Goal: Task Accomplishment & Management: Manage account settings

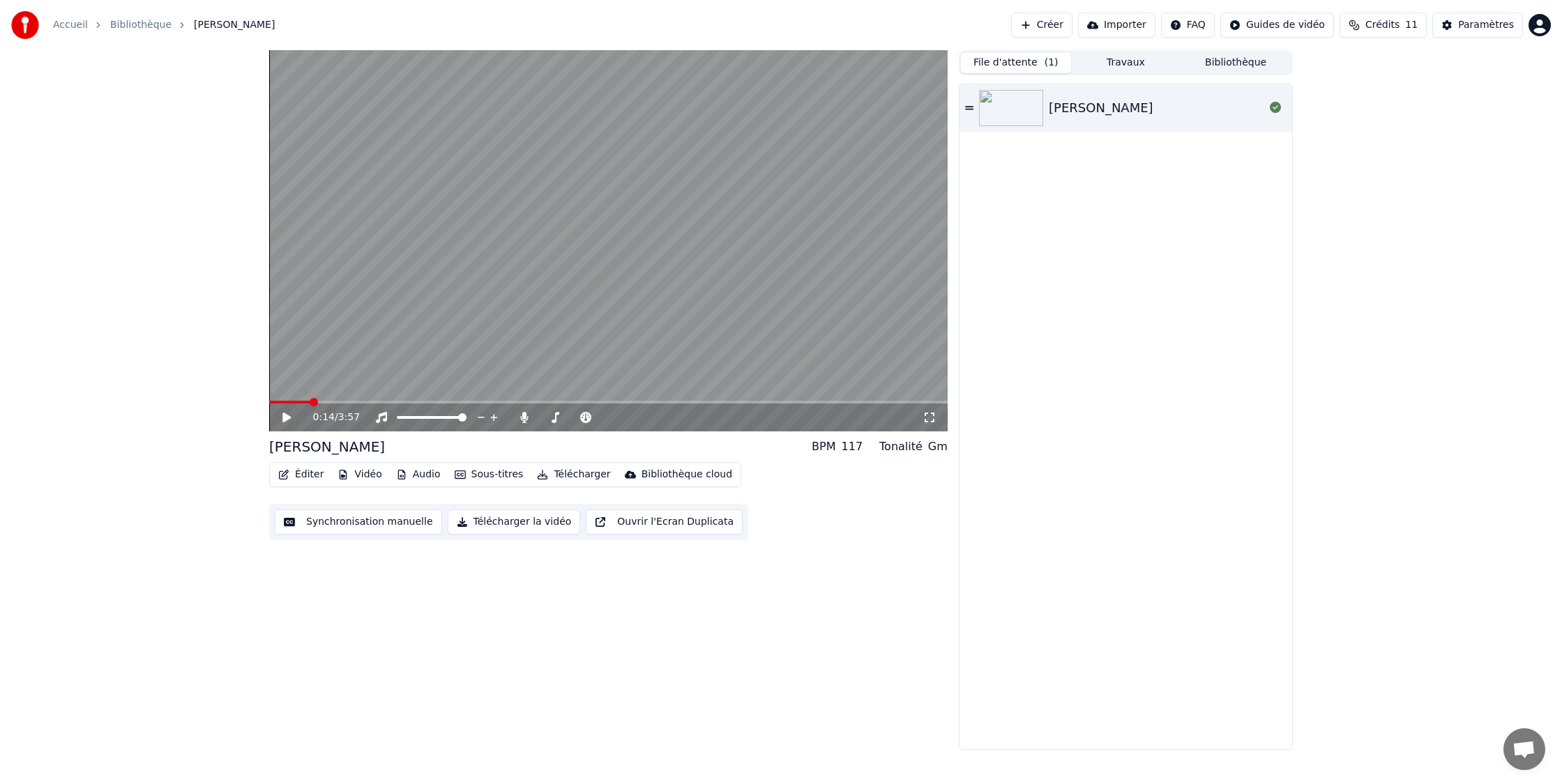
click at [1011, 62] on button "File d'attente ( 1 )" at bounding box center [1016, 62] width 110 height 20
click at [1116, 62] on button "Travaux" at bounding box center [1126, 62] width 110 height 20
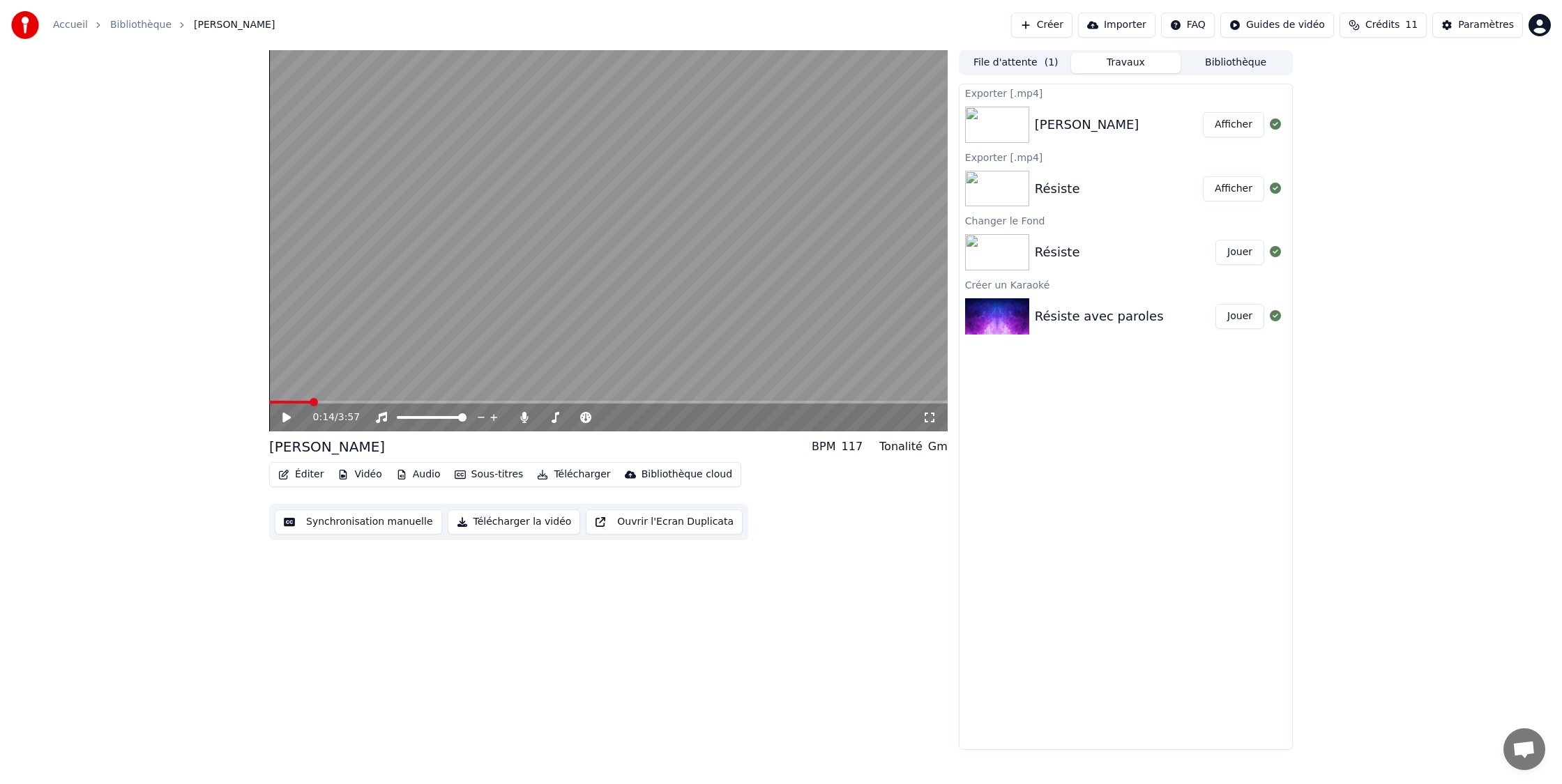
click at [302, 474] on button "Éditer" at bounding box center [301, 474] width 56 height 19
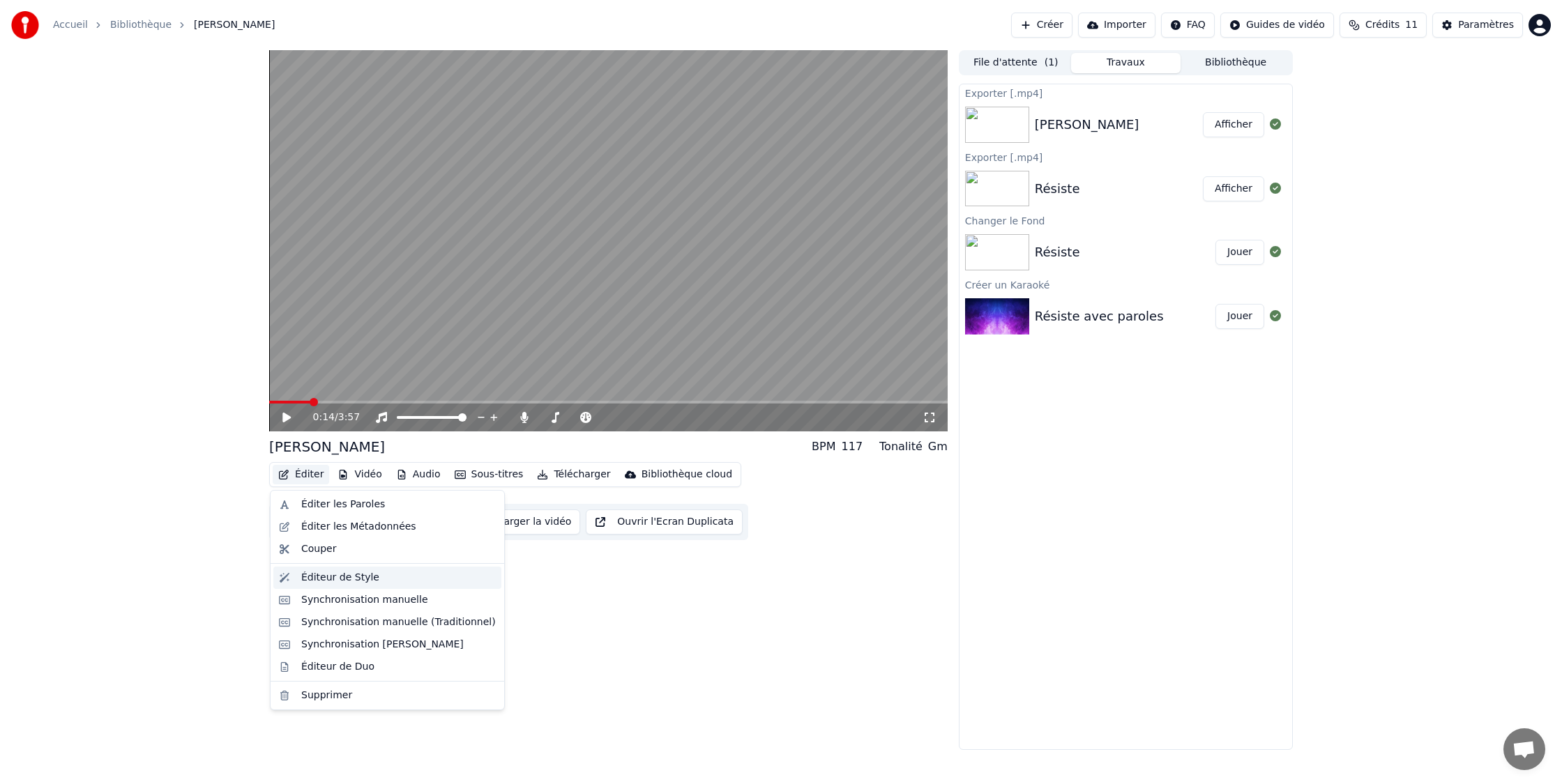
click at [399, 578] on div "Éditeur de Style" at bounding box center [399, 578] width 195 height 14
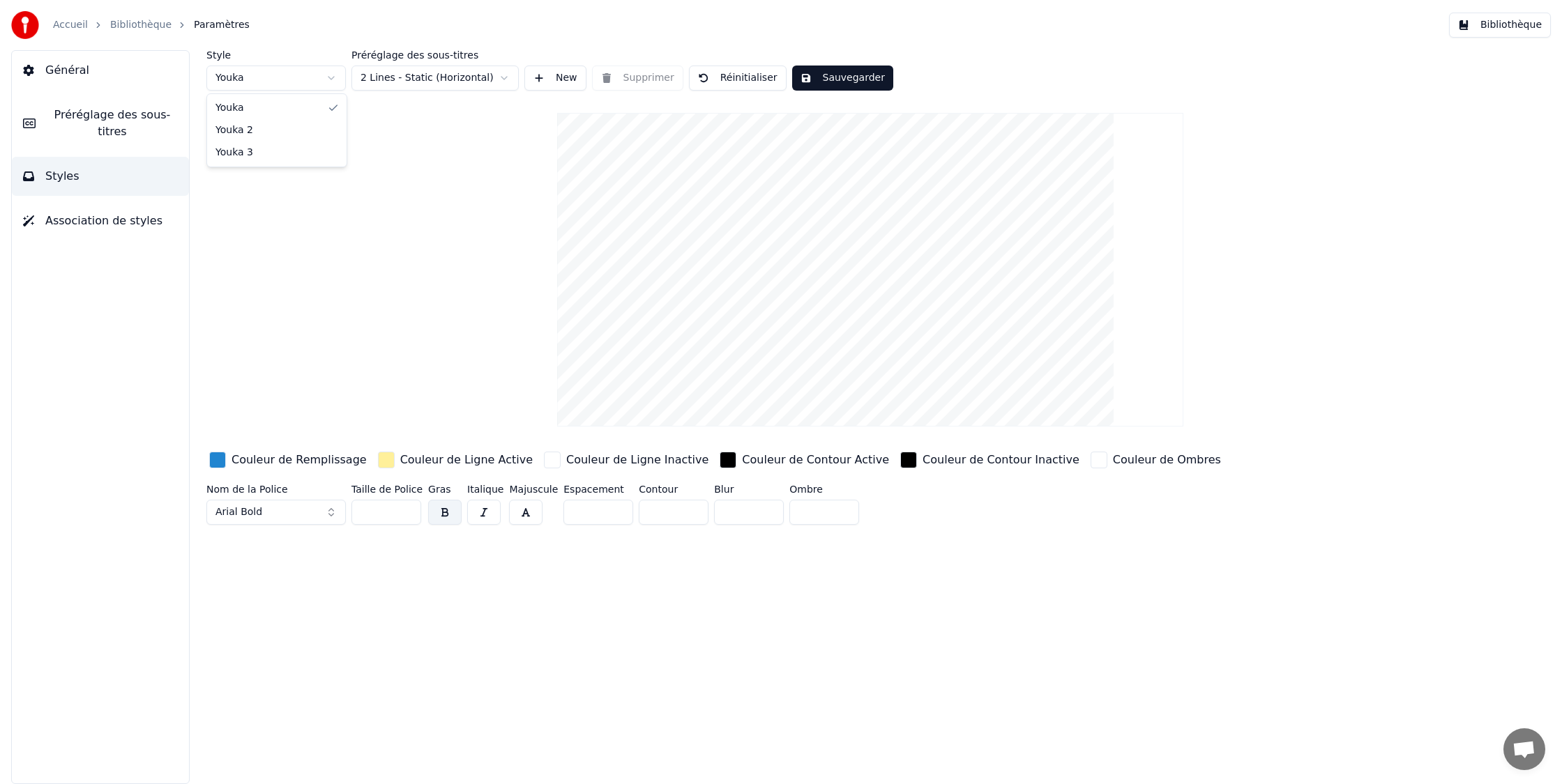
click at [333, 76] on html "Accueil Bibliothèque Paramètres Bibliothèque Général Préréglage des sous-titres…" at bounding box center [781, 392] width 1562 height 784
click at [507, 79] on html "Accueil Bibliothèque Paramètres Bibliothèque Général Préréglage des sous-titres…" at bounding box center [781, 392] width 1562 height 784
click at [279, 460] on div "Couleur de Remplissage" at bounding box center [299, 460] width 135 height 17
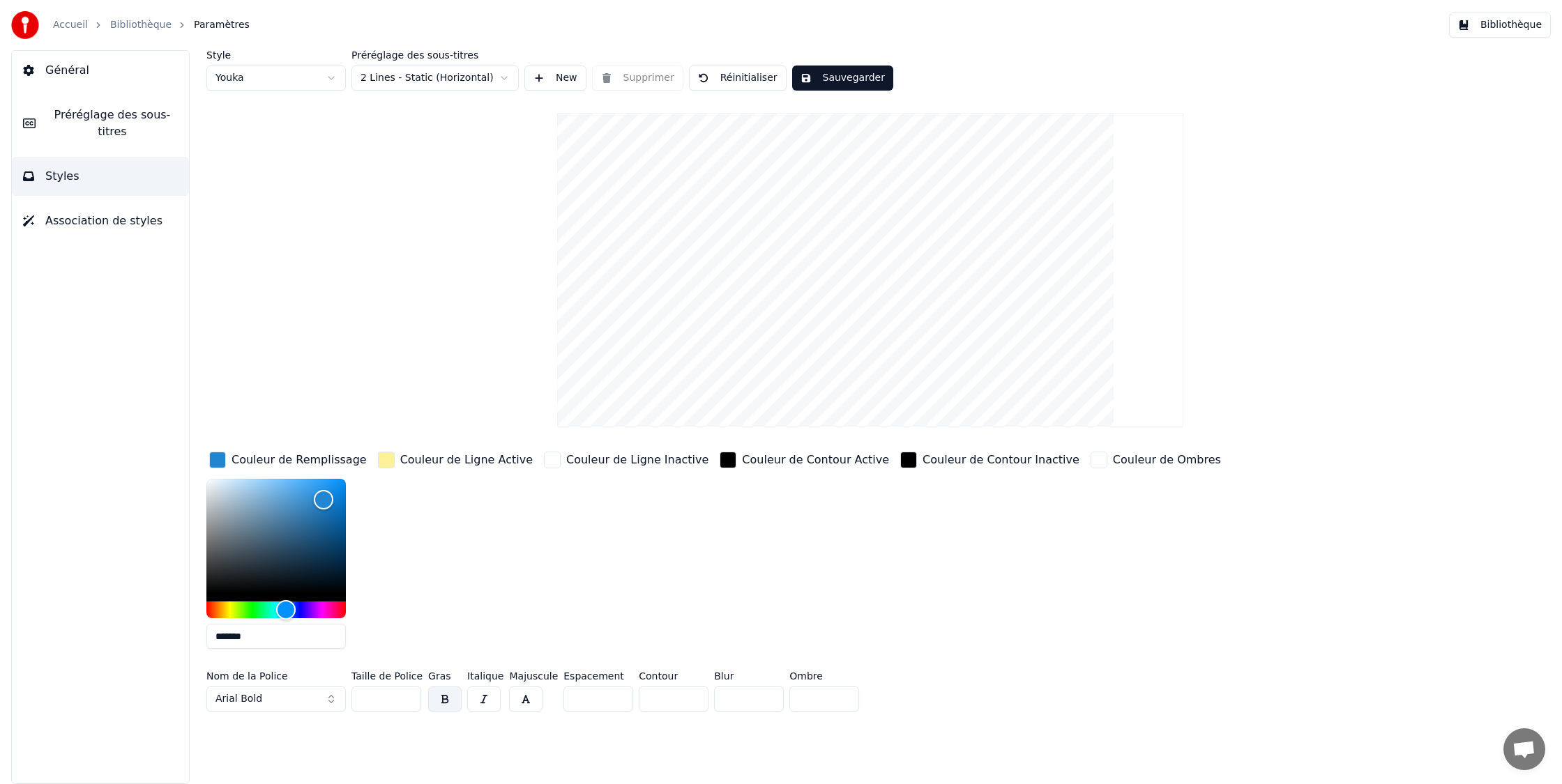
click at [383, 460] on div "button" at bounding box center [386, 460] width 17 height 17
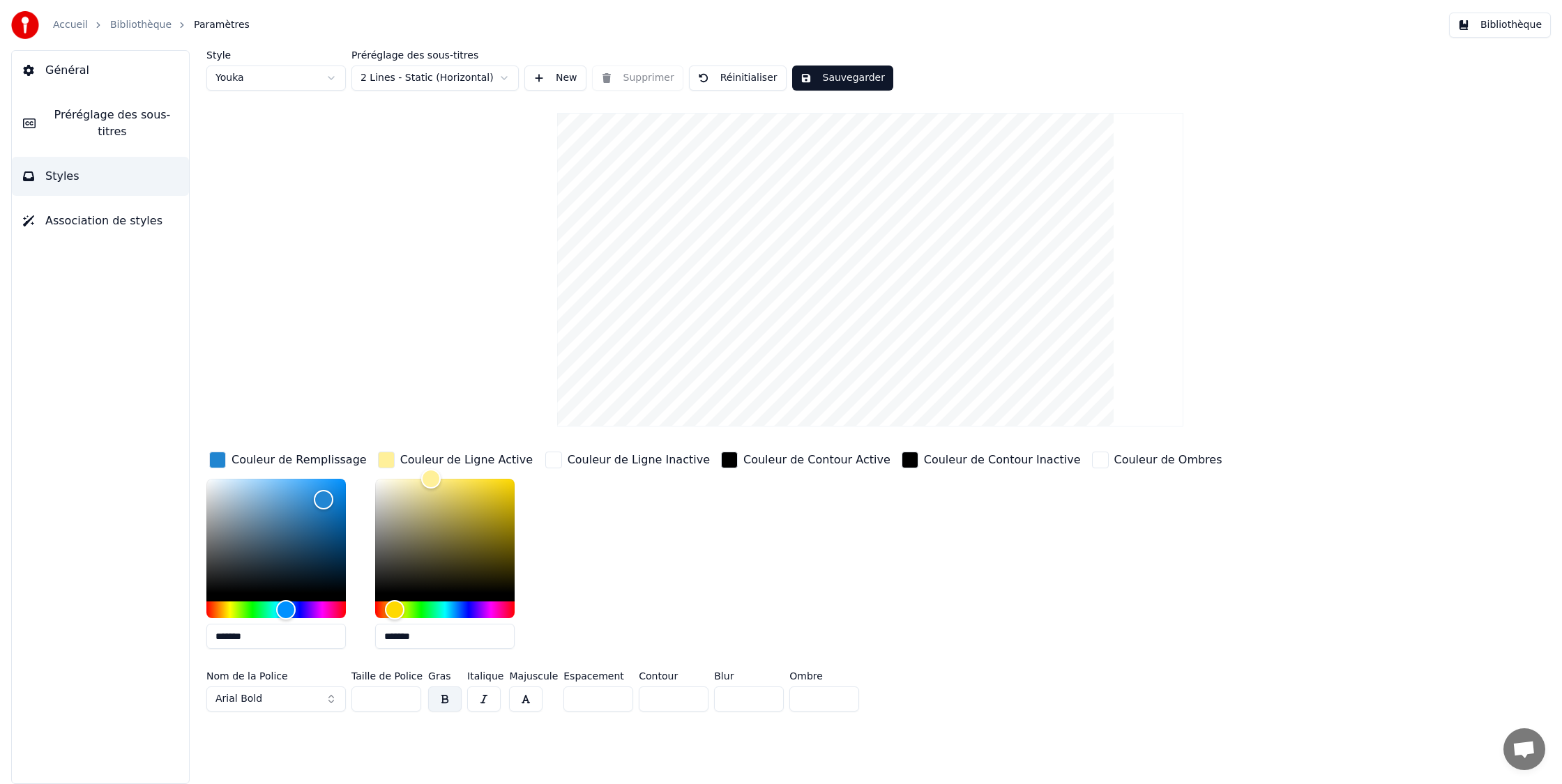
drag, startPoint x: 439, startPoint y: 641, endPoint x: 353, endPoint y: 638, distance: 86.1
click at [353, 638] on div "Couleur de Remplissage ******* Couleur de Ligne Active ******* Couleur de Ligne…" at bounding box center [753, 555] width 1093 height 211
drag, startPoint x: 292, startPoint y: 636, endPoint x: 159, endPoint y: 637, distance: 133.0
click at [159, 637] on div "Général Préréglage des sous-titres Styles Association de styles Style Youka Pré…" at bounding box center [781, 417] width 1562 height 734
paste input "text"
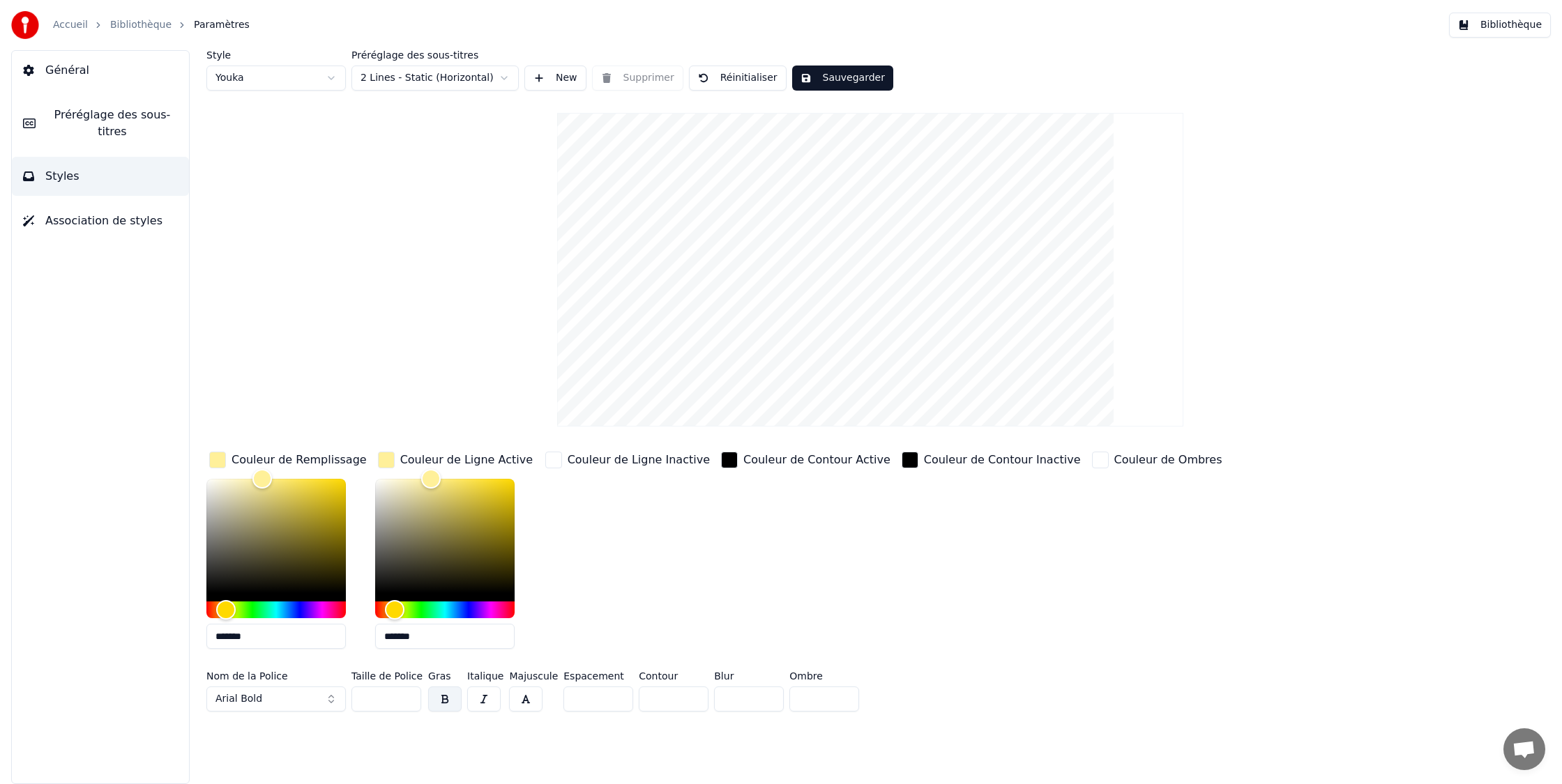
type input "*******"
click at [831, 75] on button "Sauvegarder" at bounding box center [842, 78] width 101 height 25
click at [823, 82] on button "Terminé" at bounding box center [830, 78] width 77 height 25
click at [827, 82] on button "Sauvegarder" at bounding box center [842, 78] width 101 height 25
click at [120, 24] on link "Bibliothèque" at bounding box center [140, 24] width 62 height 14
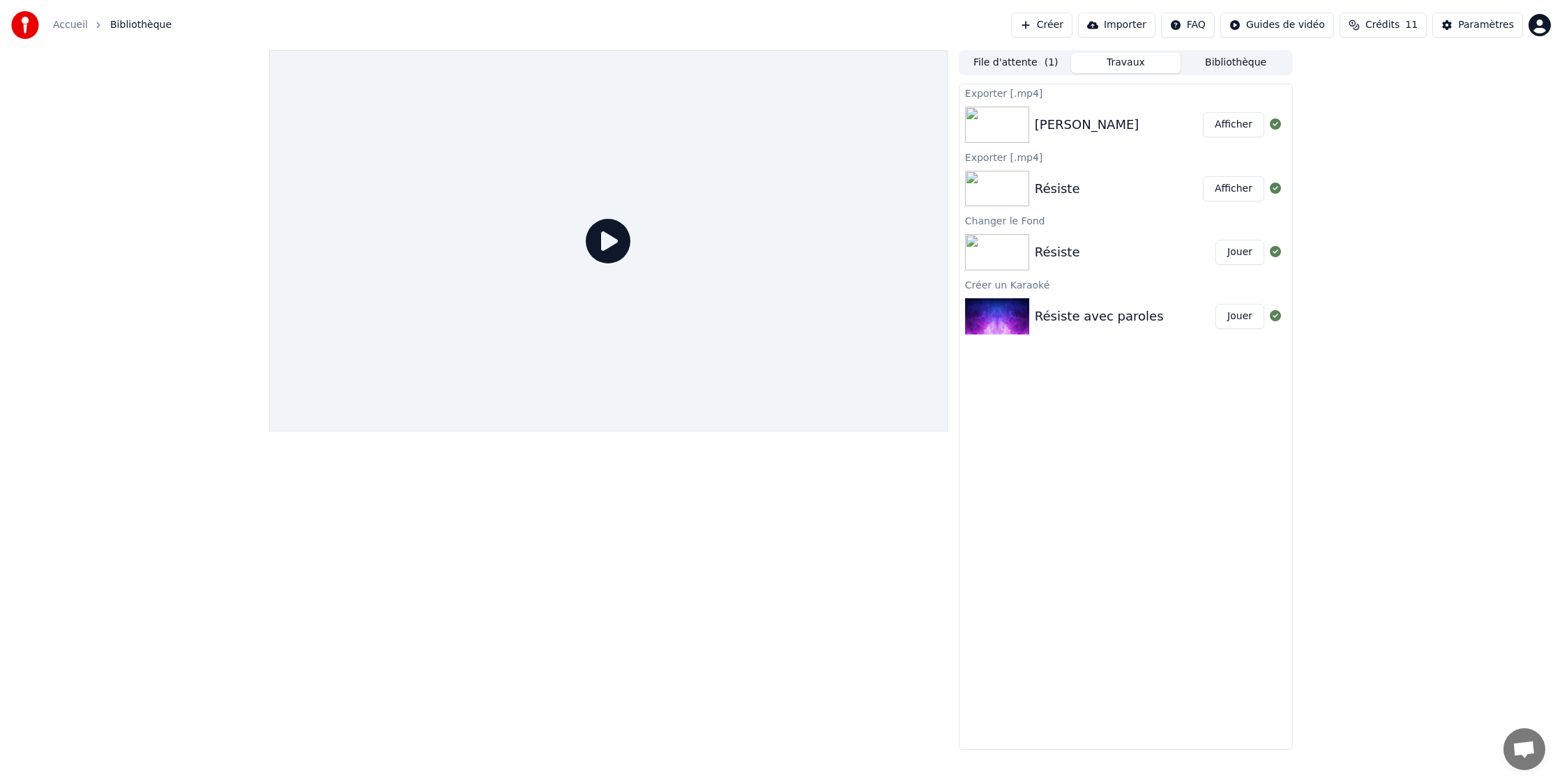
click at [599, 238] on icon at bounding box center [608, 241] width 45 height 45
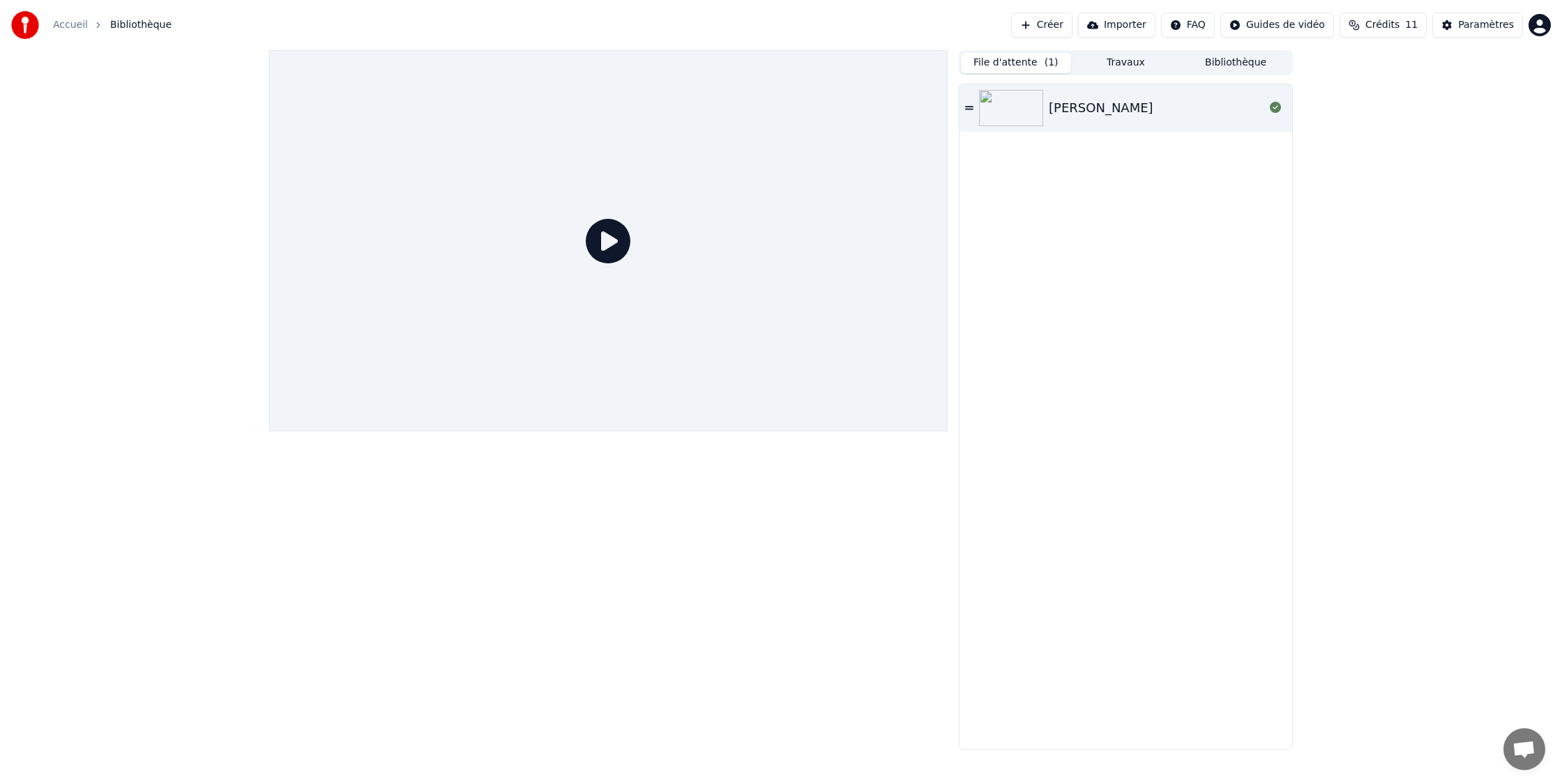
click at [1006, 62] on button "File d'attente ( 1 )" at bounding box center [1016, 62] width 110 height 20
click at [1120, 114] on div "[PERSON_NAME]" at bounding box center [1156, 108] width 215 height 19
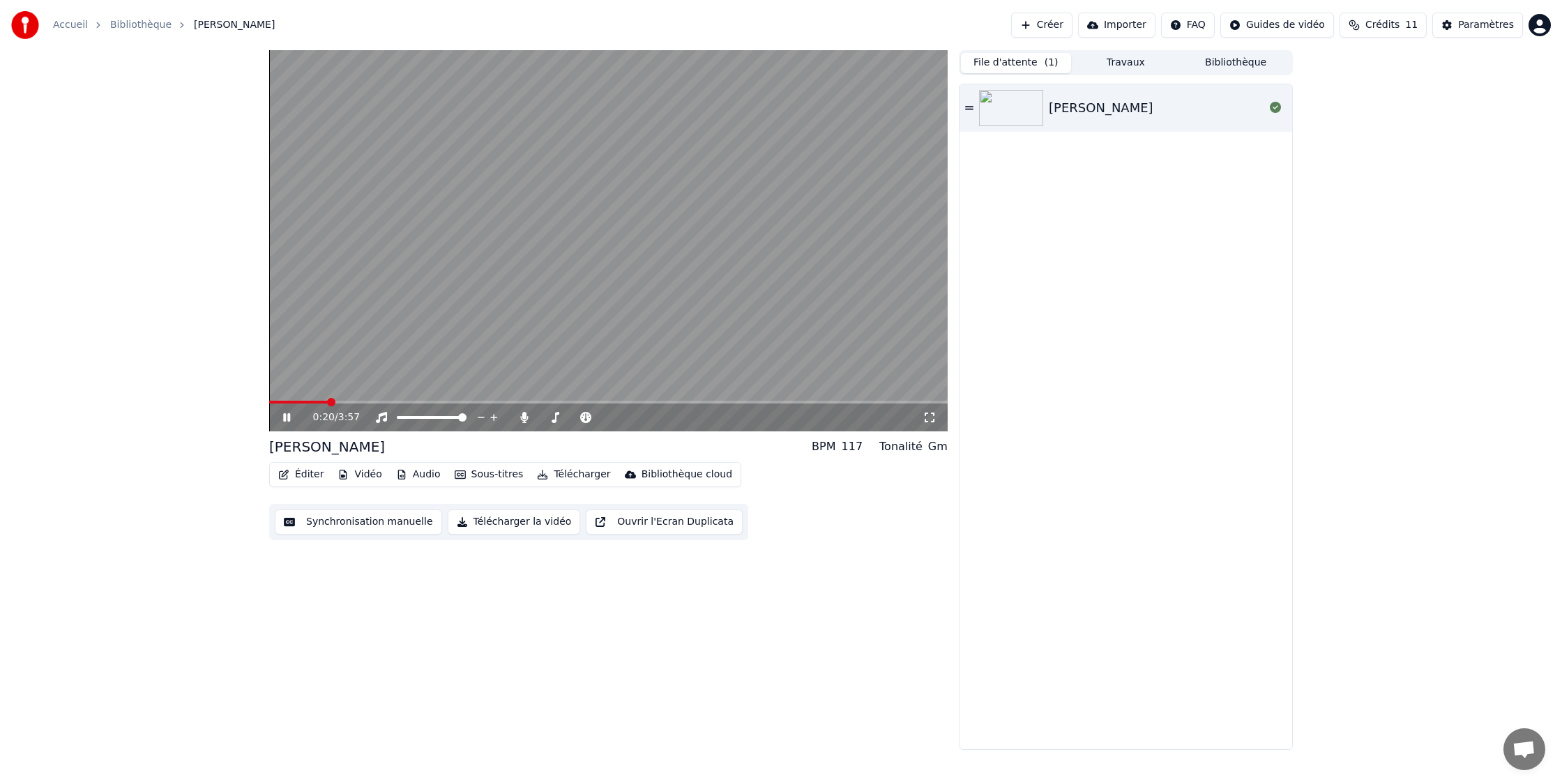
click at [280, 416] on icon at bounding box center [296, 417] width 33 height 11
click at [363, 515] on button "Synchronisation manuelle" at bounding box center [358, 522] width 167 height 25
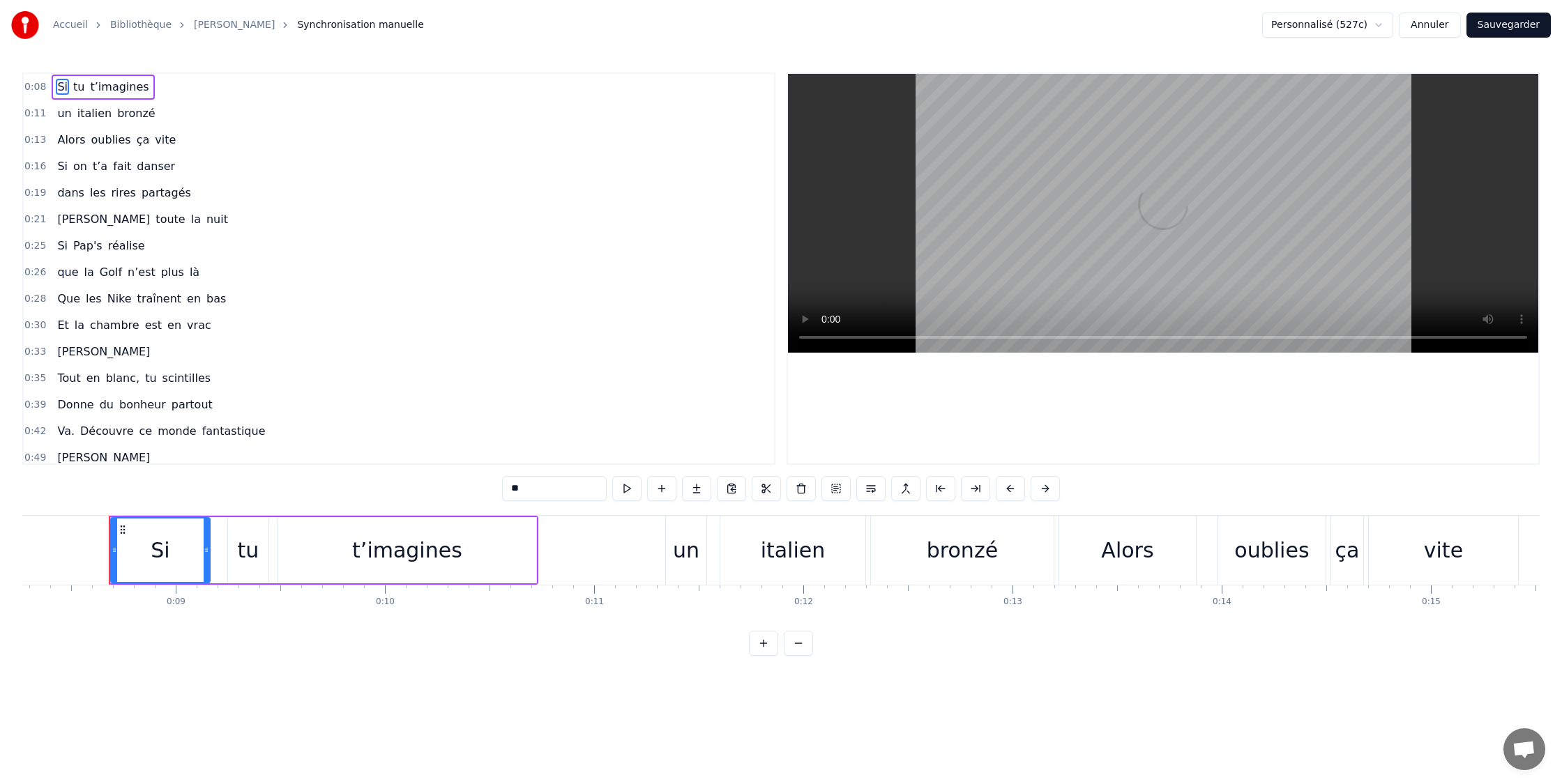
scroll to position [0, 1746]
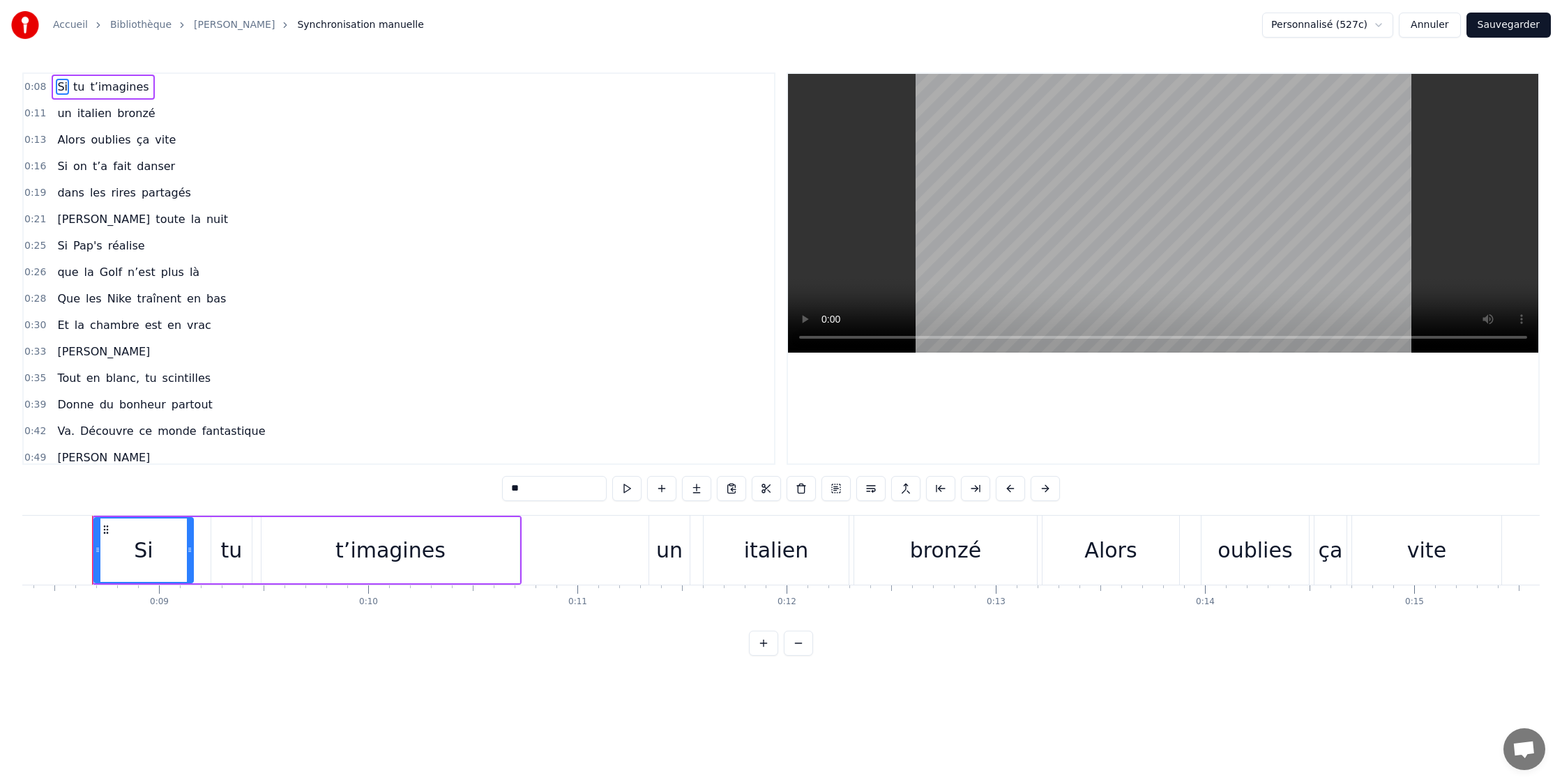
click at [1388, 27] on html "Accueil Bibliothèque [PERSON_NAME] manuelle Personnalisé (527c) Annuler Sauvega…" at bounding box center [781, 339] width 1562 height 678
click at [1438, 29] on button "Annuler" at bounding box center [1429, 25] width 62 height 25
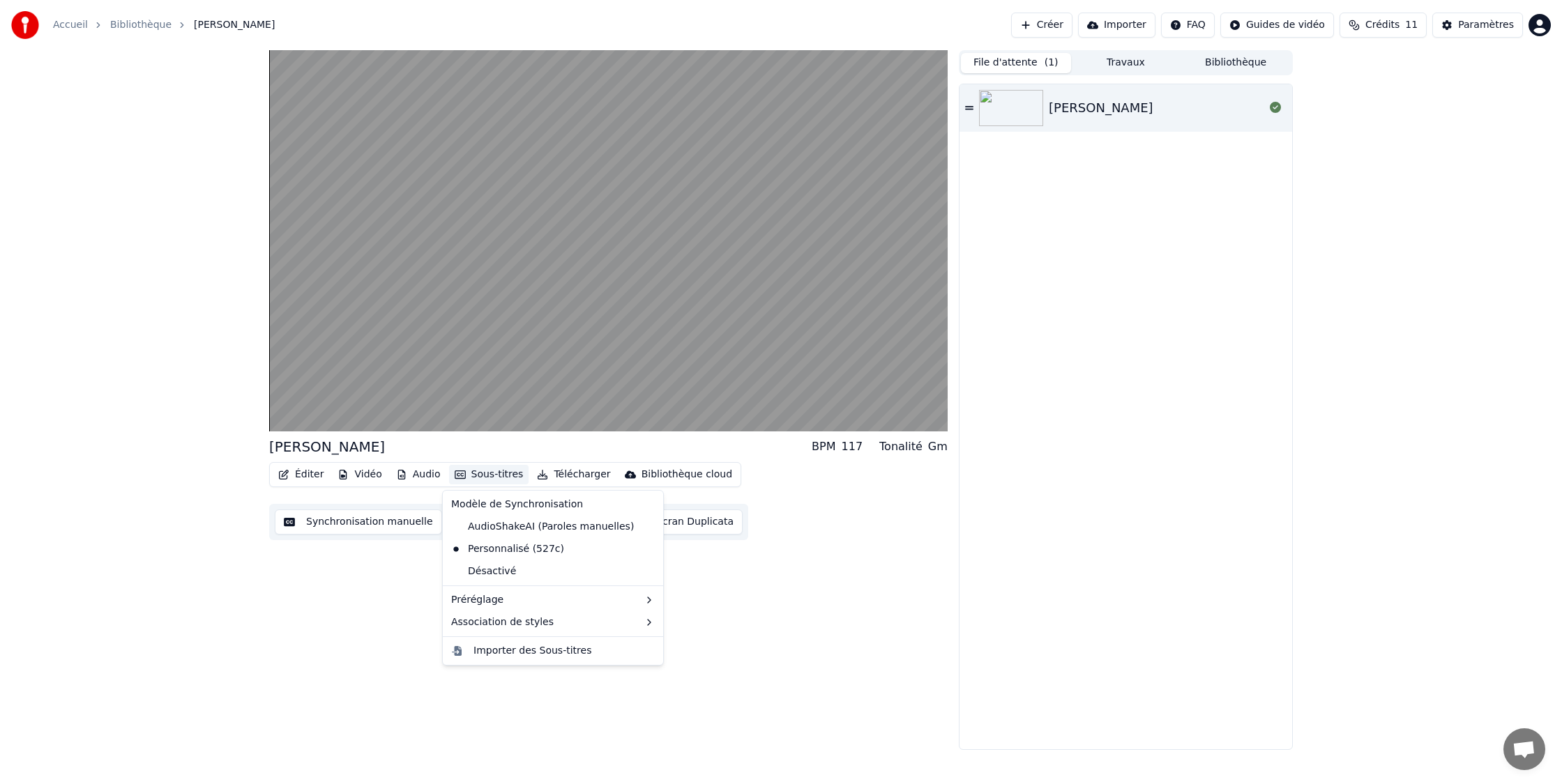
click at [475, 479] on button "Sous-titres" at bounding box center [489, 474] width 80 height 19
click at [939, 574] on div "Maxime BPM 117 Tonalité Gm Éditer Vidéo Audio Sous-titres Télécharger Bibliothè…" at bounding box center [608, 400] width 678 height 699
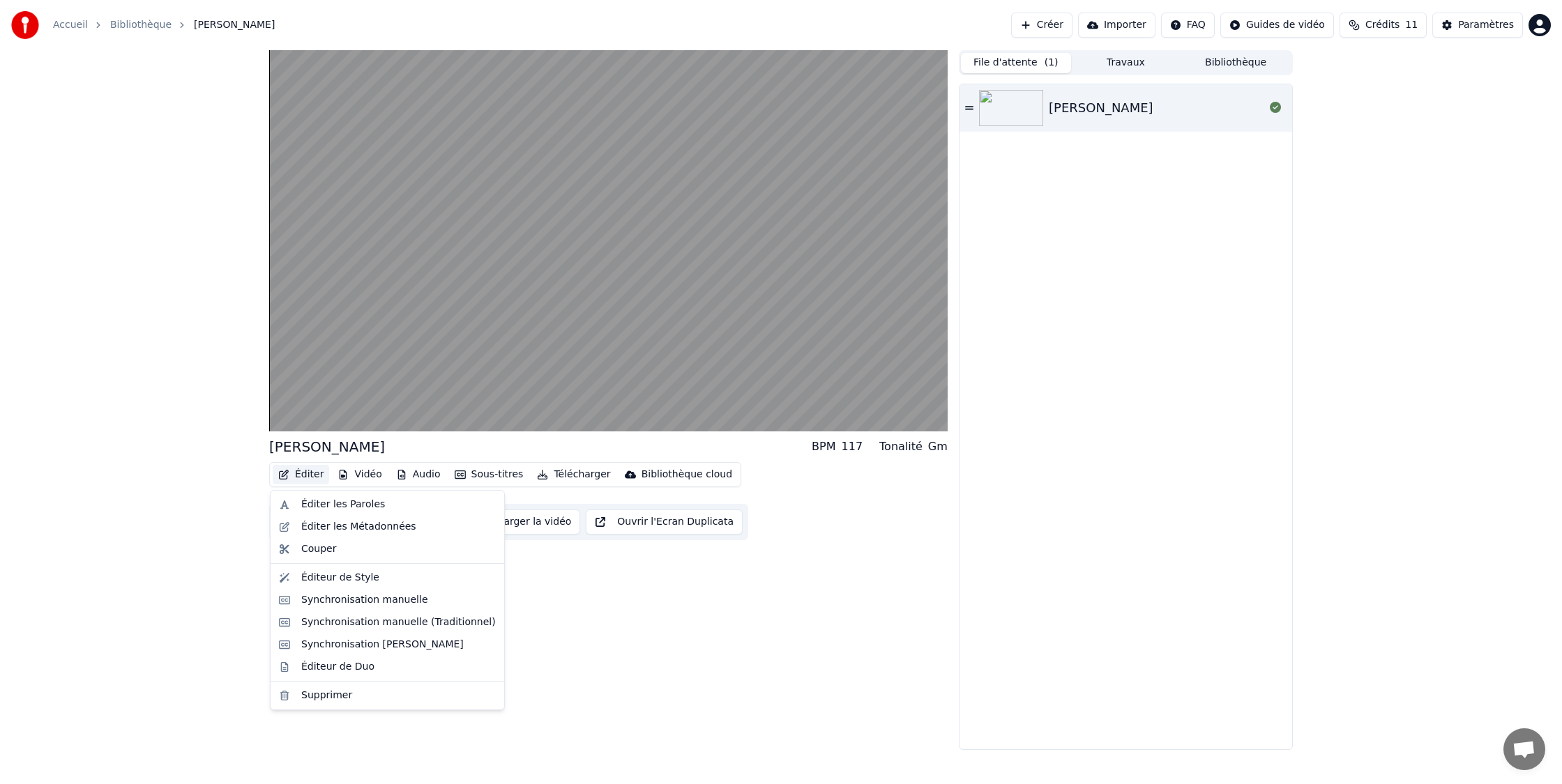
click at [300, 472] on button "Éditer" at bounding box center [301, 474] width 56 height 19
click at [409, 577] on div "Éditeur de Style" at bounding box center [399, 578] width 195 height 14
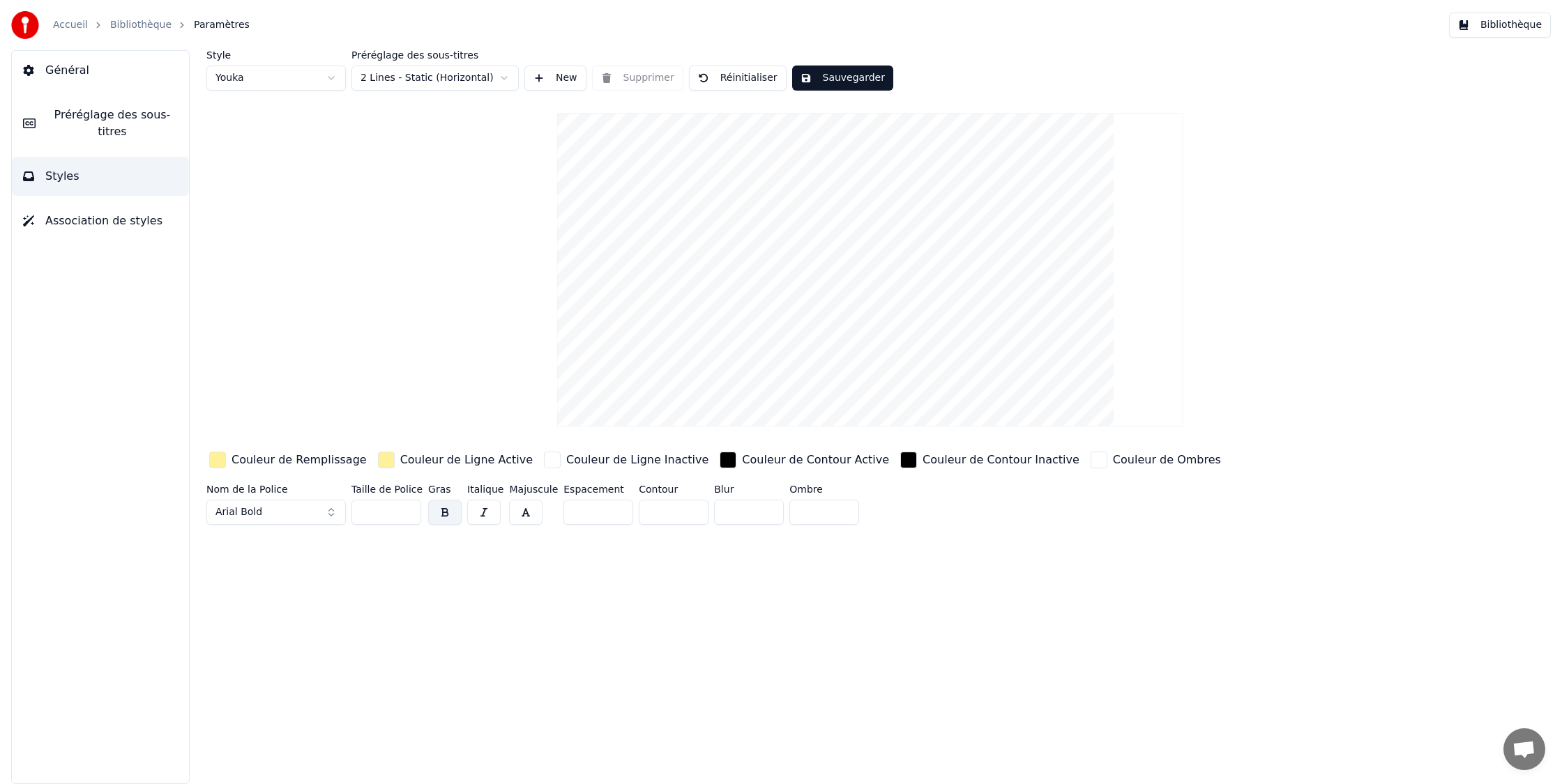
click at [106, 213] on span "Association de styles" at bounding box center [104, 220] width 117 height 17
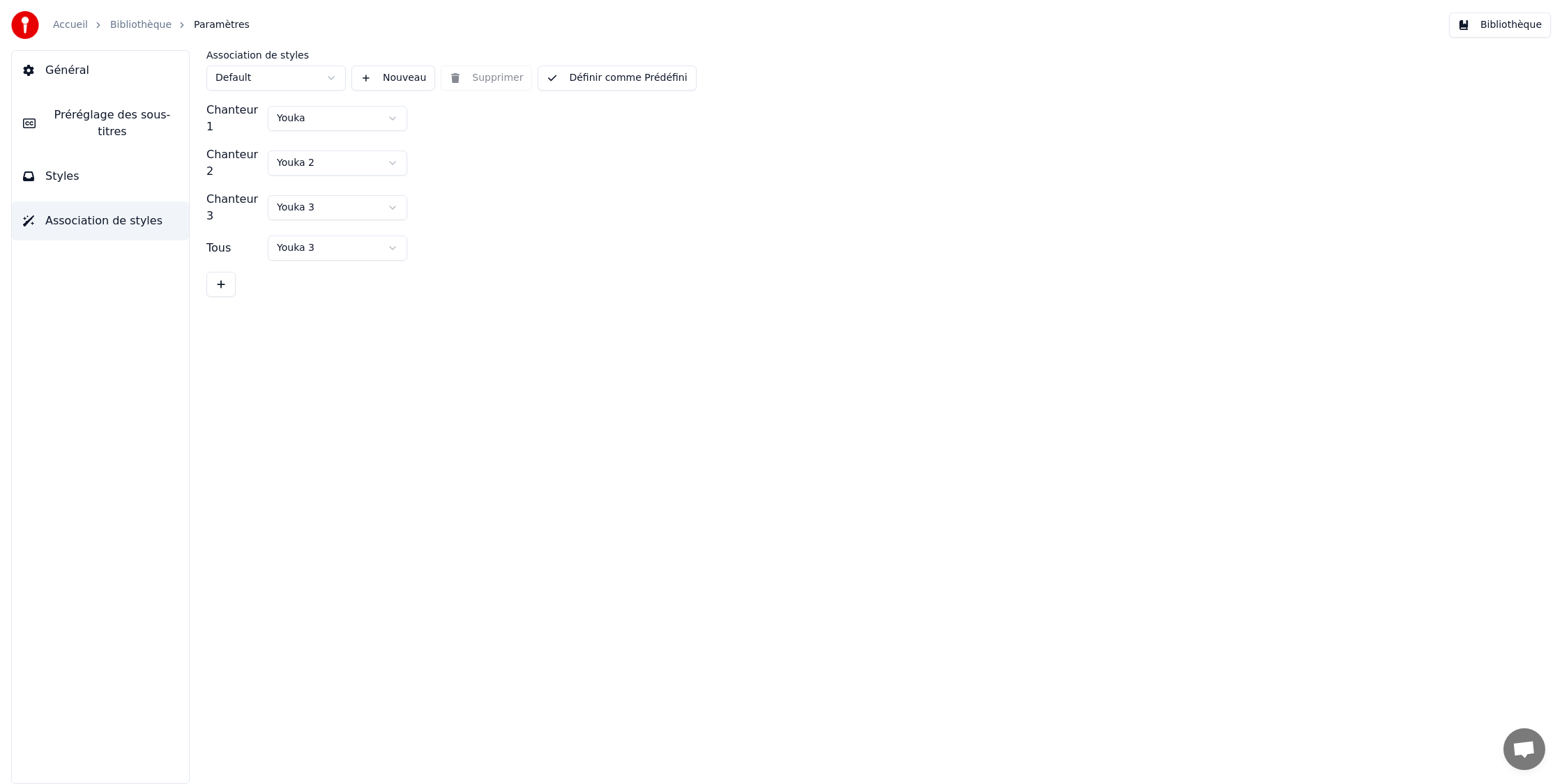
click at [105, 195] on button "Styles" at bounding box center [100, 176] width 177 height 39
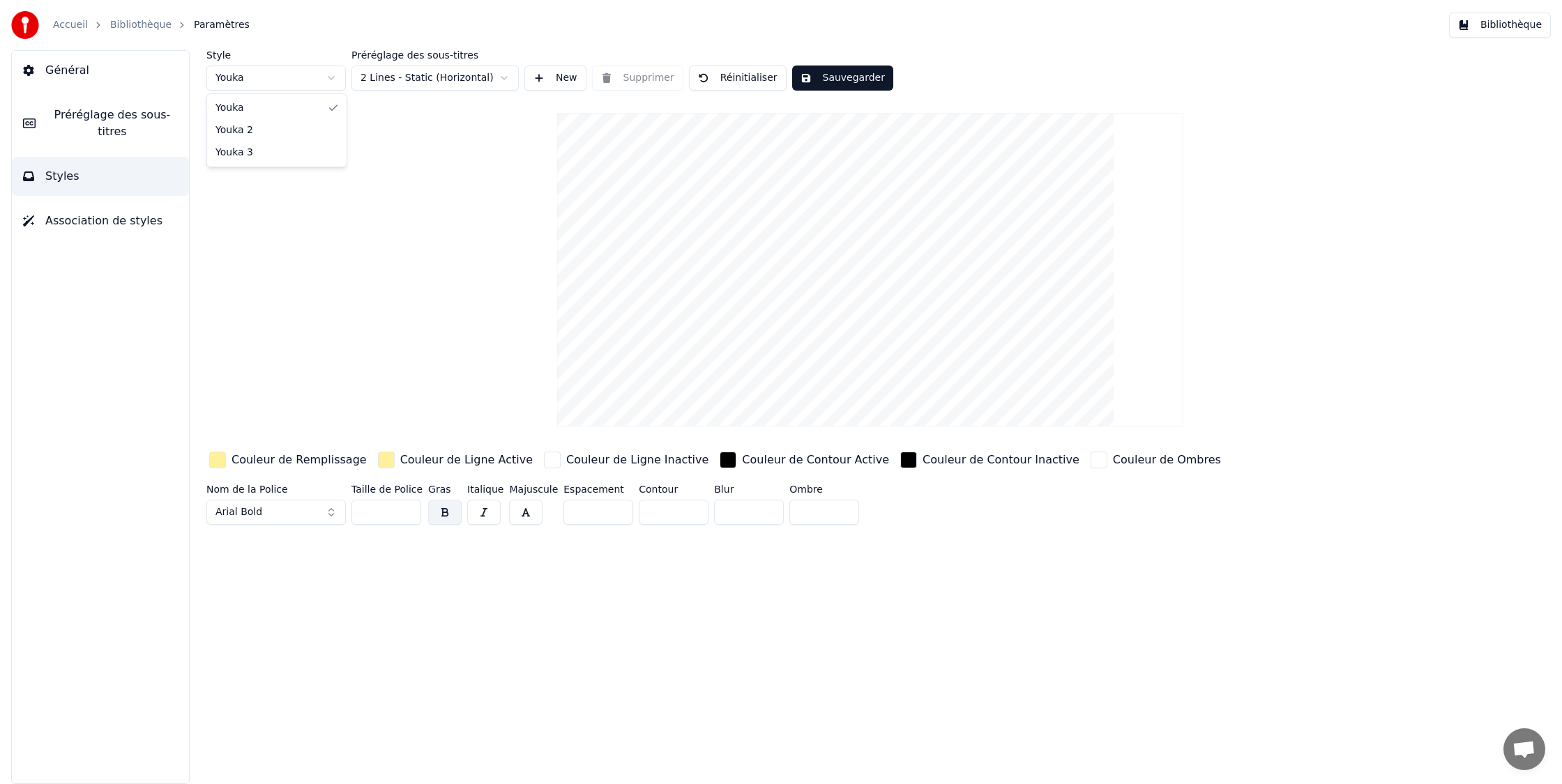
click at [302, 77] on html "Accueil Bibliothèque Paramètres Bibliothèque Général Préréglage des sous-titres…" at bounding box center [781, 392] width 1562 height 784
click at [303, 77] on html "Accueil Bibliothèque Paramètres Bibliothèque Général Préréglage des sous-titres…" at bounding box center [781, 392] width 1562 height 784
click at [570, 76] on button "New" at bounding box center [556, 78] width 62 height 25
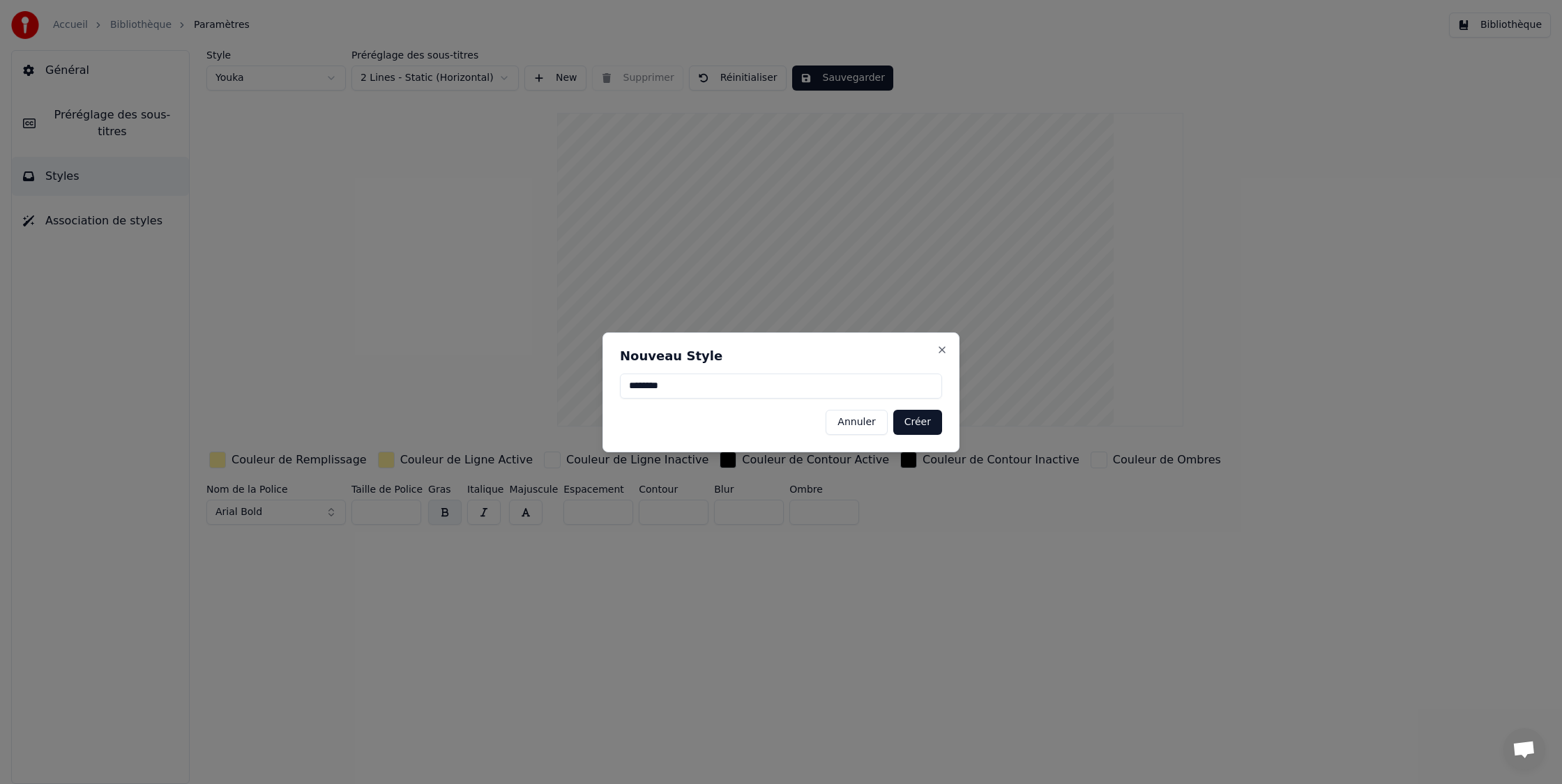
type input "********"
click at [918, 424] on button "Créer" at bounding box center [917, 422] width 49 height 25
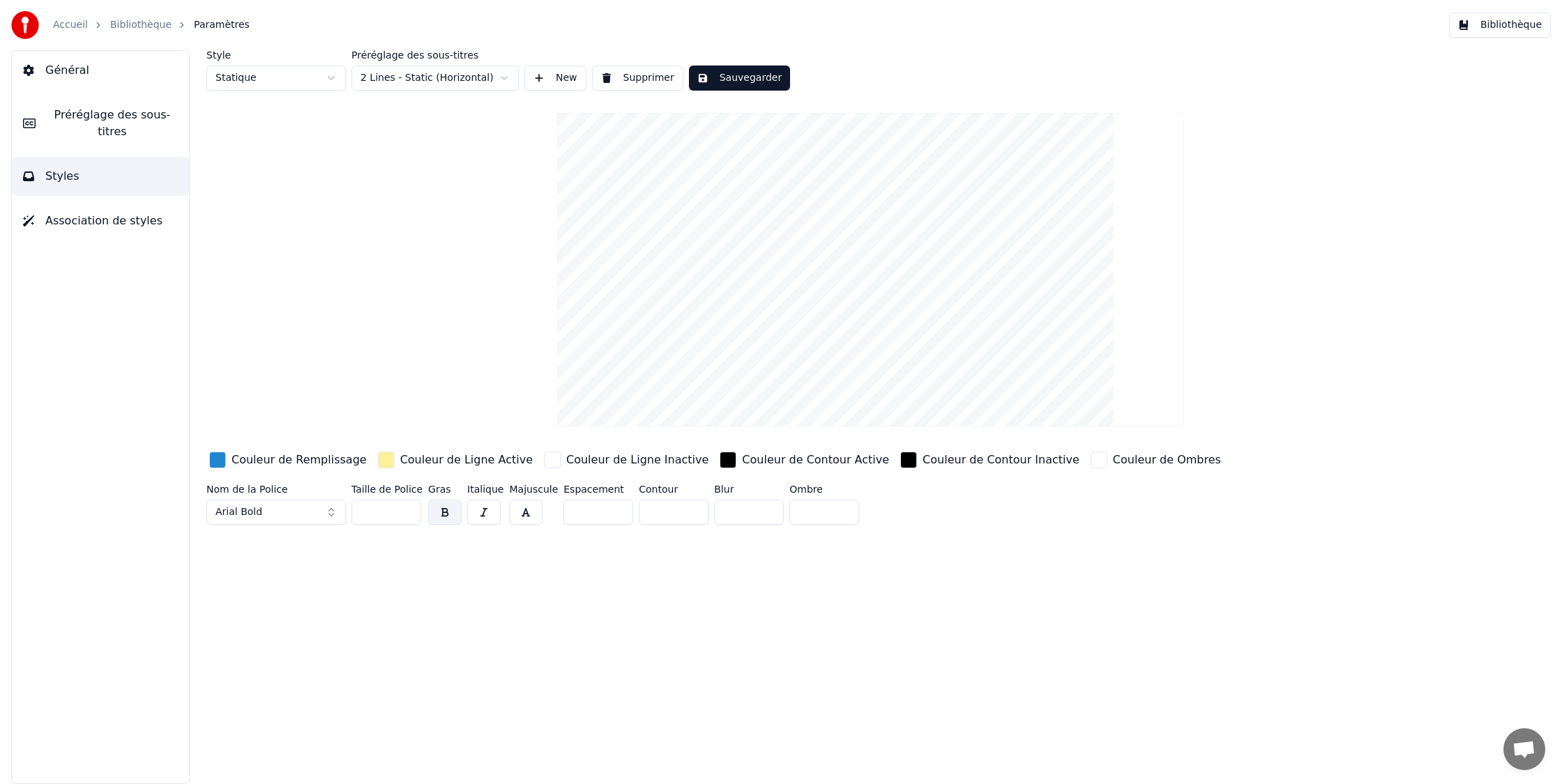
click at [266, 468] on div "Couleur de Remplissage" at bounding box center [288, 460] width 163 height 22
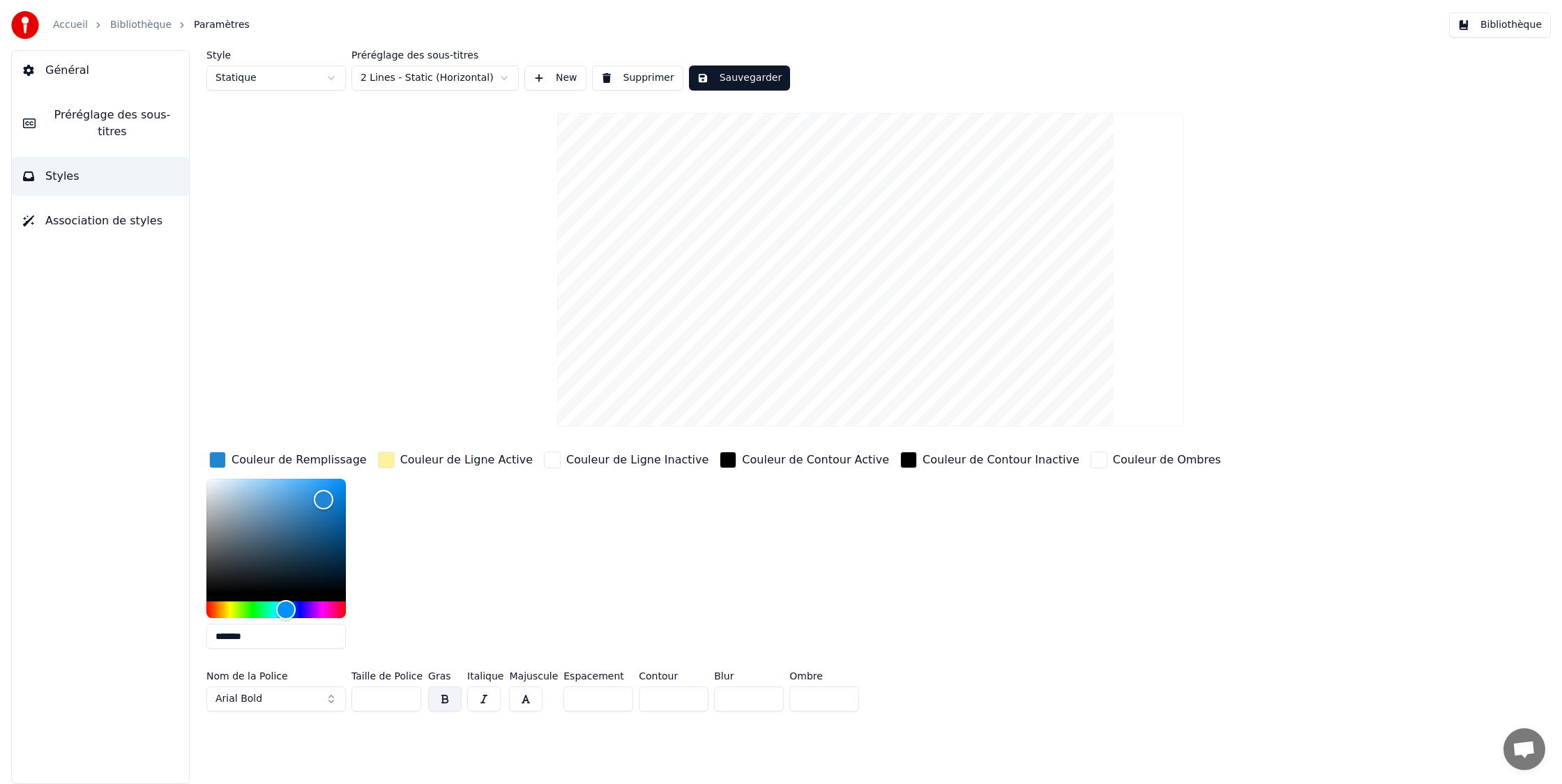
click at [276, 633] on input "*******" at bounding box center [276, 636] width 140 height 25
click at [313, 89] on html "Accueil Bibliothèque Paramètres Bibliothèque Général Préréglage des sous-titres…" at bounding box center [781, 392] width 1562 height 784
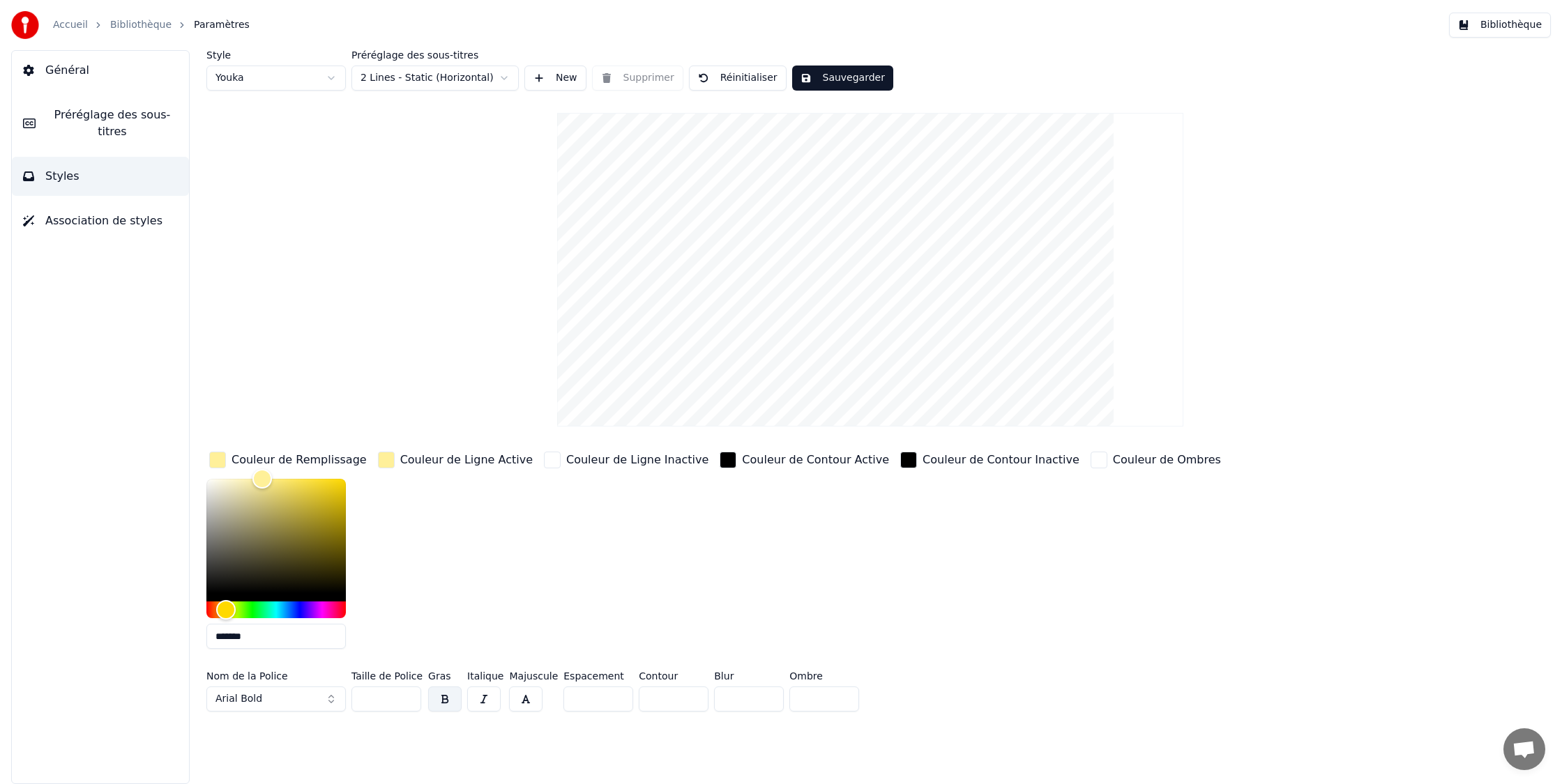
click at [270, 637] on input "*******" at bounding box center [276, 636] width 140 height 25
click at [270, 638] on input "*******" at bounding box center [276, 636] width 140 height 25
paste input "text"
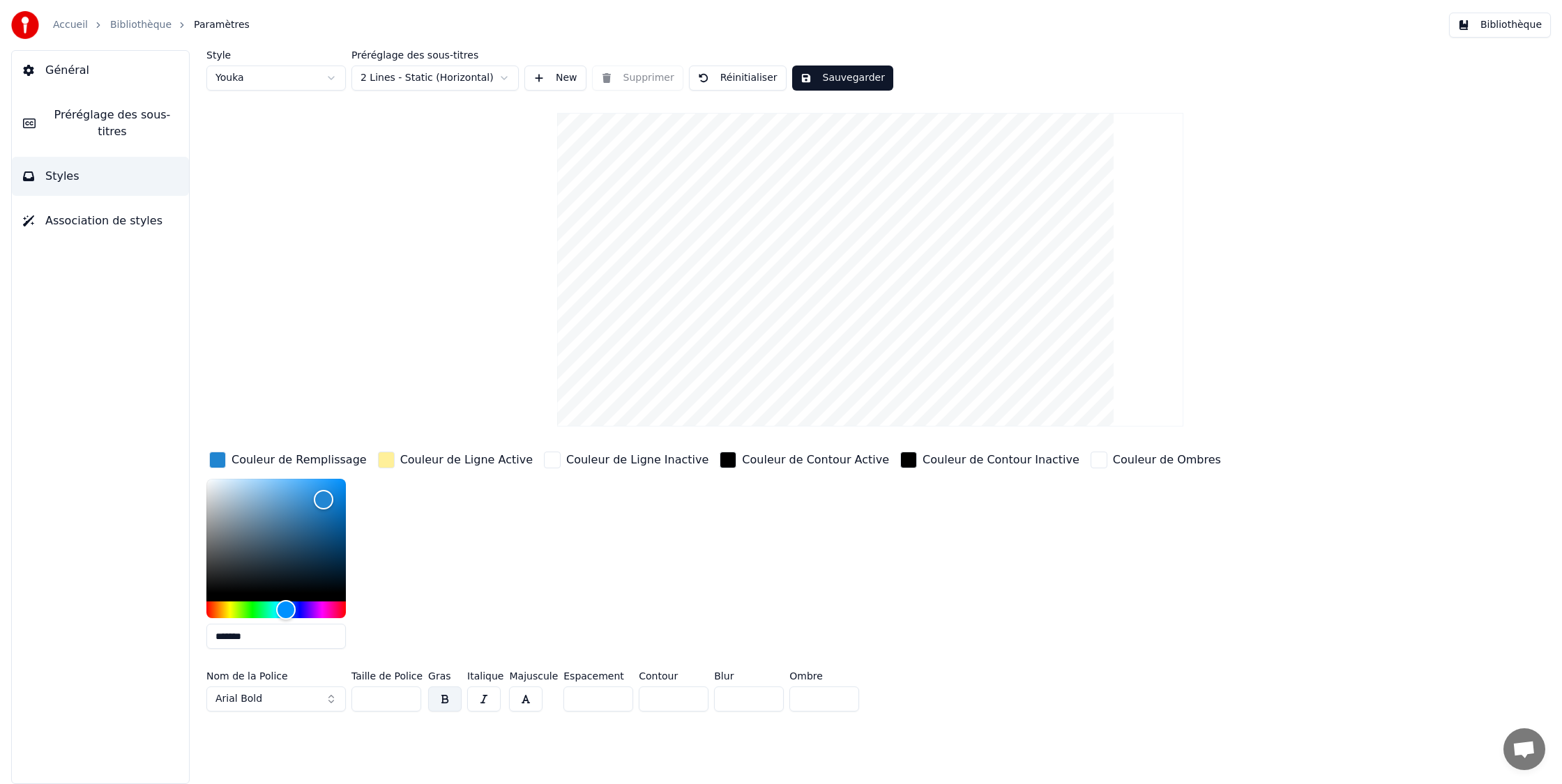
click at [824, 79] on button "Sauvegarder" at bounding box center [842, 78] width 101 height 25
click at [273, 79] on html "Accueil Bibliothèque Paramètres Bibliothèque Général Préréglage des sous-titres…" at bounding box center [781, 392] width 1562 height 784
click at [437, 454] on div "Couleur de Ligne Active" at bounding box center [466, 460] width 132 height 17
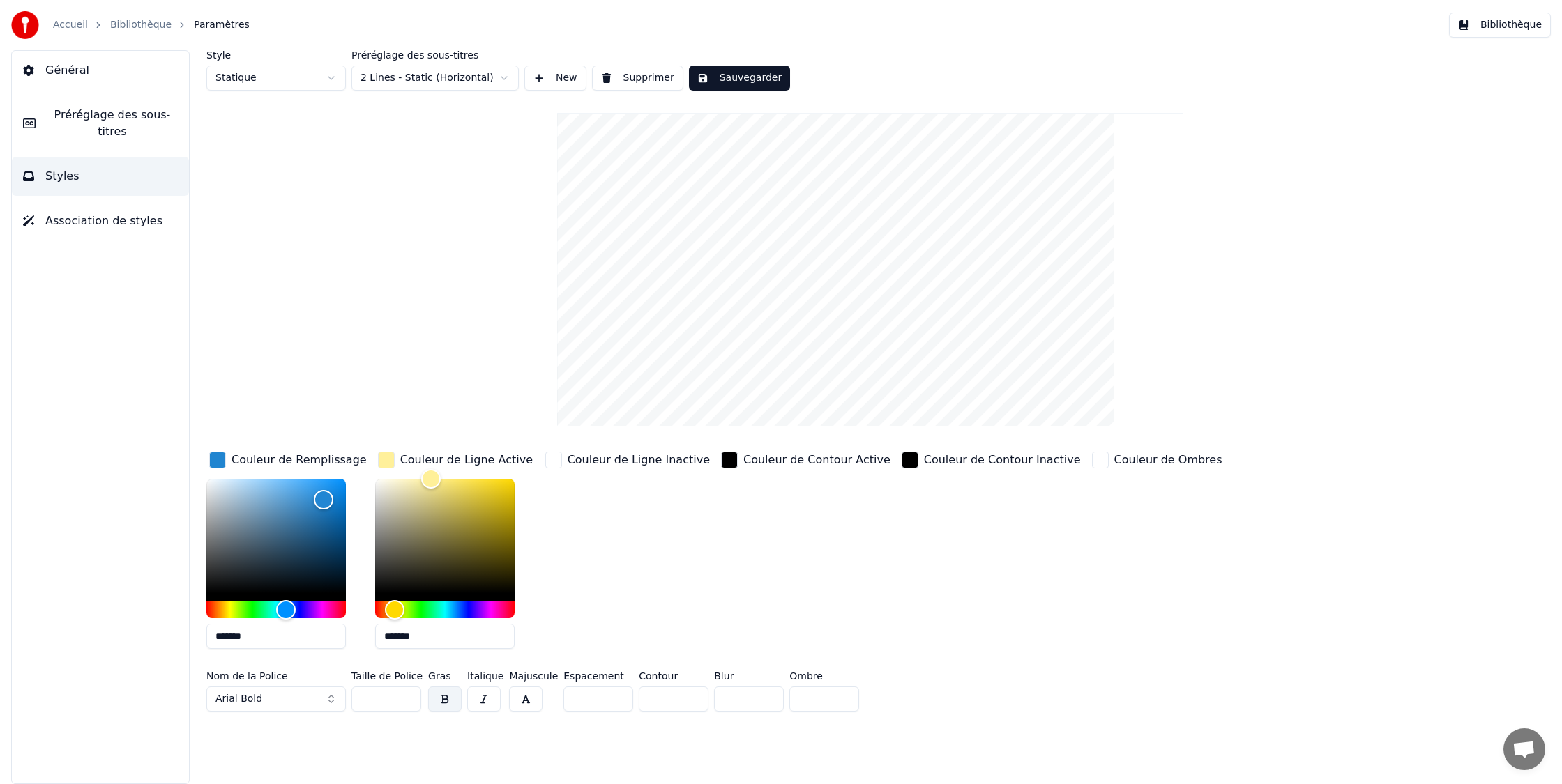
click at [415, 634] on input "*******" at bounding box center [445, 636] width 140 height 25
click at [273, 633] on input "*******" at bounding box center [276, 636] width 140 height 25
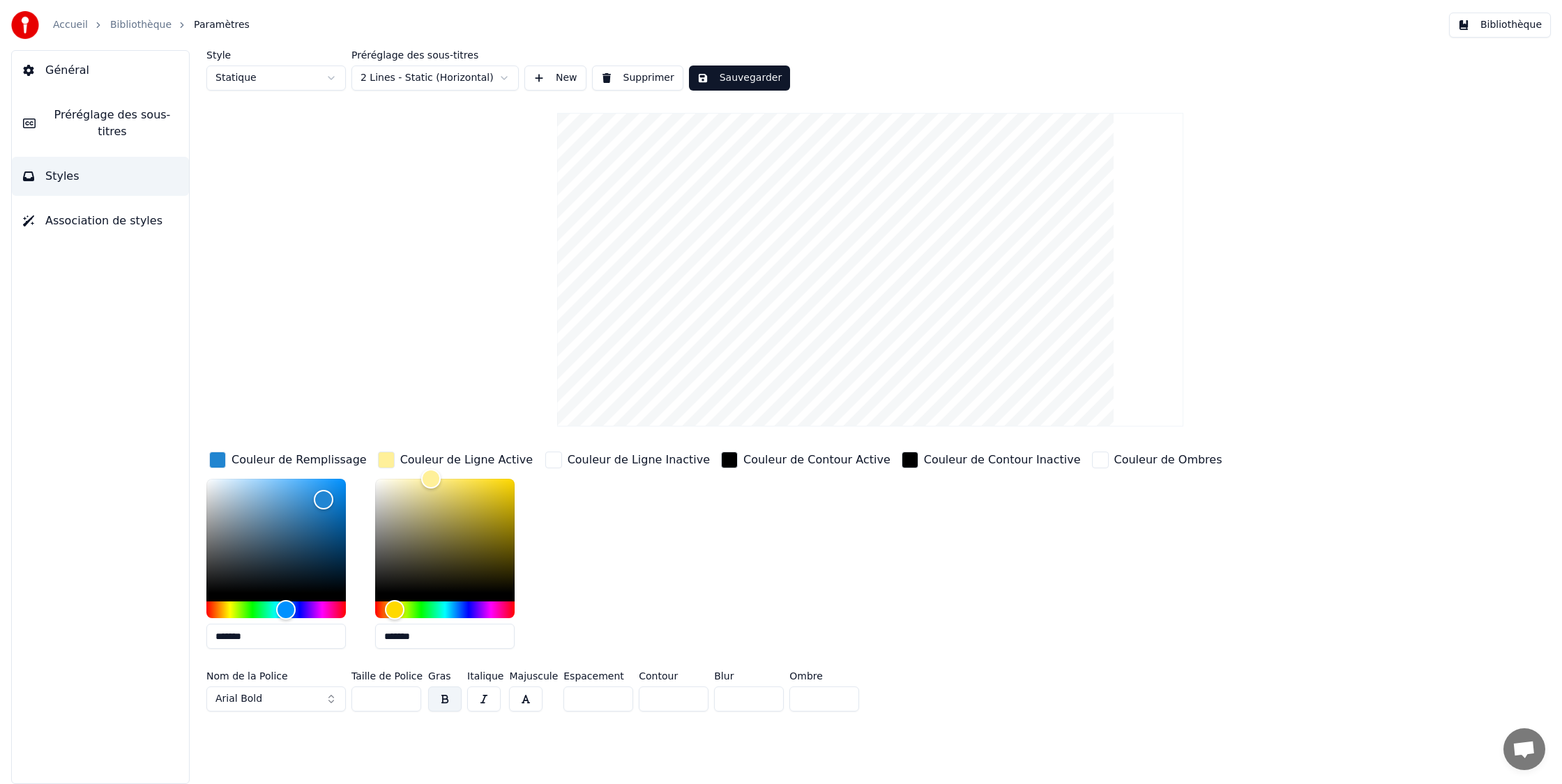
click at [273, 633] on input "*******" at bounding box center [276, 636] width 140 height 25
paste input "text"
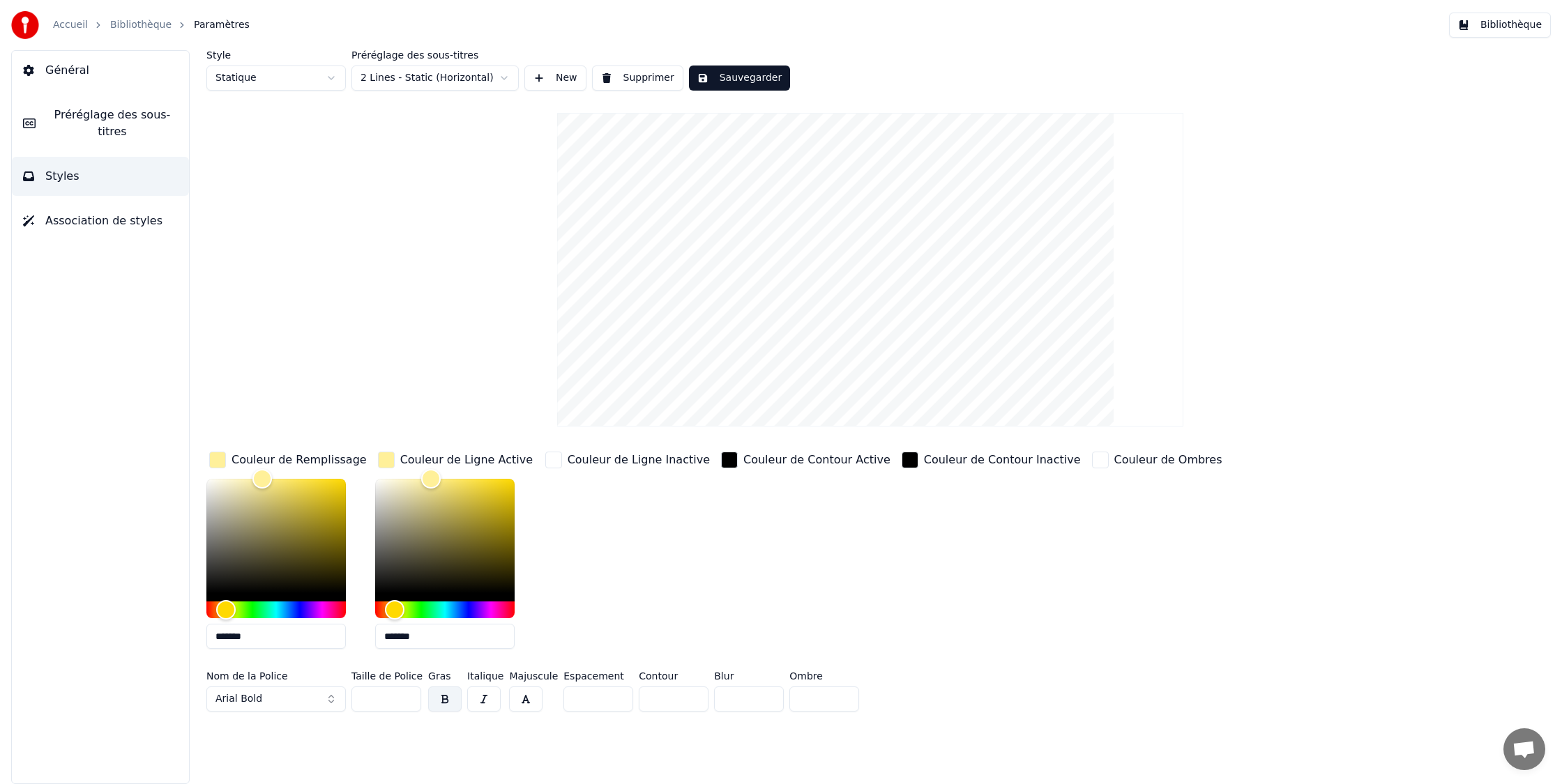
type input "*******"
click at [762, 74] on button "Sauvegarder" at bounding box center [739, 78] width 101 height 25
click at [756, 78] on button "Terminé" at bounding box center [727, 78] width 77 height 25
click at [137, 129] on span "Préréglage des sous-titres" at bounding box center [112, 123] width 131 height 33
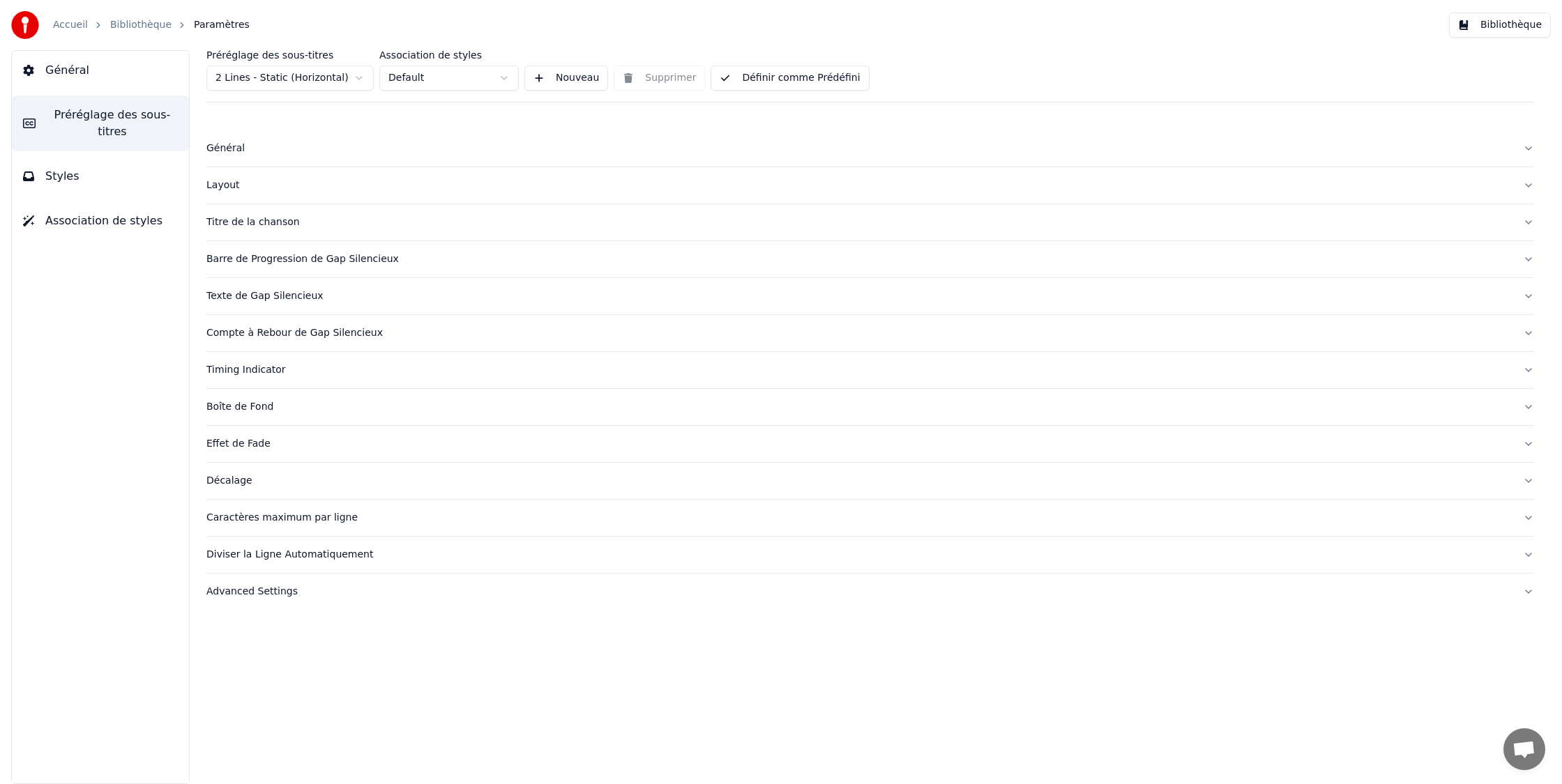
click at [299, 144] on div "Général" at bounding box center [859, 148] width 1305 height 14
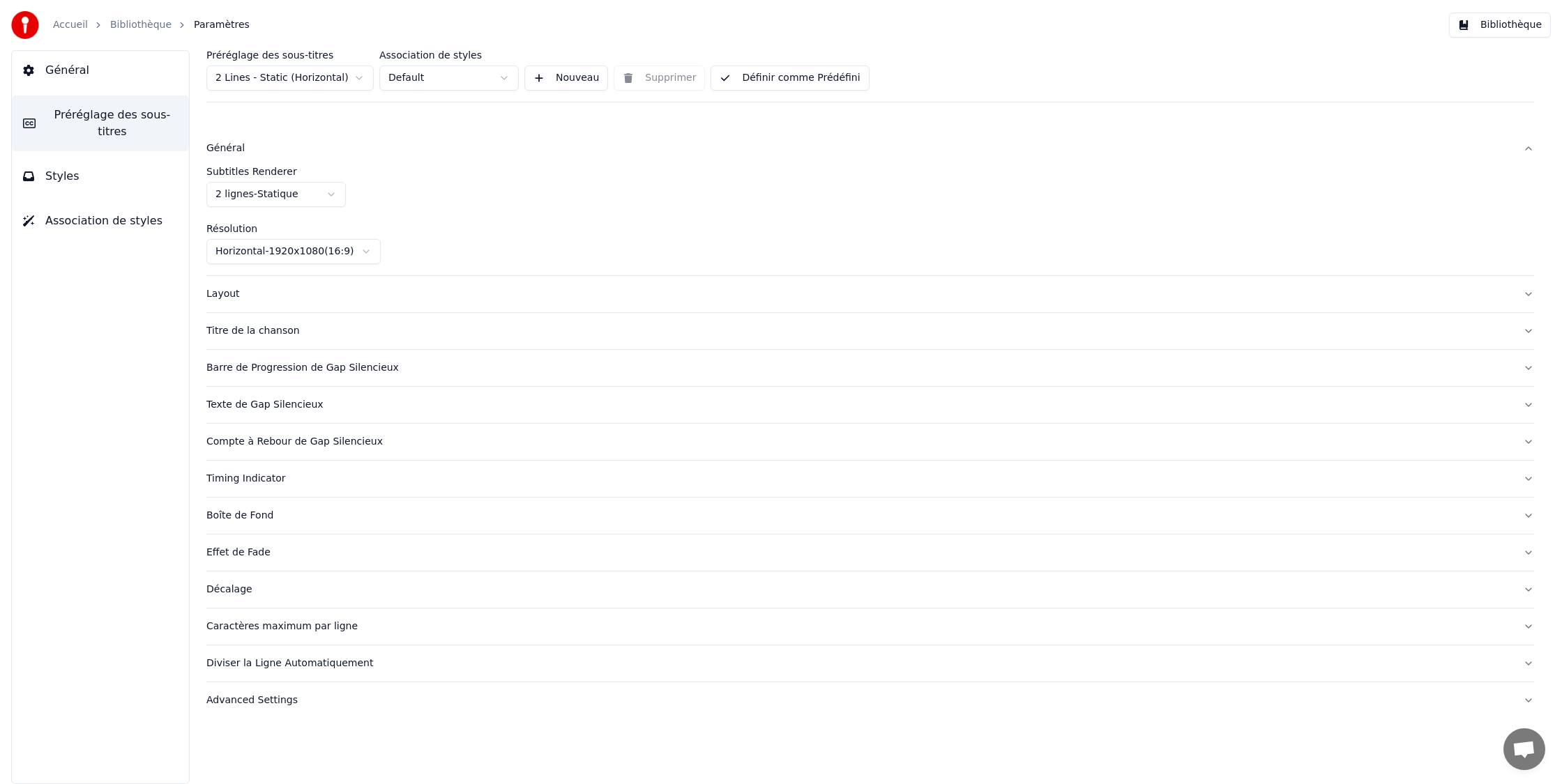
click at [299, 144] on div "Général" at bounding box center [859, 148] width 1305 height 14
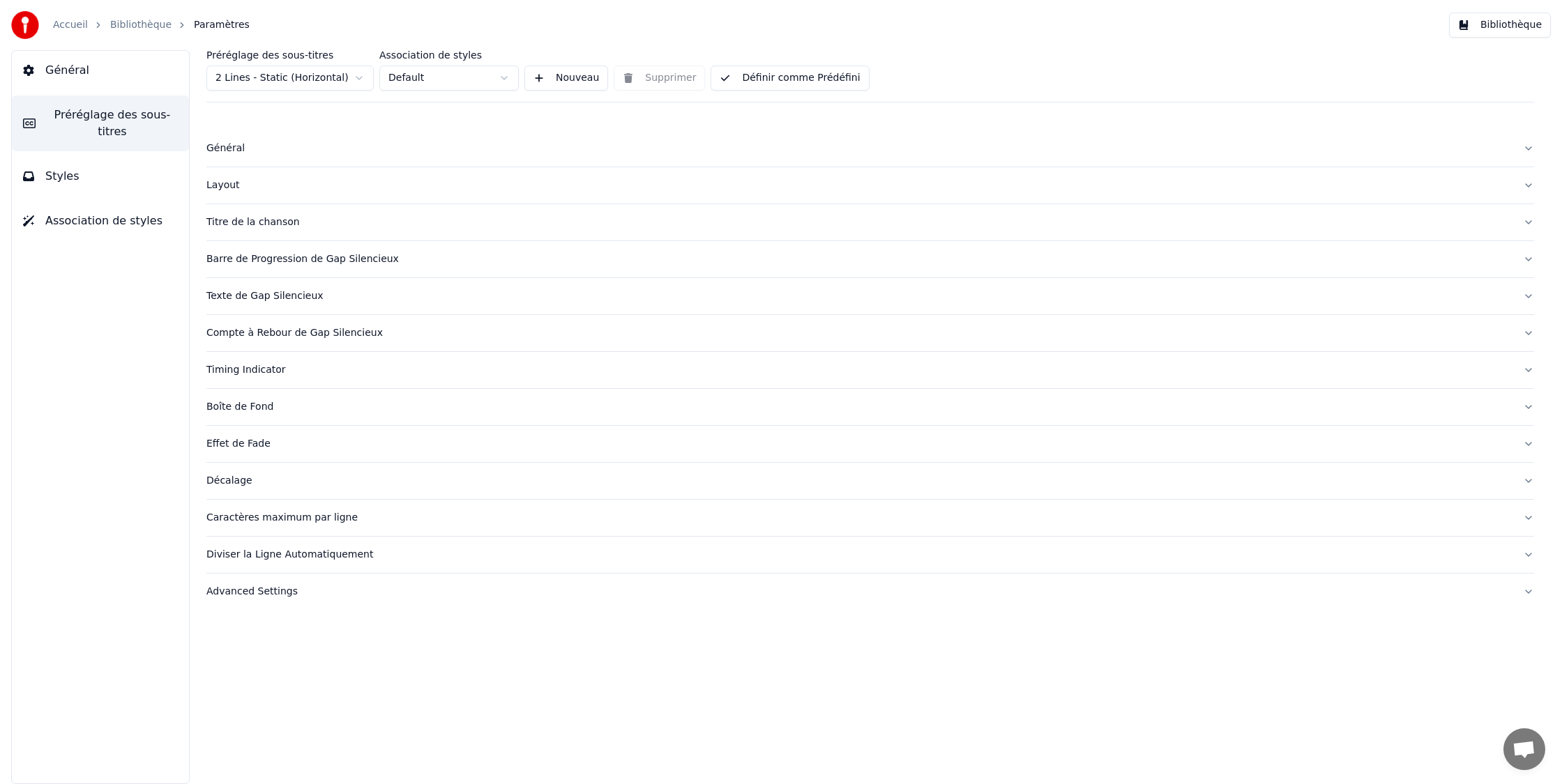
click at [286, 194] on button "Layout" at bounding box center [870, 185] width 1327 height 36
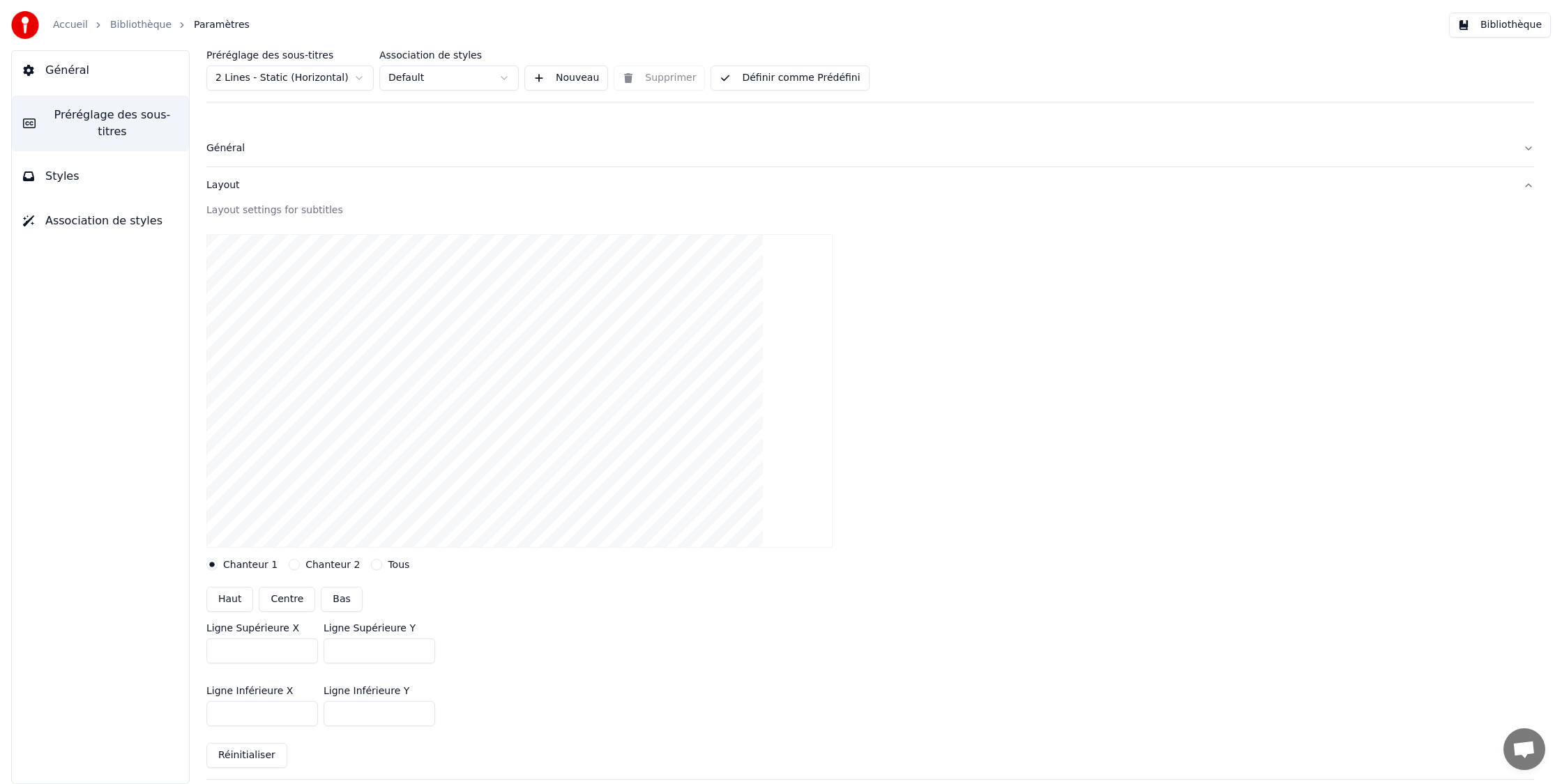
click at [286, 194] on button "Layout" at bounding box center [870, 185] width 1327 height 36
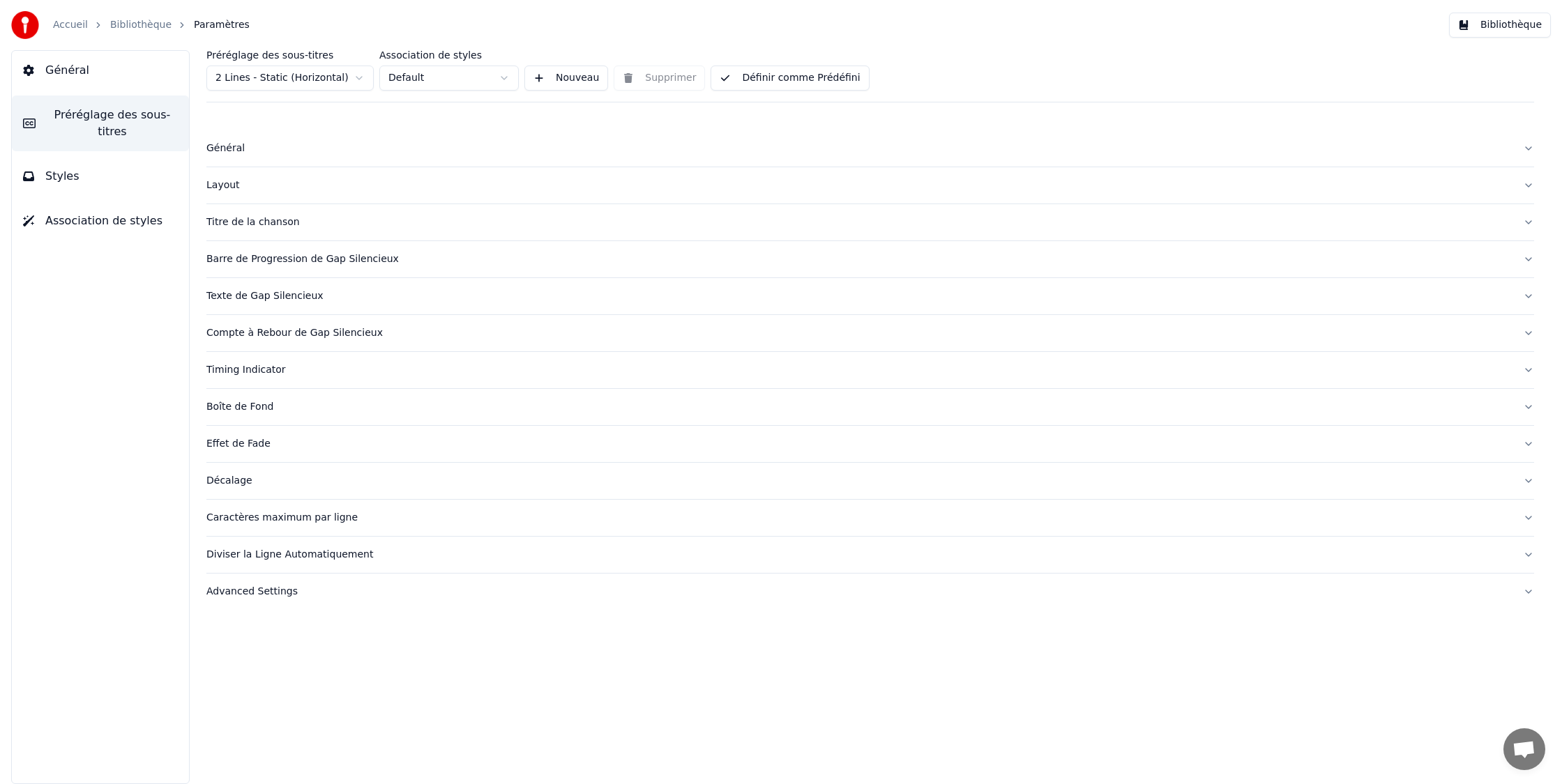
click at [286, 194] on button "Layout" at bounding box center [870, 185] width 1327 height 36
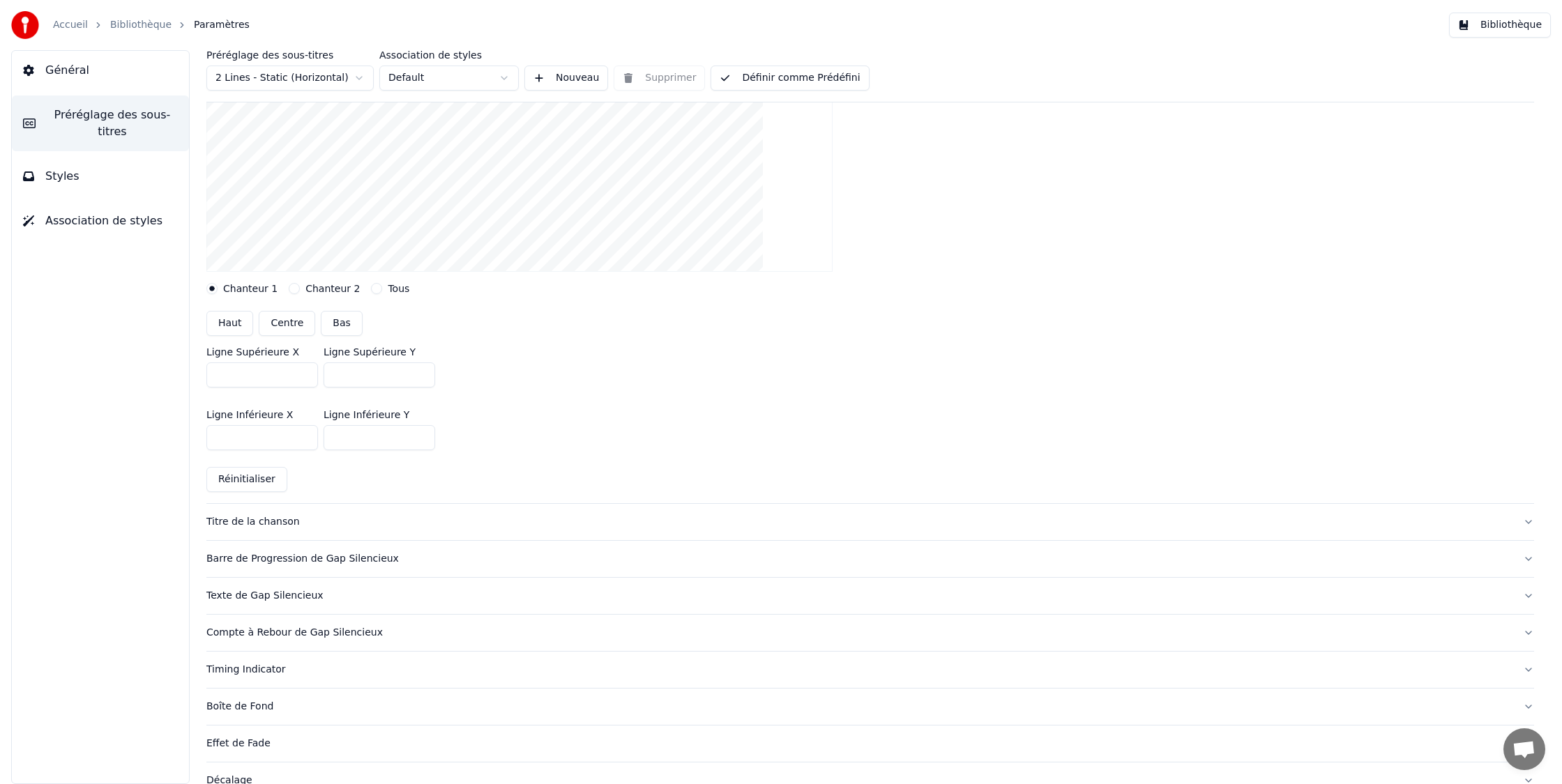
scroll to position [323, 0]
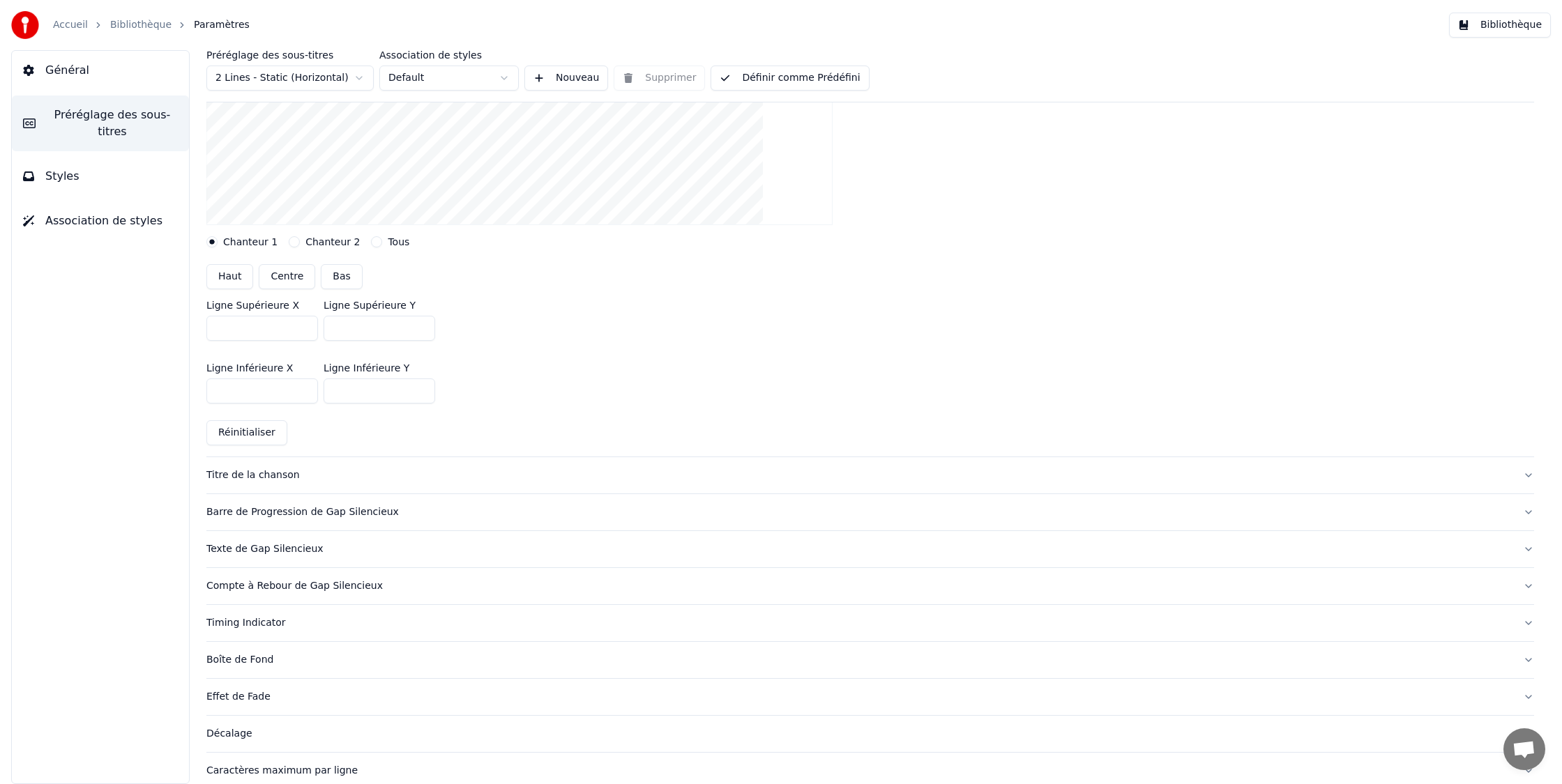
click at [292, 475] on div "Titre de la chanson" at bounding box center [859, 475] width 1305 height 14
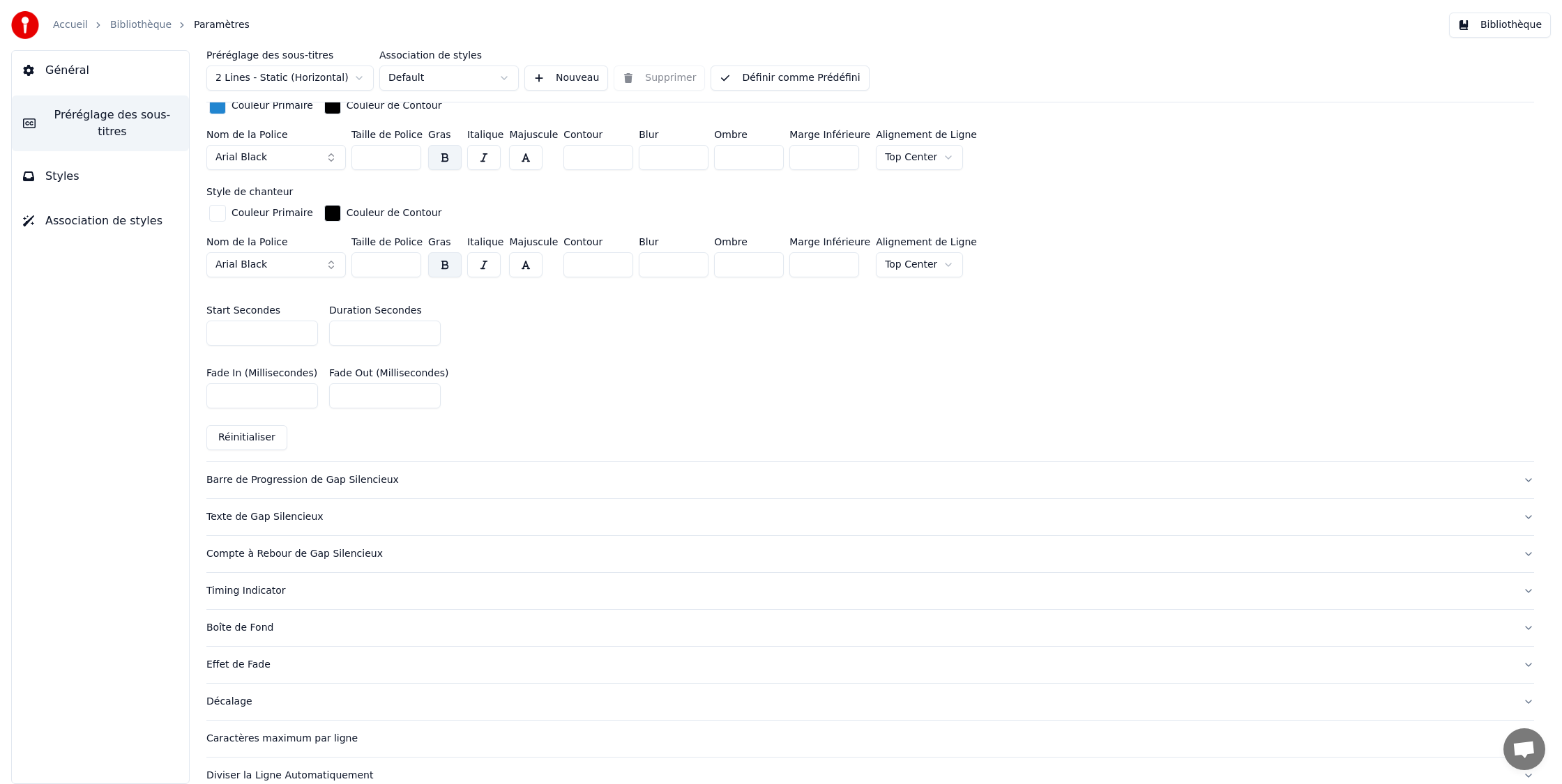
scroll to position [573, 0]
click at [362, 472] on div "Barre de Progression de Gap Silencieux" at bounding box center [859, 476] width 1305 height 14
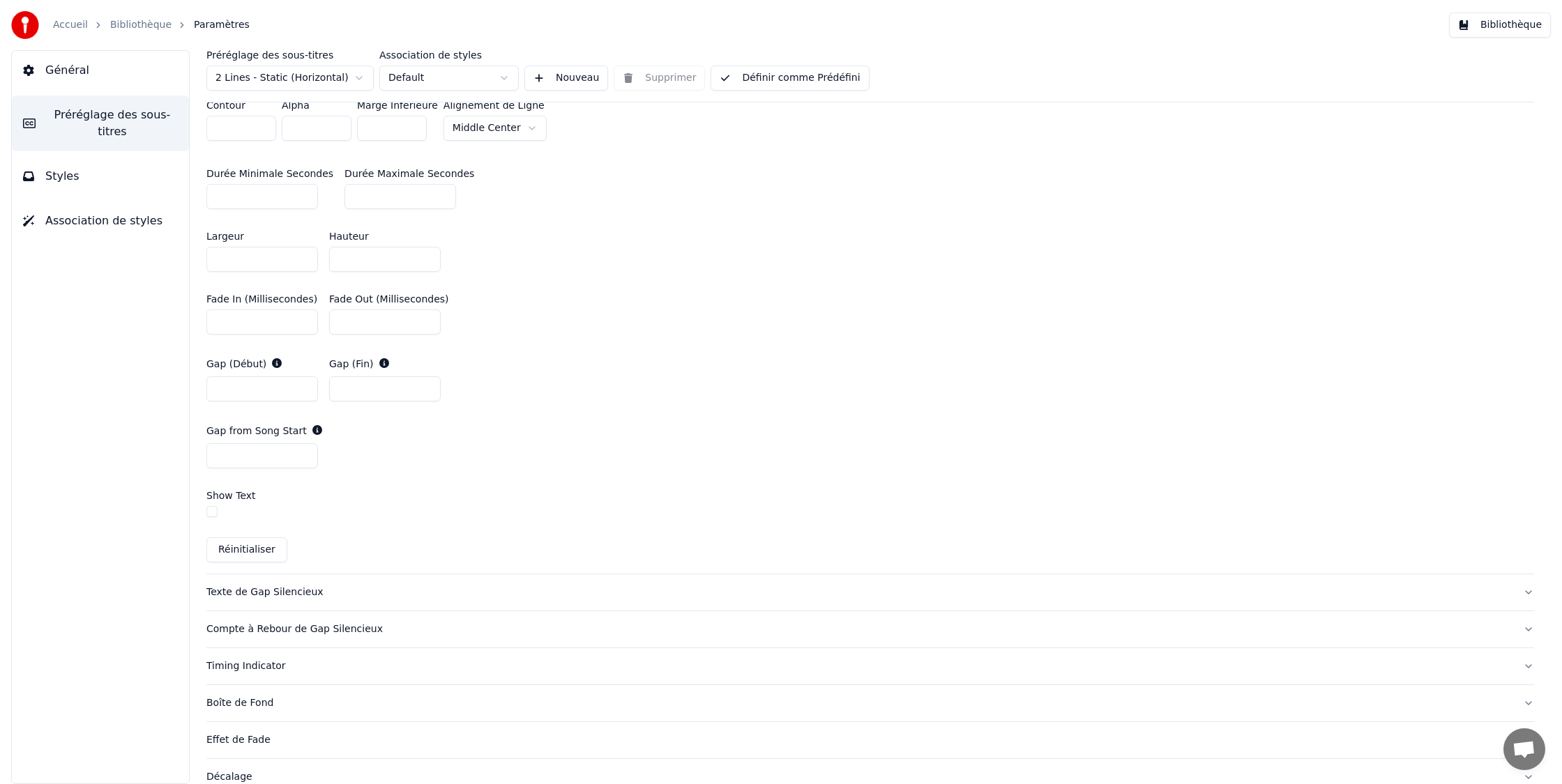
scroll to position [625, 0]
click at [267, 587] on div "Texte de Gap Silencieux" at bounding box center [859, 589] width 1305 height 14
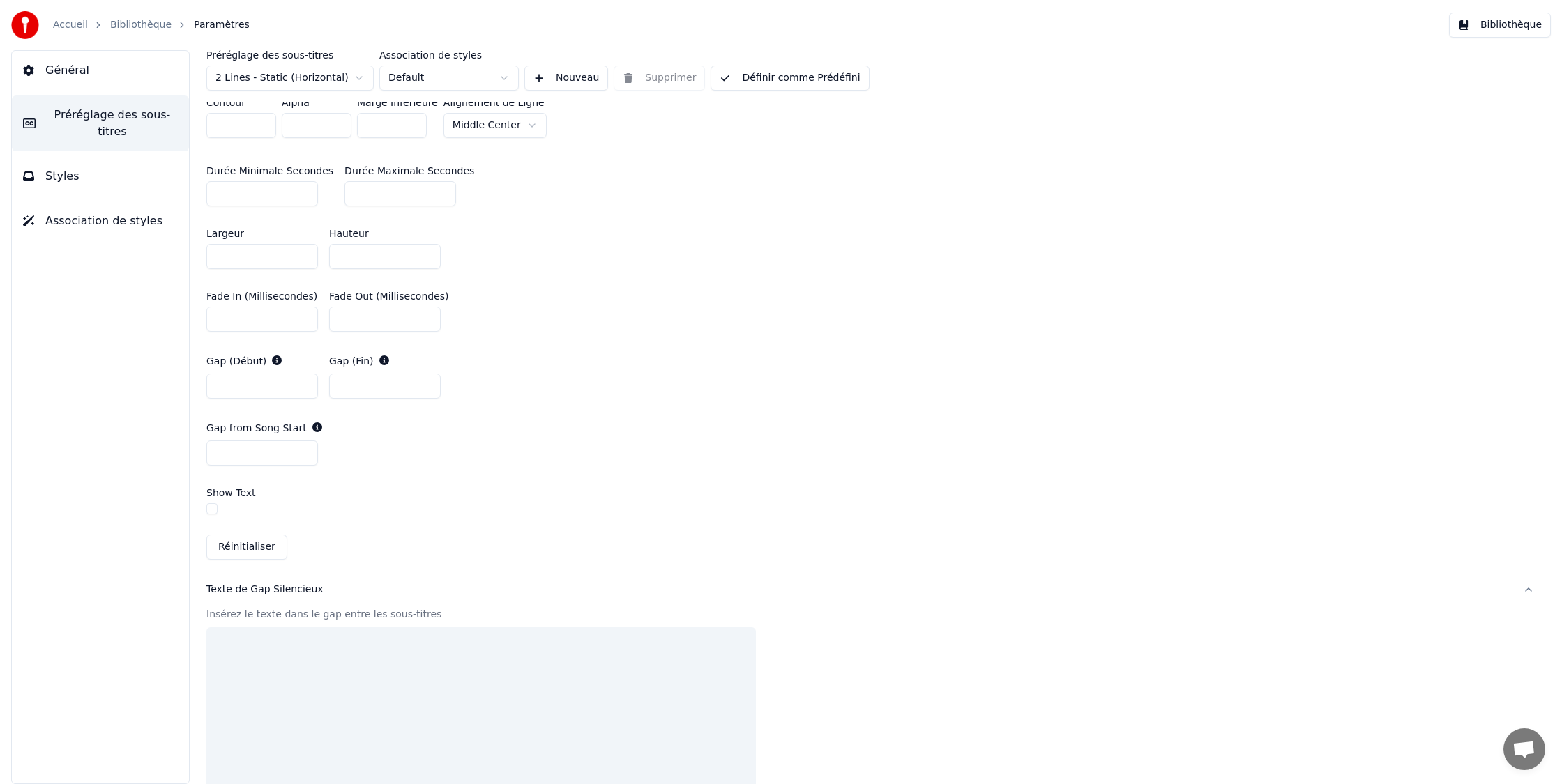
scroll to position [540, 0]
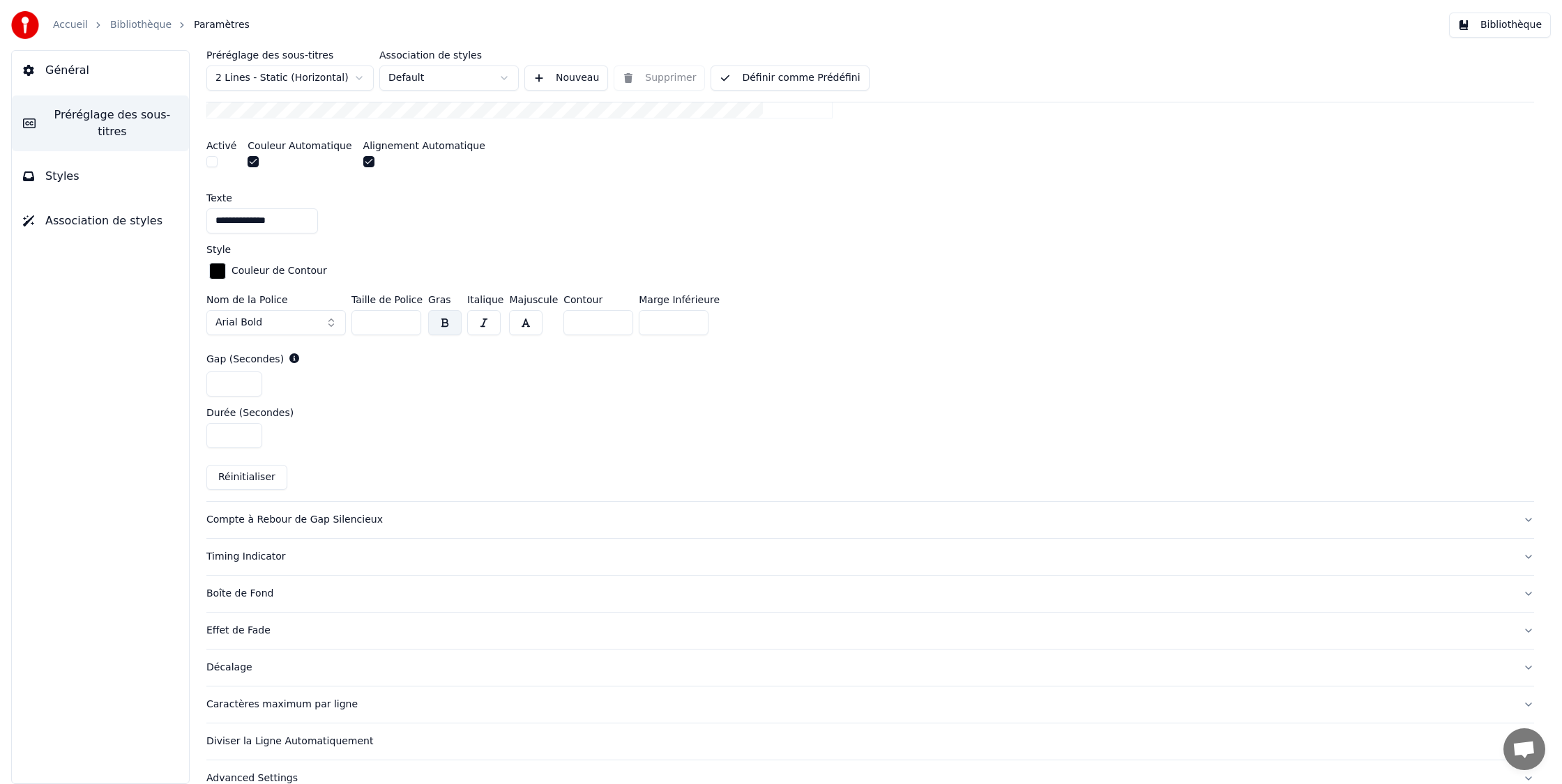
click at [263, 553] on div "Timing Indicator" at bounding box center [859, 557] width 1305 height 14
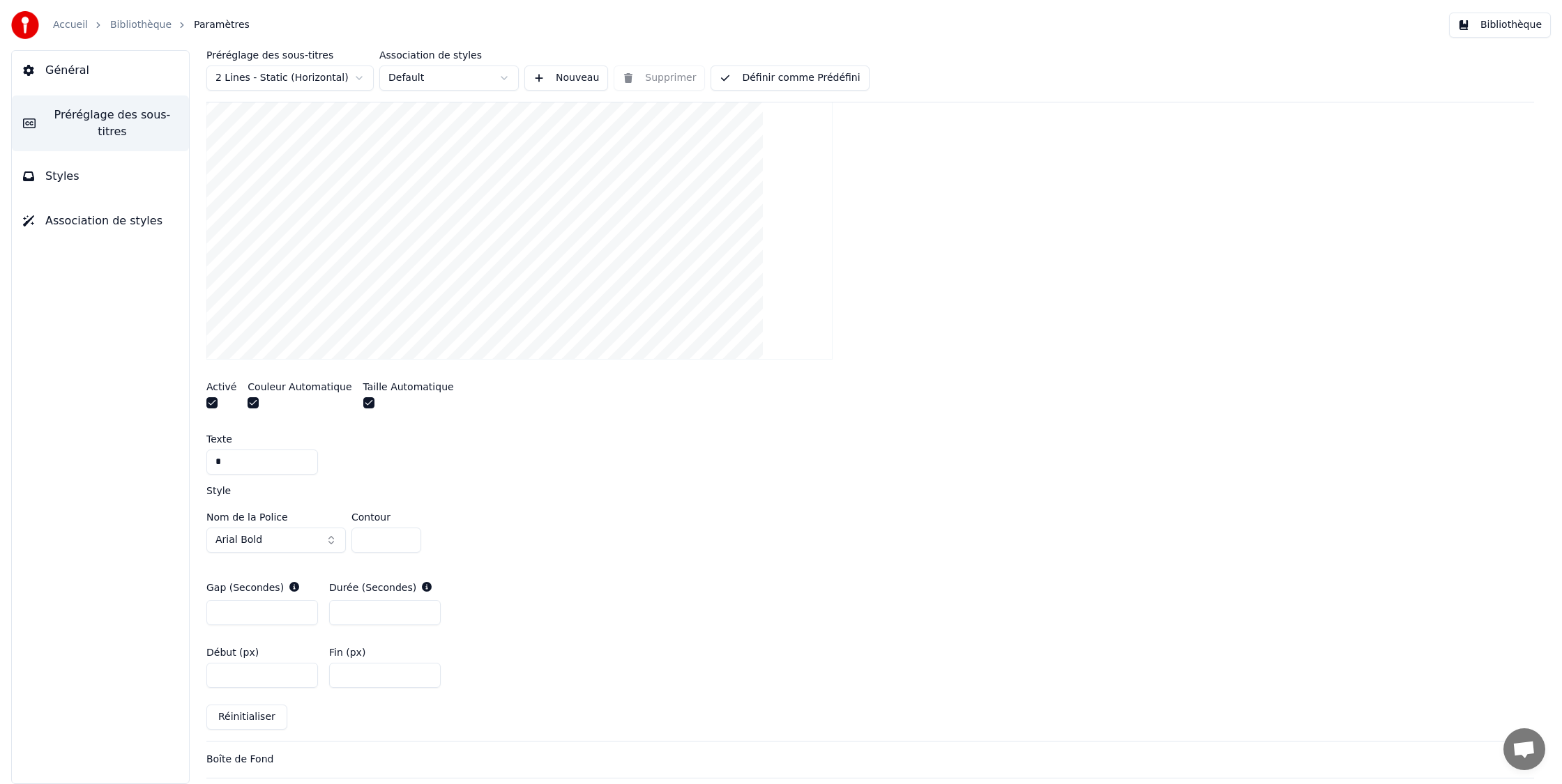
scroll to position [376, 0]
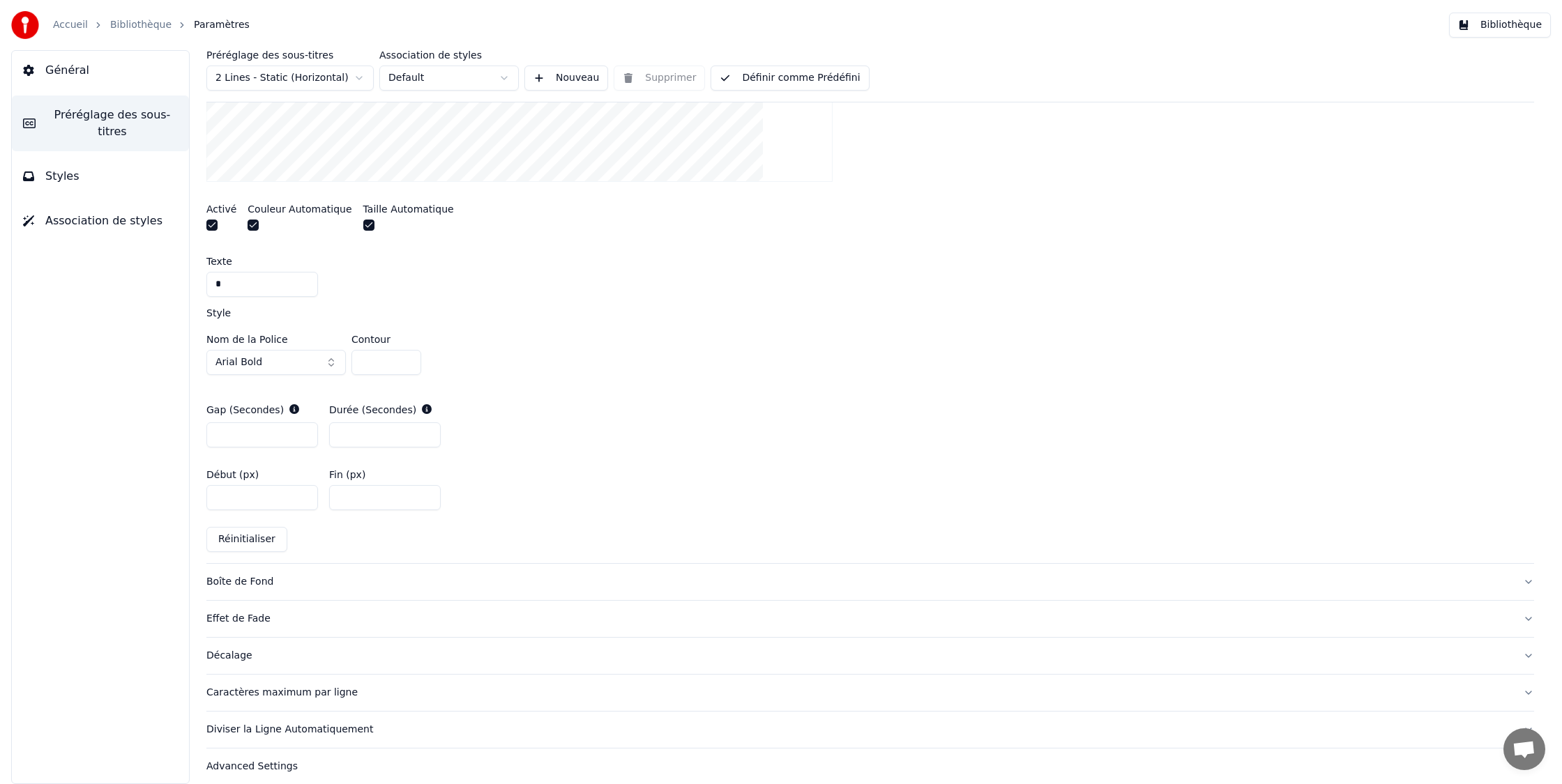
click at [244, 580] on div "Boîte de Fond" at bounding box center [859, 581] width 1305 height 14
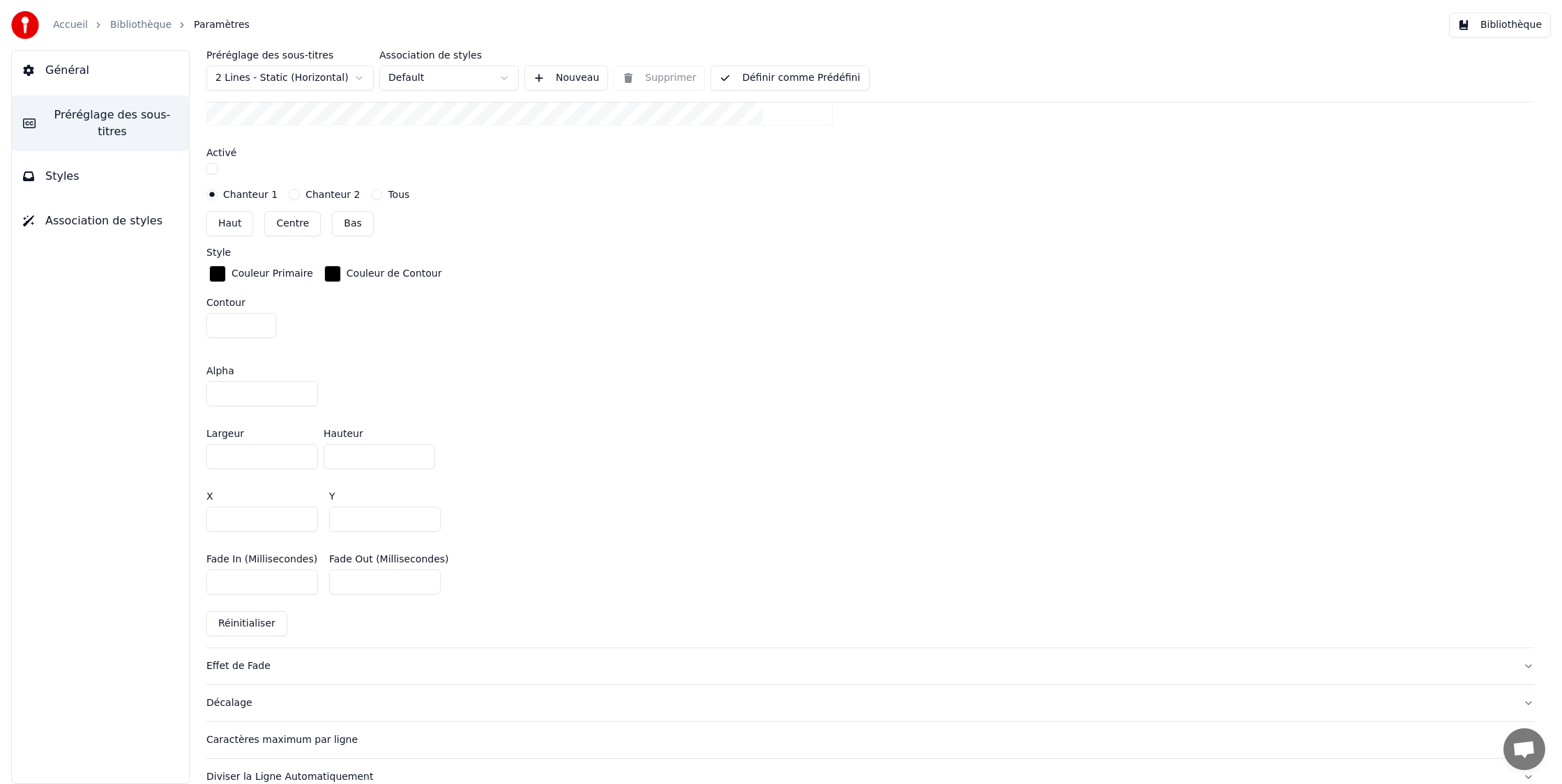
scroll to position [698, 0]
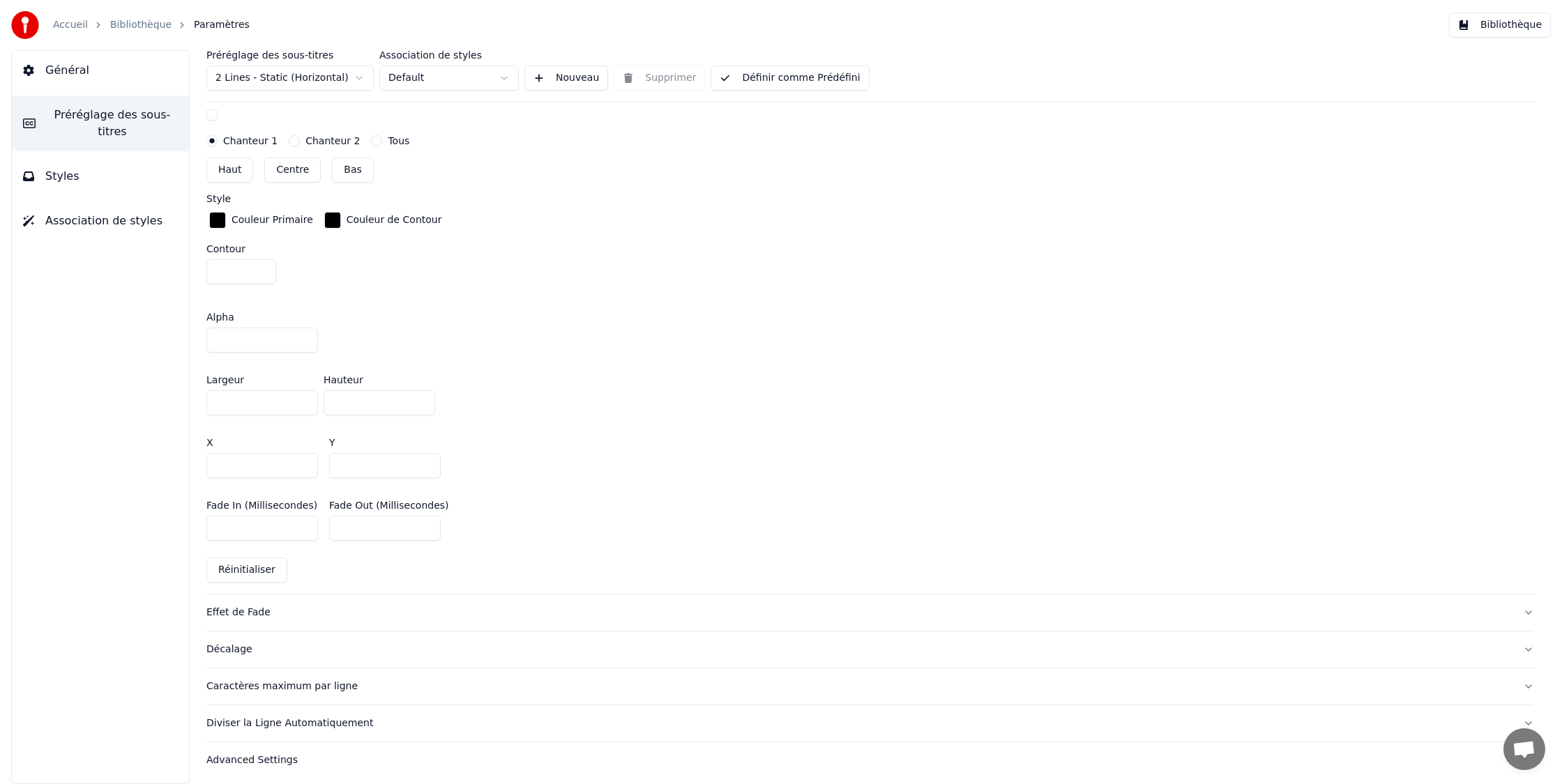
click at [245, 615] on div "Effet de Fade" at bounding box center [859, 612] width 1305 height 14
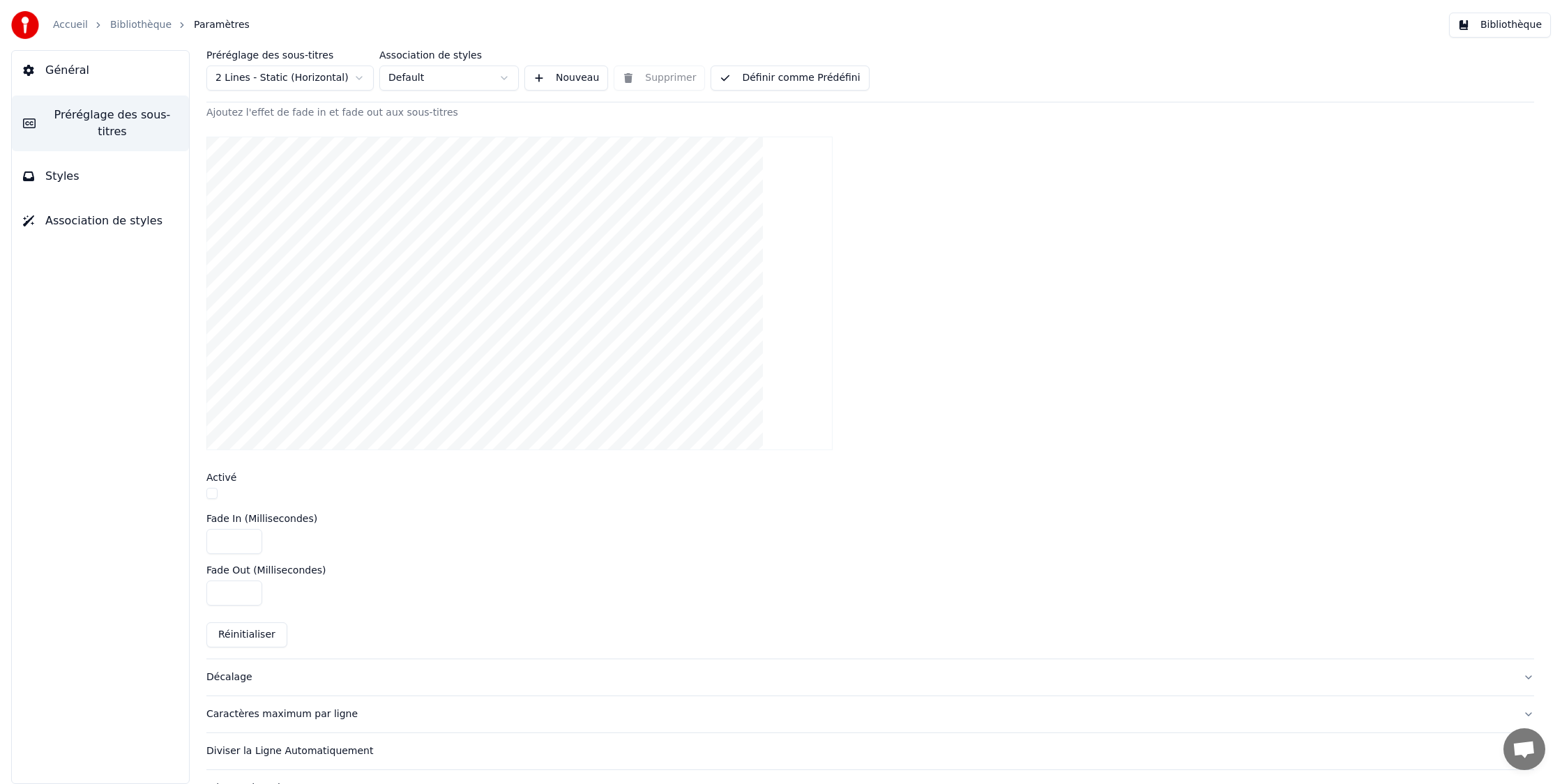
scroll to position [389, 0]
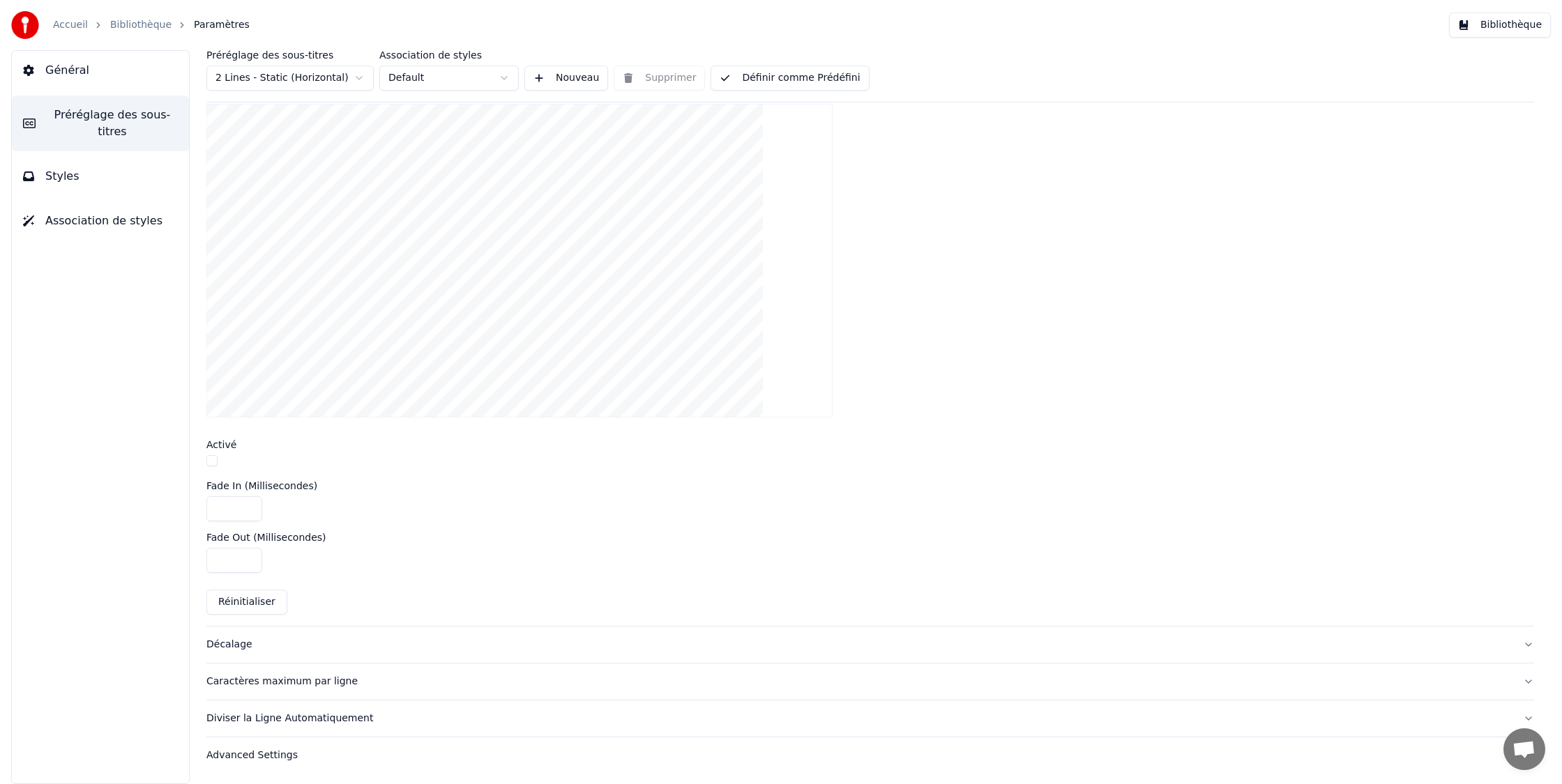
click at [290, 754] on div "Advanced Settings" at bounding box center [859, 755] width 1305 height 14
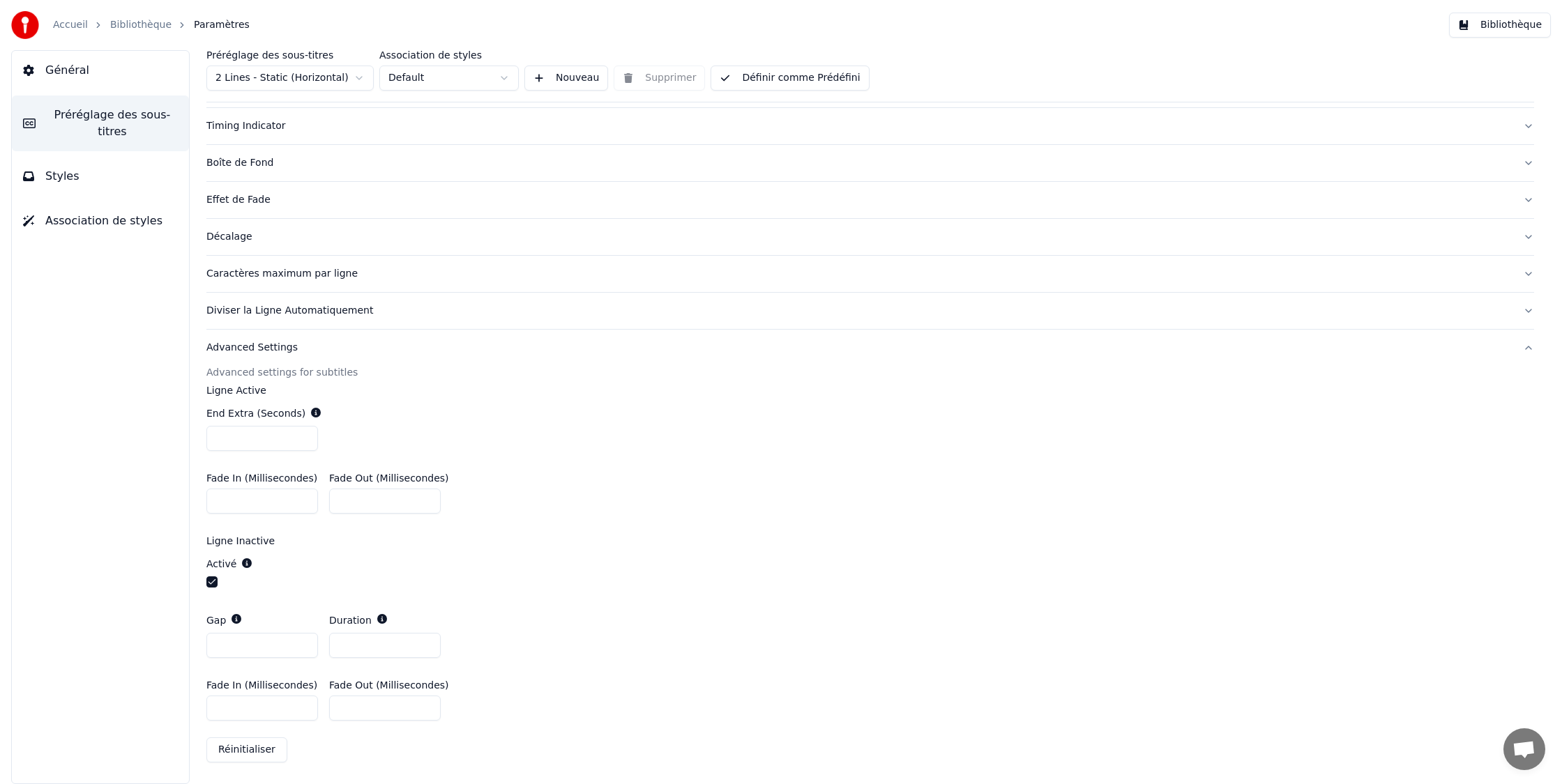
scroll to position [0, 0]
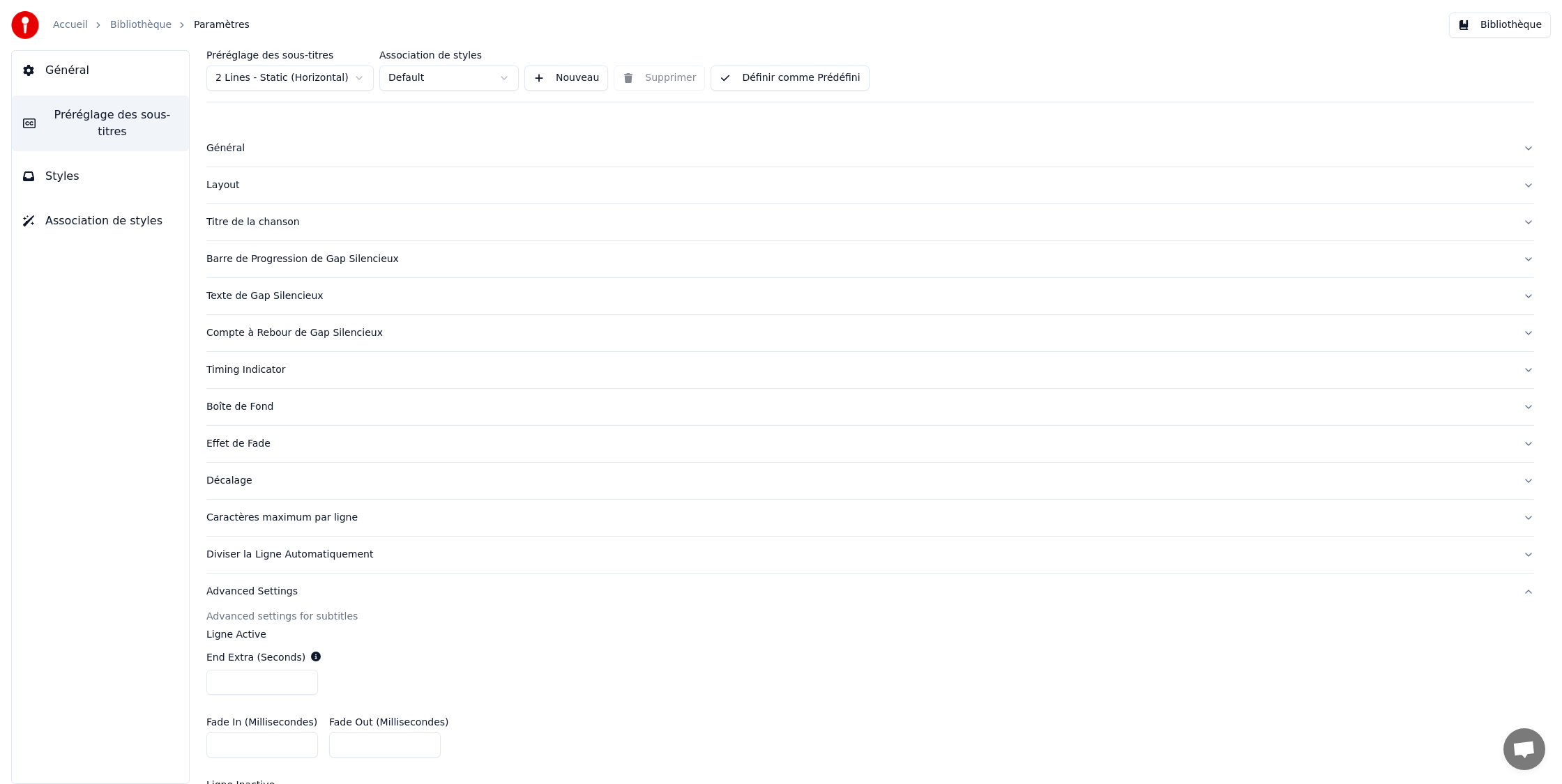
click at [49, 169] on span "Styles" at bounding box center [62, 176] width 34 height 17
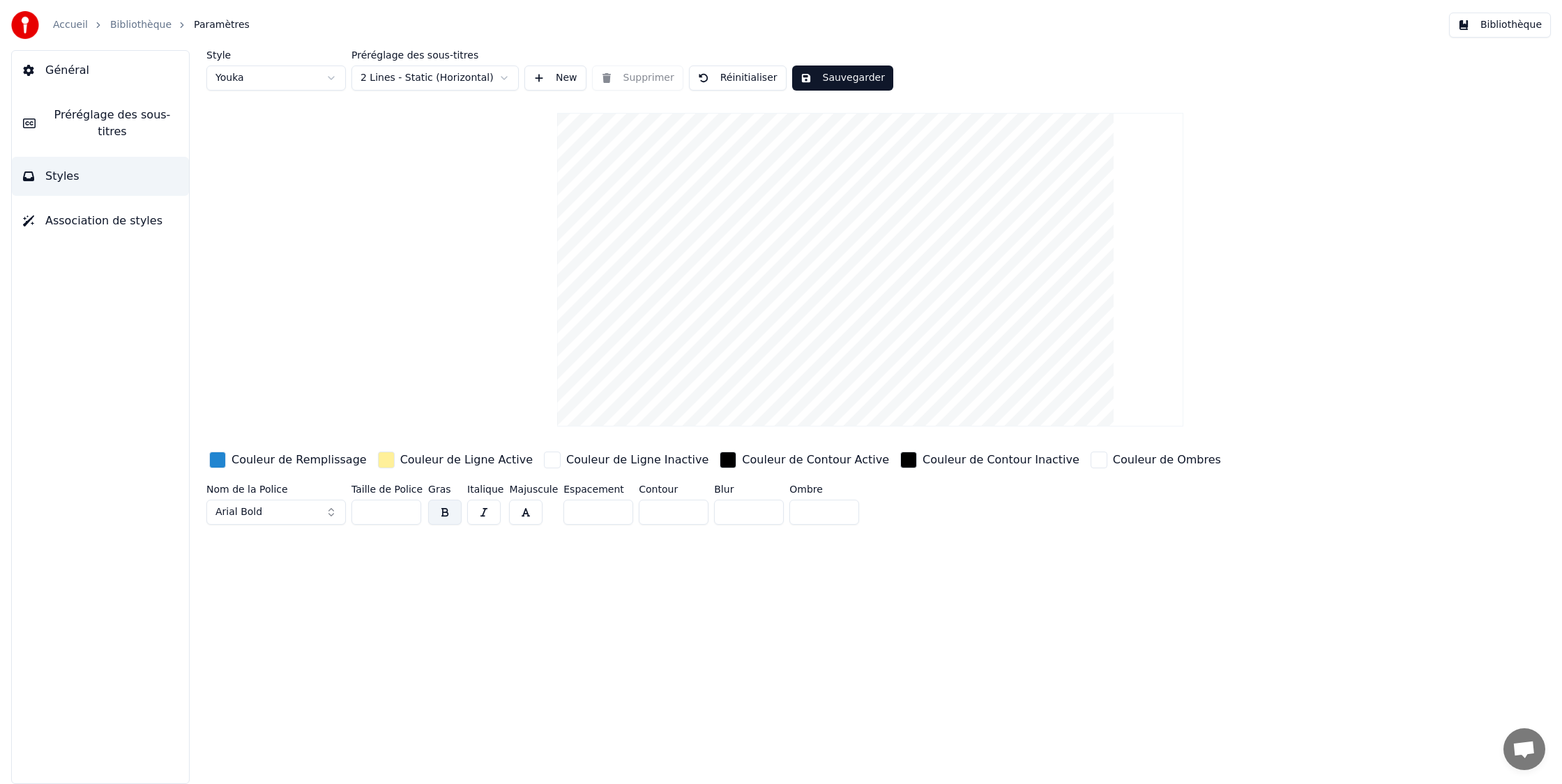
click at [270, 78] on html "Accueil Bibliothèque Paramètres Bibliothèque Général Préréglage des sous-titres…" at bounding box center [781, 392] width 1562 height 784
click at [65, 72] on span "Général" at bounding box center [67, 71] width 44 height 17
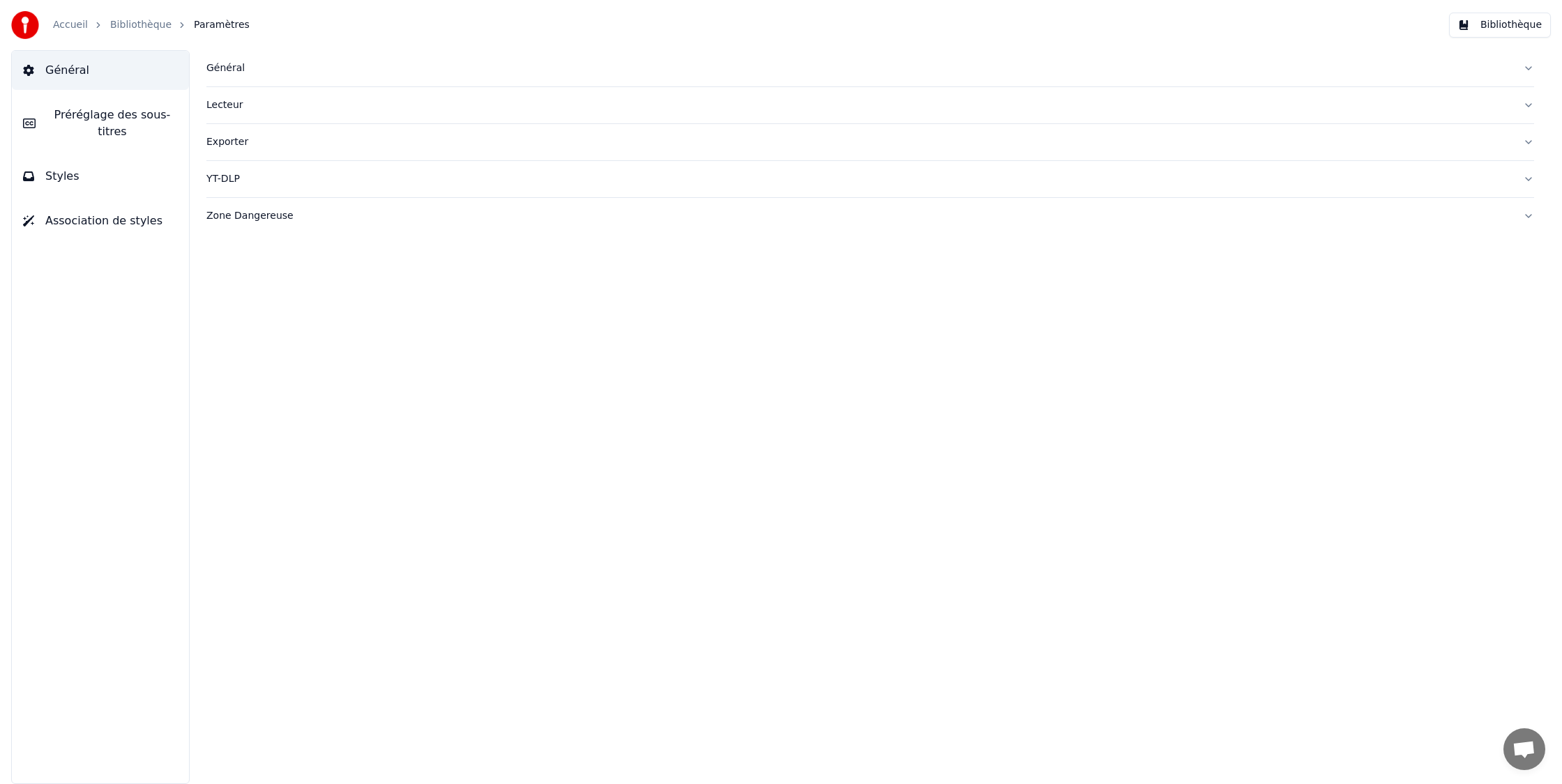
click at [240, 101] on div "Lecteur" at bounding box center [859, 105] width 1305 height 14
click at [237, 102] on div "Lecteur" at bounding box center [859, 105] width 1305 height 14
click at [230, 146] on div "Exporter" at bounding box center [859, 142] width 1305 height 14
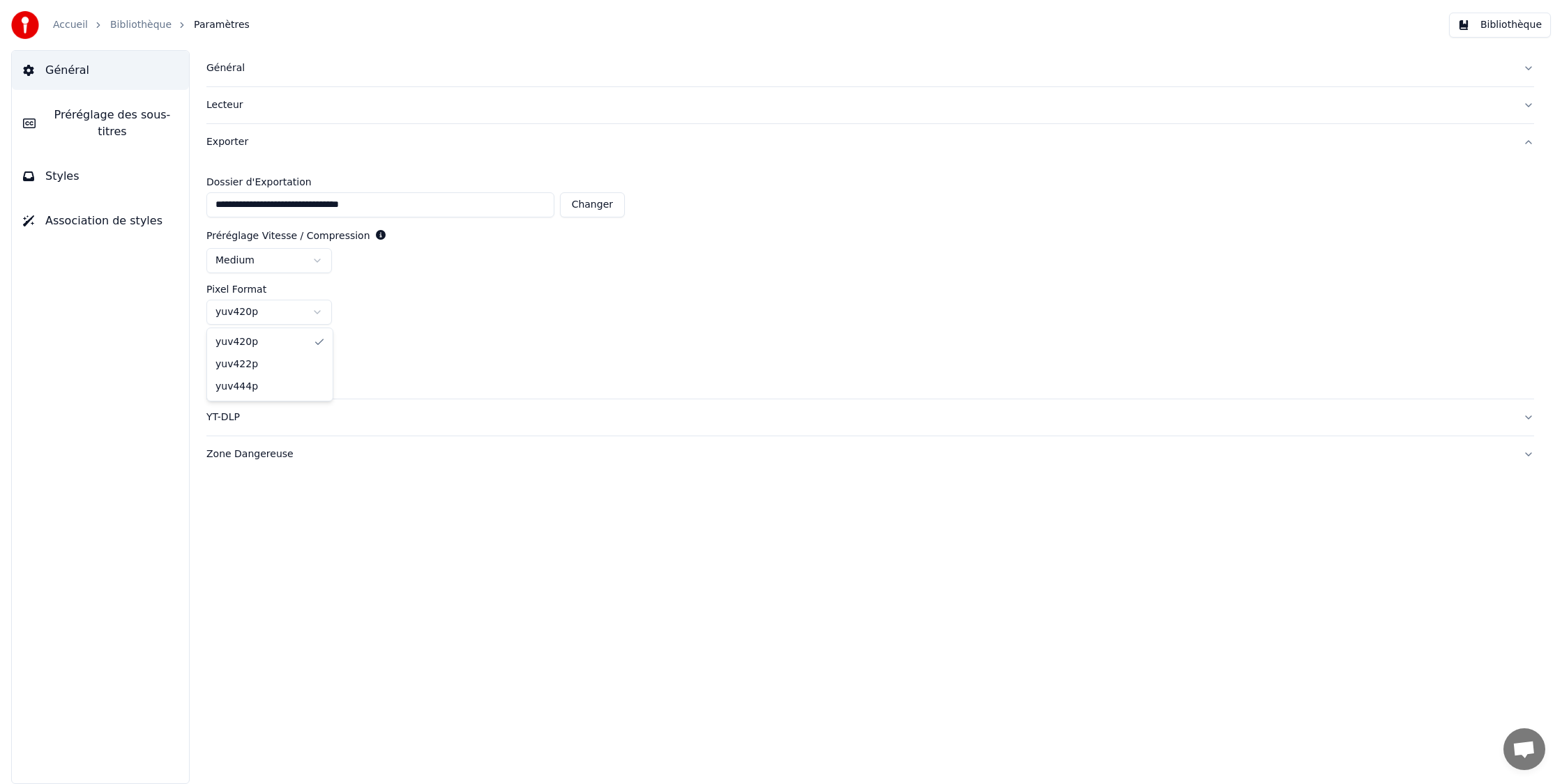
click at [313, 307] on html "**********" at bounding box center [781, 392] width 1562 height 784
click at [282, 408] on button "YT-DLP" at bounding box center [870, 417] width 1327 height 36
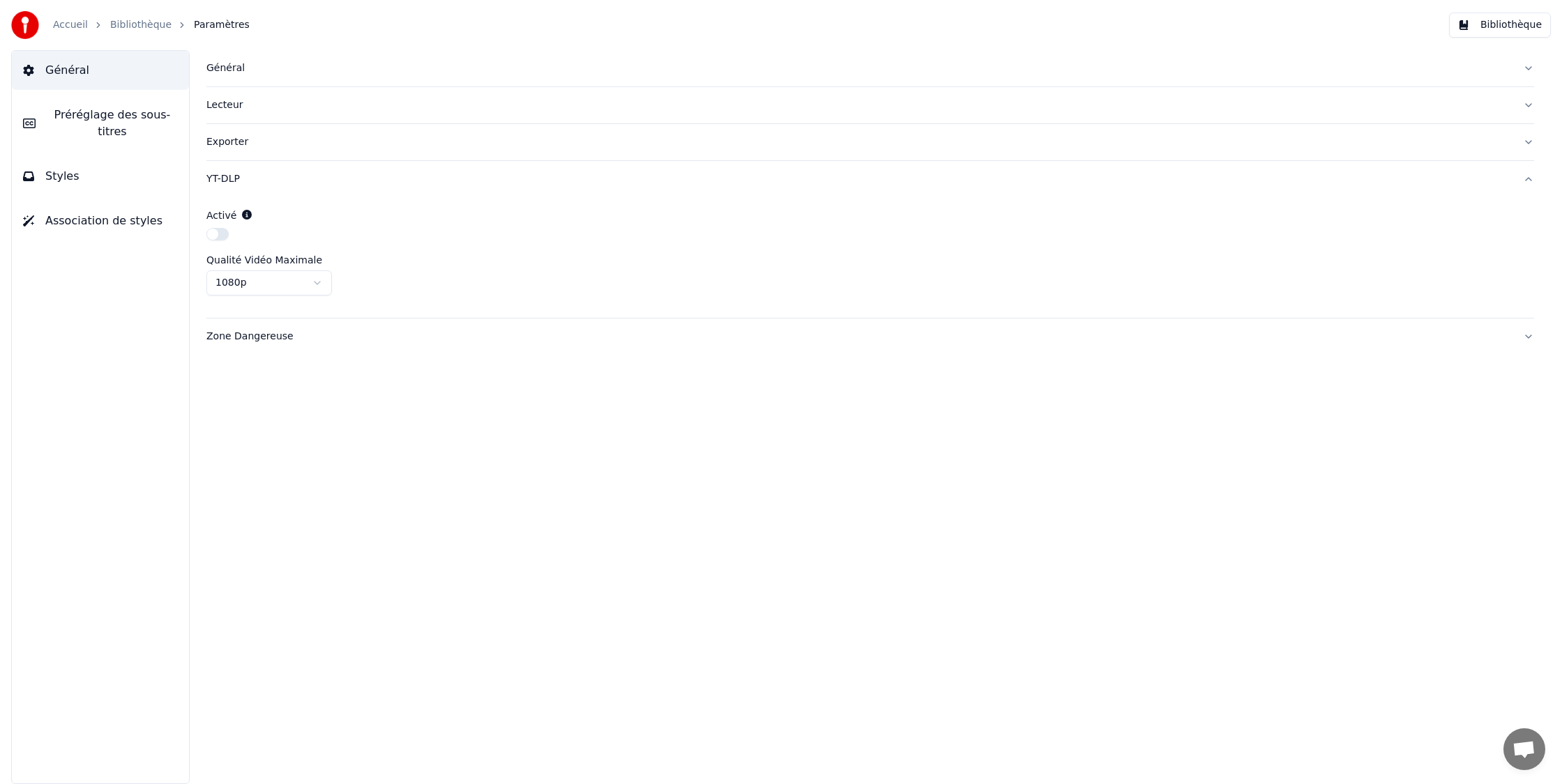
click at [222, 64] on div "Général" at bounding box center [859, 68] width 1305 height 14
click at [129, 28] on link "Bibliothèque" at bounding box center [140, 24] width 62 height 14
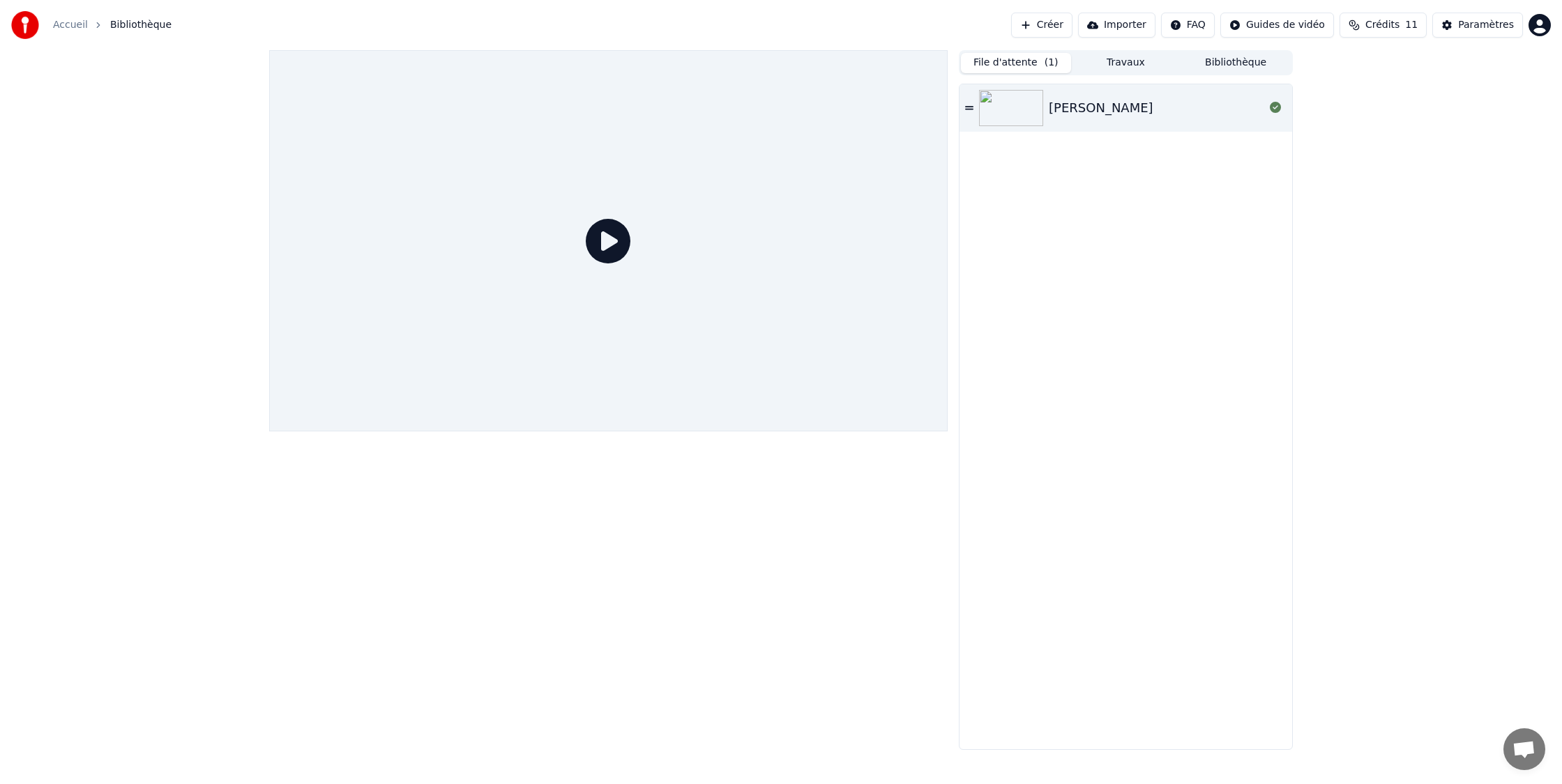
click at [1027, 64] on button "File d'attente ( 1 )" at bounding box center [1016, 62] width 110 height 20
click at [1136, 62] on button "Travaux" at bounding box center [1126, 62] width 110 height 20
click at [1240, 56] on button "Bibliothèque" at bounding box center [1235, 62] width 110 height 20
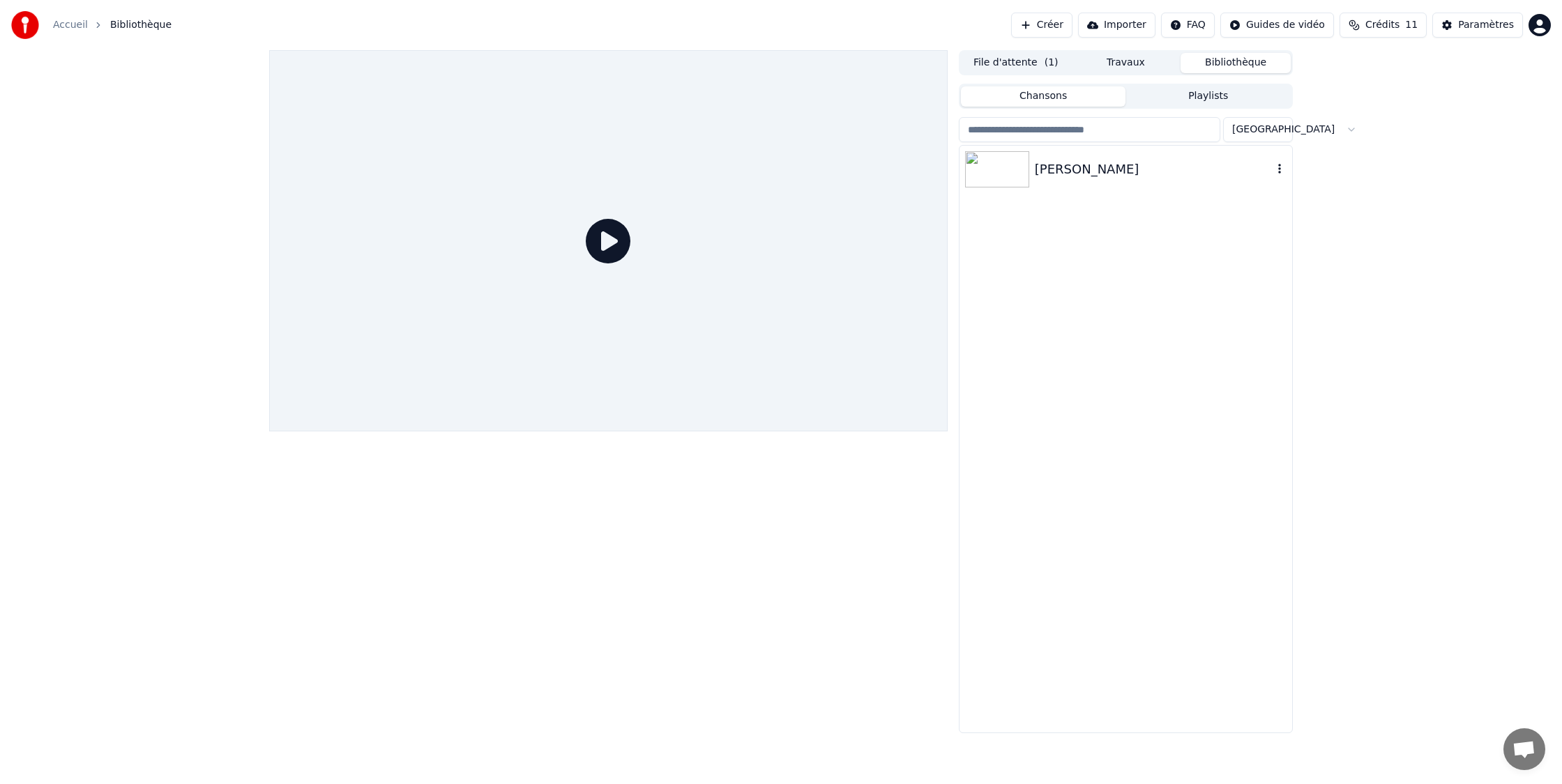
click at [1024, 183] on img at bounding box center [997, 169] width 64 height 36
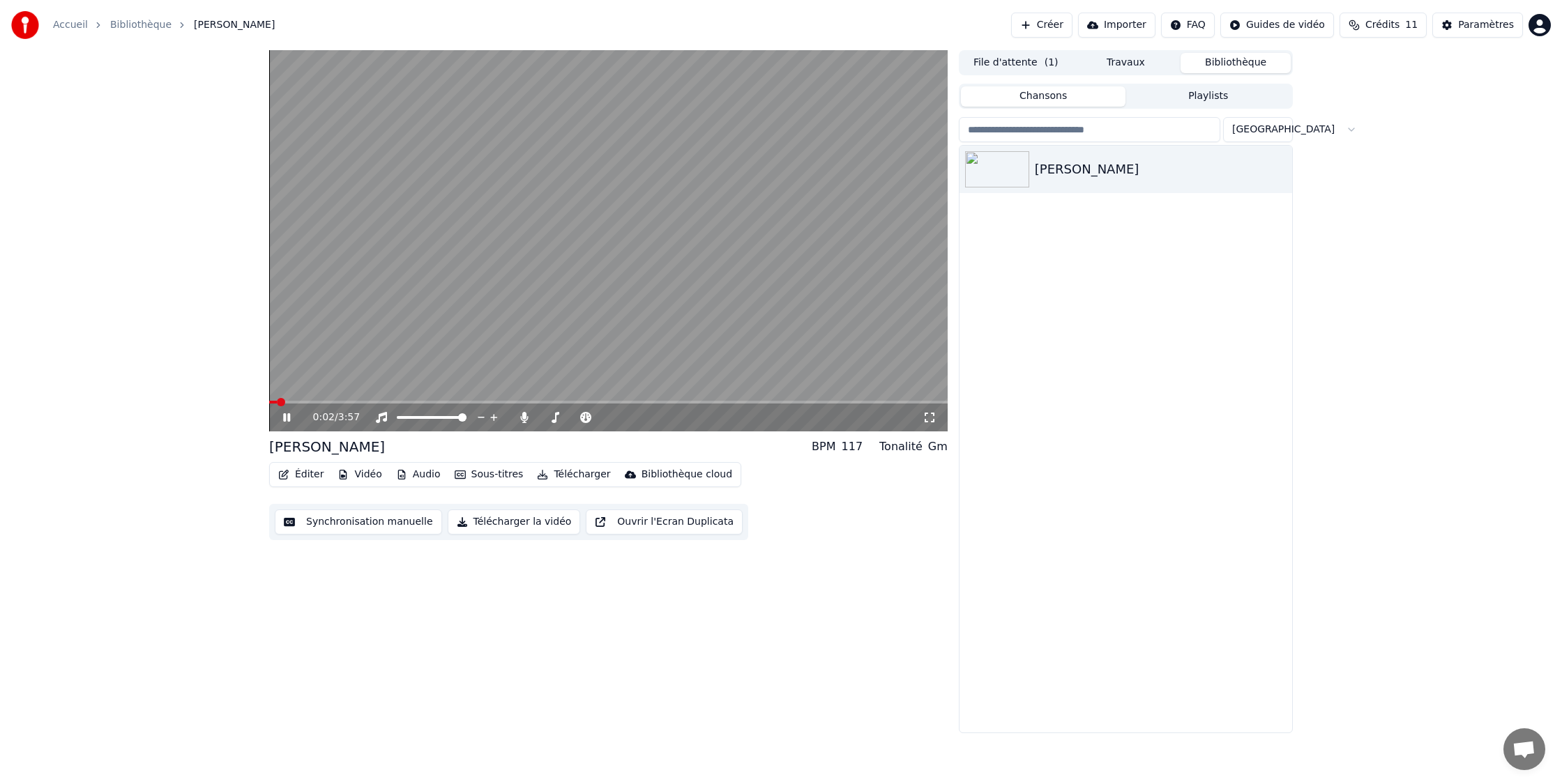
click at [456, 470] on icon "button" at bounding box center [460, 474] width 11 height 10
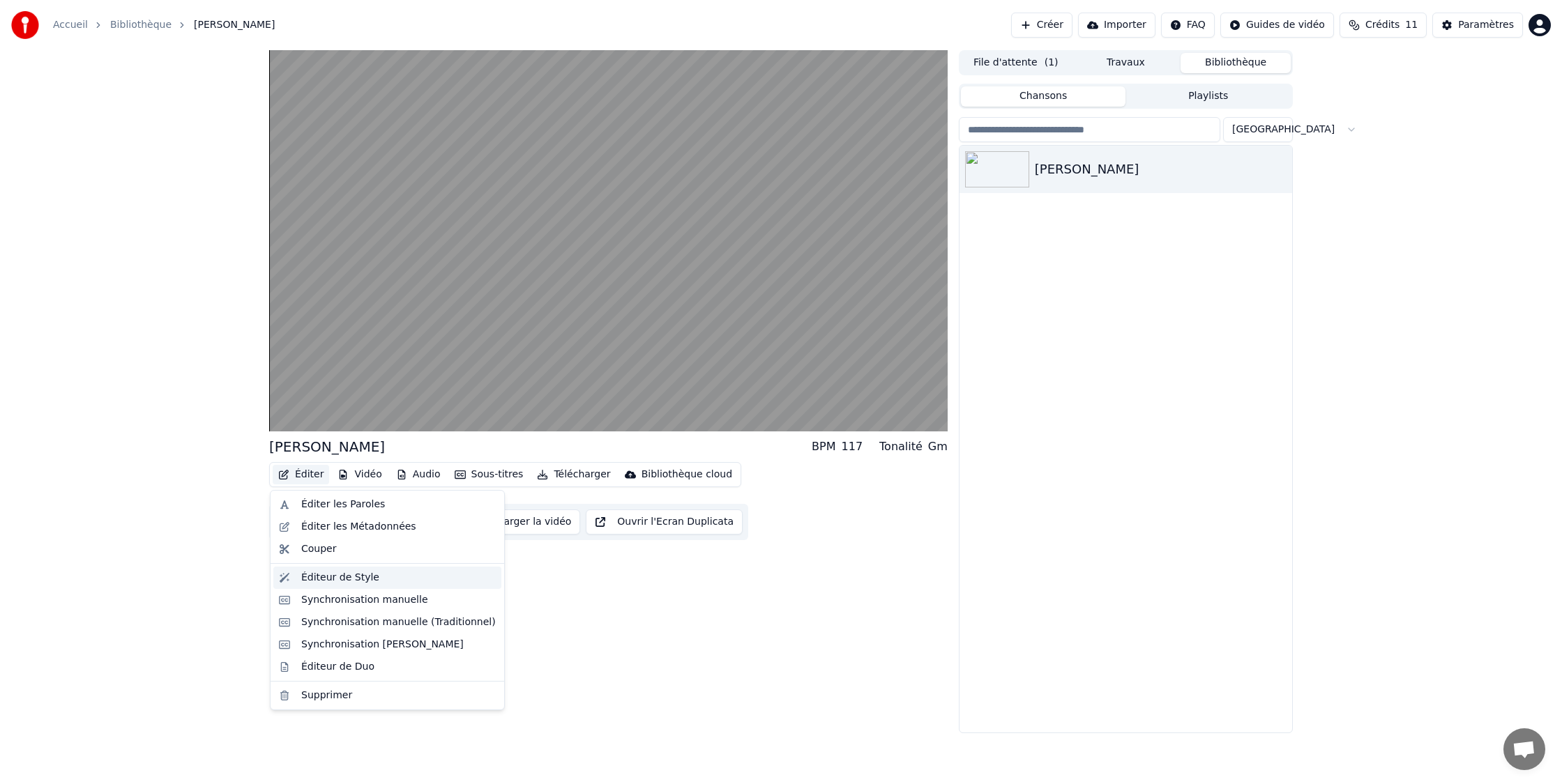
click at [383, 575] on div "Éditeur de Style" at bounding box center [399, 578] width 195 height 14
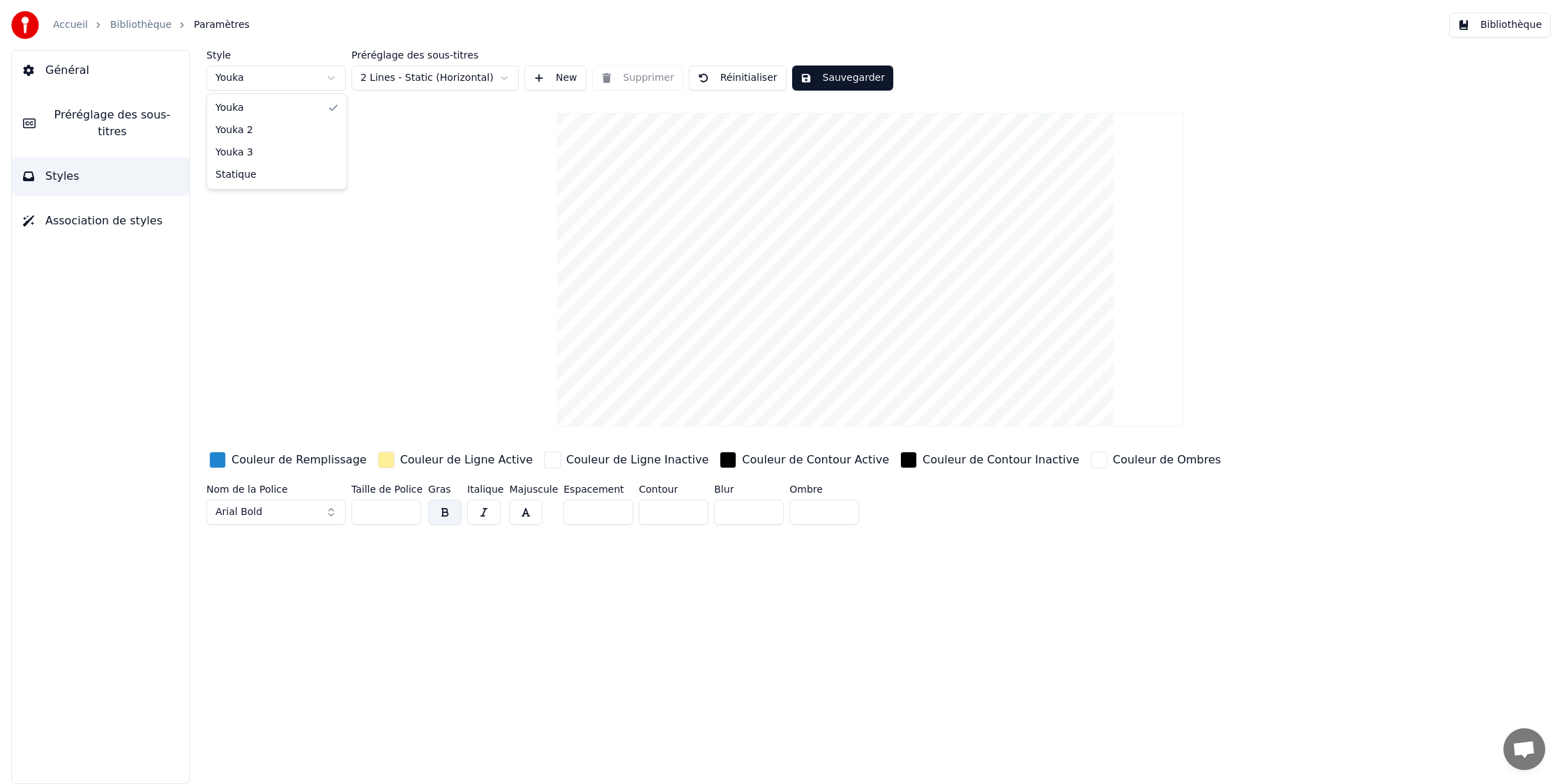
click at [250, 76] on html "Accueil Bibliothèque Paramètres Bibliothèque Général Préréglage des sous-titres…" at bounding box center [781, 392] width 1562 height 784
click at [741, 76] on button "Sauvegarder" at bounding box center [739, 78] width 101 height 25
click at [1474, 17] on button "Bibliothèque" at bounding box center [1500, 25] width 102 height 25
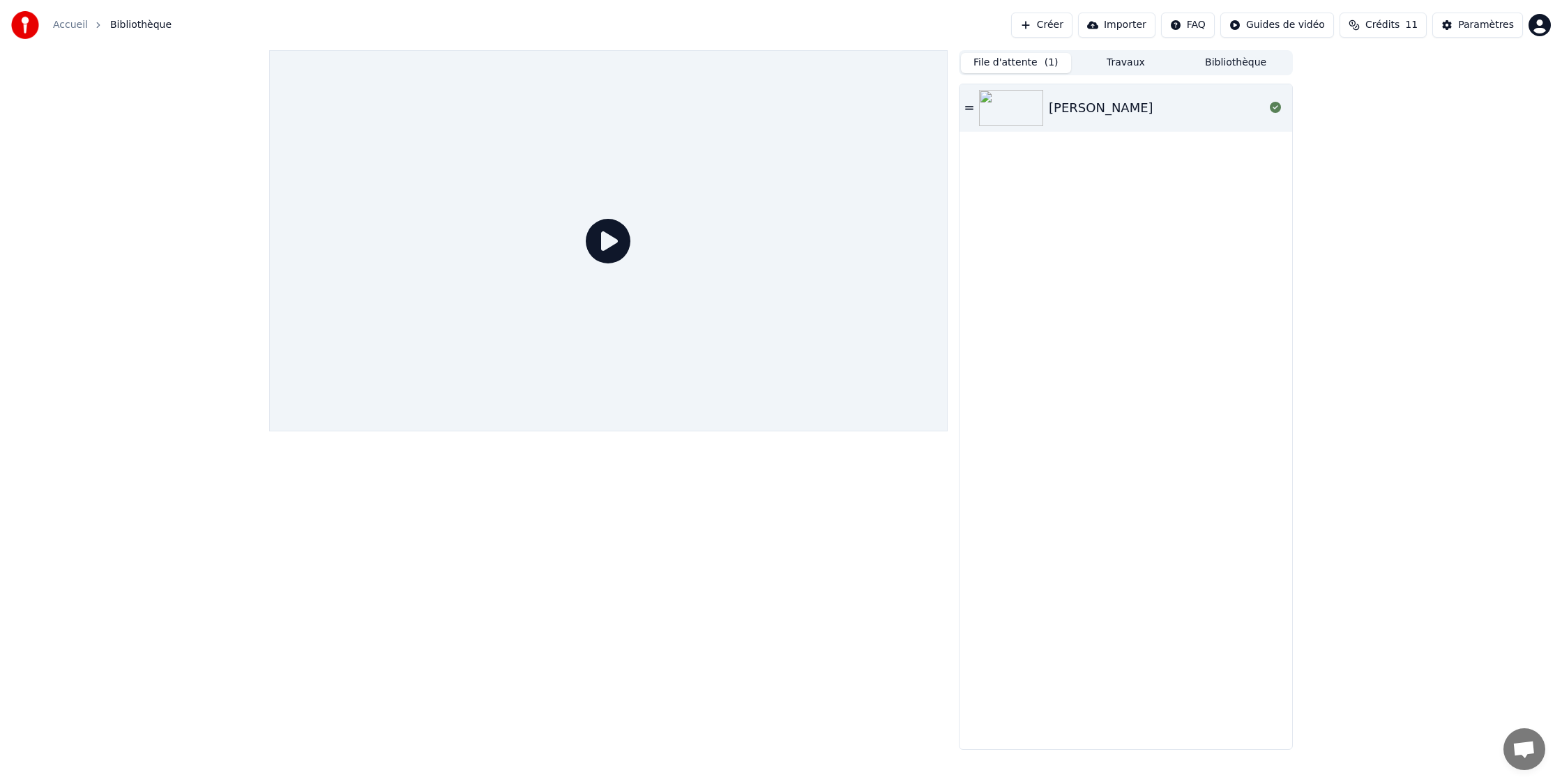
click at [1018, 68] on button "File d'attente ( 1 )" at bounding box center [1016, 62] width 110 height 20
click at [1250, 62] on button "Bibliothèque" at bounding box center [1235, 62] width 110 height 20
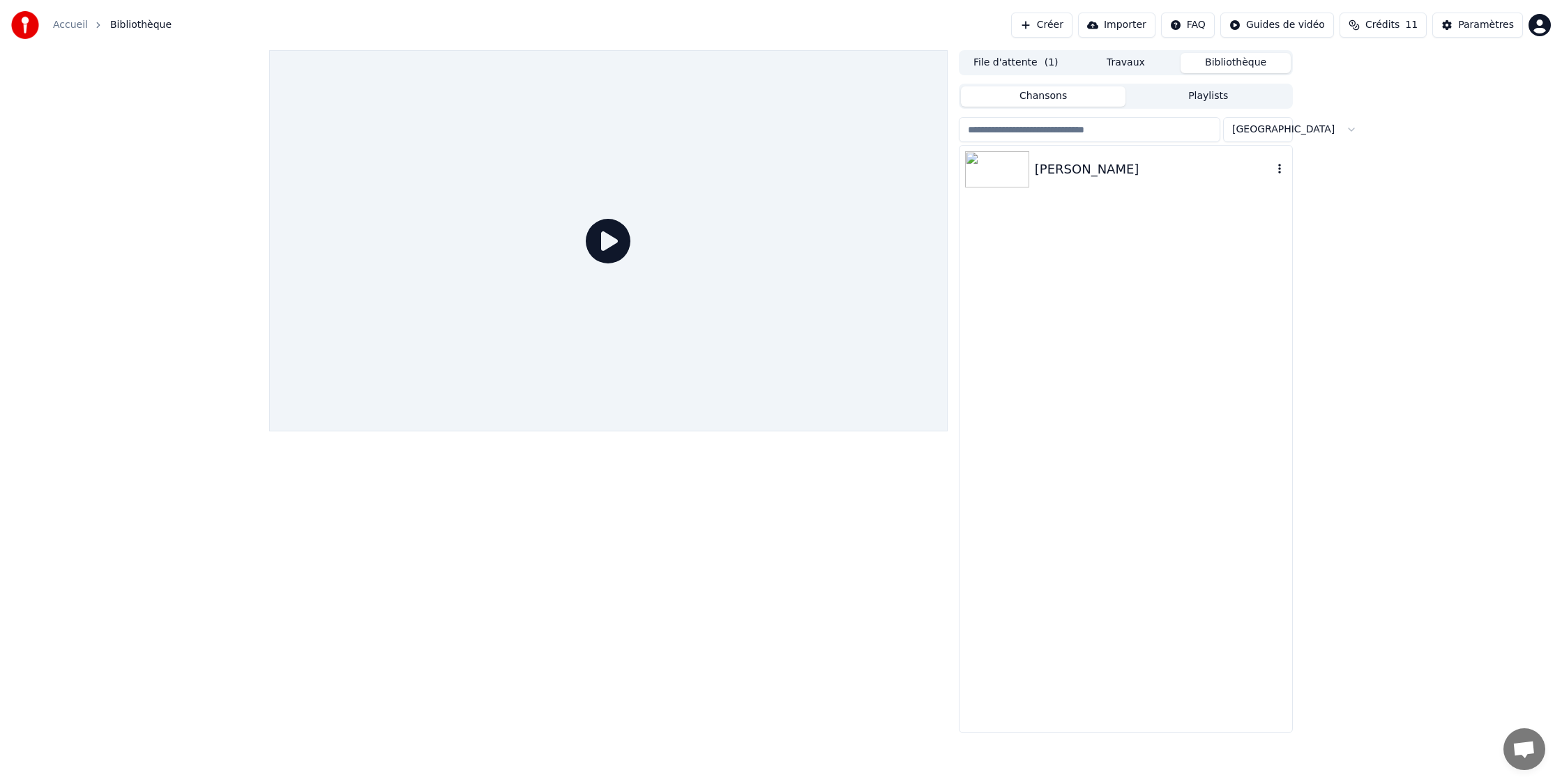
click at [1024, 165] on img at bounding box center [997, 169] width 64 height 36
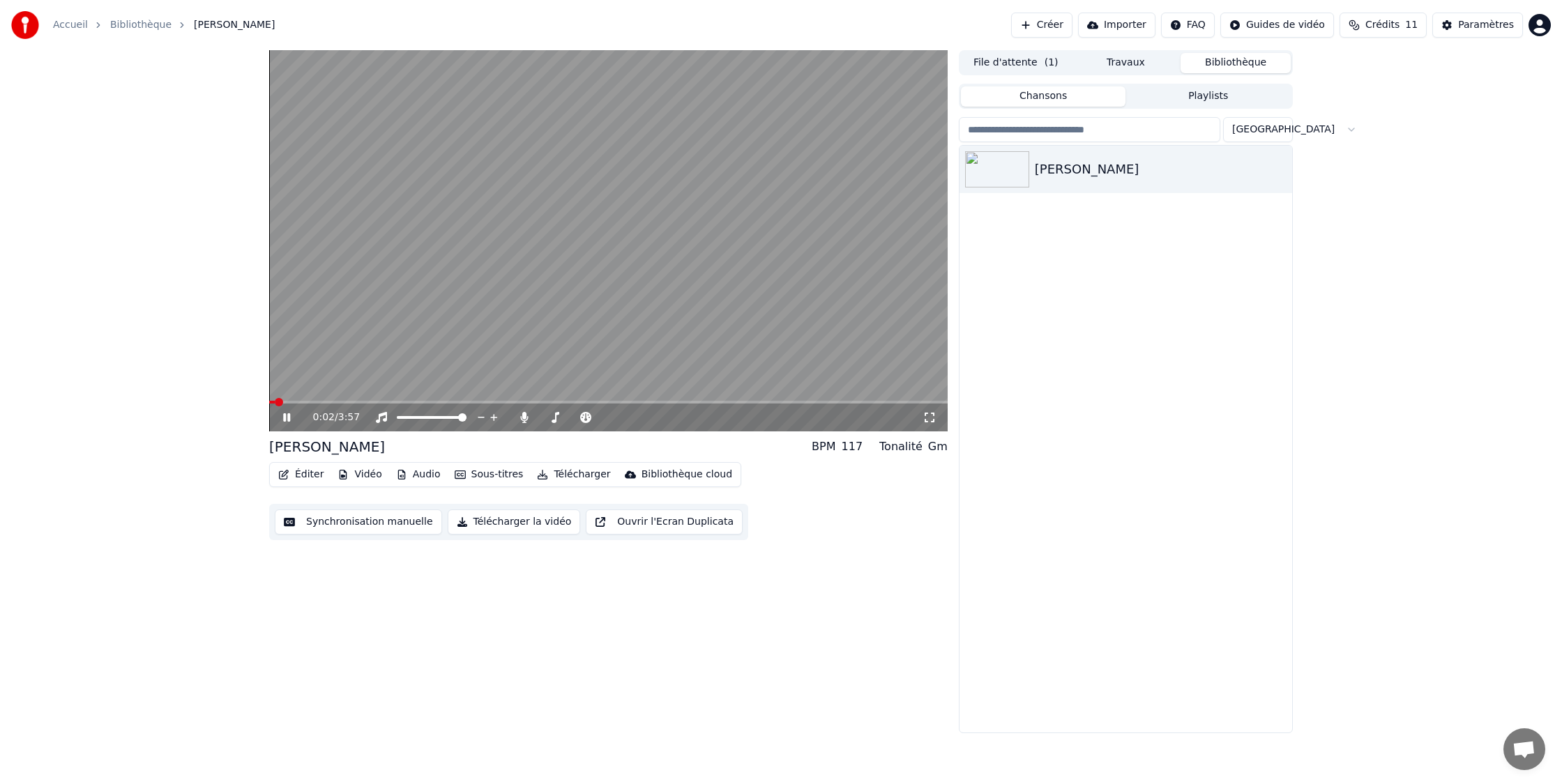
click at [312, 469] on button "Éditer" at bounding box center [301, 474] width 56 height 19
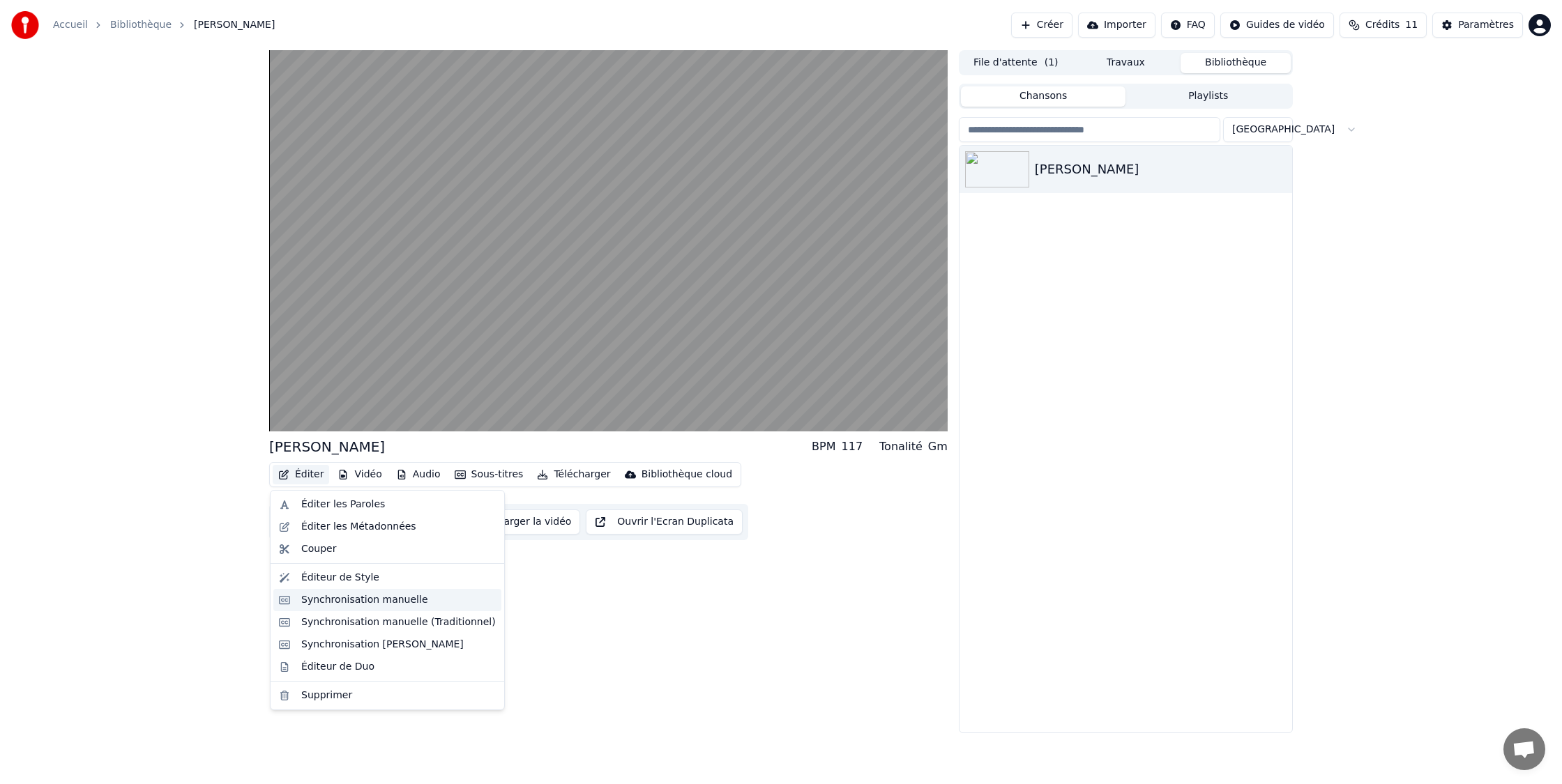
click at [423, 607] on div "Synchronisation manuelle" at bounding box center [387, 600] width 228 height 22
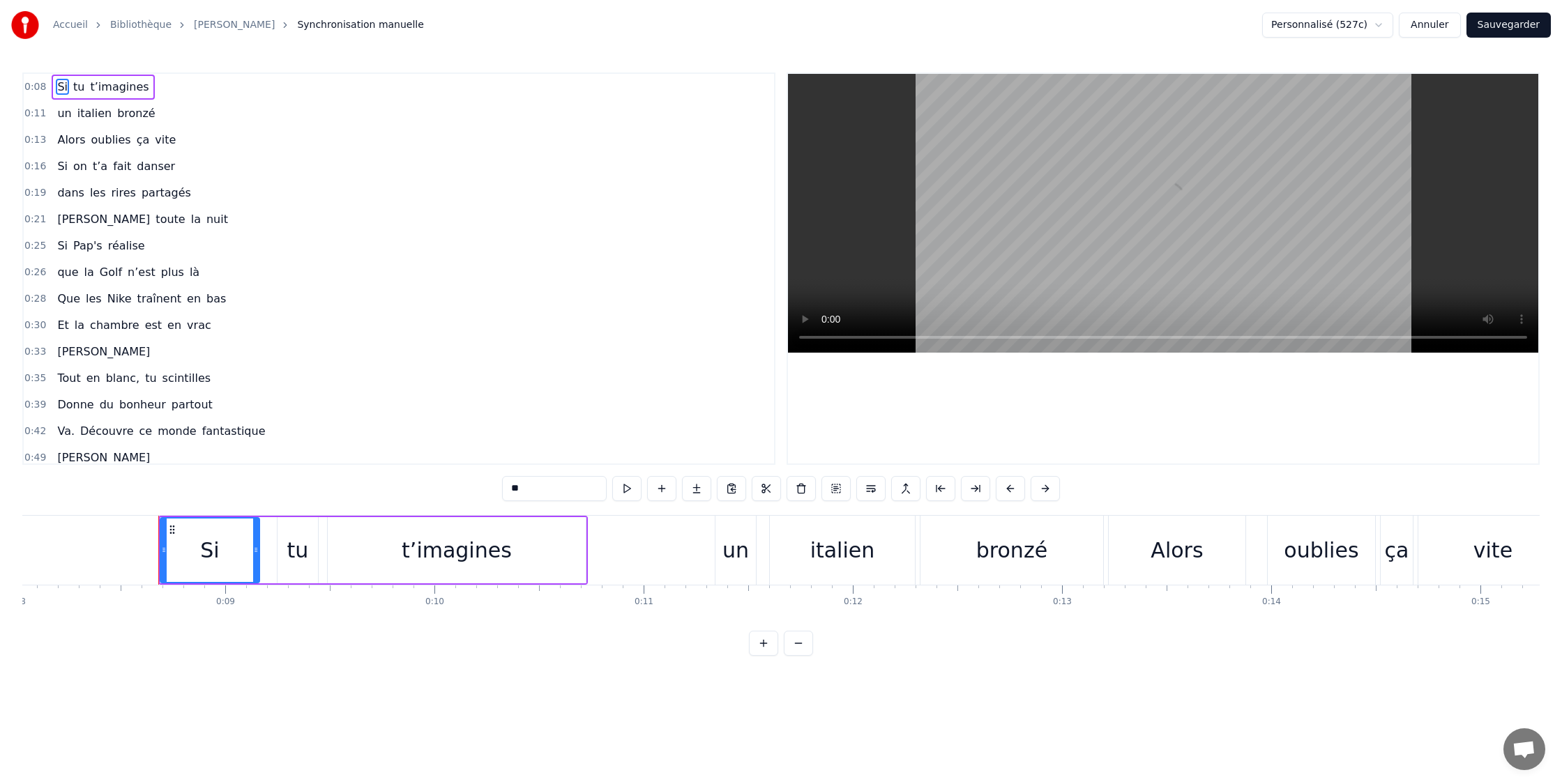
scroll to position [0, 1746]
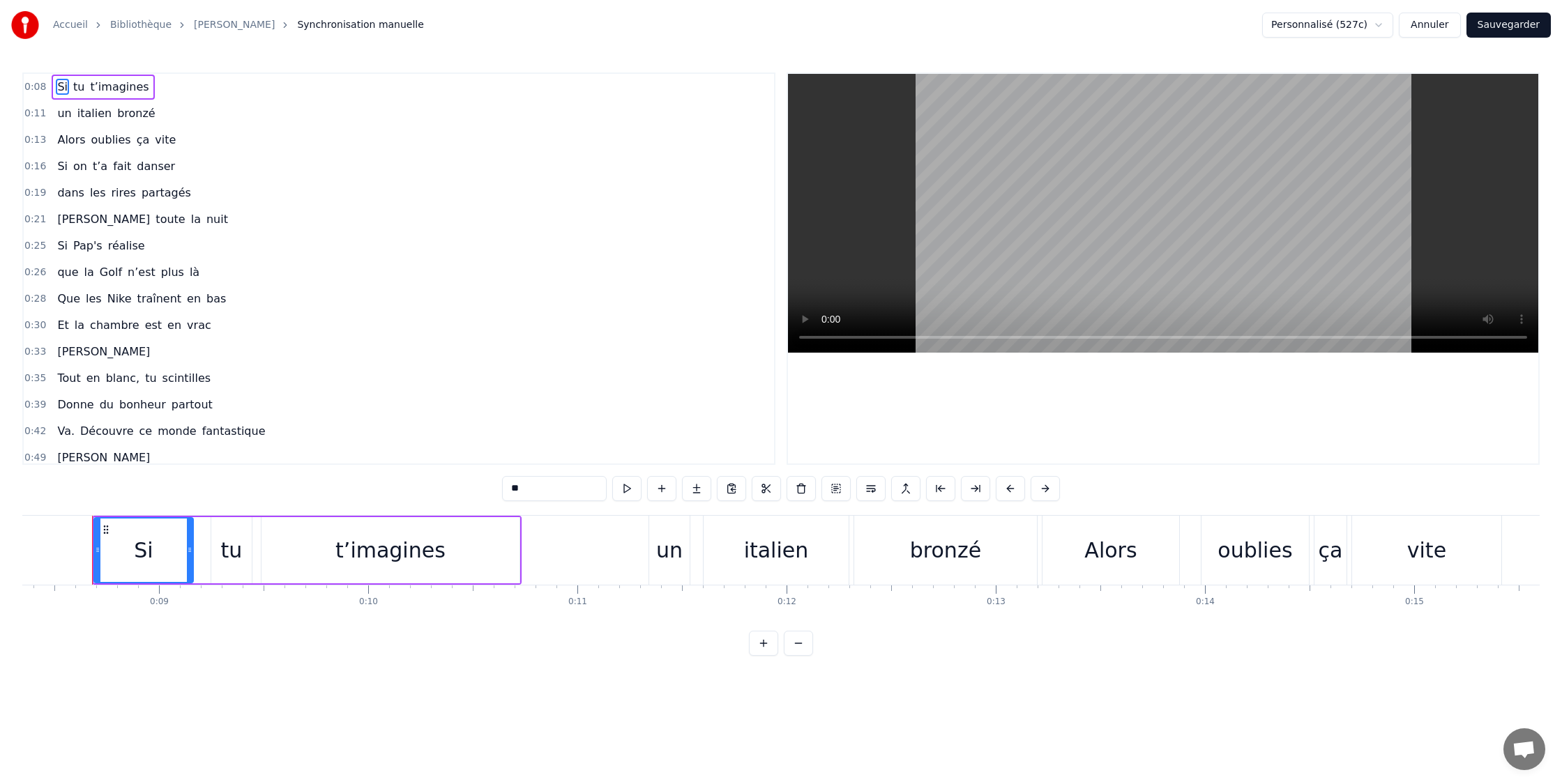
click at [151, 549] on div "Si" at bounding box center [143, 550] width 19 height 31
click at [1381, 24] on html "Accueil Bibliothèque [PERSON_NAME] manuelle Personnalisé (527c) Annuler Sauvega…" at bounding box center [781, 339] width 1562 height 678
click at [1382, 24] on html "Accueil Bibliothèque [PERSON_NAME] manuelle Personnalisé (527c) Annuler Sauvega…" at bounding box center [781, 339] width 1562 height 678
click at [1451, 24] on button "Annuler" at bounding box center [1429, 25] width 62 height 25
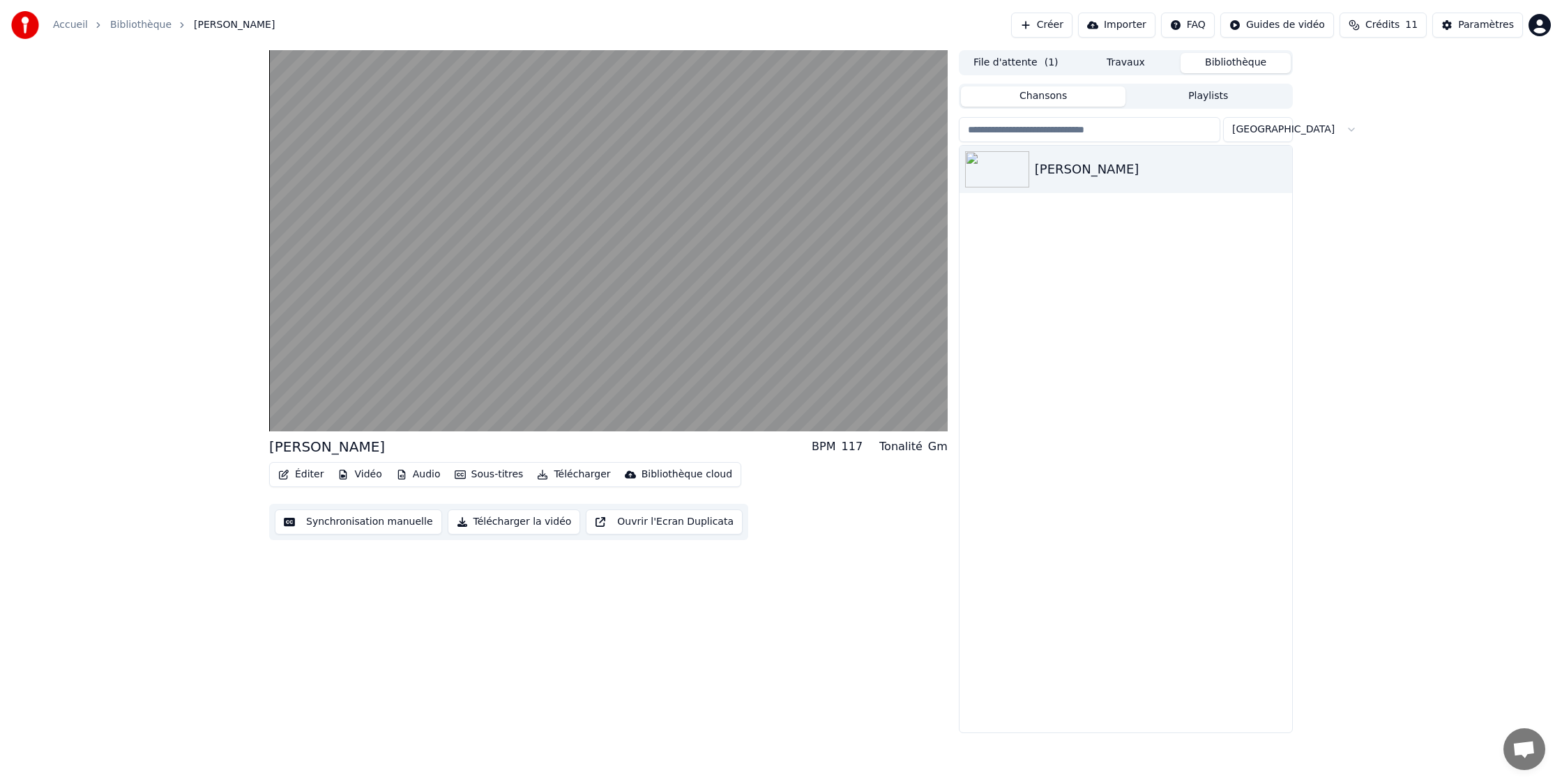
click at [668, 477] on div "Bibliothèque cloud" at bounding box center [687, 474] width 91 height 14
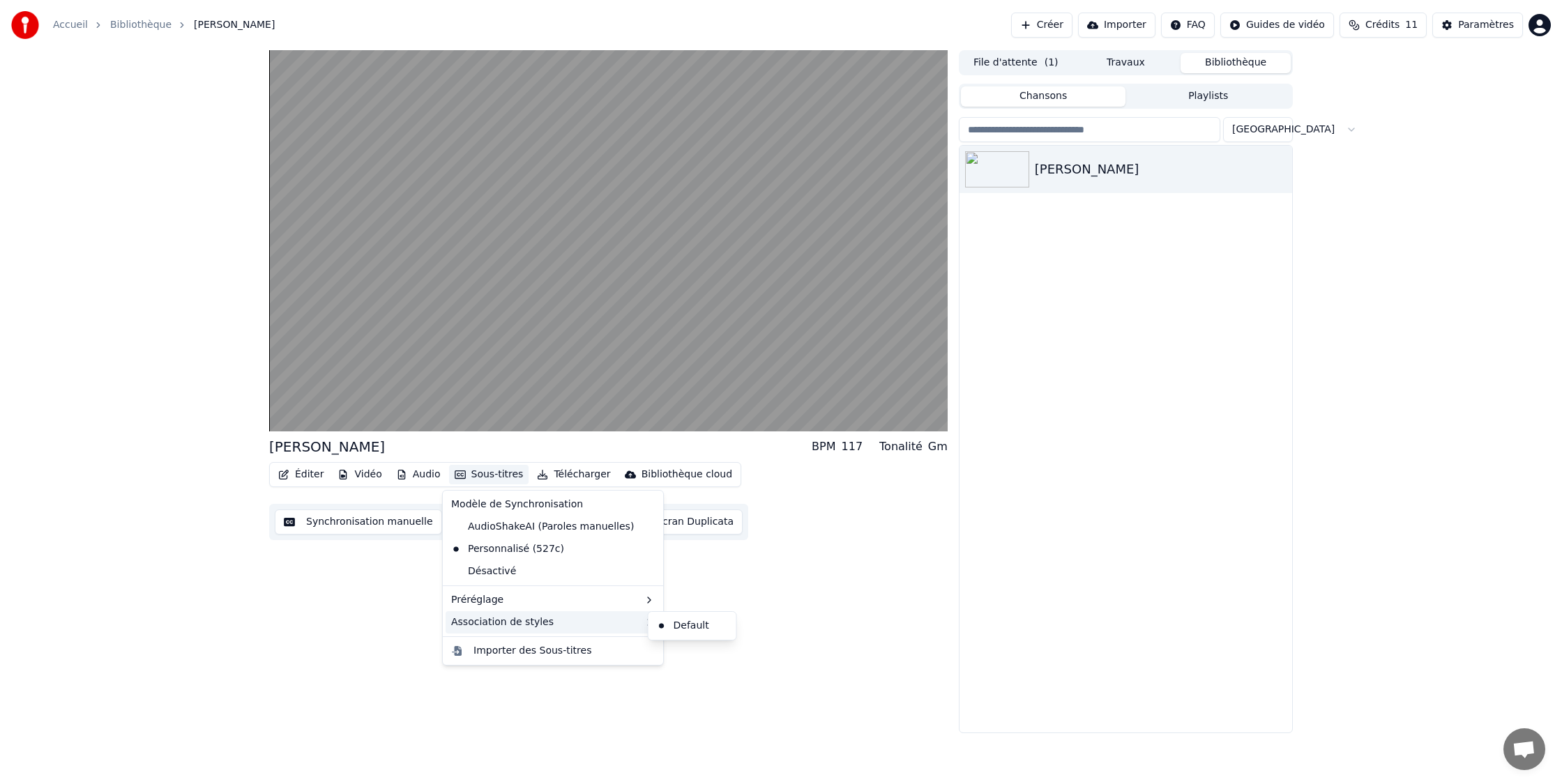
click at [583, 624] on div "Association de styles" at bounding box center [553, 622] width 215 height 22
click at [679, 628] on div "Default" at bounding box center [692, 626] width 82 height 22
click at [482, 474] on button "Sous-titres" at bounding box center [489, 474] width 80 height 19
click at [728, 606] on div "2 Lines - Static (Horizontal)" at bounding box center [739, 604] width 176 height 22
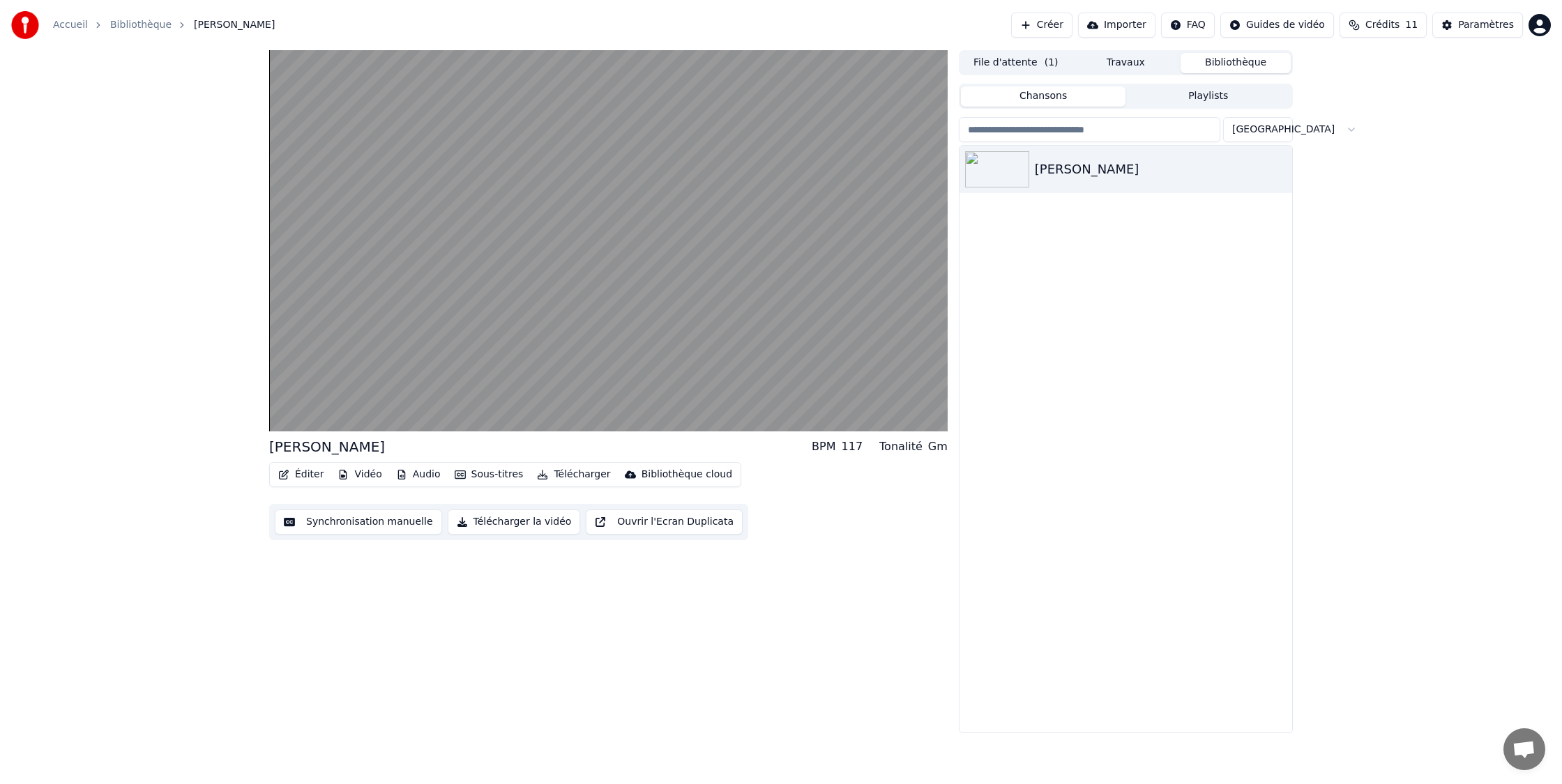
click at [575, 474] on button "Télécharger" at bounding box center [573, 474] width 85 height 19
click at [488, 472] on button "Sous-titres" at bounding box center [489, 474] width 80 height 19
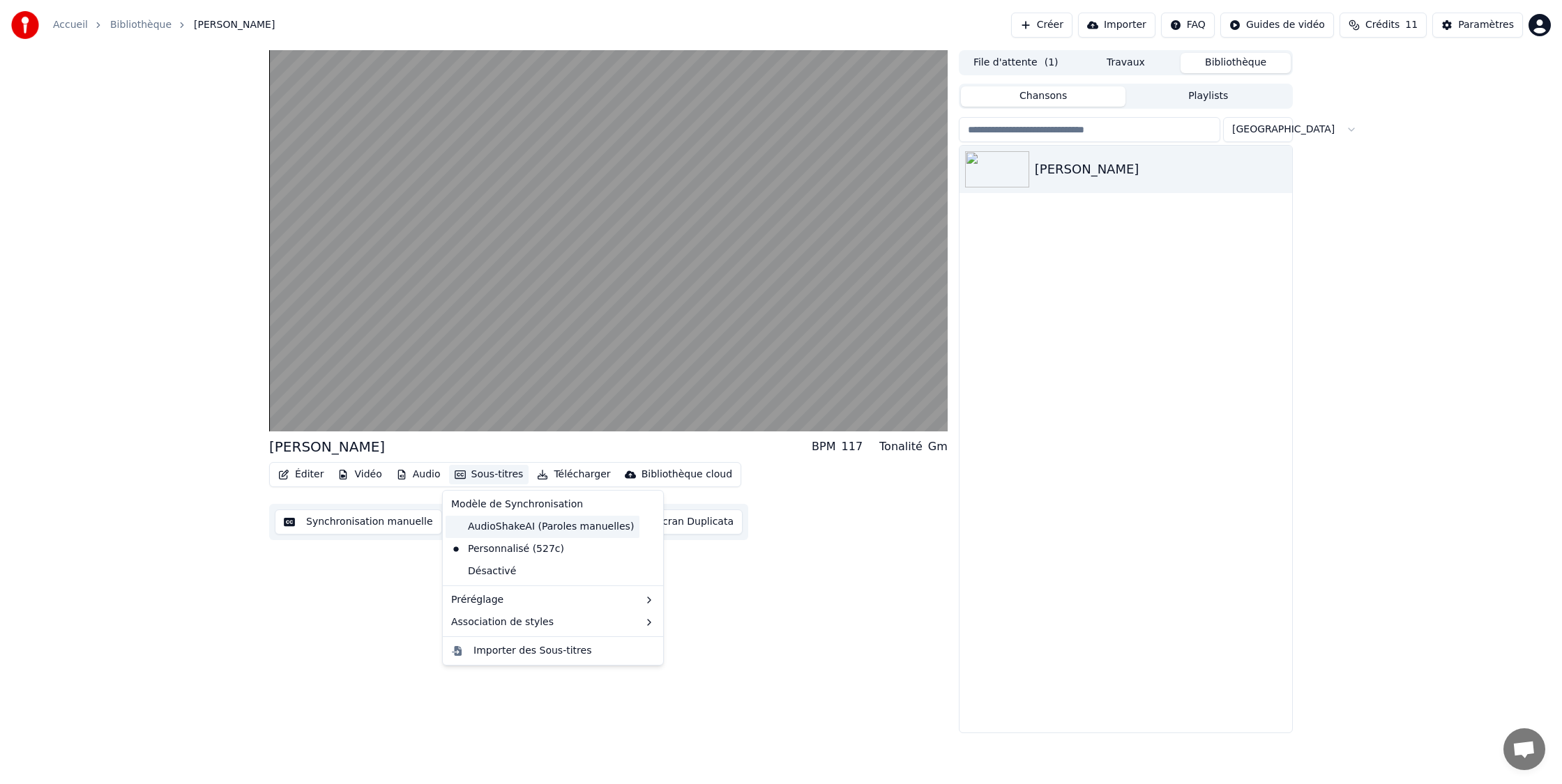
click at [527, 529] on div "AudioShakeAI (Paroles manuelles)" at bounding box center [542, 527] width 194 height 22
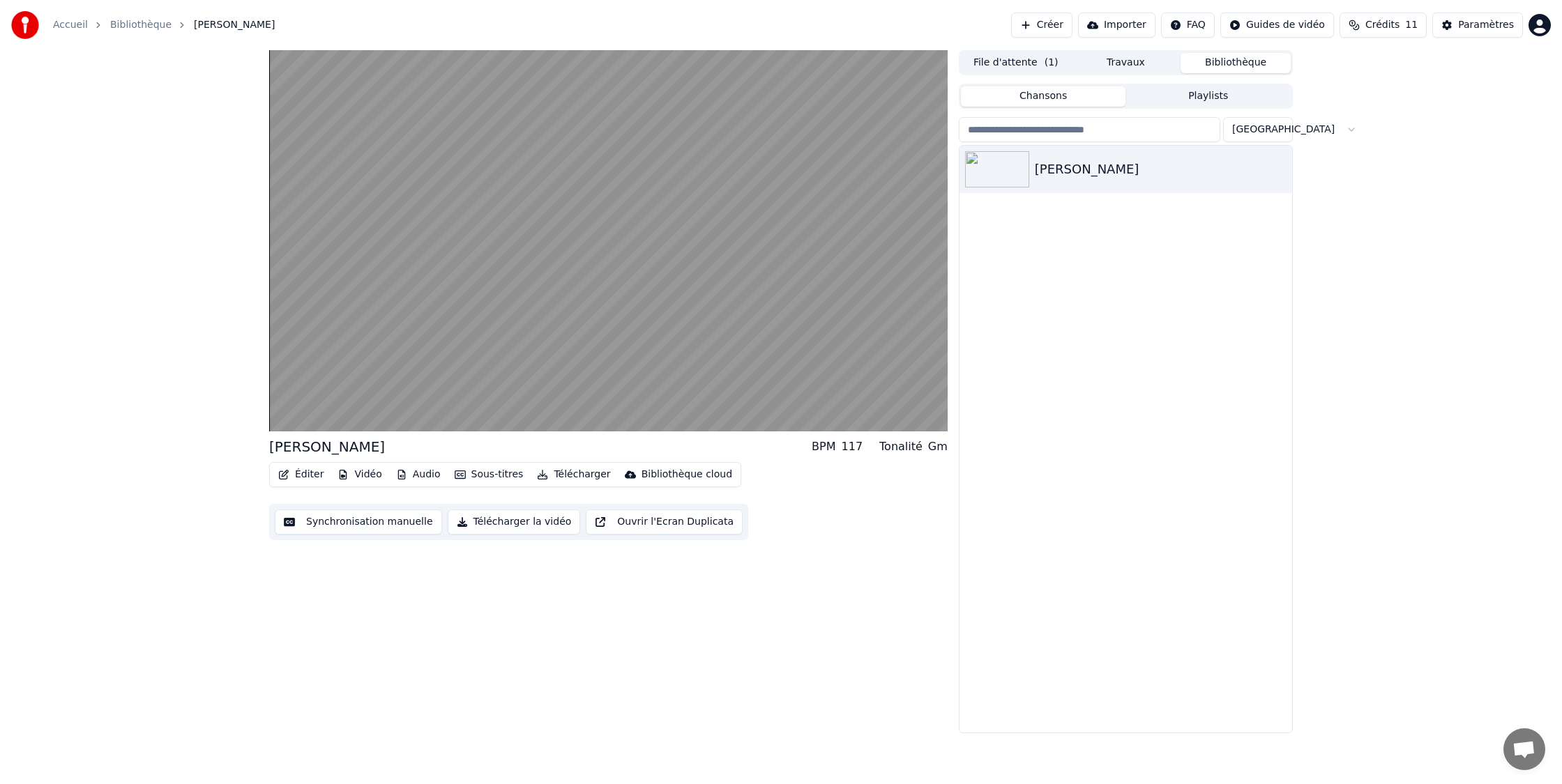
click at [502, 472] on button "Sous-titres" at bounding box center [489, 474] width 80 height 19
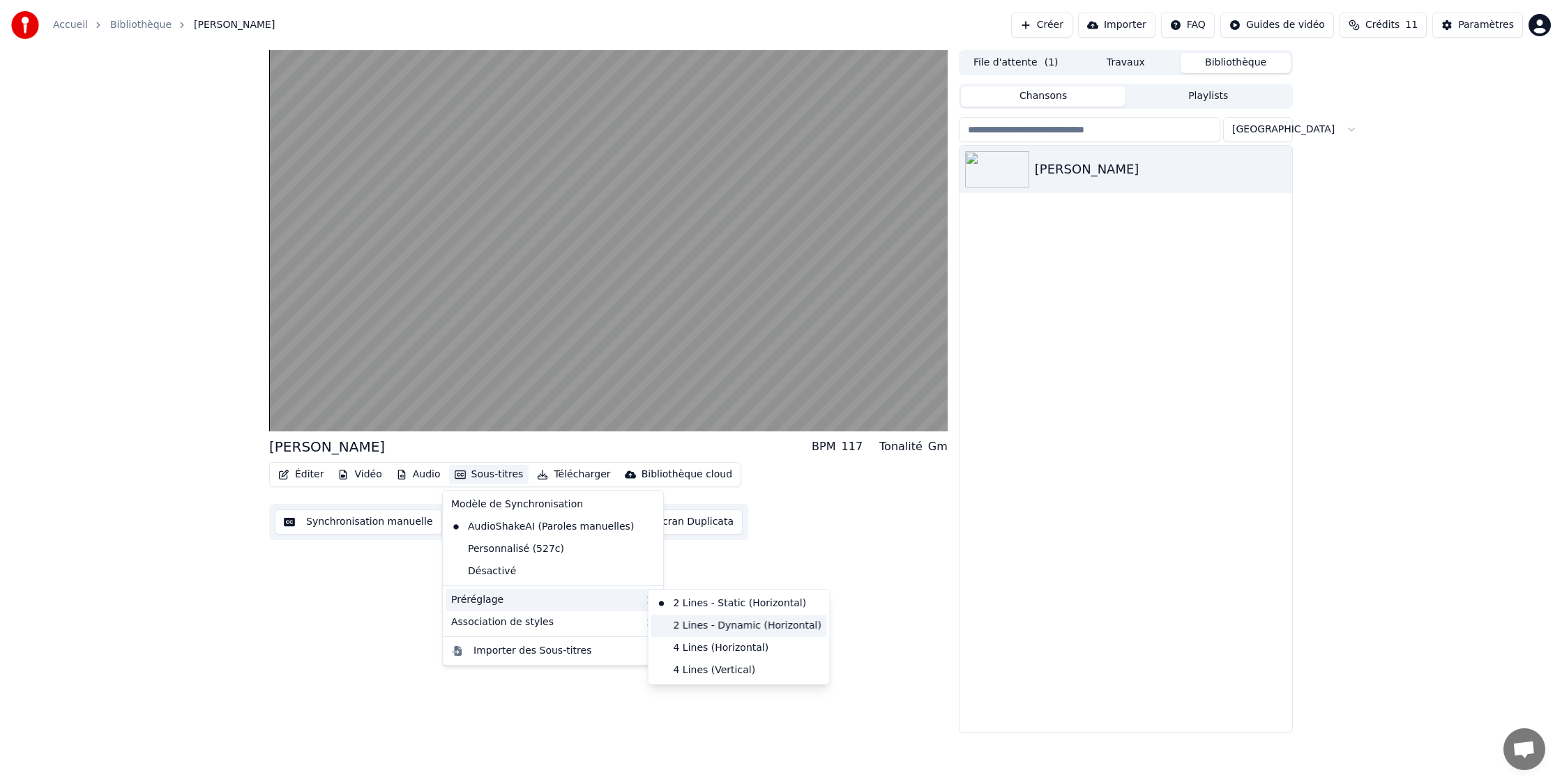
click at [662, 624] on div "2 Lines - Dynamic (Horizontal)" at bounding box center [739, 626] width 176 height 22
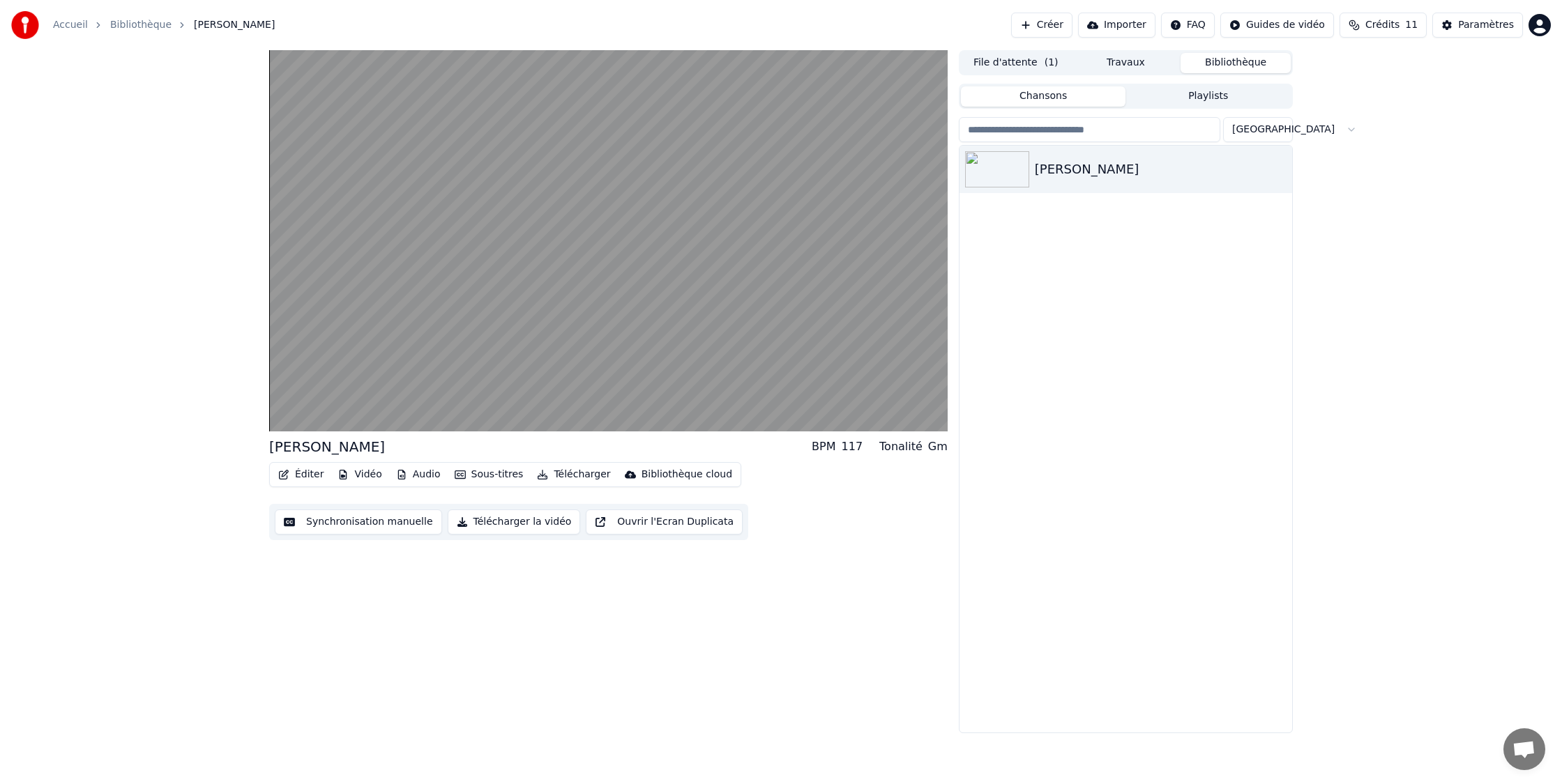
click at [570, 481] on button "Télécharger" at bounding box center [573, 474] width 85 height 19
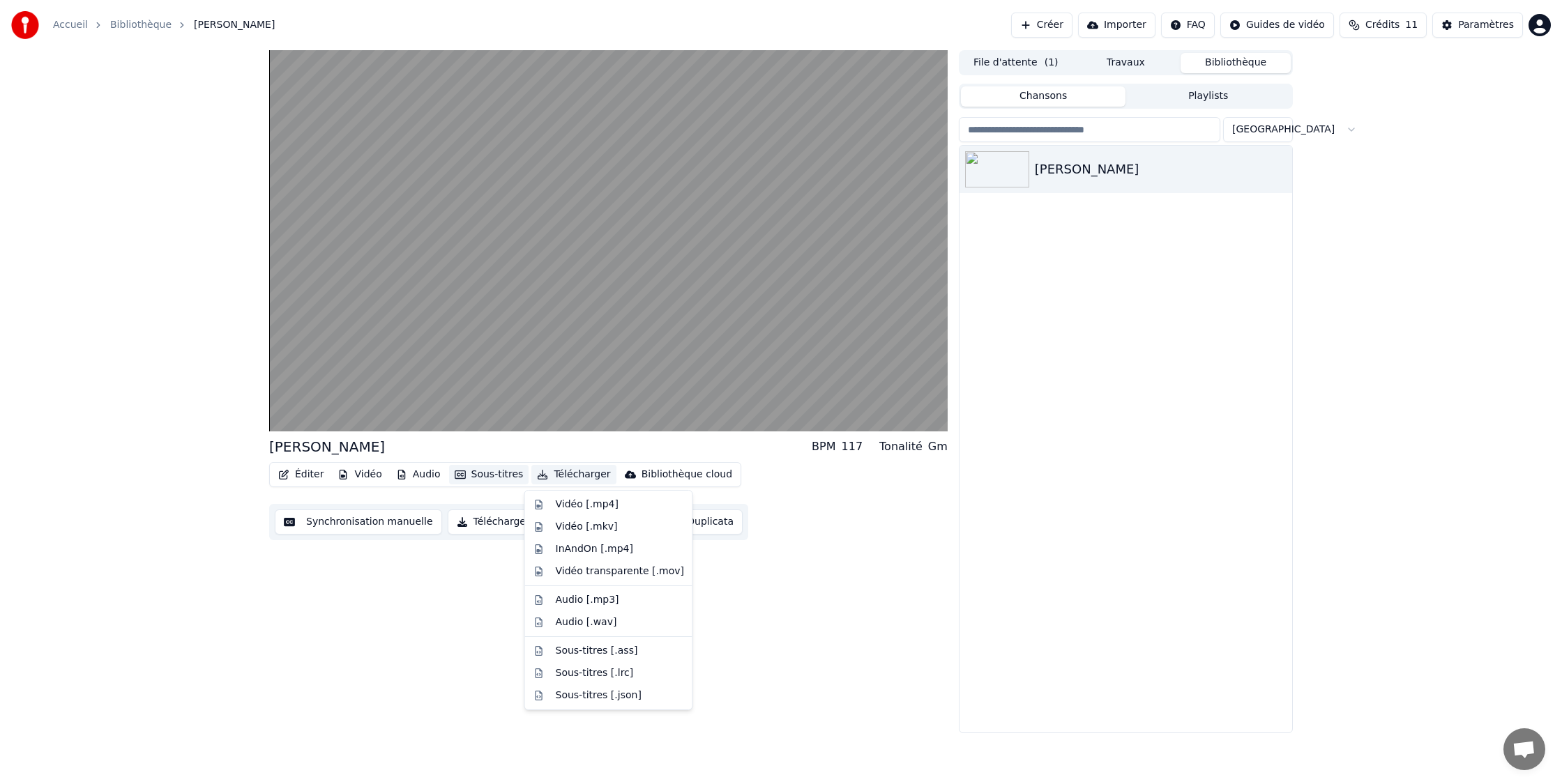
click at [504, 477] on button "Sous-titres" at bounding box center [489, 474] width 80 height 19
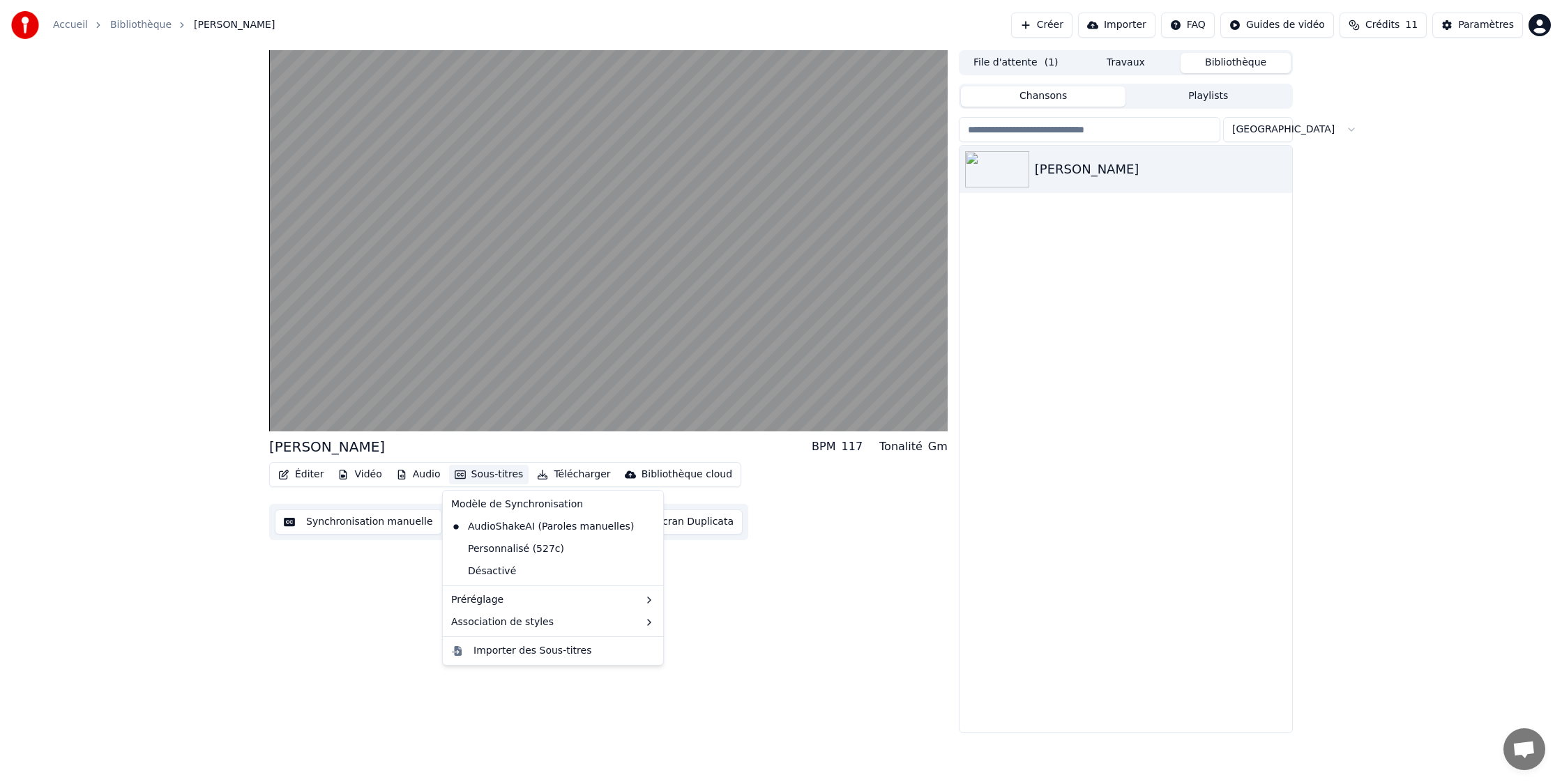
click at [504, 476] on button "Sous-titres" at bounding box center [489, 474] width 80 height 19
click at [561, 552] on div "Personnalisé (527c)" at bounding box center [507, 549] width 124 height 22
click at [505, 478] on button "Sous-titres" at bounding box center [489, 474] width 80 height 19
click at [538, 570] on div "Désactivé" at bounding box center [553, 572] width 215 height 22
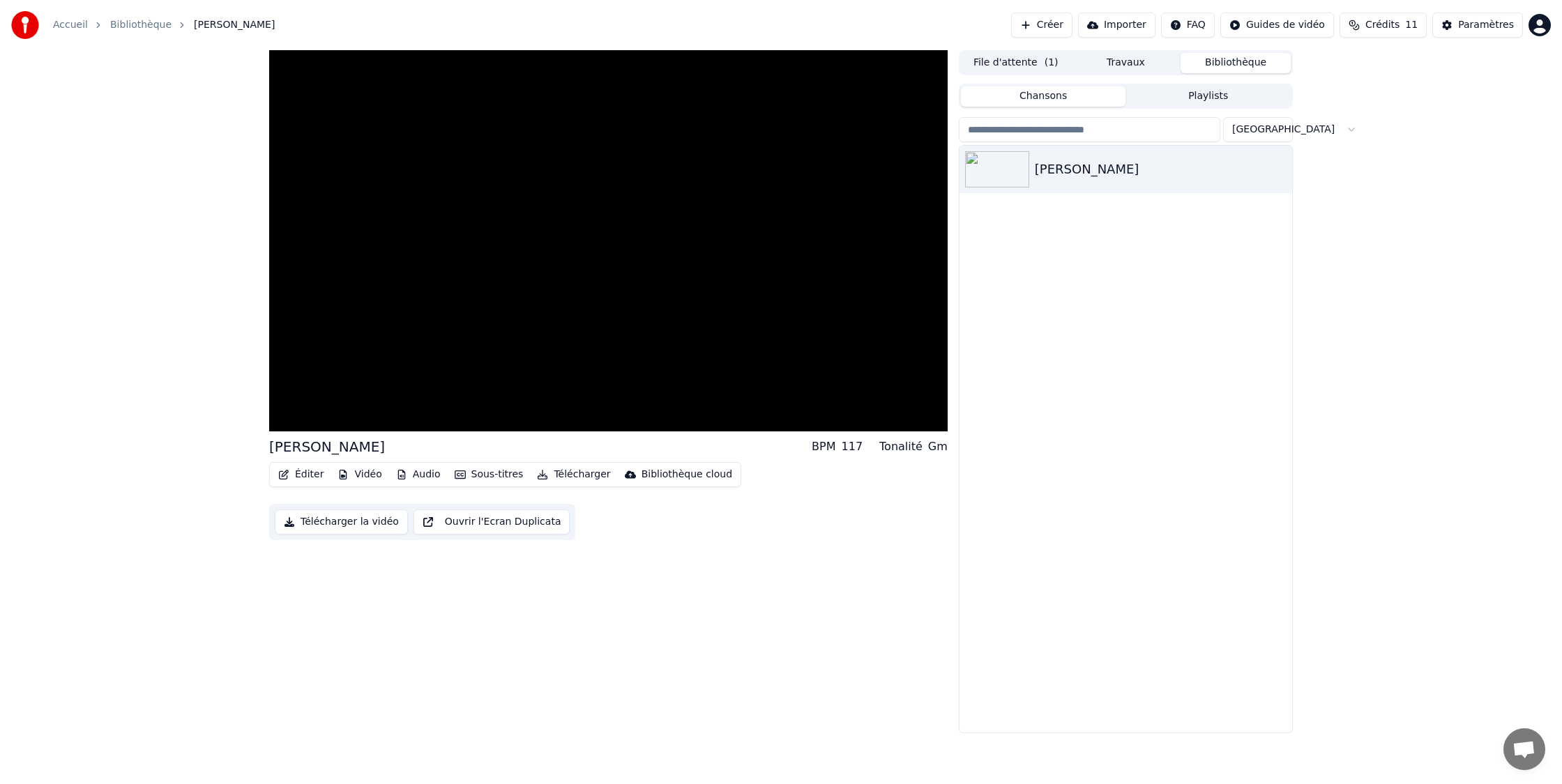
click at [489, 473] on button "Sous-titres" at bounding box center [489, 474] width 80 height 19
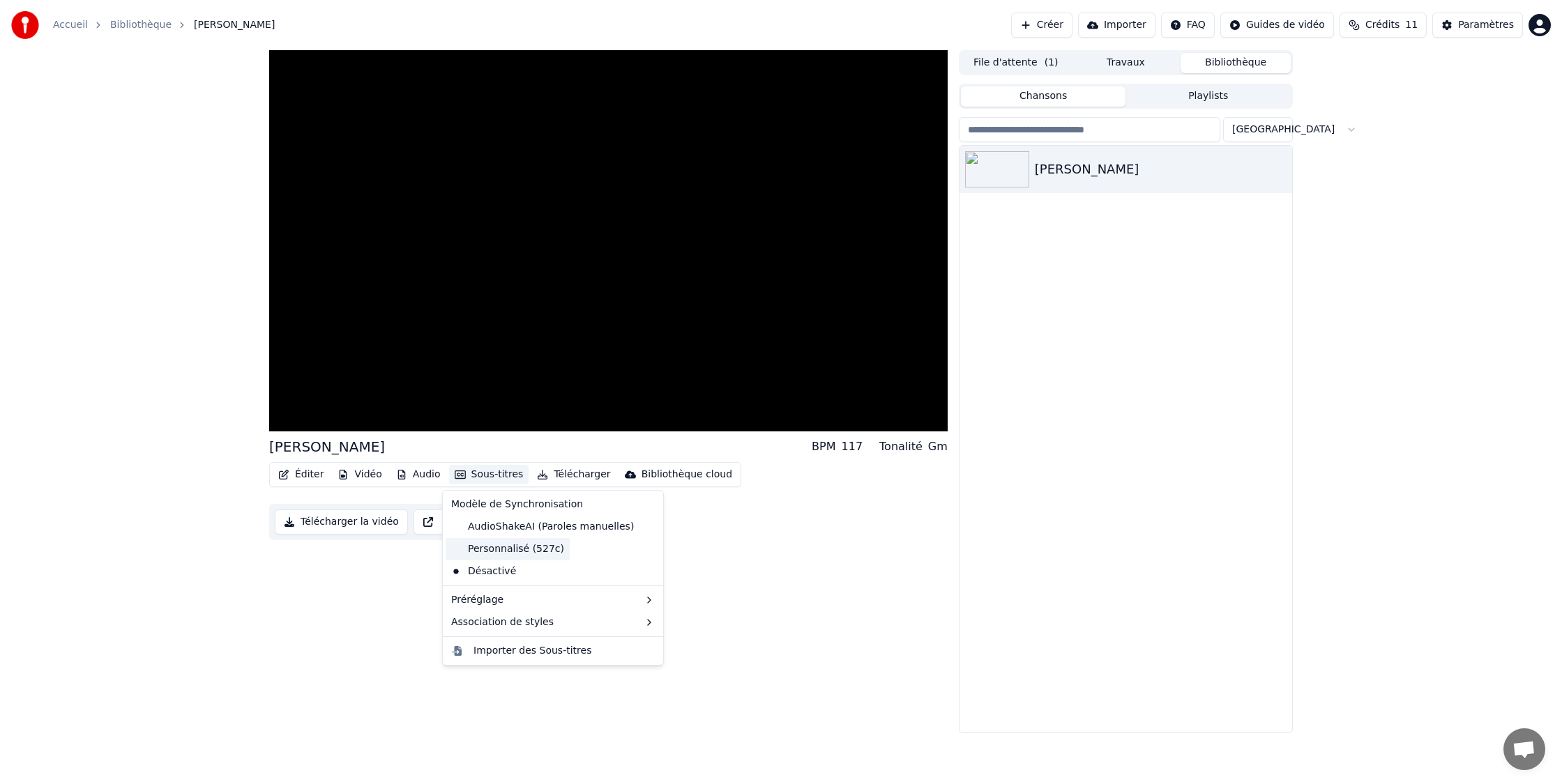
click at [522, 548] on div "Personnalisé (527c)" at bounding box center [507, 549] width 124 height 22
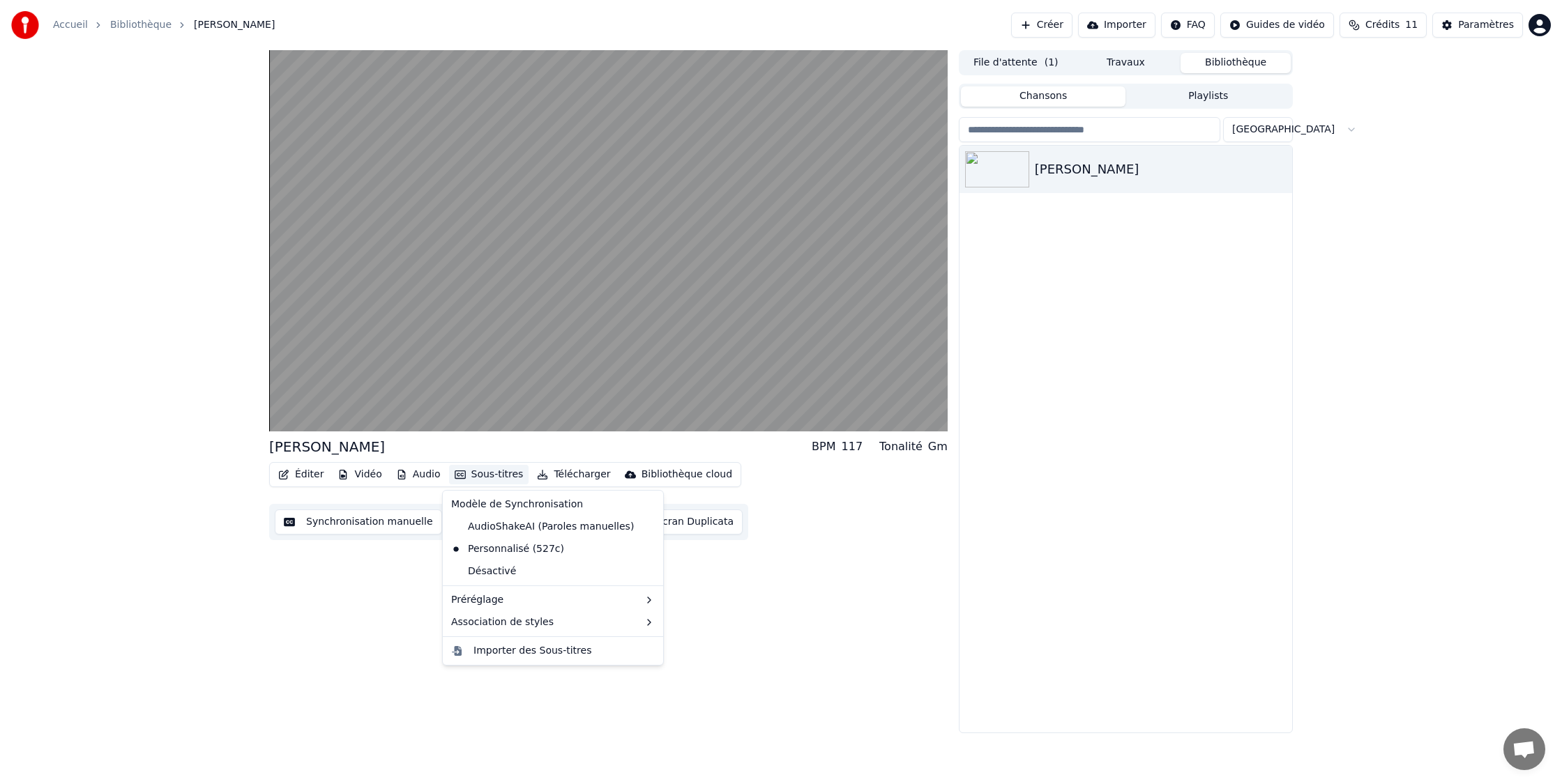
click at [482, 471] on button "Sous-titres" at bounding box center [489, 474] width 80 height 19
click at [702, 632] on div "Default" at bounding box center [692, 626] width 82 height 22
click at [484, 478] on button "Sous-titres" at bounding box center [489, 474] width 80 height 19
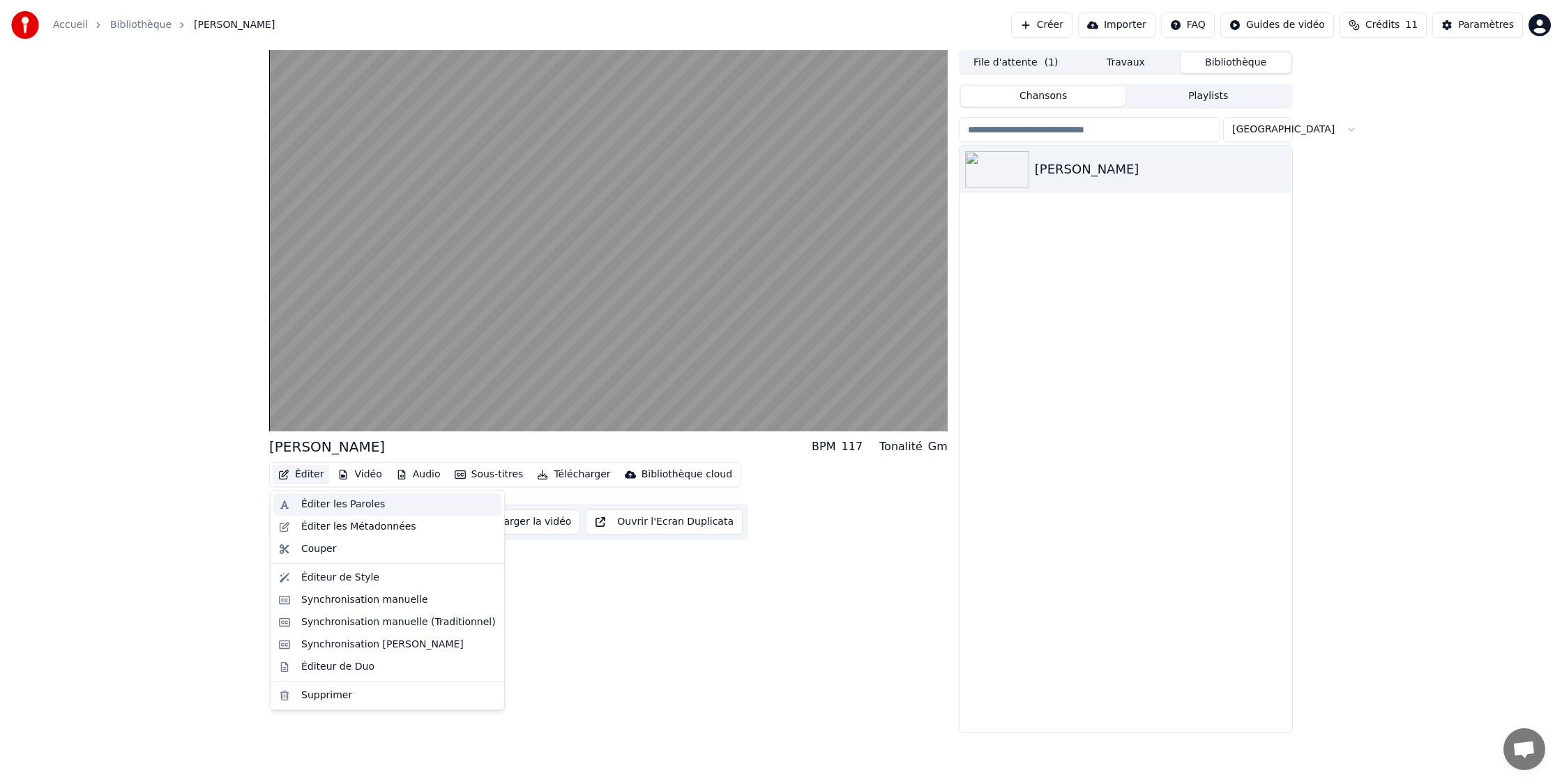
click at [333, 507] on div "Éditer les Paroles" at bounding box center [343, 504] width 84 height 14
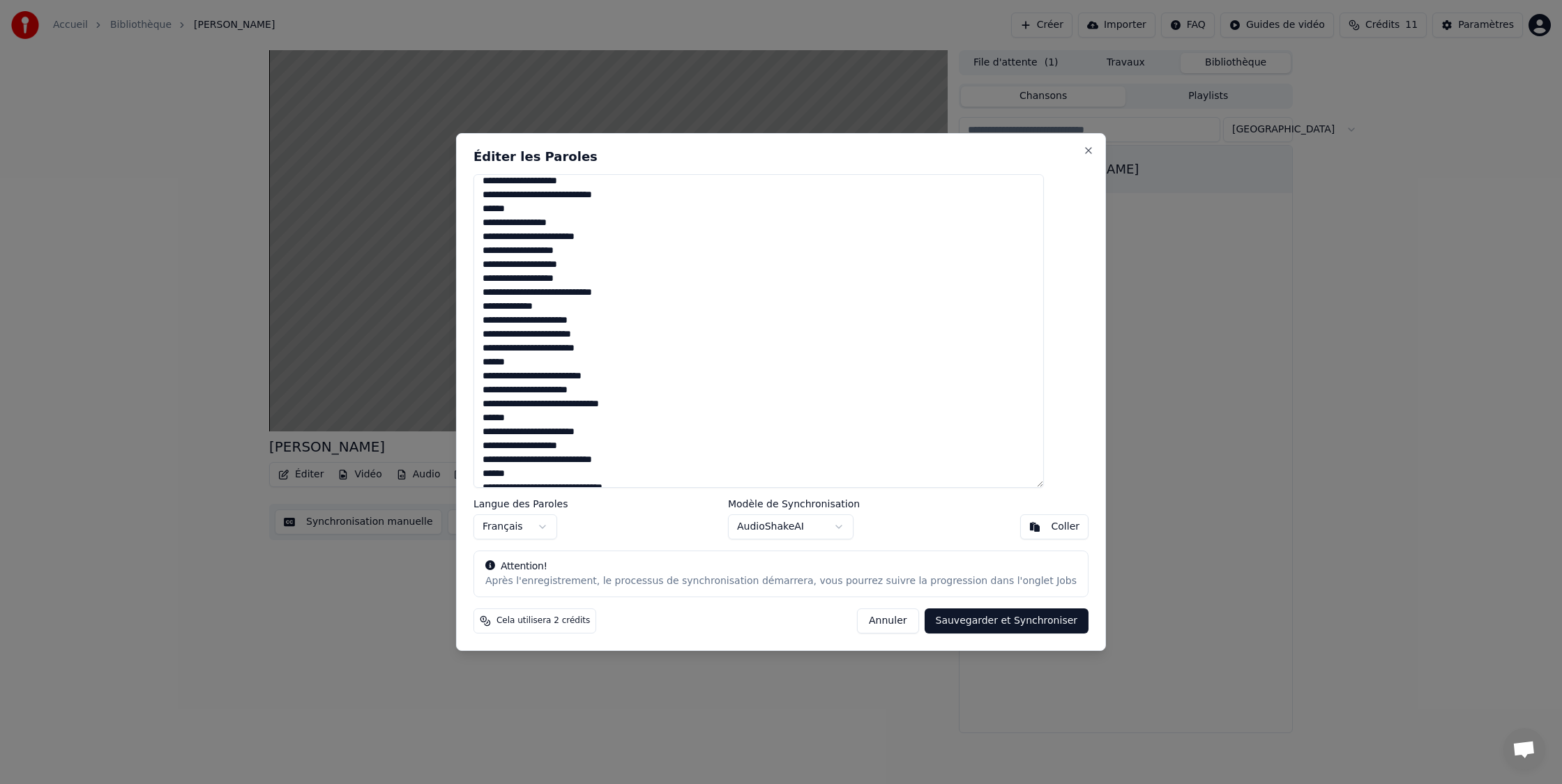
scroll to position [265, 0]
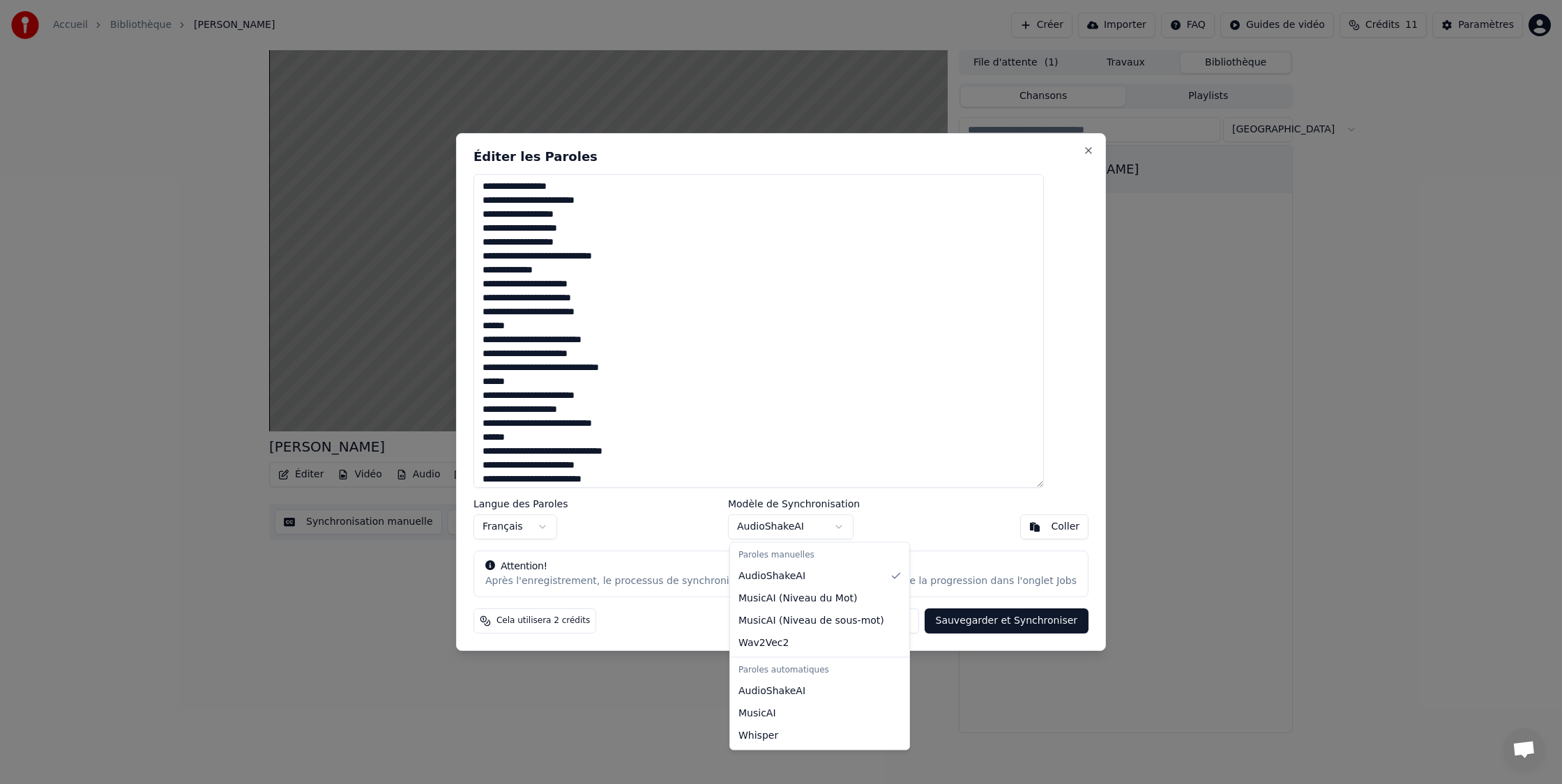
click at [844, 529] on body "Accueil Bibliothèque [PERSON_NAME] Importer FAQ Guides de vidéo Crédits 11 Para…" at bounding box center [781, 392] width 1562 height 784
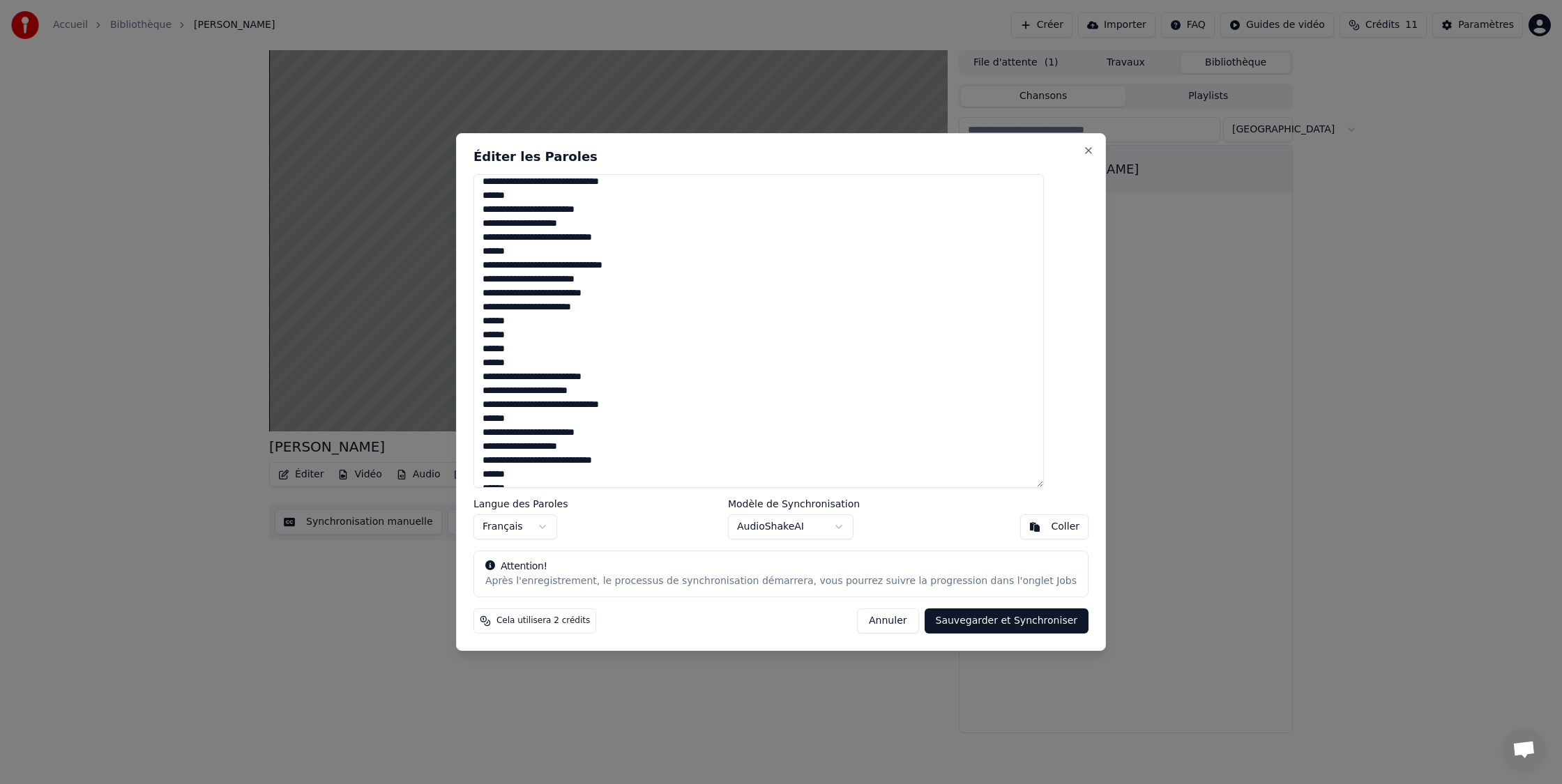
scroll to position [479, 0]
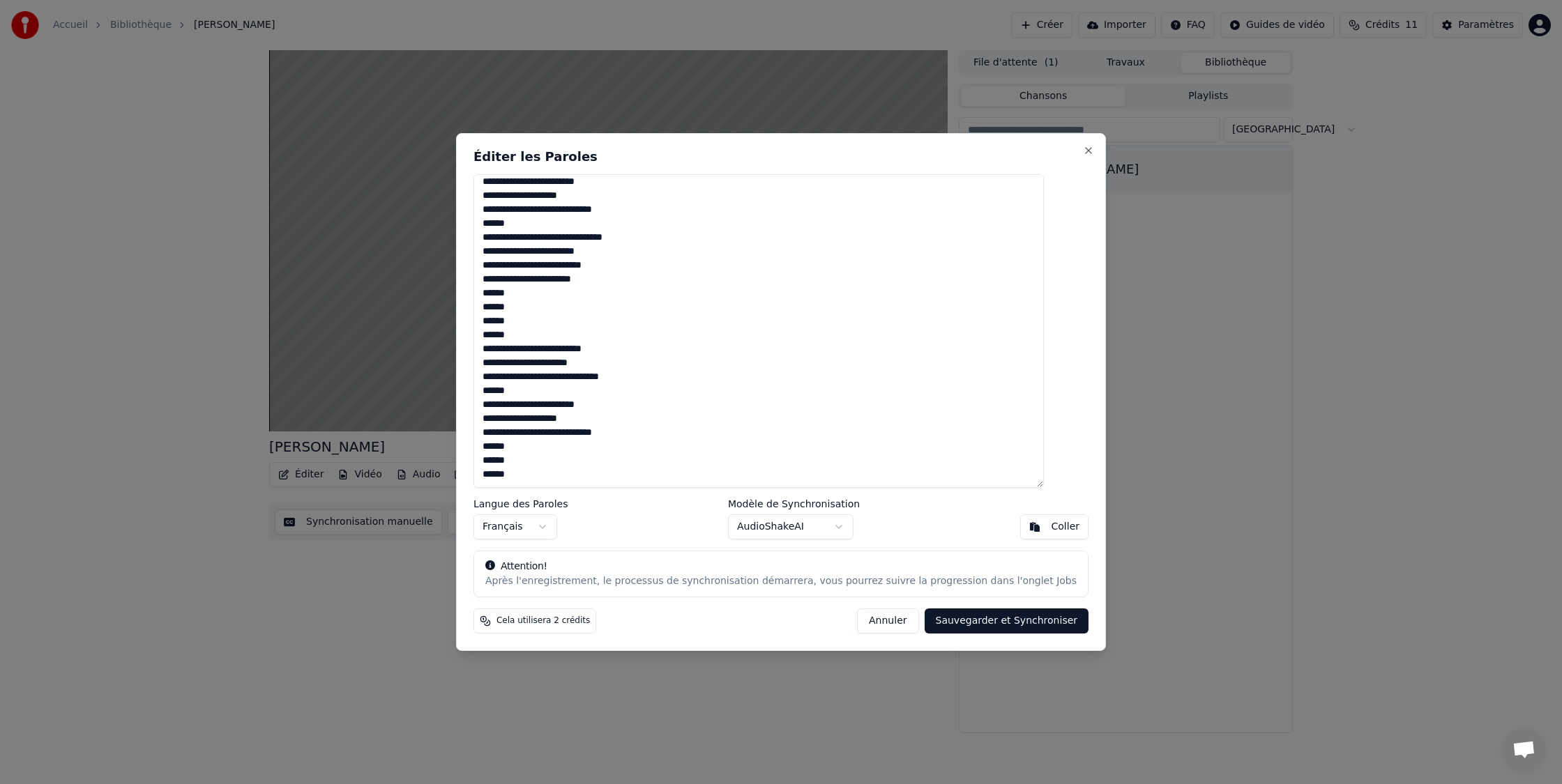
click at [893, 624] on button "Annuler" at bounding box center [888, 621] width 62 height 25
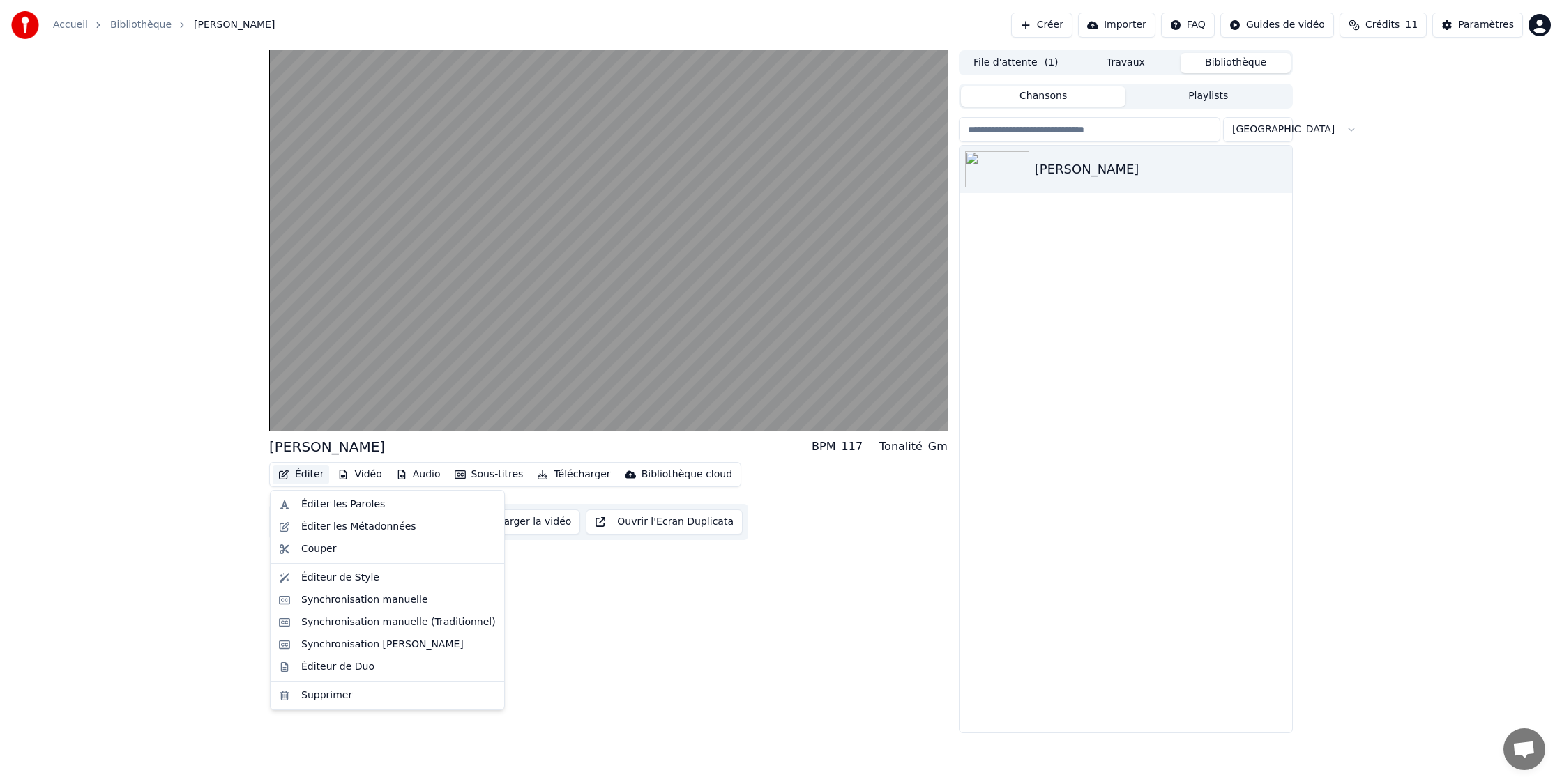
click at [311, 472] on button "Éditer" at bounding box center [301, 474] width 56 height 19
click at [368, 529] on div "Éditer les Métadonnées" at bounding box center [359, 526] width 115 height 14
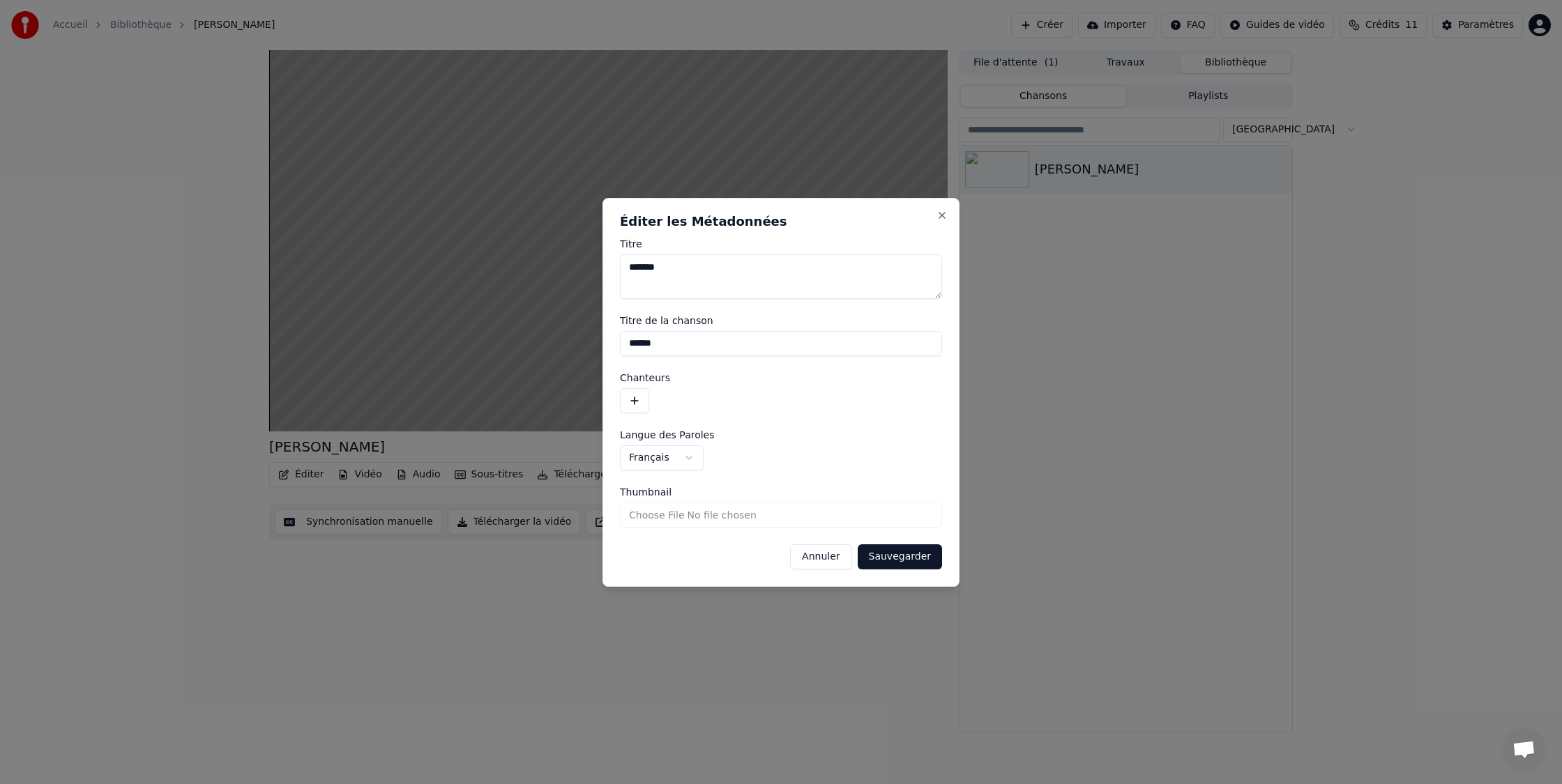
click at [826, 555] on button "Annuler" at bounding box center [821, 557] width 62 height 25
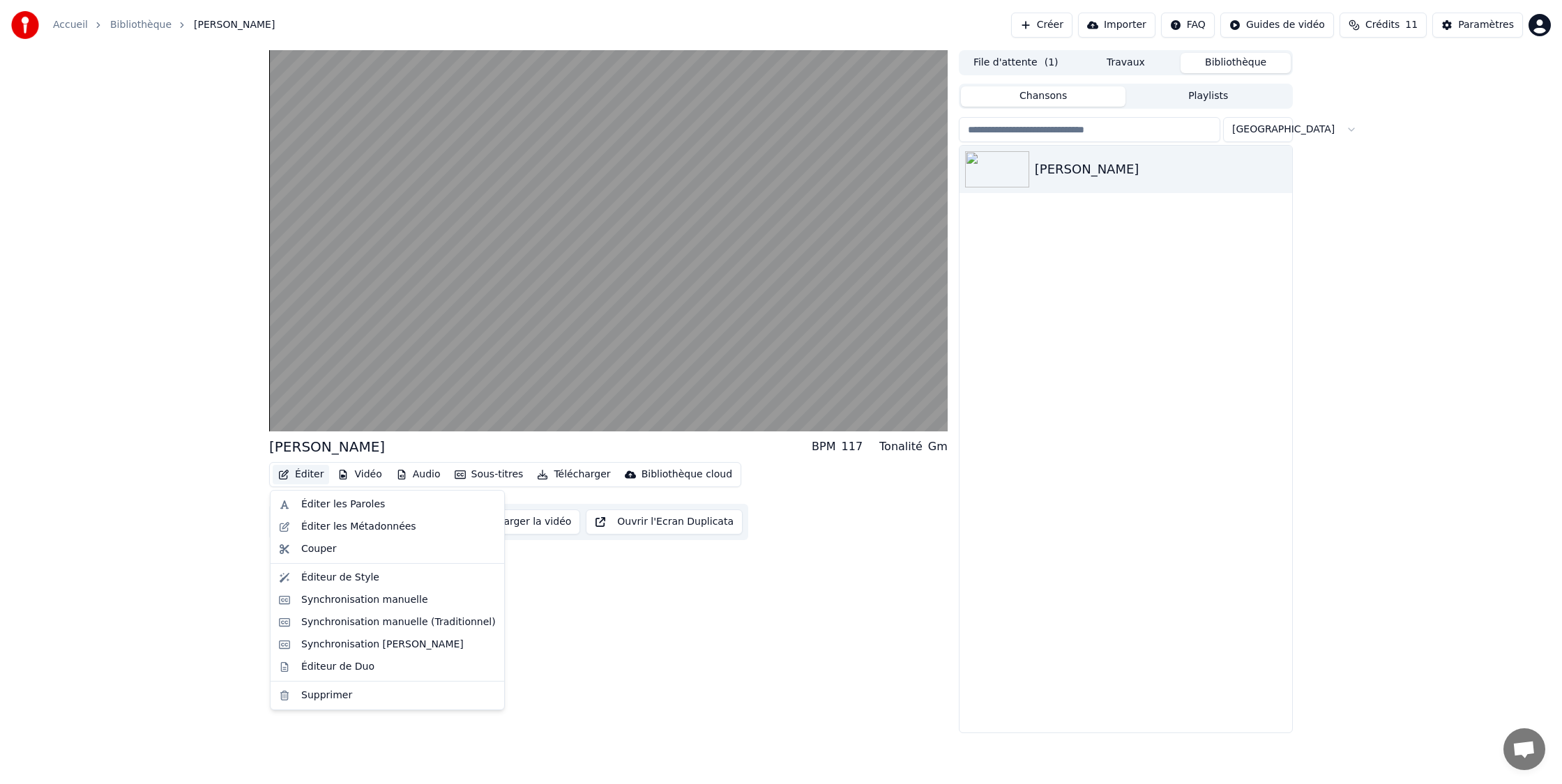
click at [300, 480] on button "Éditer" at bounding box center [301, 474] width 56 height 19
click at [445, 621] on div "Synchronisation manuelle (Traditionnel)" at bounding box center [399, 622] width 195 height 14
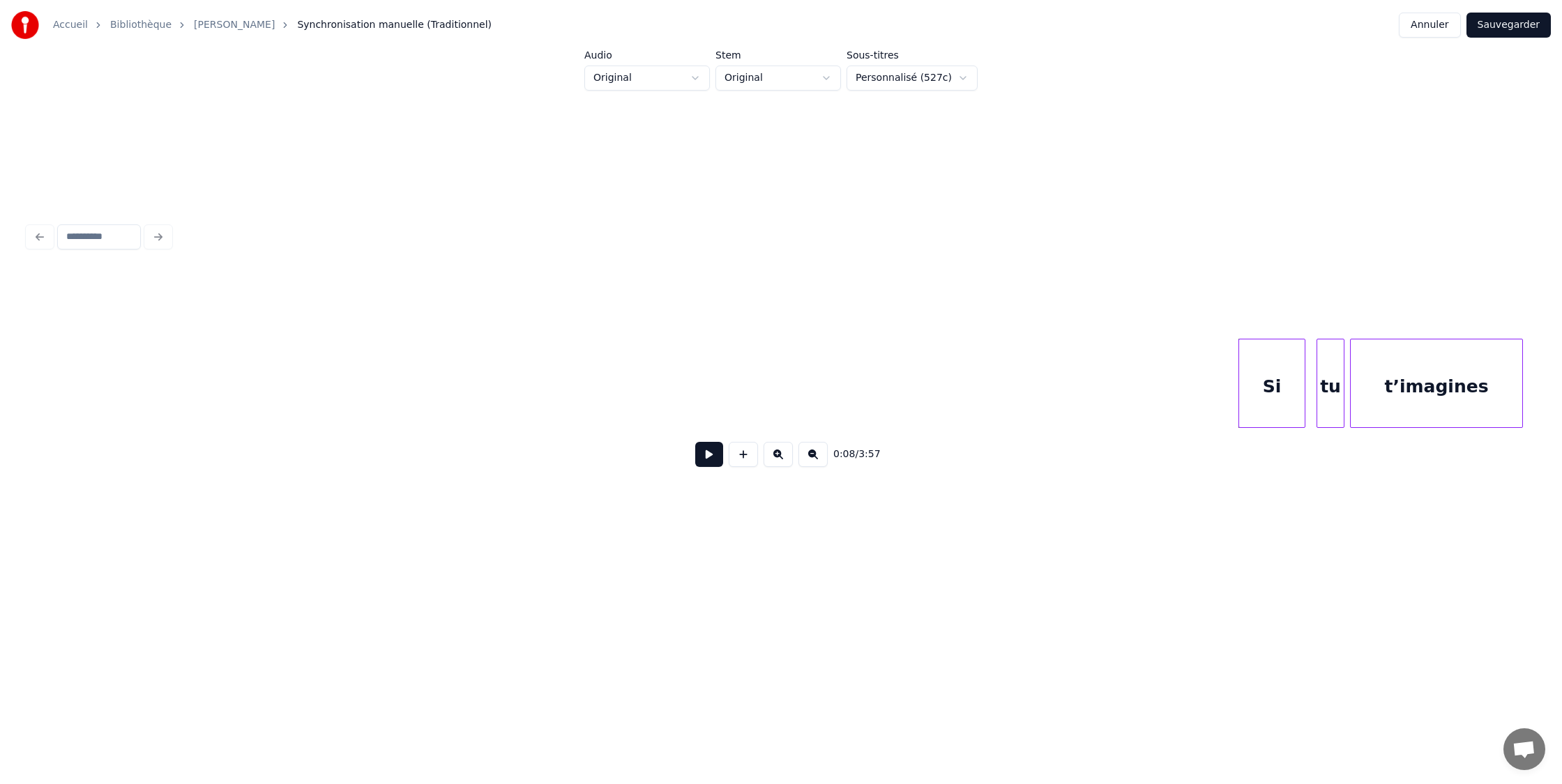
click at [144, 29] on link "Bibliothèque" at bounding box center [140, 24] width 62 height 14
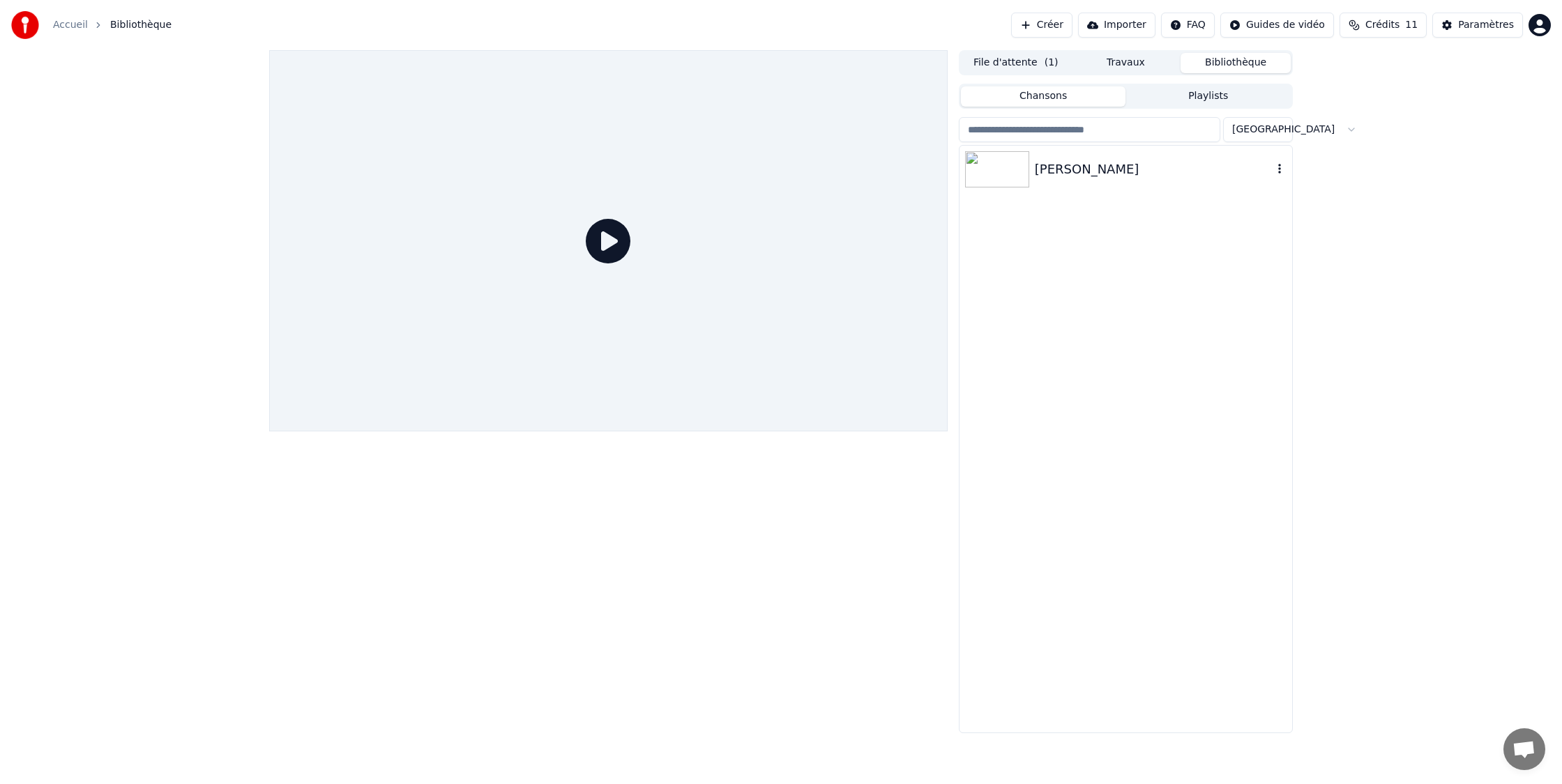
click at [1047, 175] on div "[PERSON_NAME]" at bounding box center [1153, 169] width 238 height 19
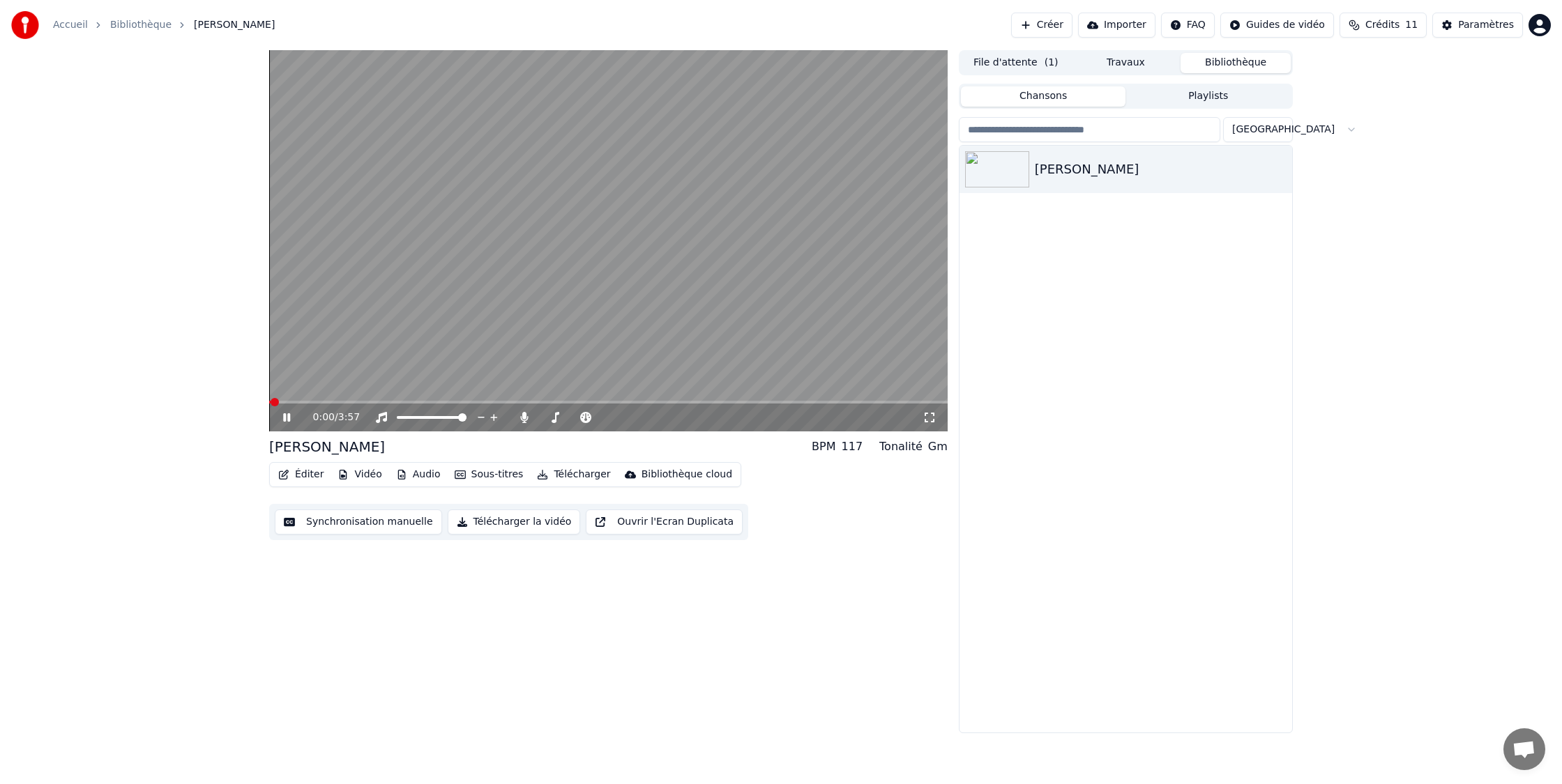
click at [302, 465] on button "Éditer" at bounding box center [301, 474] width 56 height 19
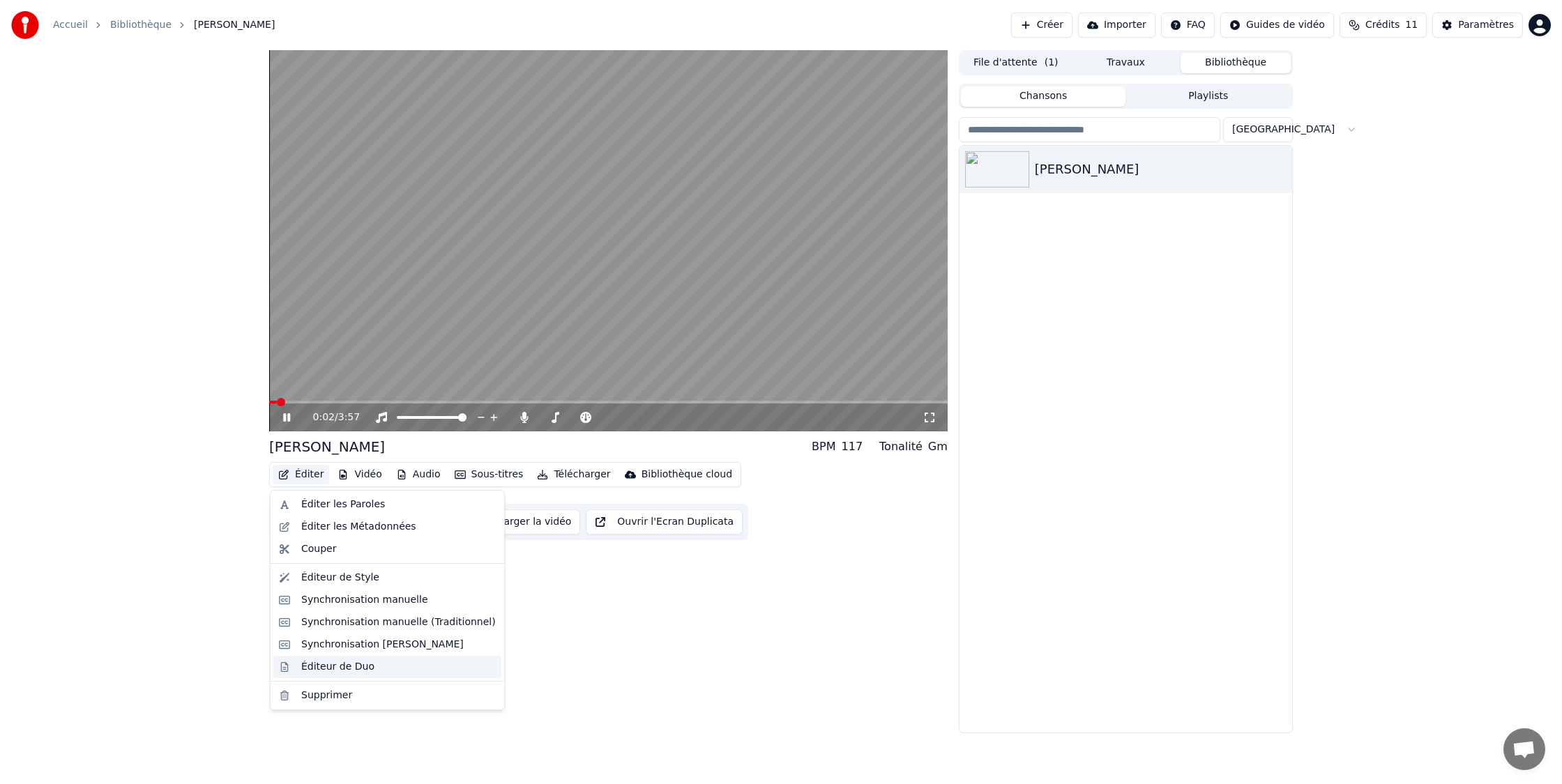
click at [383, 665] on div "Éditeur de Duo" at bounding box center [399, 667] width 195 height 14
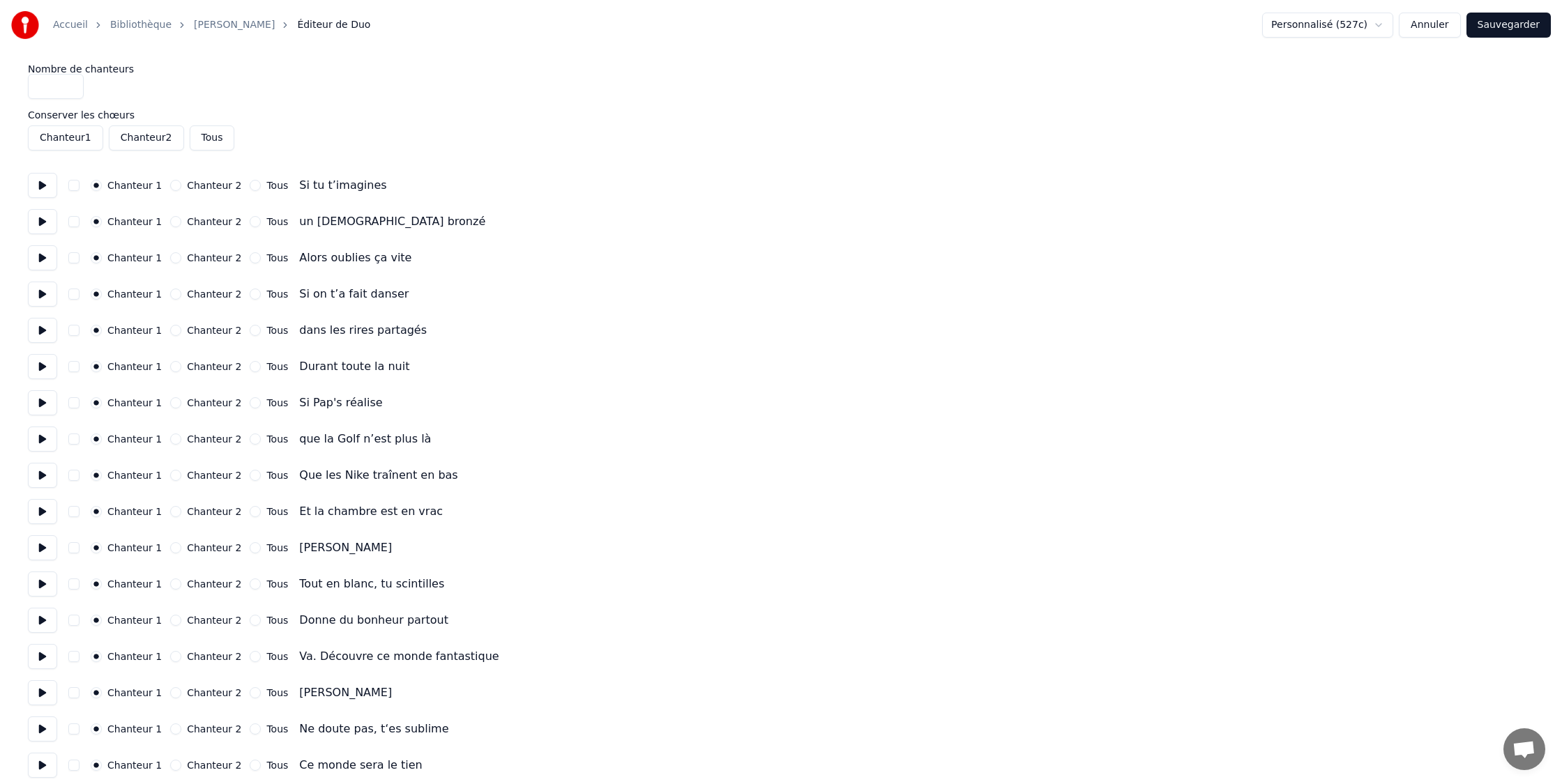
click at [200, 25] on link "[PERSON_NAME]" at bounding box center [234, 24] width 81 height 14
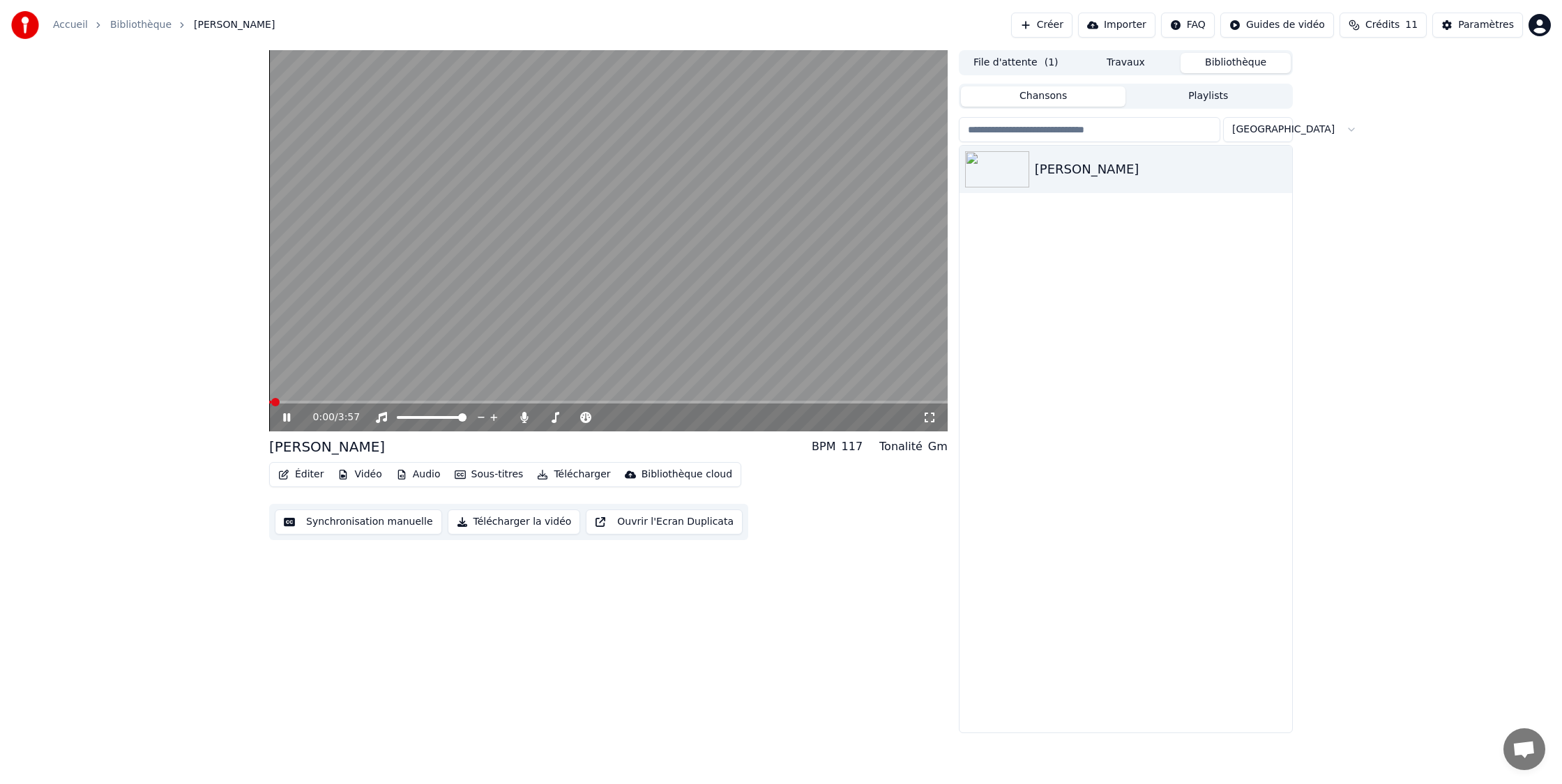
click at [306, 471] on button "Éditer" at bounding box center [301, 474] width 56 height 19
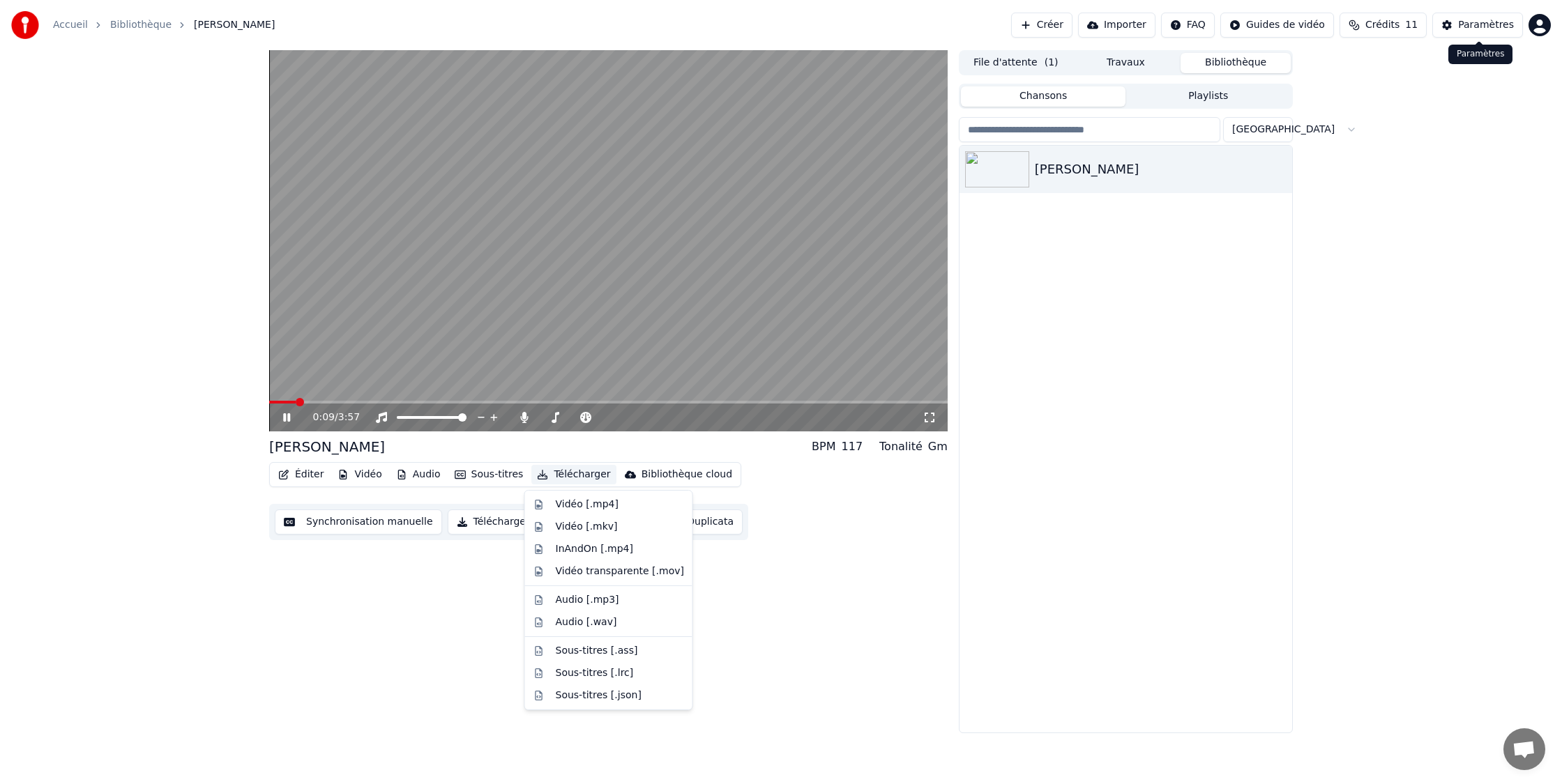
click at [1476, 28] on div "Paramètres" at bounding box center [1485, 24] width 56 height 14
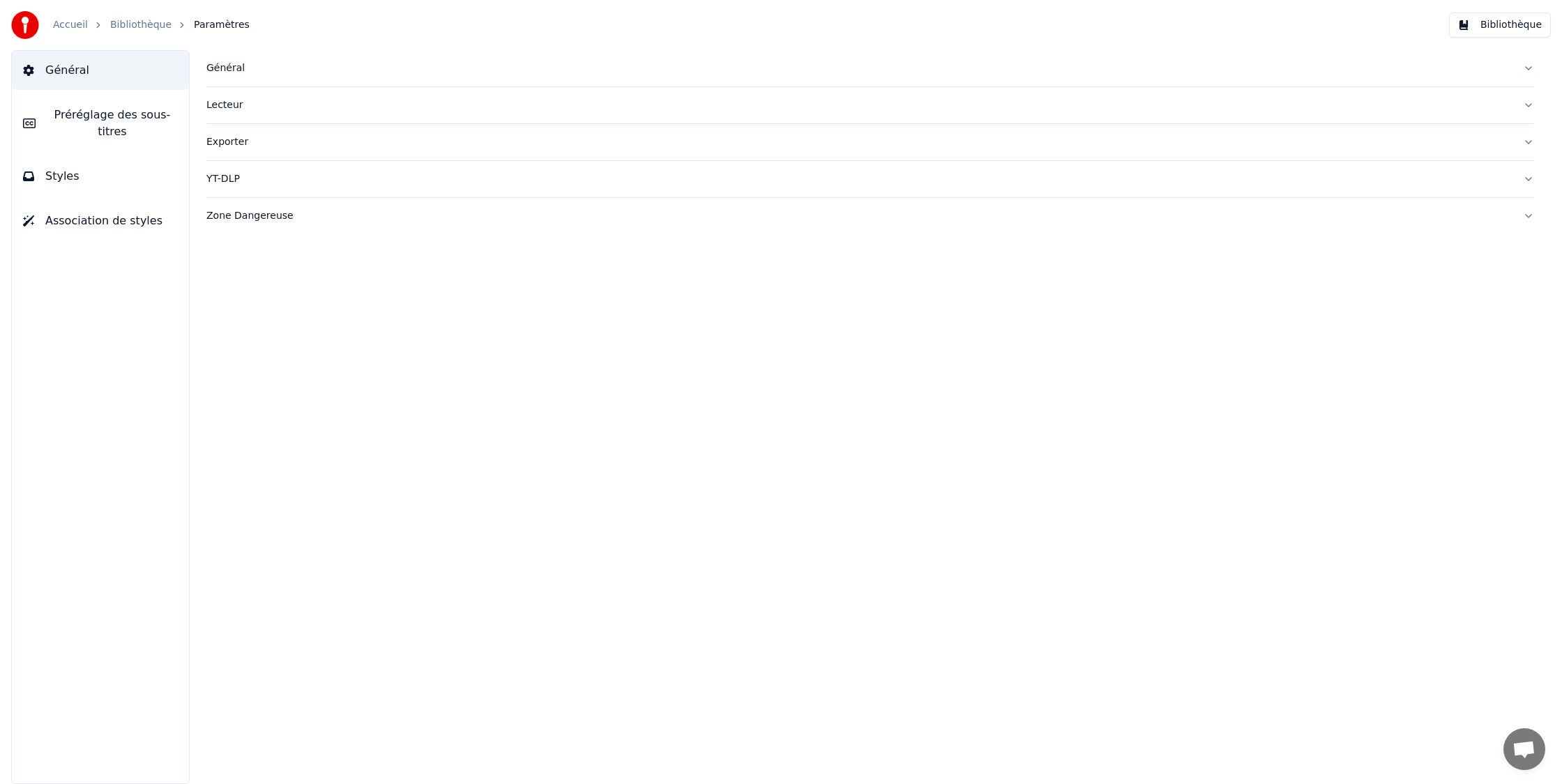
click at [110, 120] on span "Préréglage des sous-titres" at bounding box center [112, 123] width 131 height 33
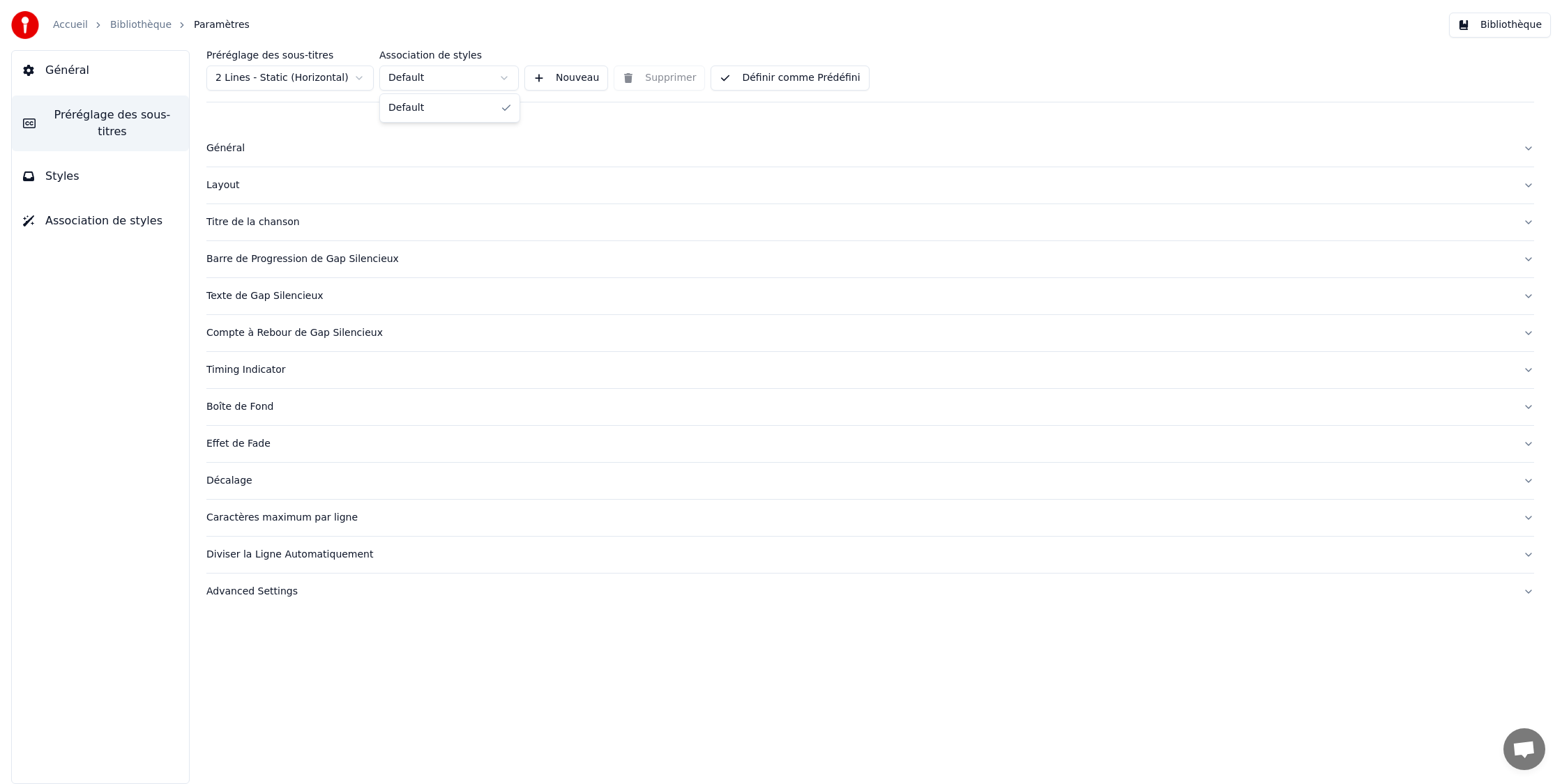
click at [451, 81] on html "Accueil Bibliothèque Paramètres Bibliothèque Général Préréglage des sous-titres…" at bounding box center [781, 392] width 1562 height 784
click at [576, 76] on button "Nouveau" at bounding box center [566, 78] width 84 height 25
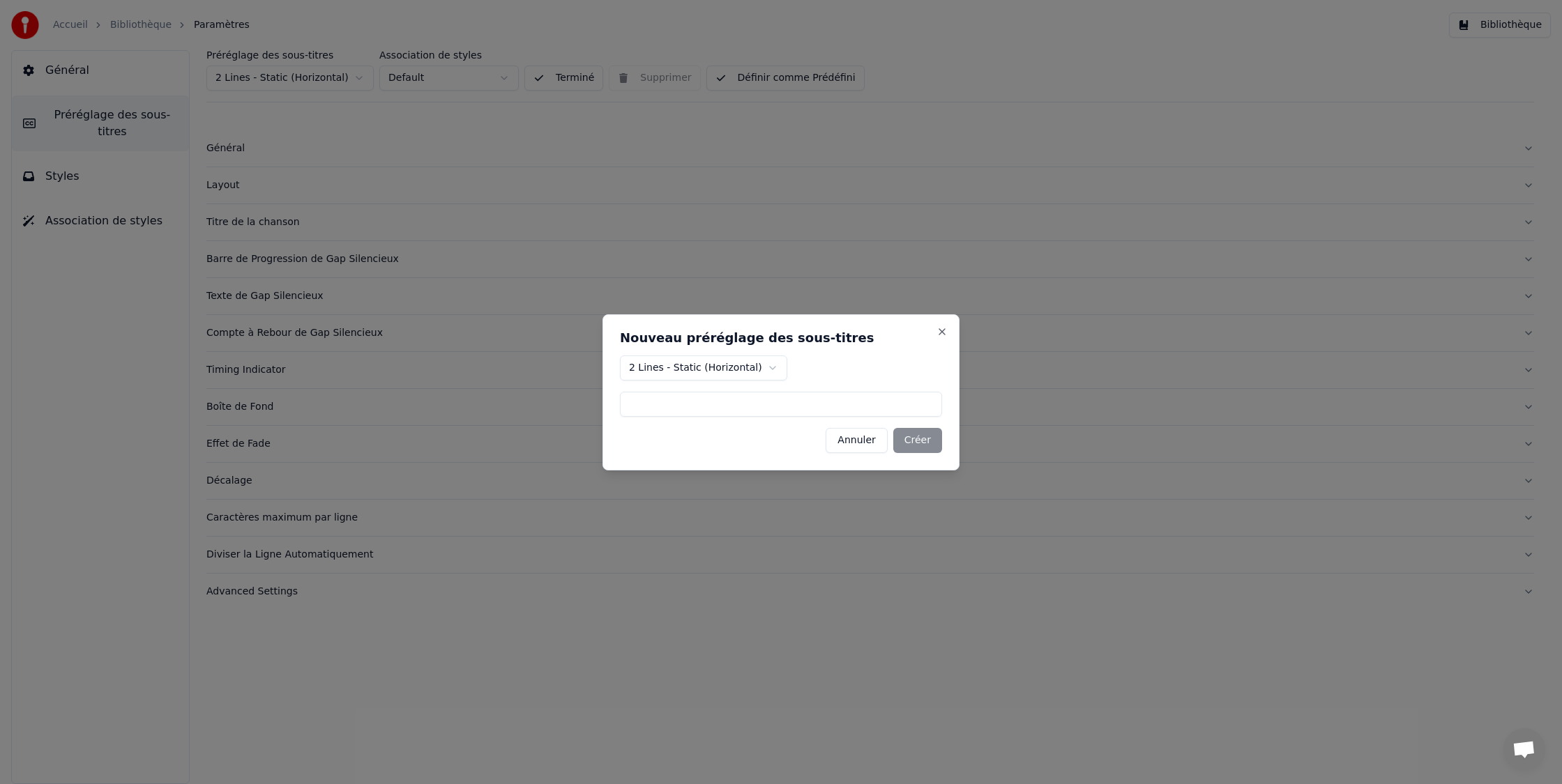
click at [773, 369] on body "Accueil Bibliothèque Paramètres Bibliothèque Général Préréglage des sous-titres…" at bounding box center [781, 392] width 1562 height 784
click at [749, 418] on div "Nouveau préréglage des sous-titres 2 Lines - Static (Horizontal) Annuler Créer …" at bounding box center [781, 392] width 357 height 156
click at [753, 411] on input at bounding box center [781, 405] width 322 height 25
type input "******"
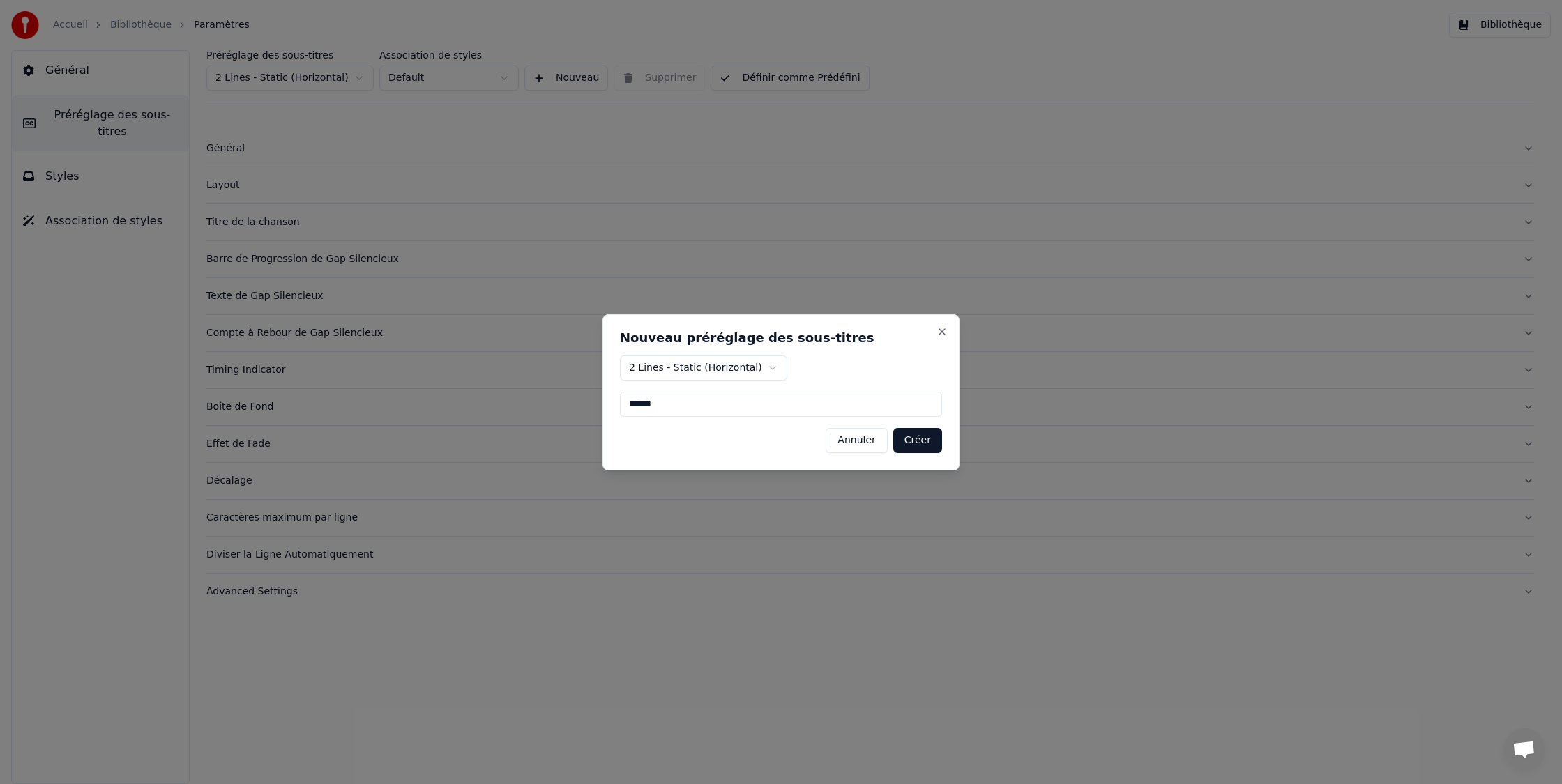
click at [920, 442] on button "Créer" at bounding box center [917, 440] width 49 height 25
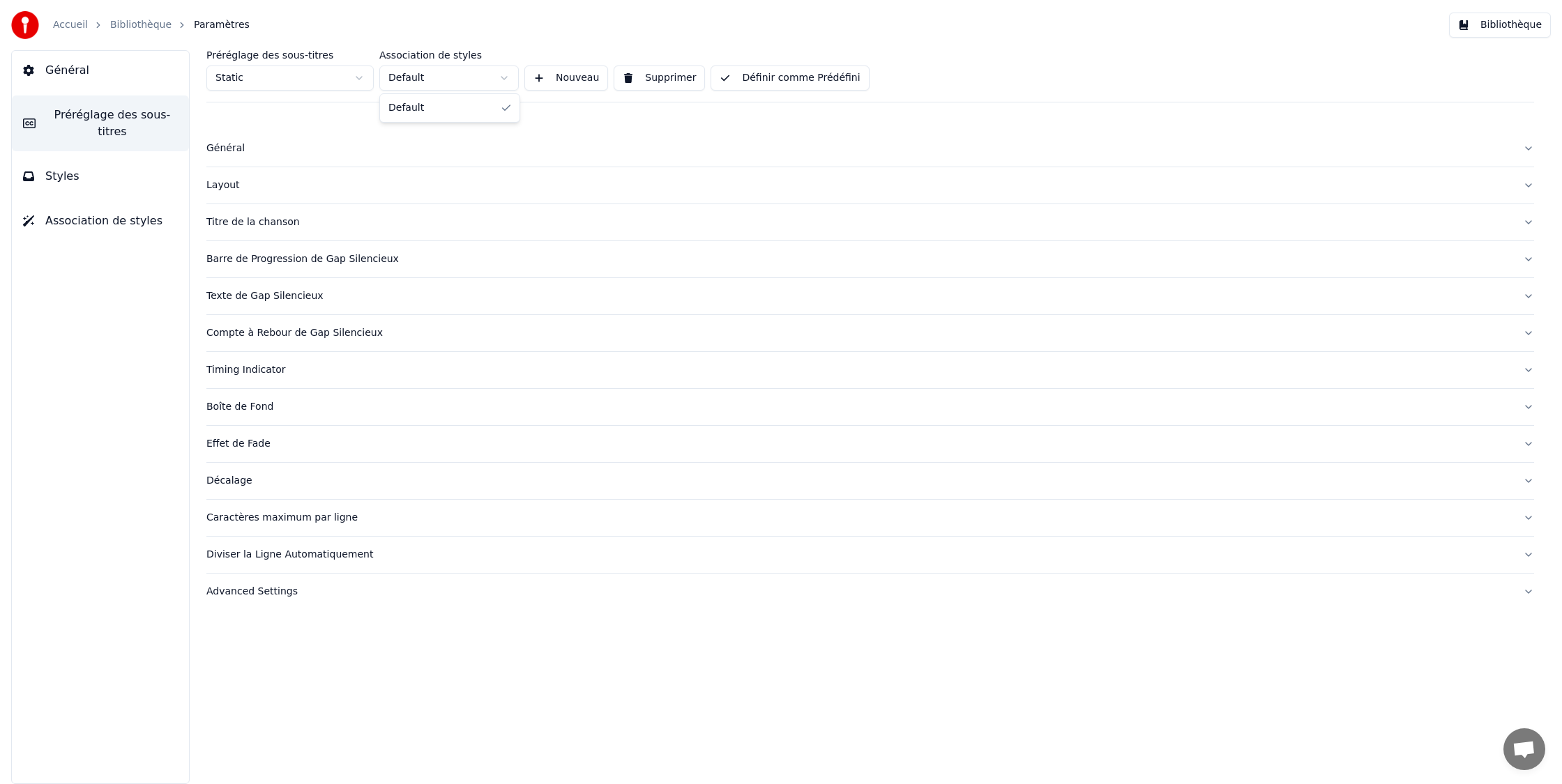
click at [452, 76] on html "Accueil Bibliothèque Paramètres Bibliothèque Général Préréglage des sous-titres…" at bounding box center [781, 392] width 1562 height 784
click at [451, 76] on html "Accueil Bibliothèque Paramètres Bibliothèque Général Préréglage des sous-titres…" at bounding box center [781, 392] width 1562 height 784
click at [291, 83] on html "Accueil Bibliothèque Paramètres Bibliothèque Général Préréglage des sous-titres…" at bounding box center [781, 392] width 1562 height 784
click at [239, 154] on div "Général" at bounding box center [859, 148] width 1305 height 14
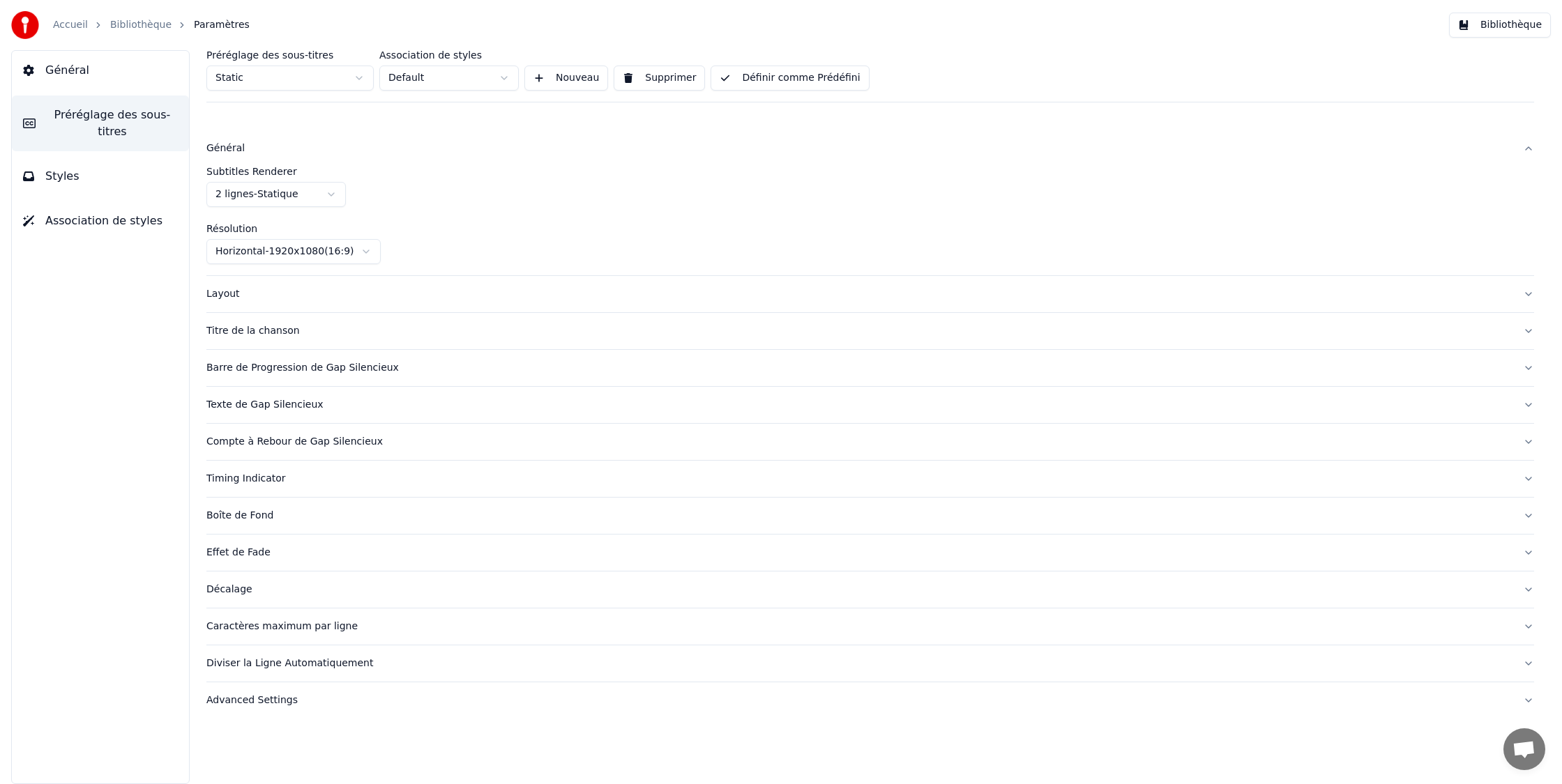
click at [281, 192] on html "Accueil Bibliothèque Paramètres Bibliothèque Général Préréglage des sous-titres…" at bounding box center [781, 392] width 1562 height 784
click at [244, 304] on button "Layout" at bounding box center [870, 294] width 1327 height 36
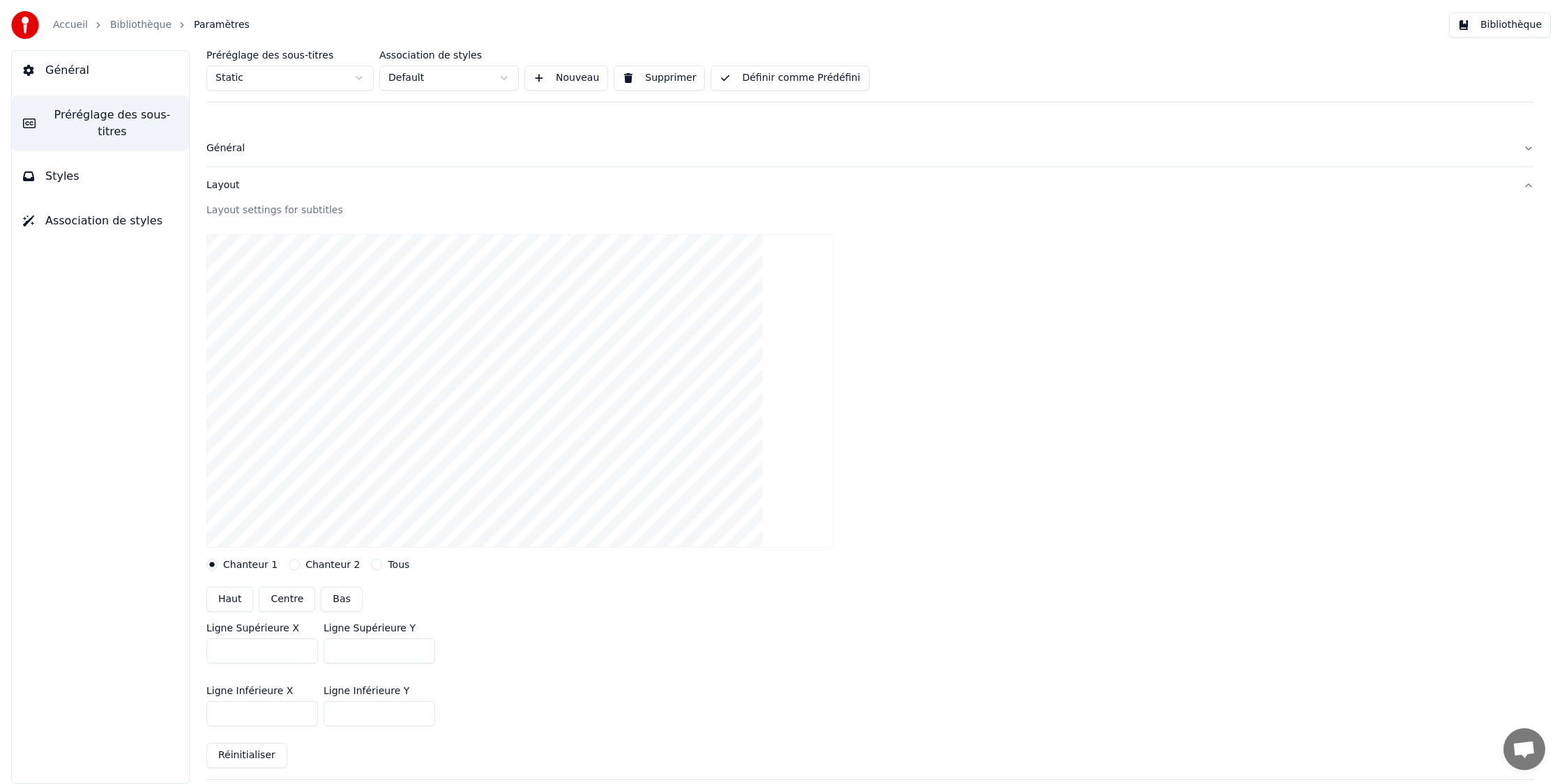
click at [90, 180] on button "Styles" at bounding box center [100, 176] width 177 height 39
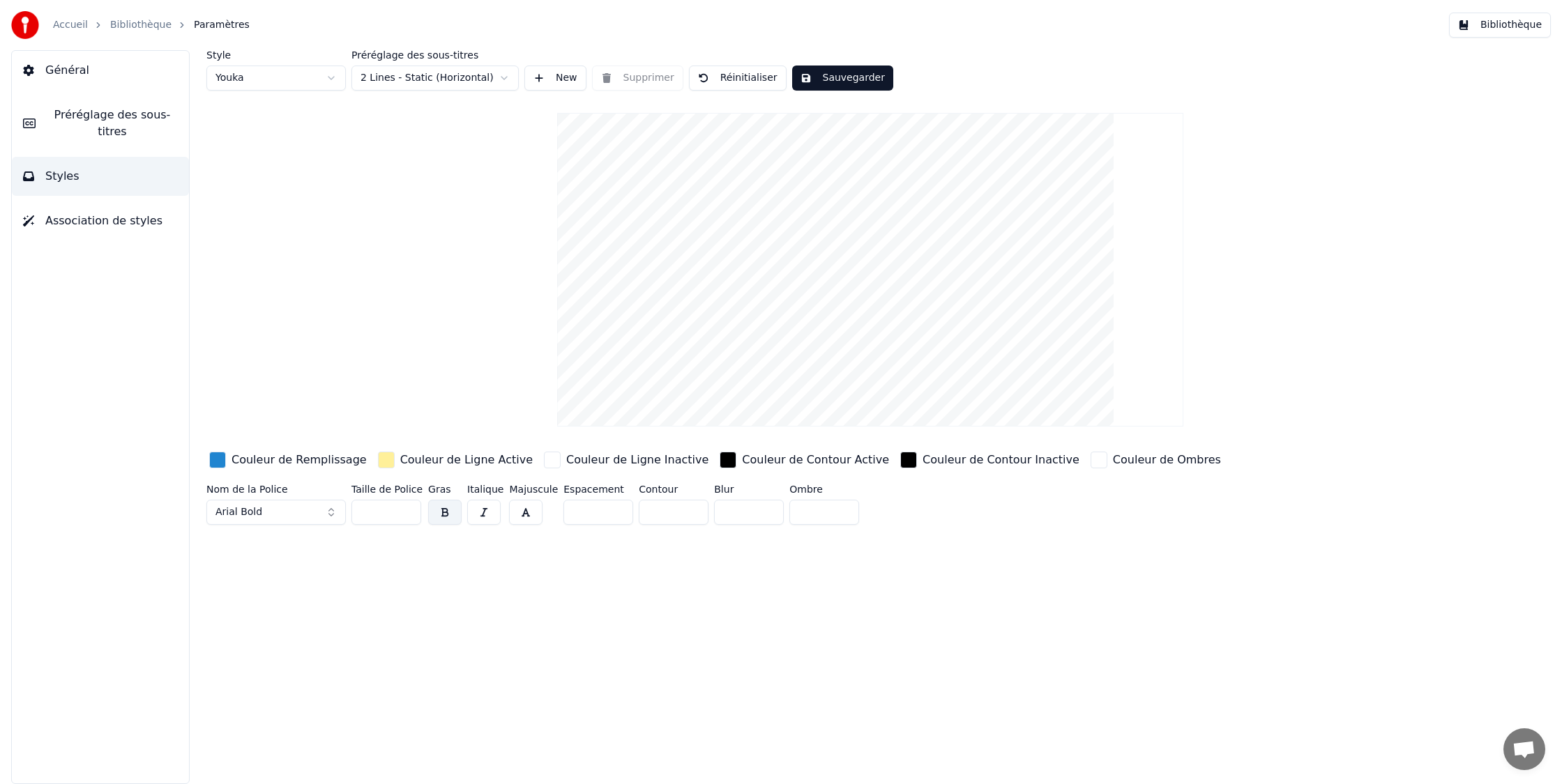
click at [288, 82] on html "Accueil Bibliothèque Paramètres Bibliothèque Général Préréglage des sous-titres…" at bounding box center [781, 392] width 1562 height 784
click at [455, 79] on html "Accueil Bibliothèque Paramètres Bibliothèque Général Préréglage des sous-titres…" at bounding box center [781, 392] width 1562 height 784
click at [743, 71] on button "Sauvegarder" at bounding box center [739, 78] width 101 height 25
click at [741, 80] on button "Terminé" at bounding box center [727, 78] width 77 height 25
click at [714, 79] on button "Terminé" at bounding box center [727, 78] width 77 height 25
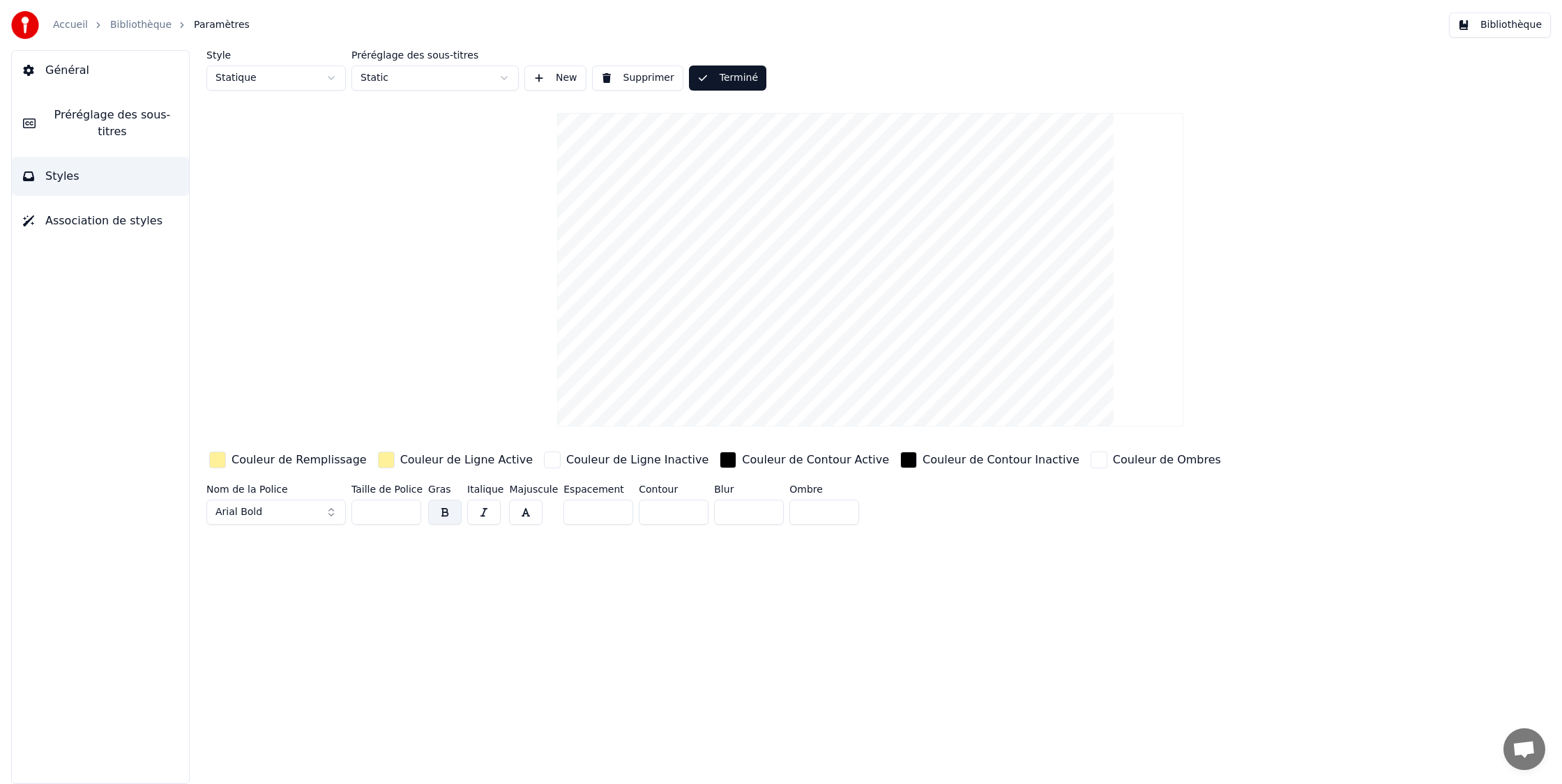
click at [714, 79] on button "Terminé" at bounding box center [727, 78] width 77 height 25
drag, startPoint x: 714, startPoint y: 79, endPoint x: 723, endPoint y: 78, distance: 9.1
click at [714, 79] on button "Terminé" at bounding box center [727, 78] width 77 height 25
click at [1521, 29] on button "Bibliothèque" at bounding box center [1500, 25] width 102 height 25
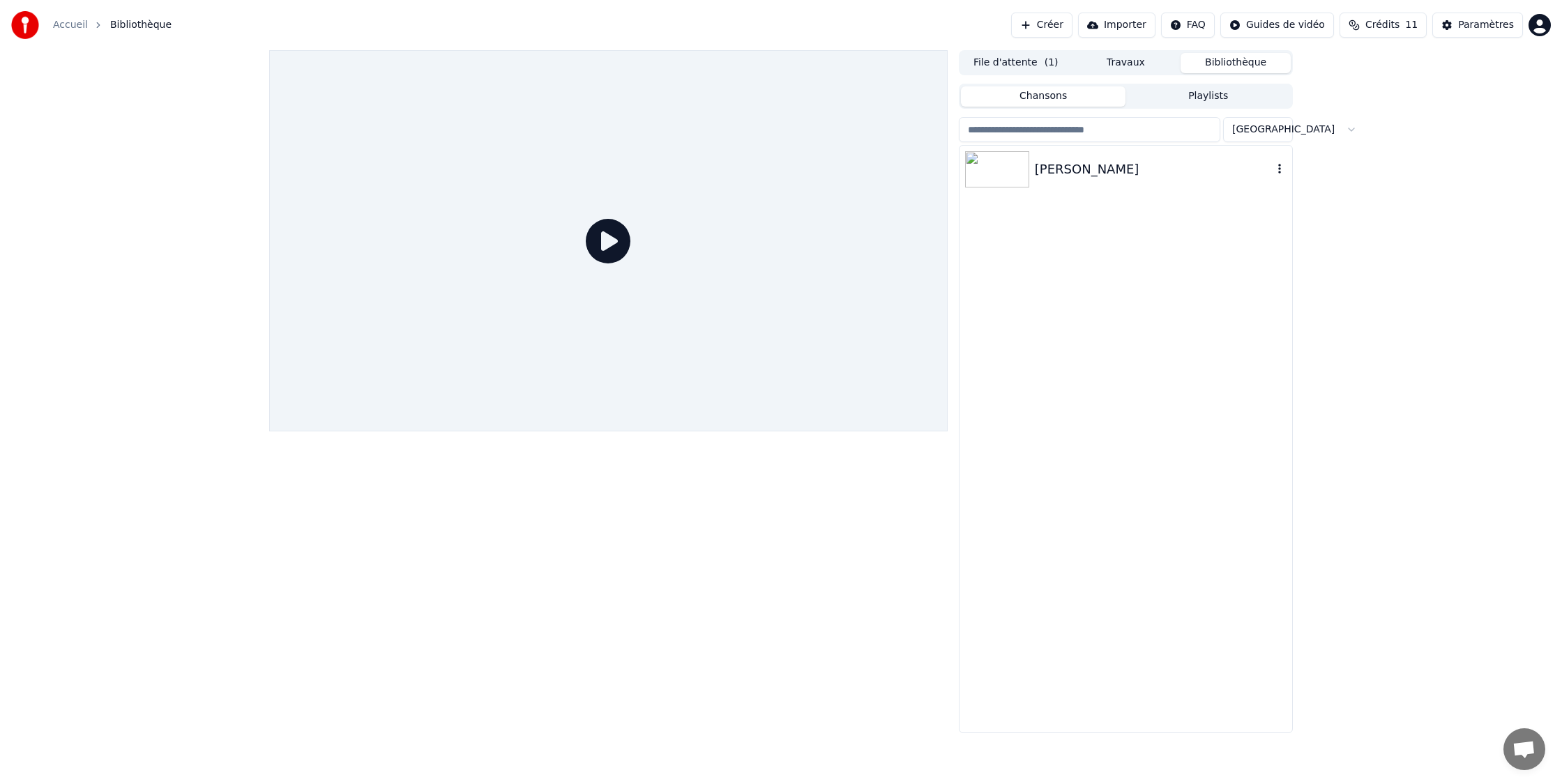
click at [988, 184] on img at bounding box center [997, 169] width 64 height 36
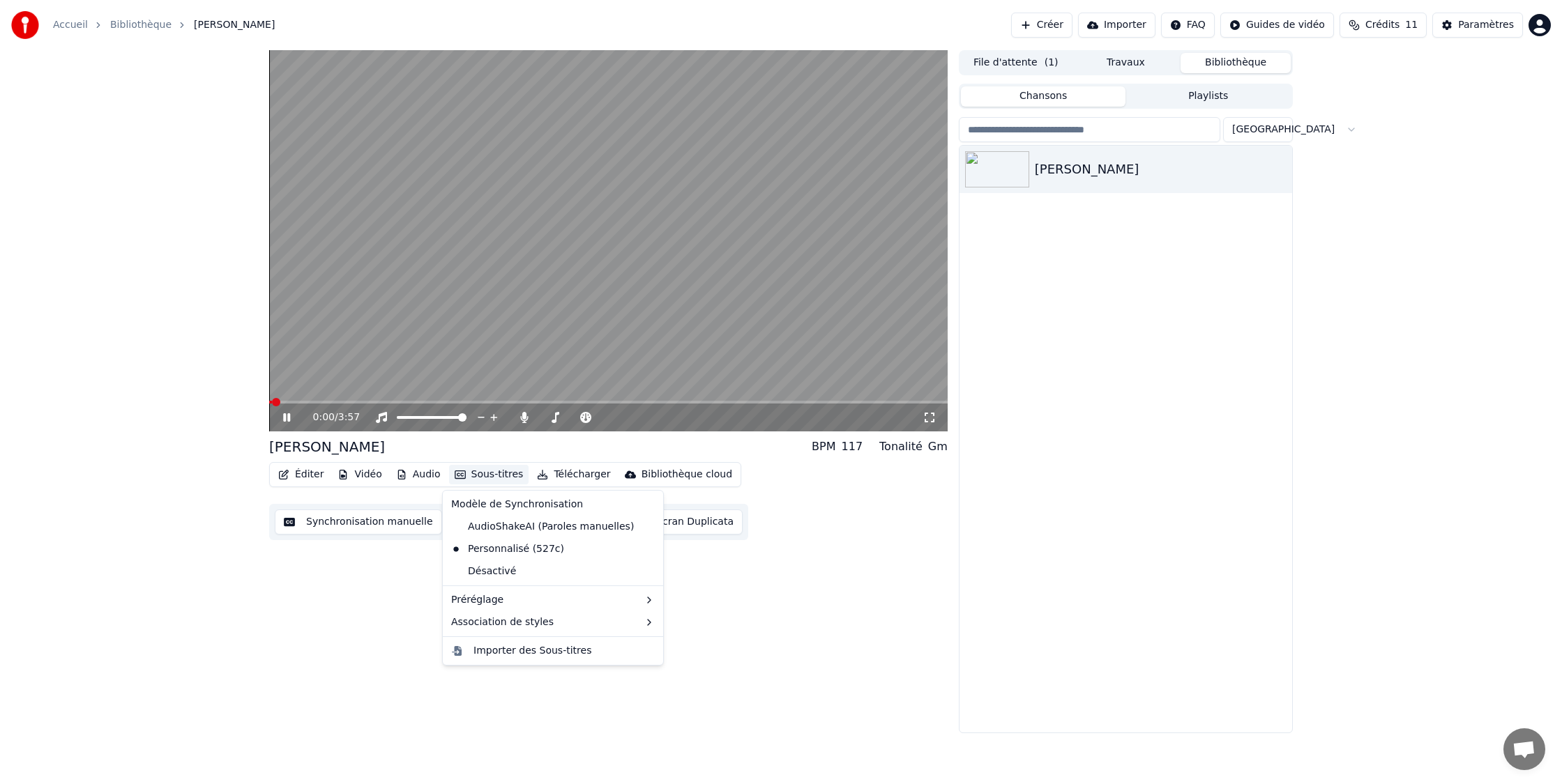
click at [489, 471] on button "Sous-titres" at bounding box center [489, 474] width 80 height 19
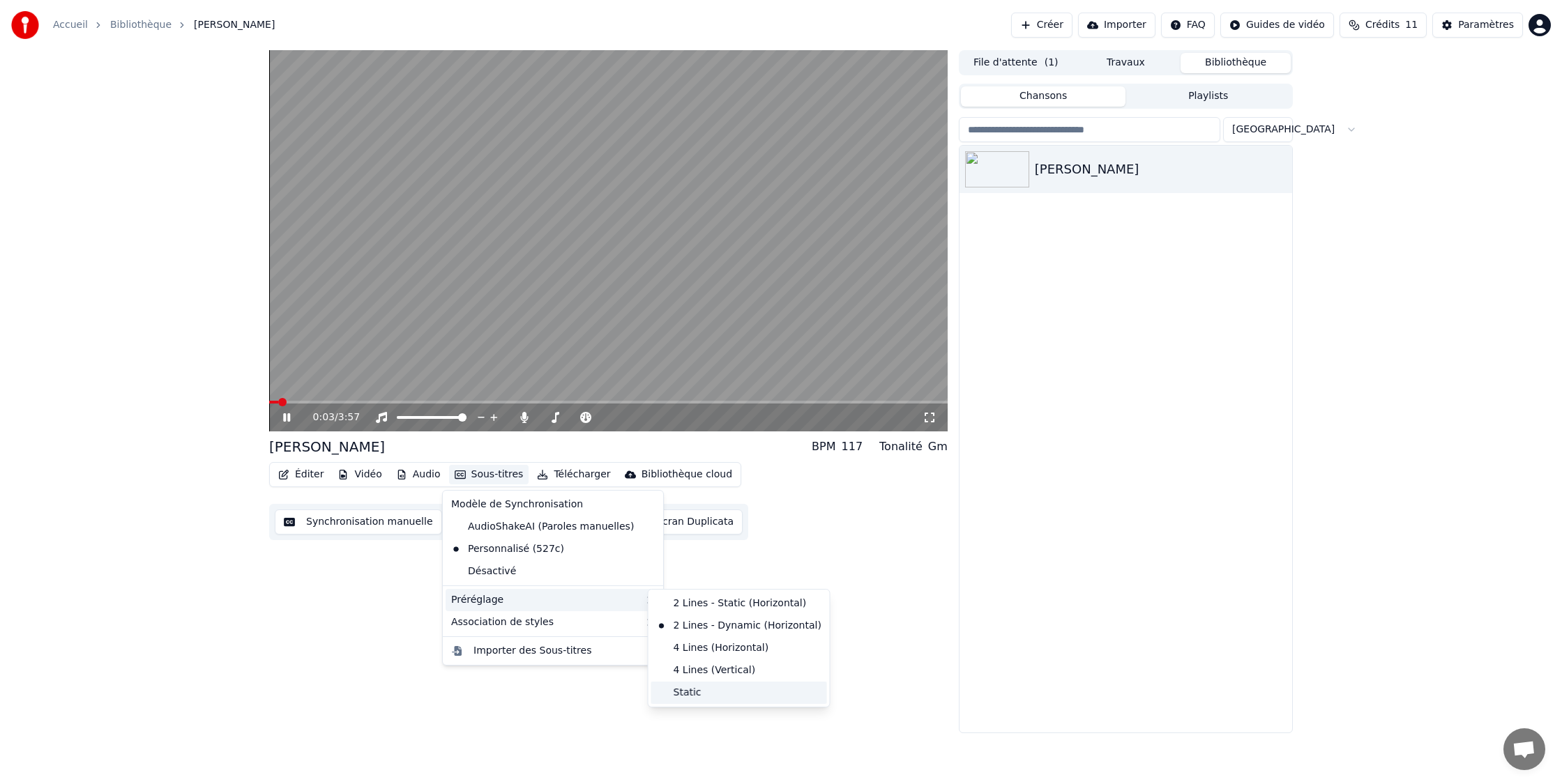
click at [688, 692] on div "Static" at bounding box center [739, 693] width 176 height 22
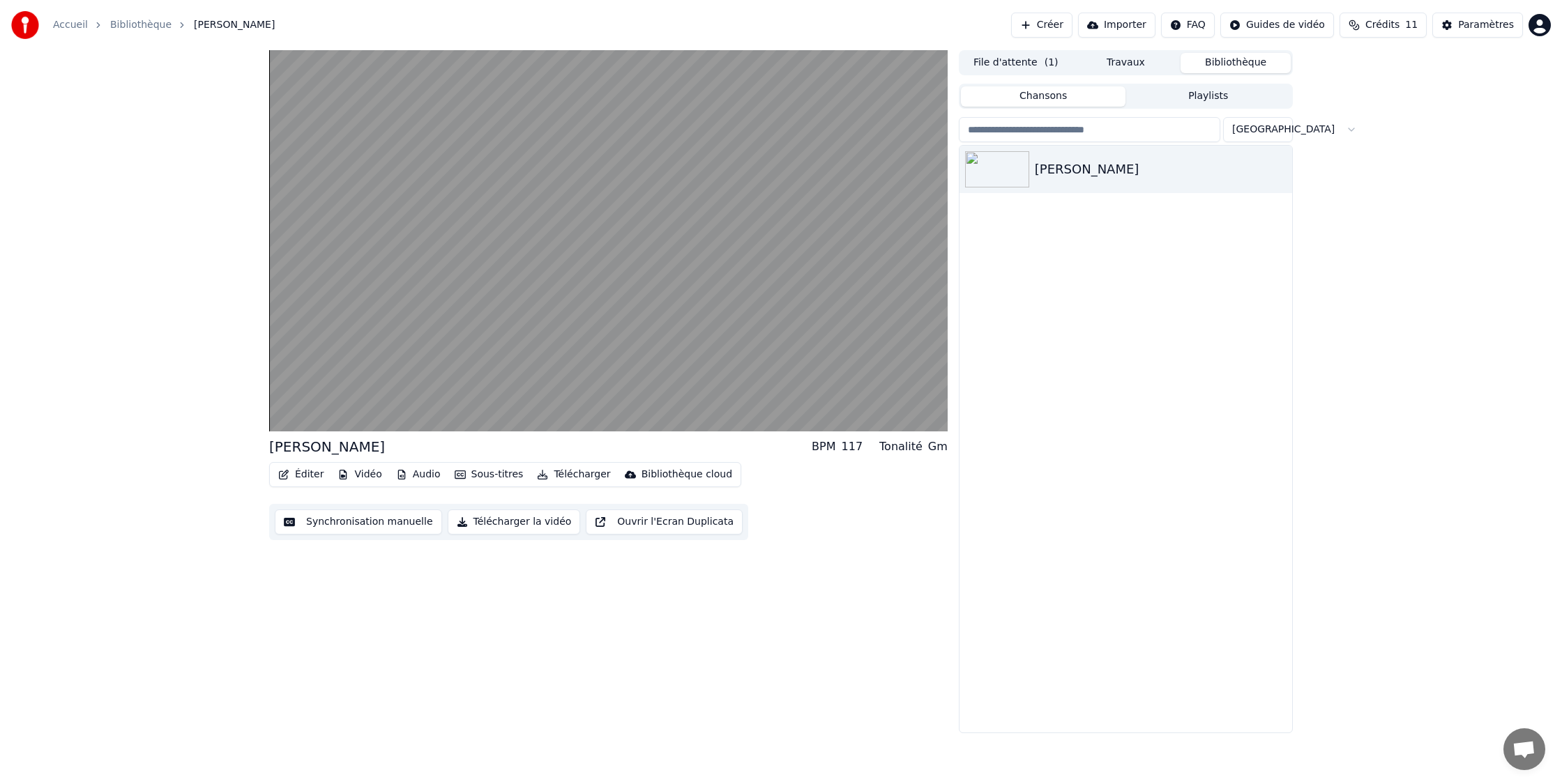
click at [493, 466] on button "Sous-titres" at bounding box center [489, 474] width 80 height 19
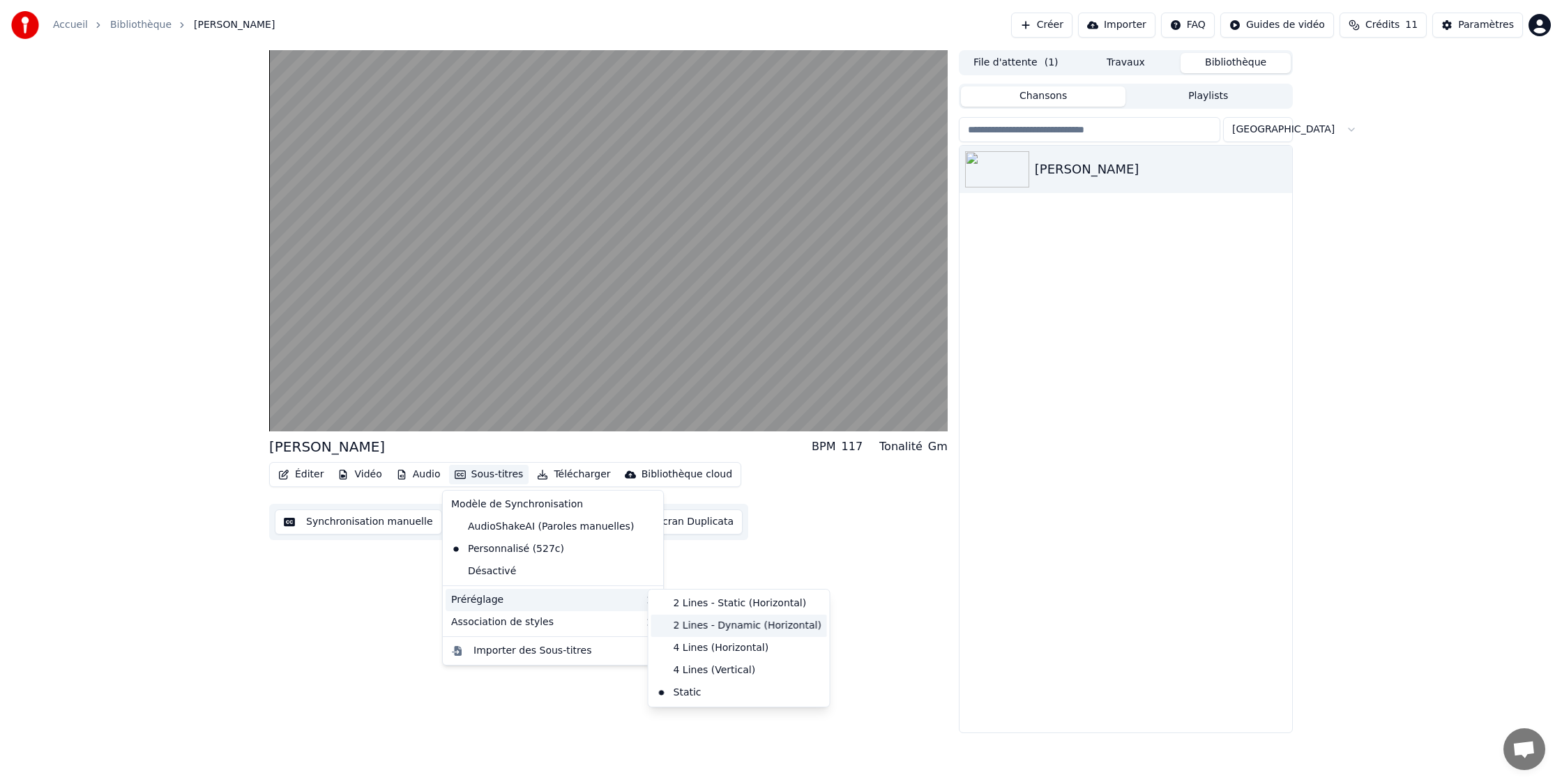
click at [772, 621] on div "2 Lines - Dynamic (Horizontal)" at bounding box center [739, 626] width 176 height 22
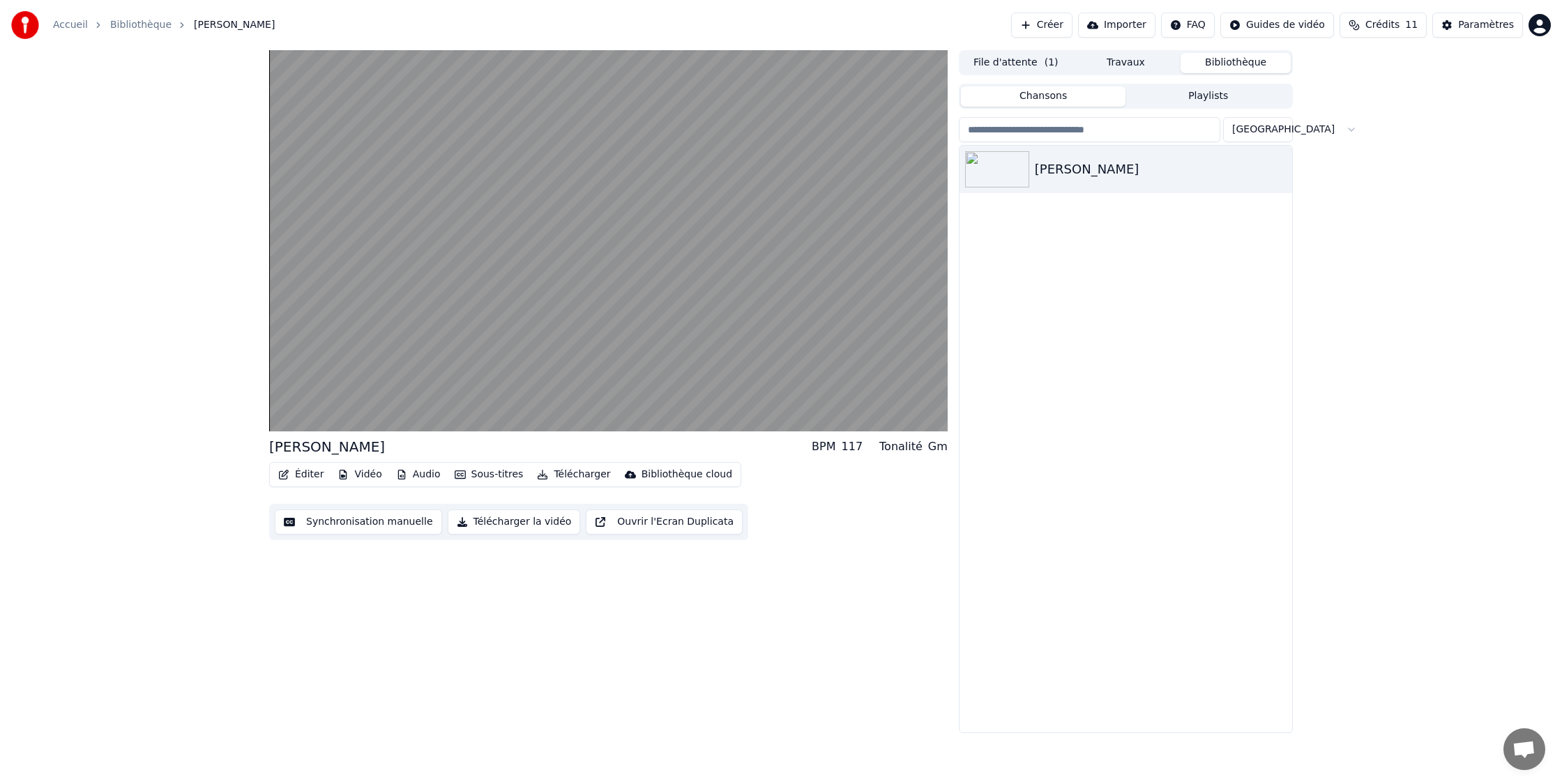
click at [483, 477] on button "Sous-titres" at bounding box center [489, 474] width 80 height 19
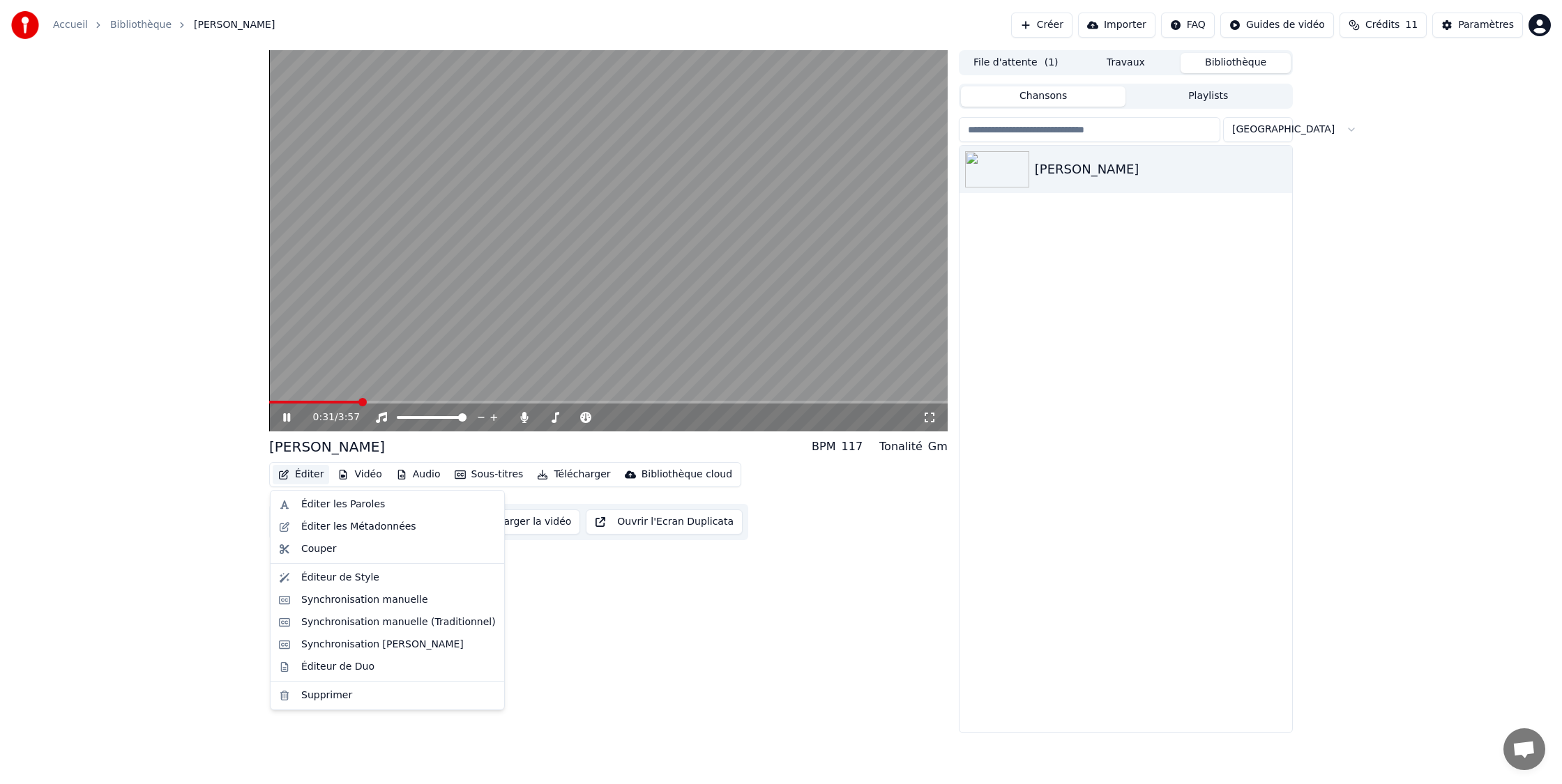
click at [290, 477] on button "Éditer" at bounding box center [301, 474] width 56 height 19
click at [394, 578] on div "Éditeur de Style" at bounding box center [399, 578] width 195 height 14
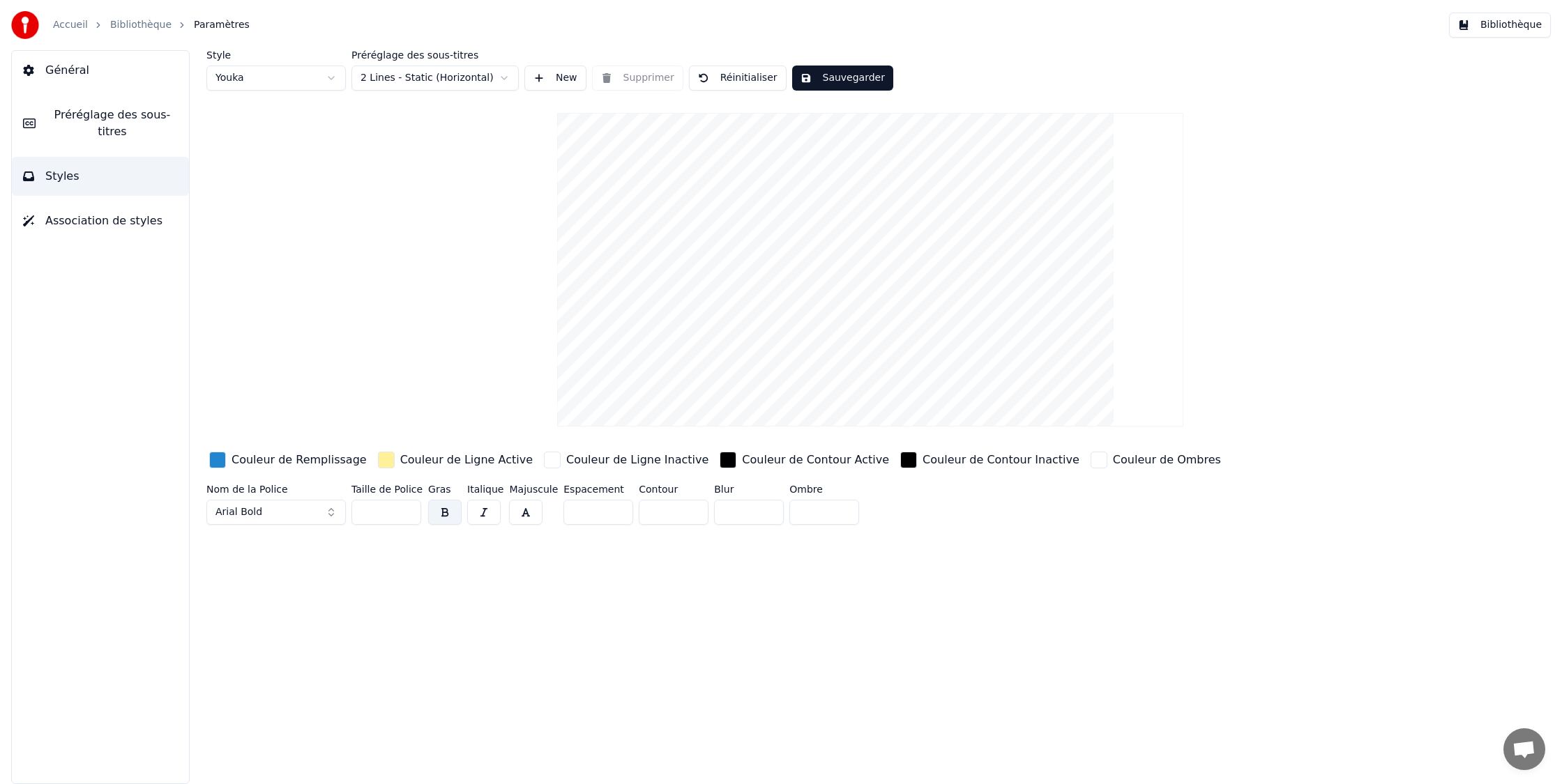
click at [424, 75] on html "Accueil Bibliothèque Paramètres Bibliothèque Général Préréglage des sous-titres…" at bounding box center [781, 392] width 1562 height 784
click at [329, 83] on html "Accueil Bibliothèque Paramètres Bibliothèque Général Préréglage des sous-titres…" at bounding box center [781, 392] width 1562 height 784
click at [97, 218] on span "Association de styles" at bounding box center [104, 220] width 117 height 17
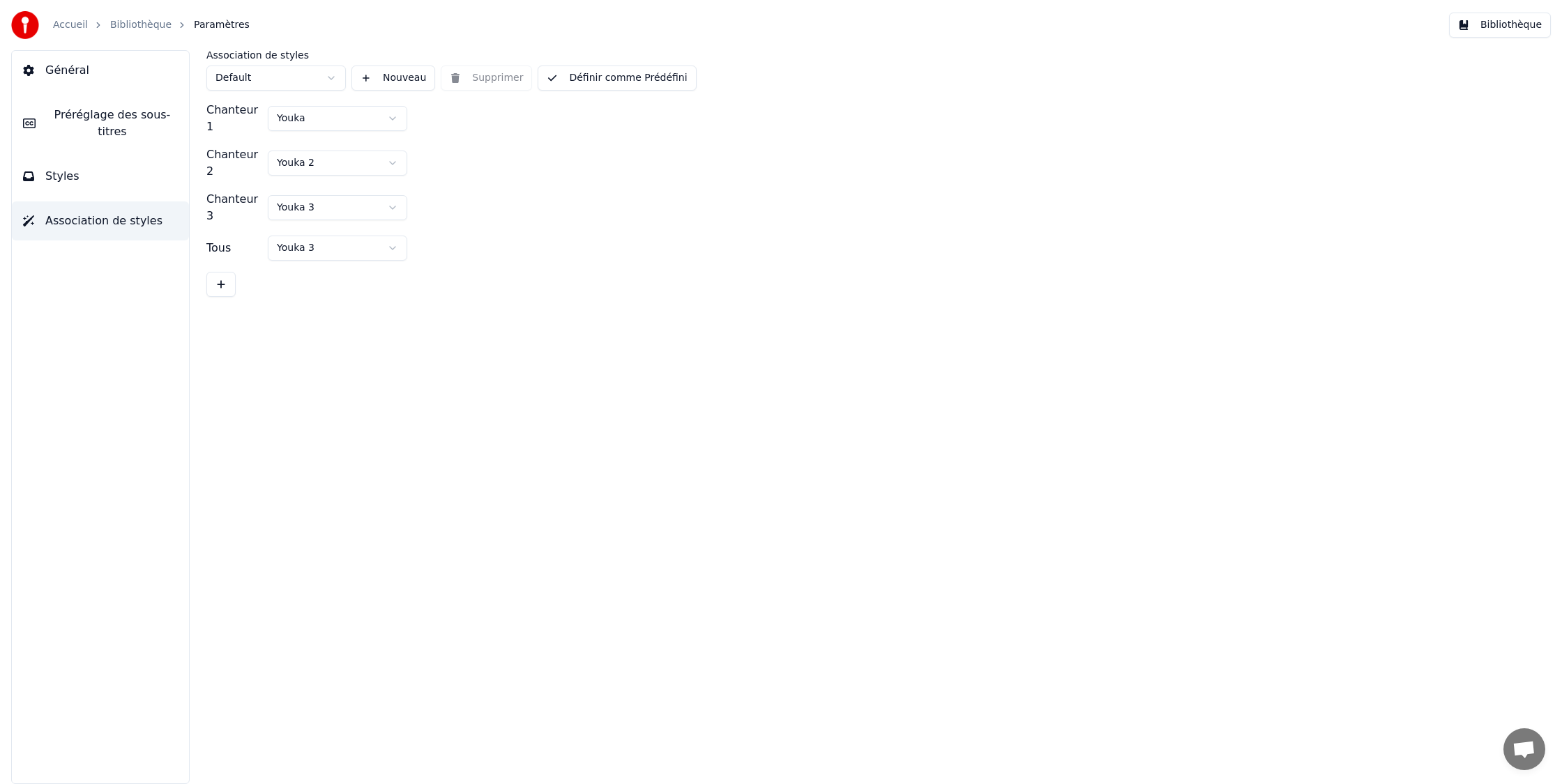
click at [340, 241] on html "Accueil Bibliothèque Paramètres Bibliothèque Général Préréglage des sous-titres…" at bounding box center [781, 392] width 1562 height 784
click at [1513, 24] on button "Bibliothèque" at bounding box center [1500, 25] width 102 height 25
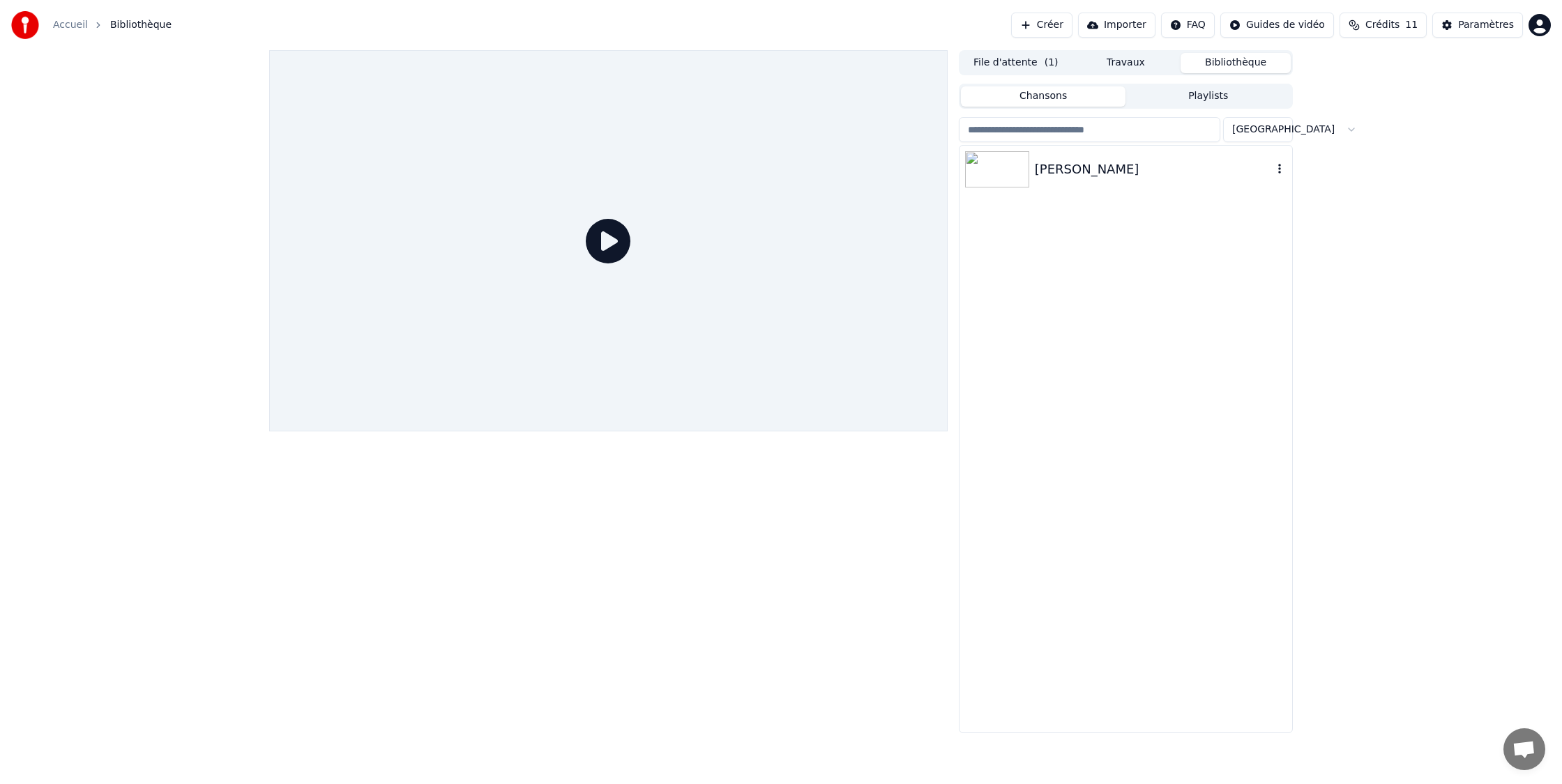
click at [1011, 172] on img at bounding box center [997, 169] width 64 height 36
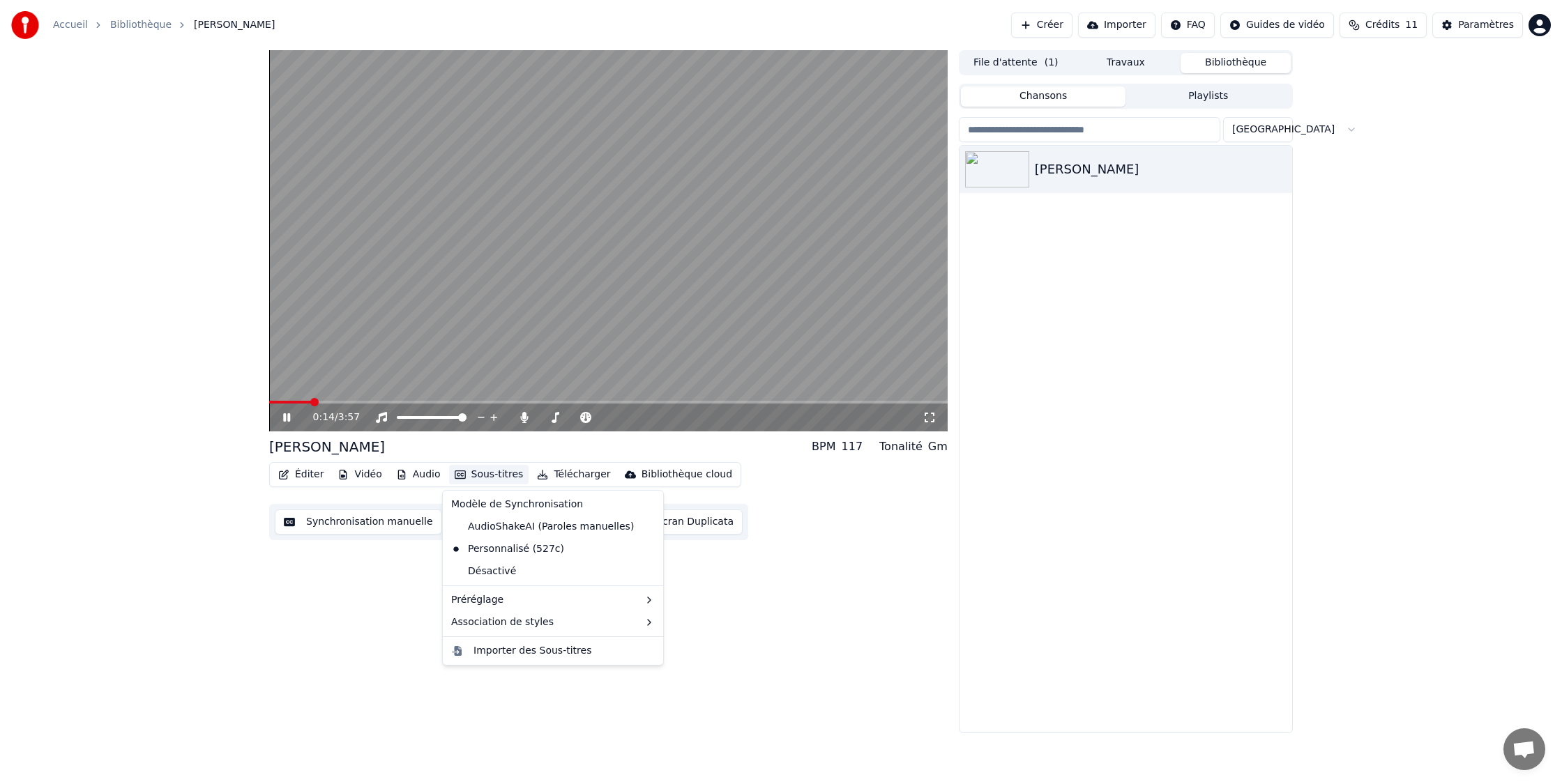
click at [491, 471] on button "Sous-titres" at bounding box center [489, 474] width 80 height 19
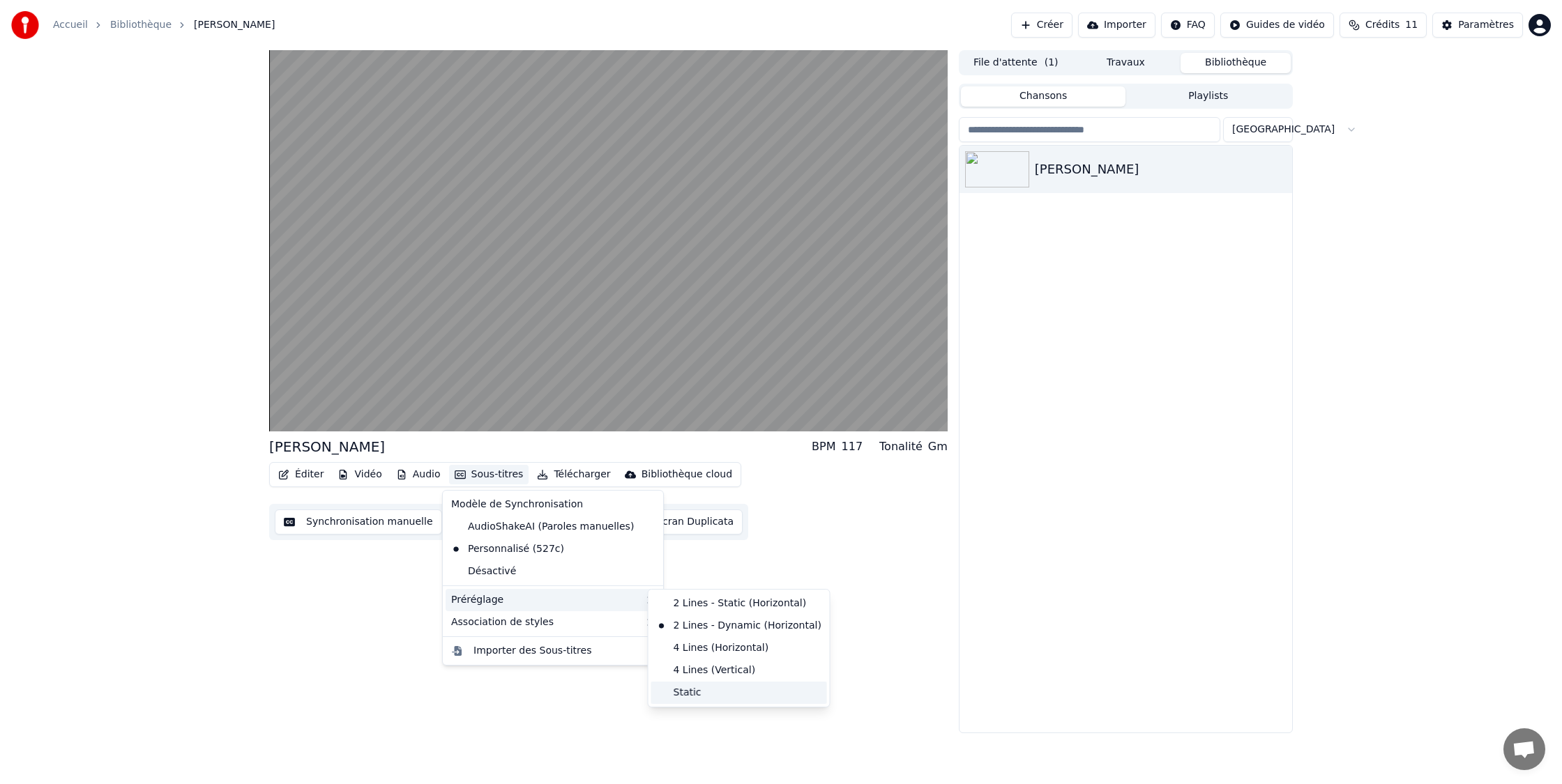
click at [727, 690] on div "Static" at bounding box center [739, 693] width 176 height 22
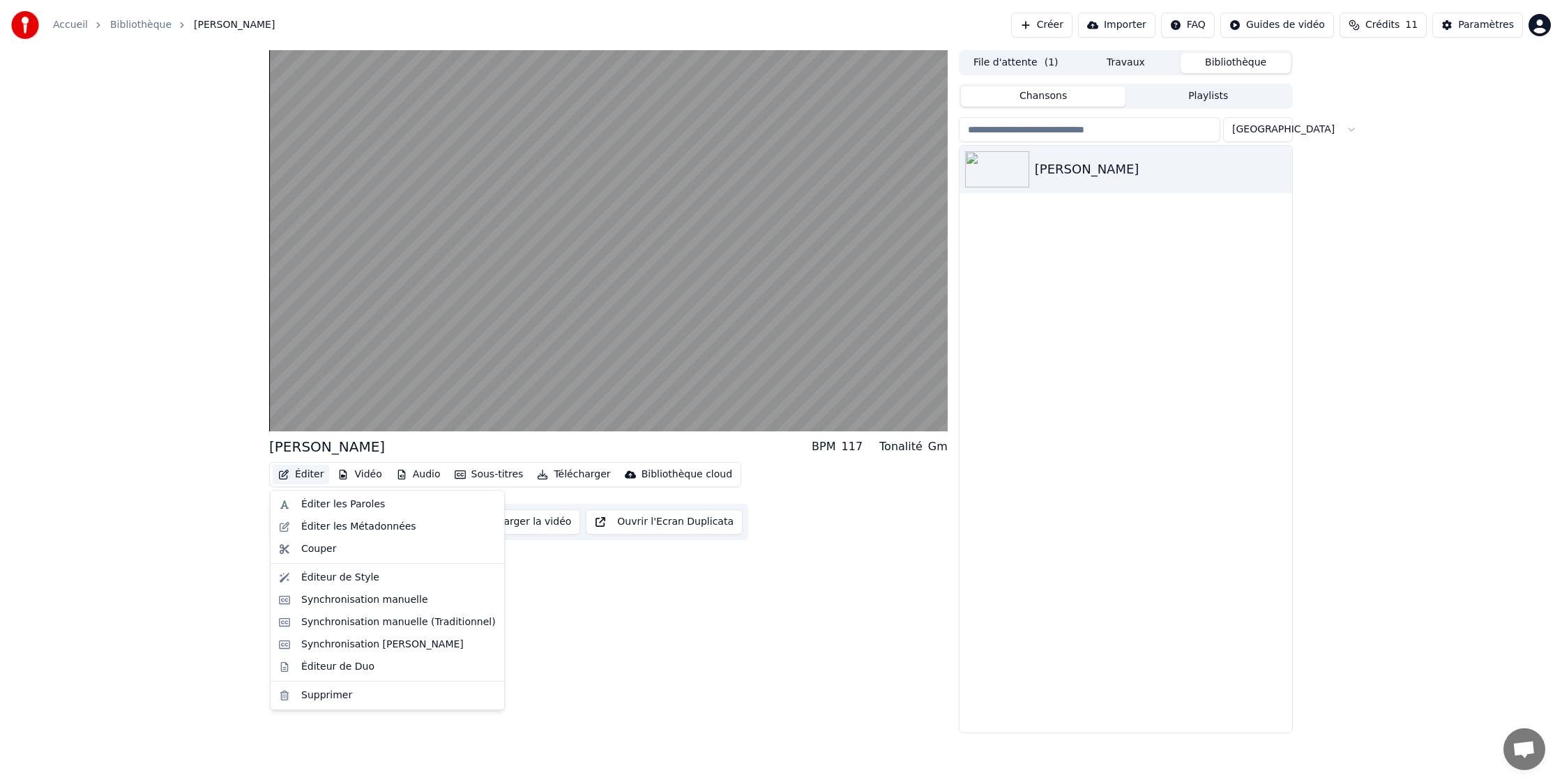
click at [287, 468] on button "Éditer" at bounding box center [301, 474] width 56 height 19
drag, startPoint x: 371, startPoint y: 578, endPoint x: 398, endPoint y: 663, distance: 89.2
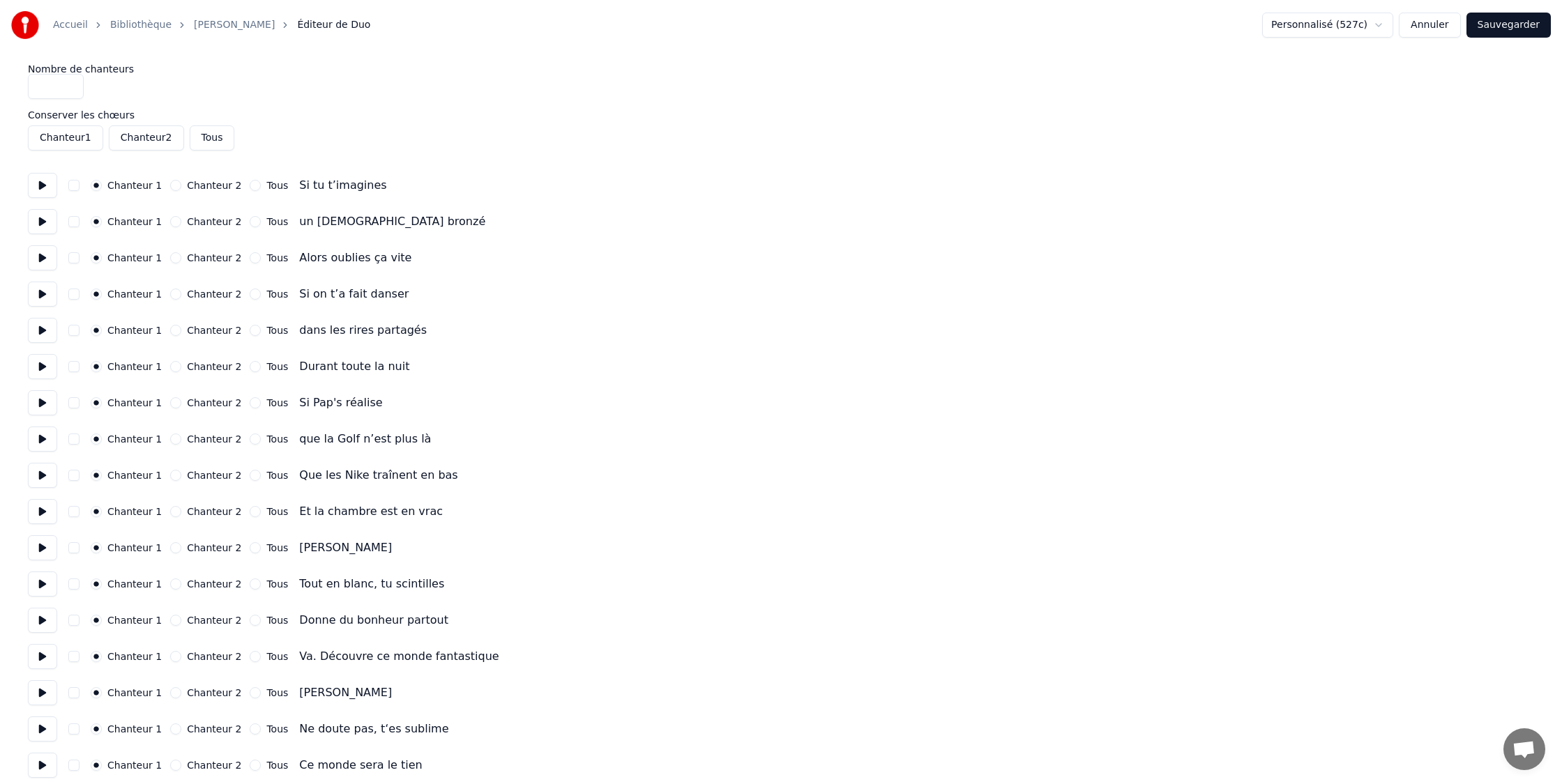
click at [212, 144] on button "Tous" at bounding box center [212, 138] width 45 height 25
click at [210, 137] on button "Tous" at bounding box center [212, 138] width 45 height 25
click at [250, 186] on button "Tous" at bounding box center [255, 185] width 11 height 11
click at [253, 186] on circle "button" at bounding box center [256, 186] width 5 height 5
click at [250, 222] on button "Tous" at bounding box center [255, 221] width 11 height 11
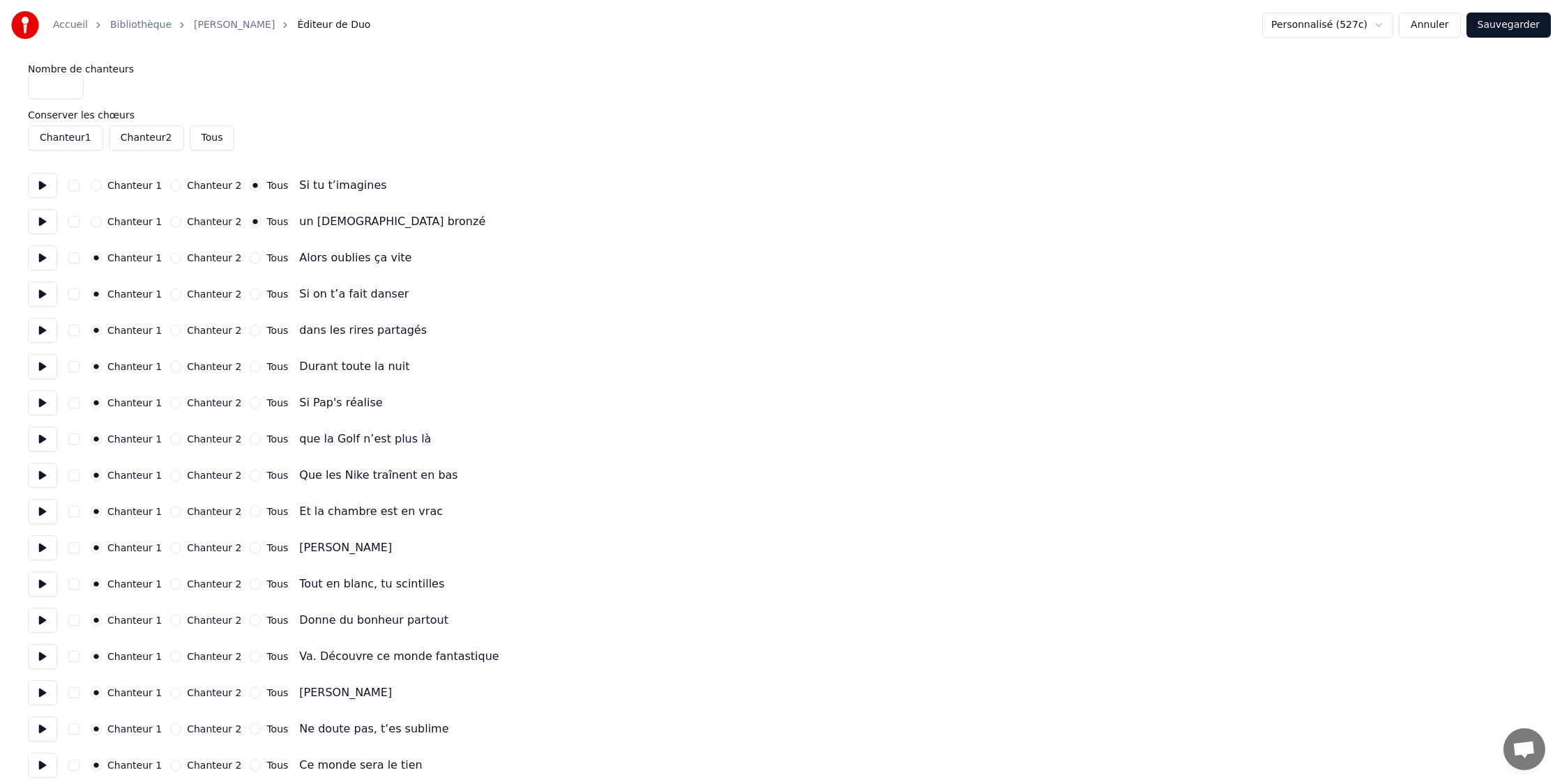
drag, startPoint x: 243, startPoint y: 261, endPoint x: 241, endPoint y: 274, distance: 13.2
click at [250, 261] on button "Tous" at bounding box center [255, 258] width 11 height 11
click at [250, 296] on button "Tous" at bounding box center [255, 294] width 11 height 11
click at [75, 186] on button "button" at bounding box center [74, 185] width 11 height 11
click at [74, 188] on button "button" at bounding box center [74, 185] width 11 height 11
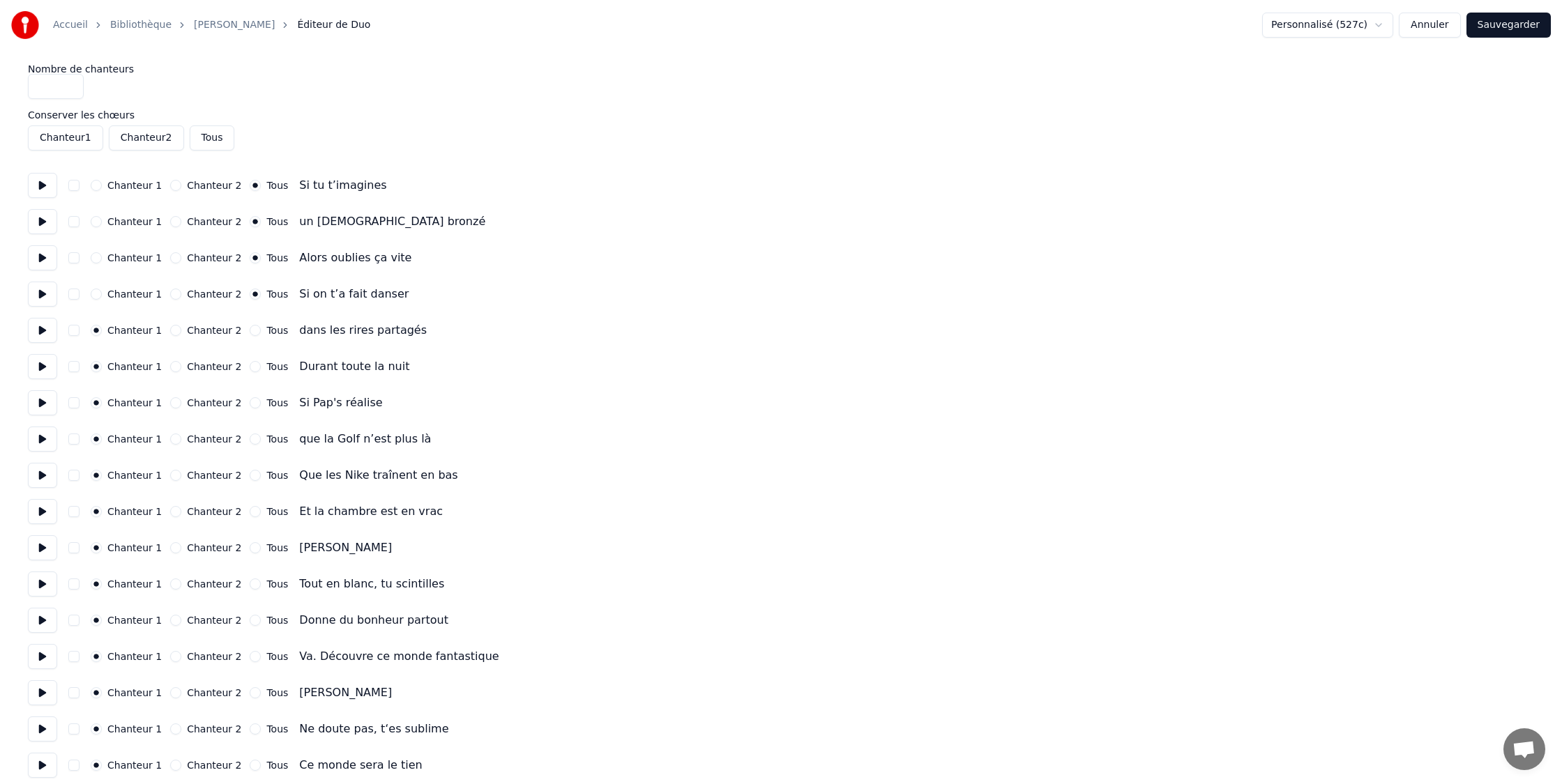
click at [94, 188] on button "Chanteur 1" at bounding box center [96, 185] width 11 height 11
click at [91, 232] on div "Chanteur 1 Chanteur 2 Tous un [DEMOGRAPHIC_DATA] bronzé" at bounding box center [781, 222] width 1506 height 25
click at [96, 219] on button "Chanteur 1" at bounding box center [96, 221] width 11 height 11
click at [97, 258] on button "Chanteur 1" at bounding box center [96, 258] width 11 height 11
click at [97, 290] on button "Chanteur 1" at bounding box center [96, 294] width 11 height 11
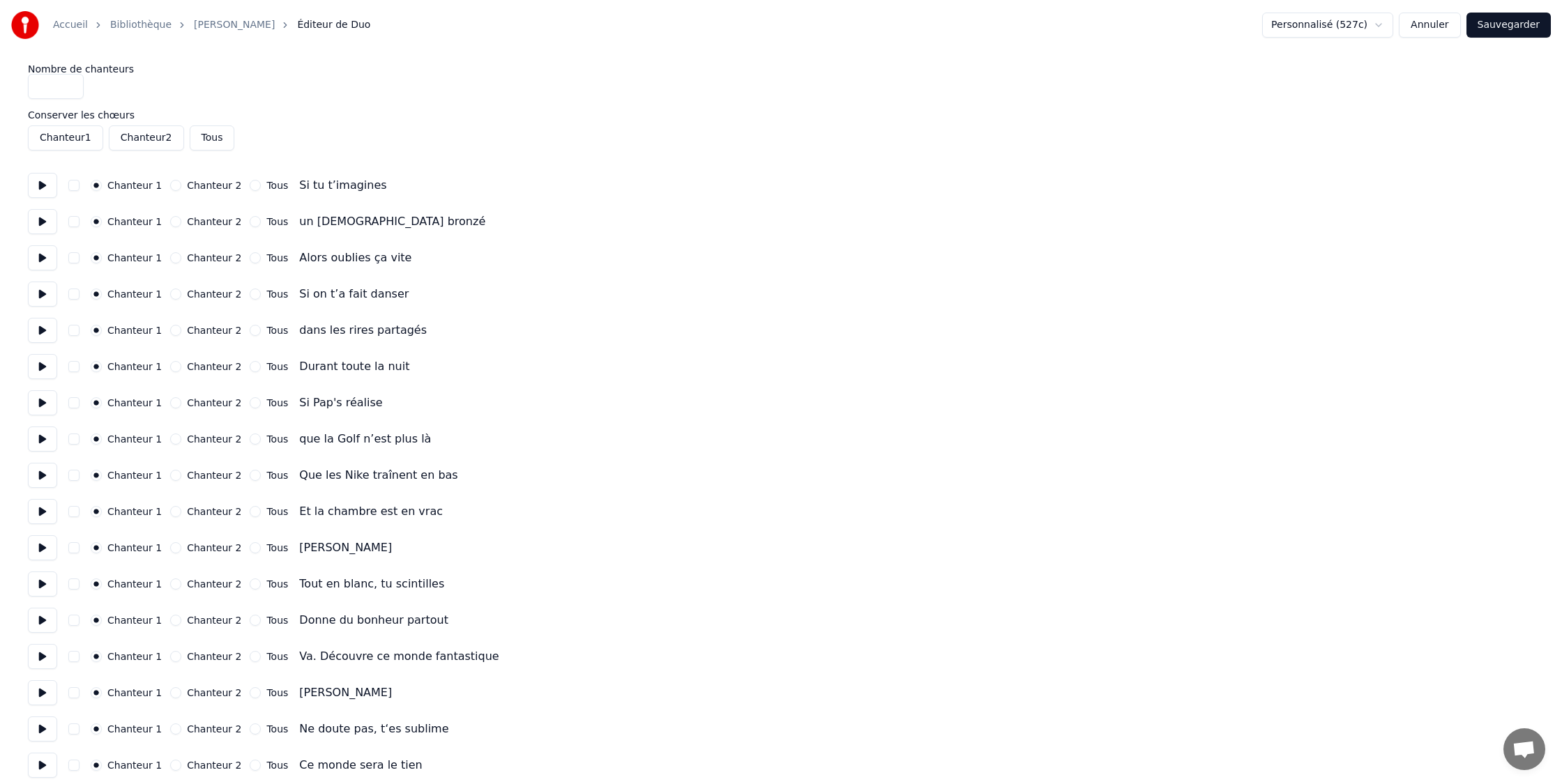
click at [215, 28] on link "[PERSON_NAME]" at bounding box center [234, 24] width 81 height 14
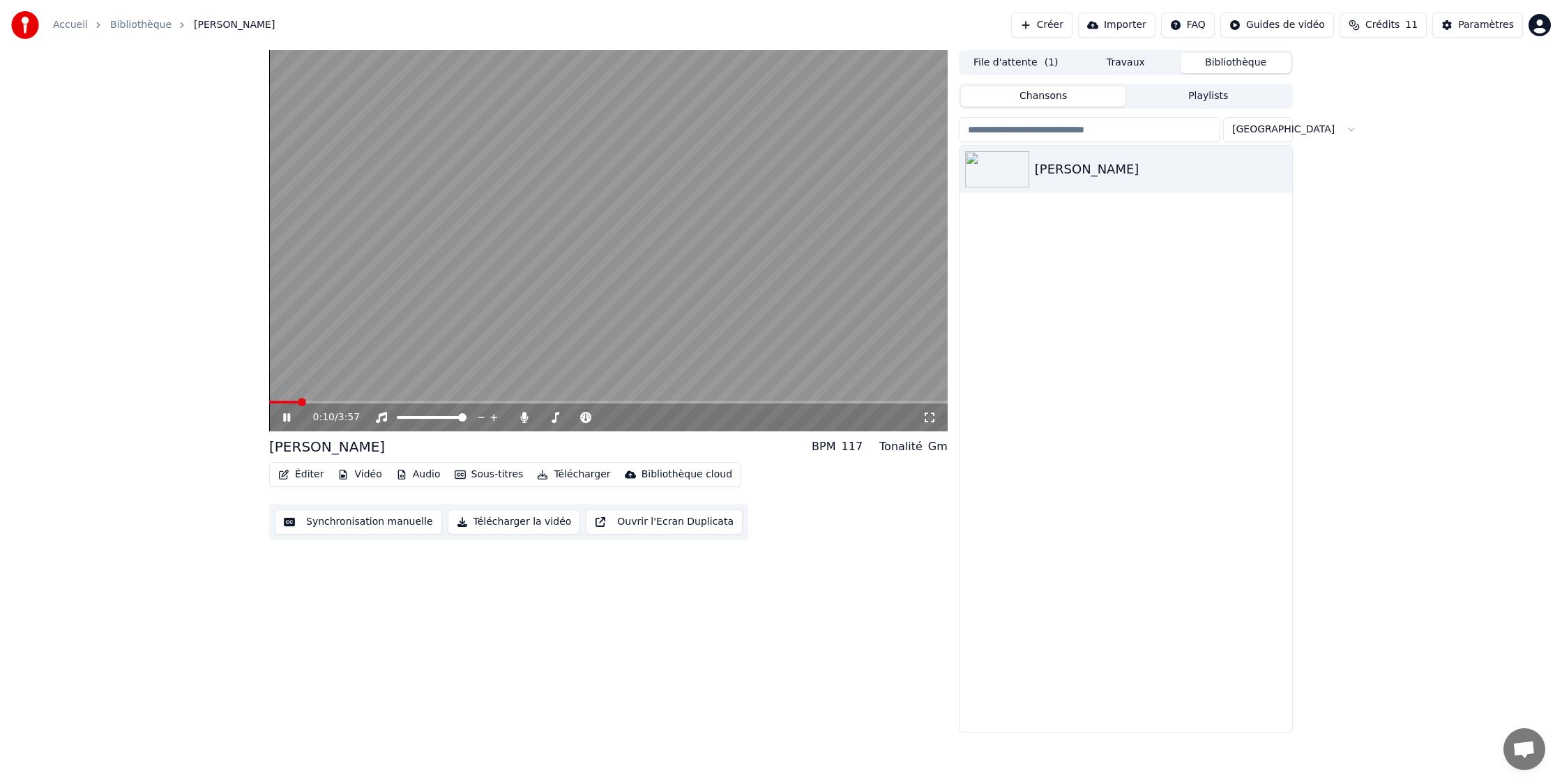
click at [290, 424] on div "0:10 / 3:57" at bounding box center [608, 417] width 667 height 14
click at [293, 415] on icon at bounding box center [296, 417] width 33 height 11
click at [290, 471] on button "Éditer" at bounding box center [301, 474] width 56 height 19
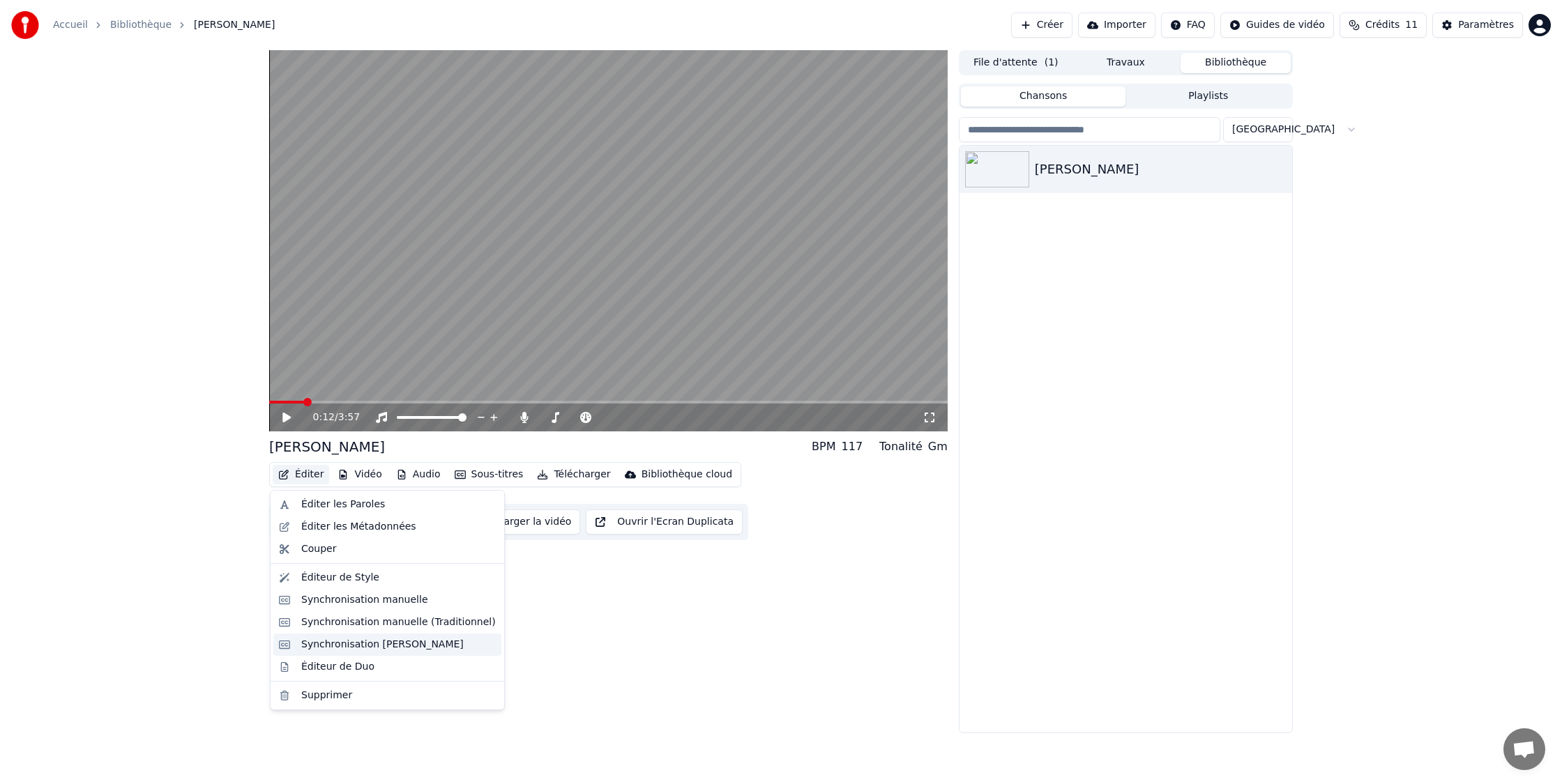
click at [427, 646] on div "Synchronisation [PERSON_NAME]" at bounding box center [383, 644] width 163 height 14
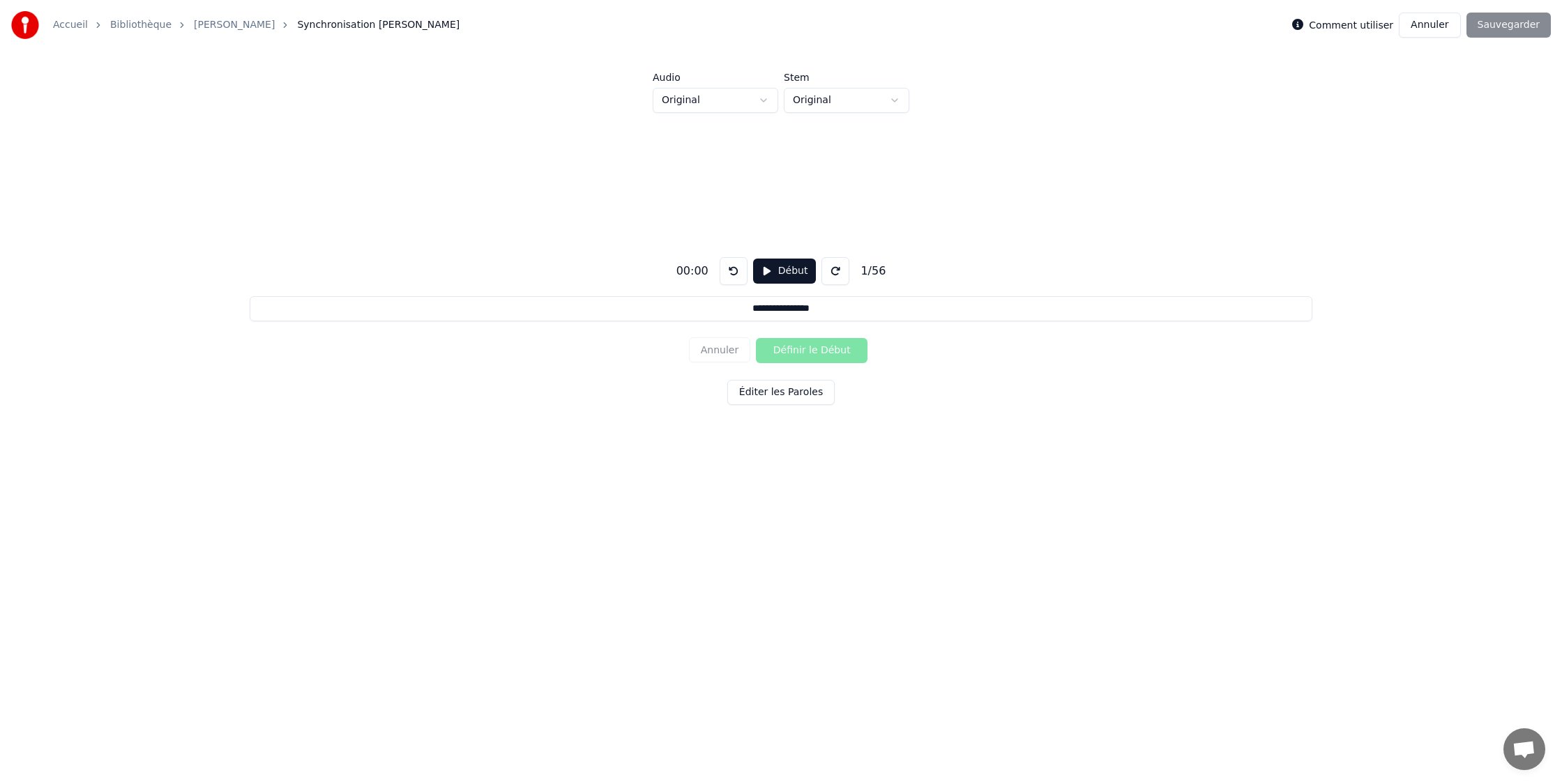
click at [774, 276] on button "Début" at bounding box center [784, 271] width 63 height 25
click at [847, 99] on html "**********" at bounding box center [781, 282] width 1562 height 565
drag, startPoint x: 847, startPoint y: 99, endPoint x: 743, endPoint y: 99, distance: 104.0
click at [847, 99] on html "**********" at bounding box center [781, 282] width 1562 height 565
click at [711, 100] on html "**********" at bounding box center [781, 282] width 1562 height 565
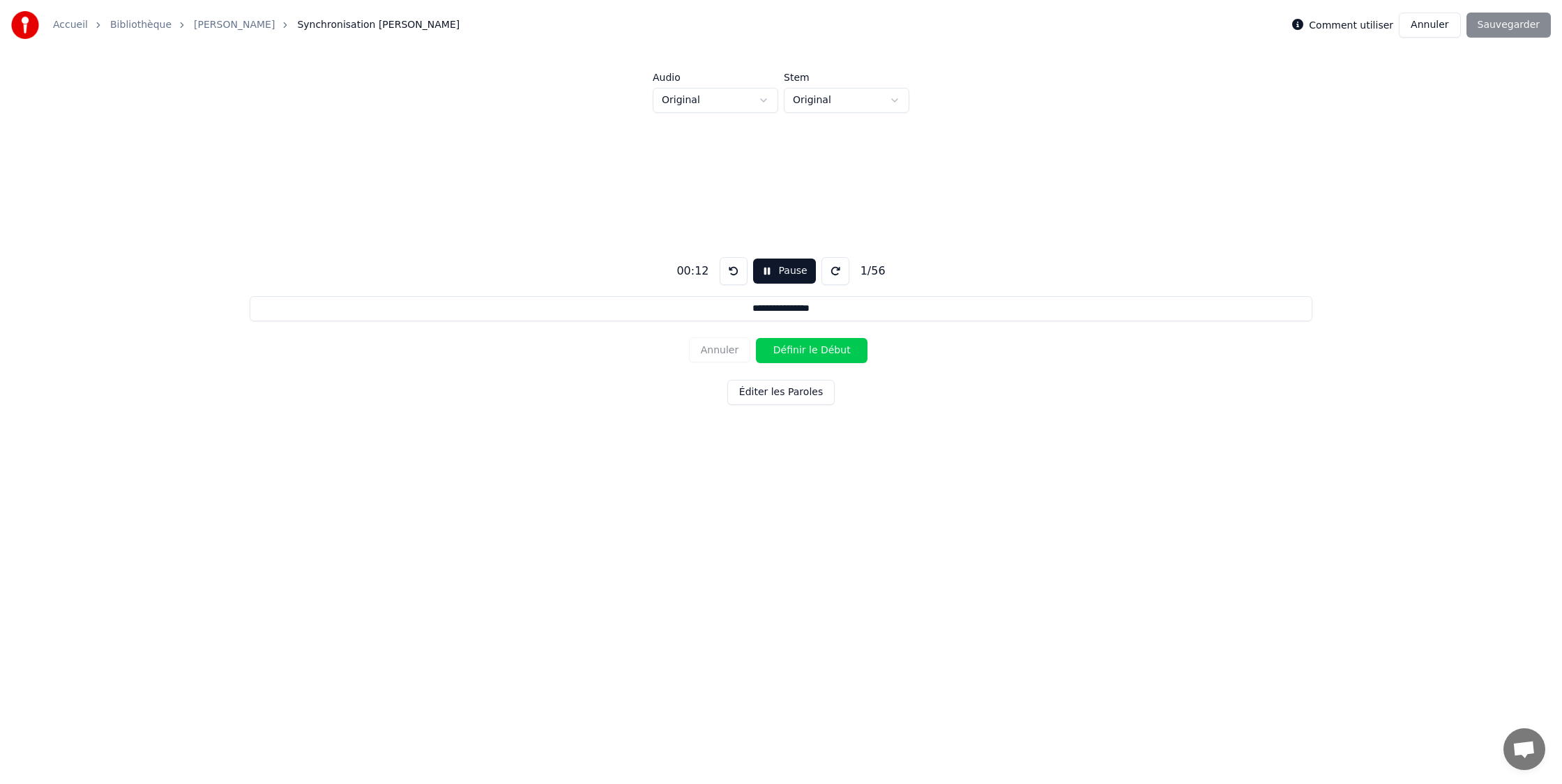
click at [711, 100] on html "**********" at bounding box center [781, 282] width 1562 height 565
click at [204, 27] on link "[PERSON_NAME]" at bounding box center [234, 24] width 81 height 14
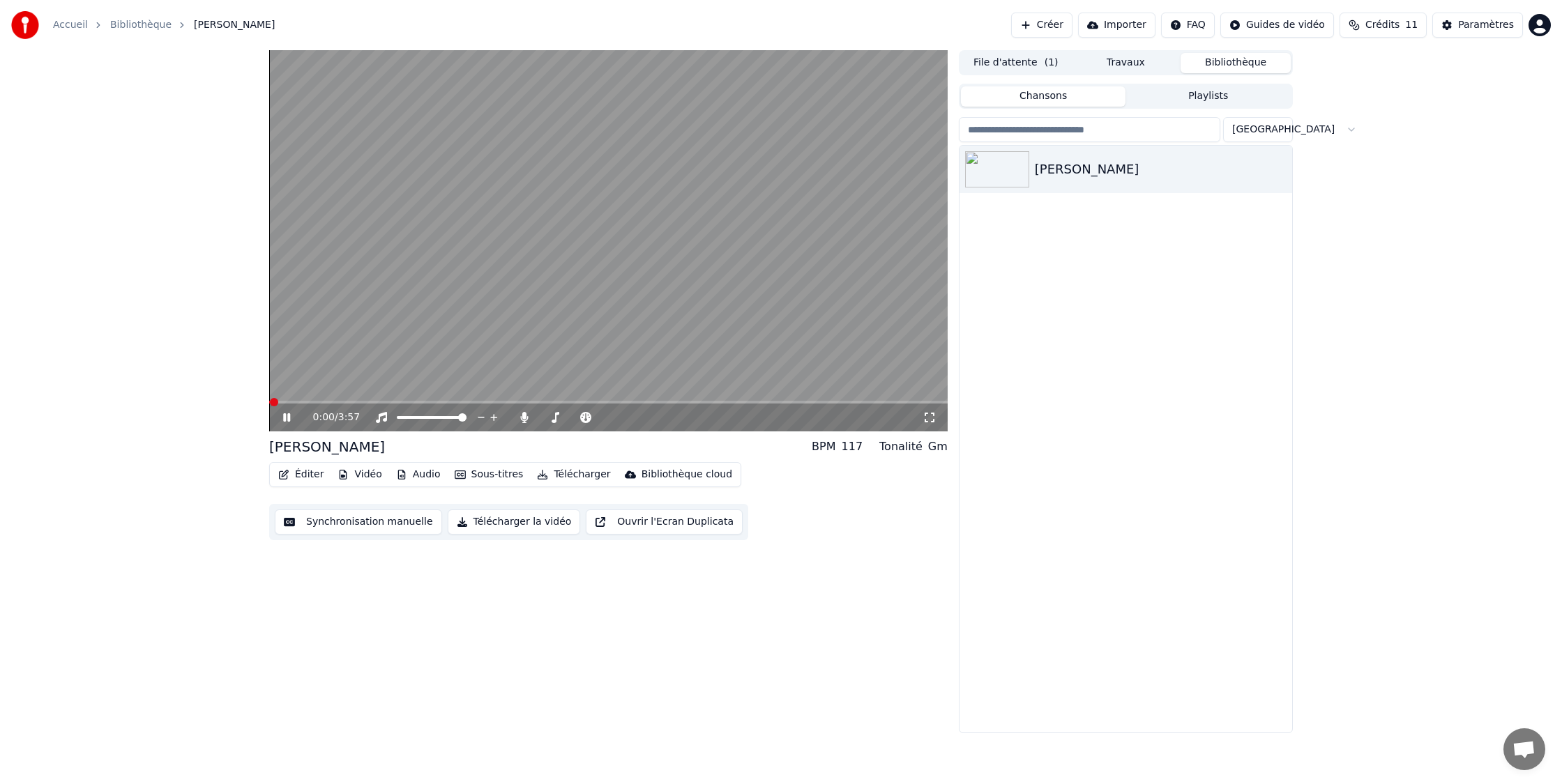
click at [304, 465] on button "Éditer" at bounding box center [301, 474] width 56 height 19
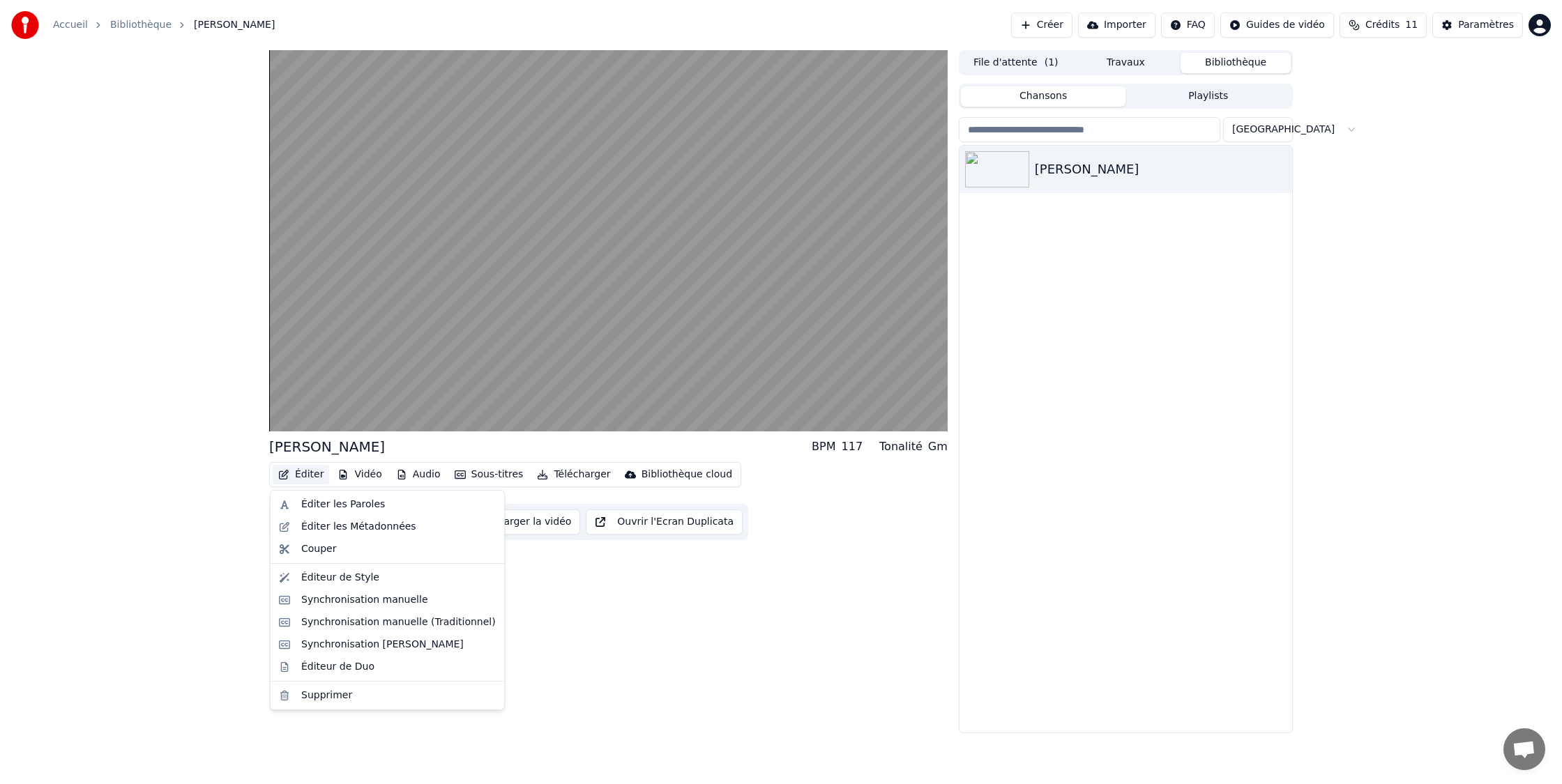
drag, startPoint x: 426, startPoint y: 670, endPoint x: 408, endPoint y: 569, distance: 102.6
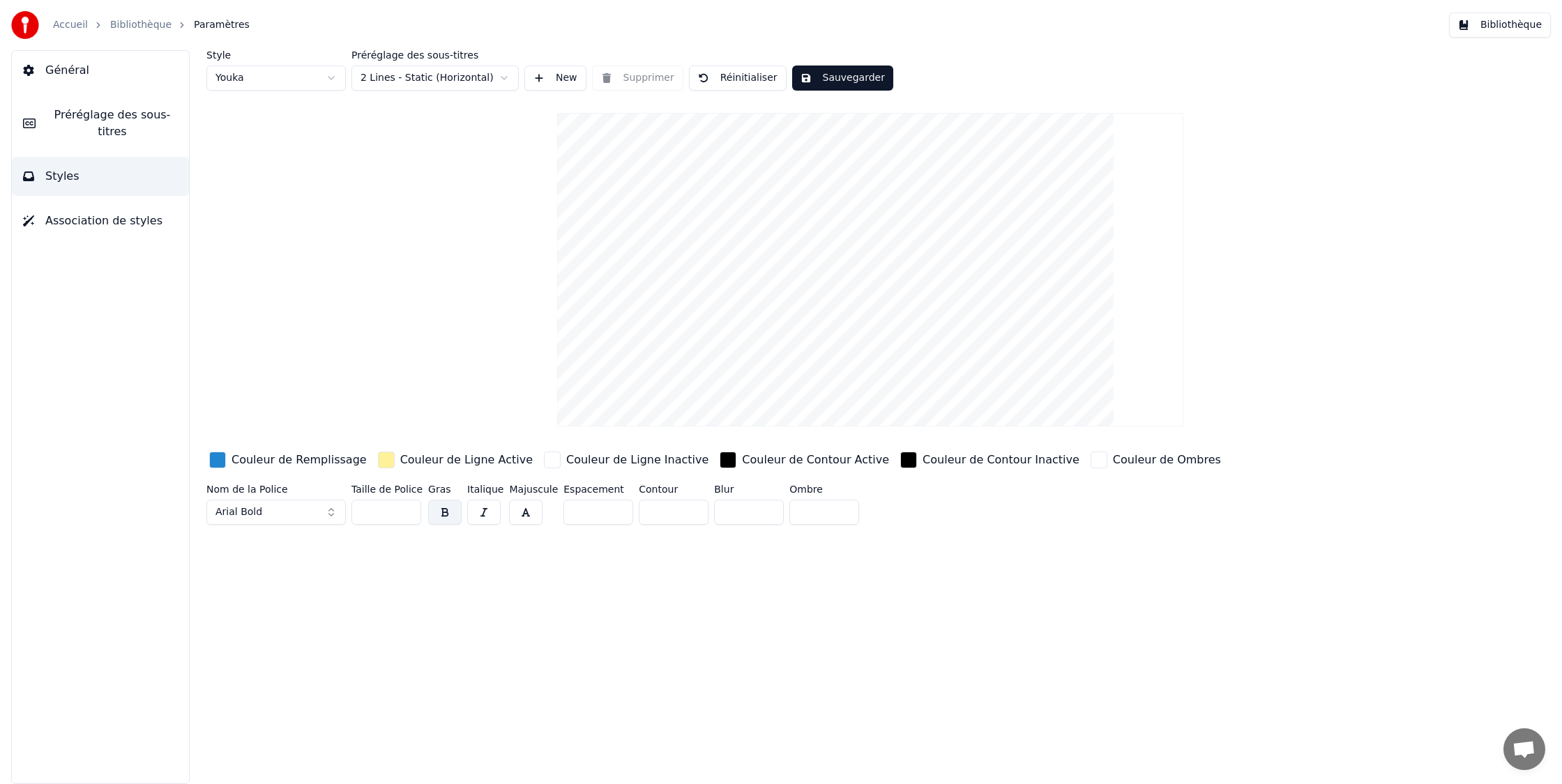
click at [42, 115] on button "Préréglage des sous-titres" at bounding box center [100, 123] width 177 height 56
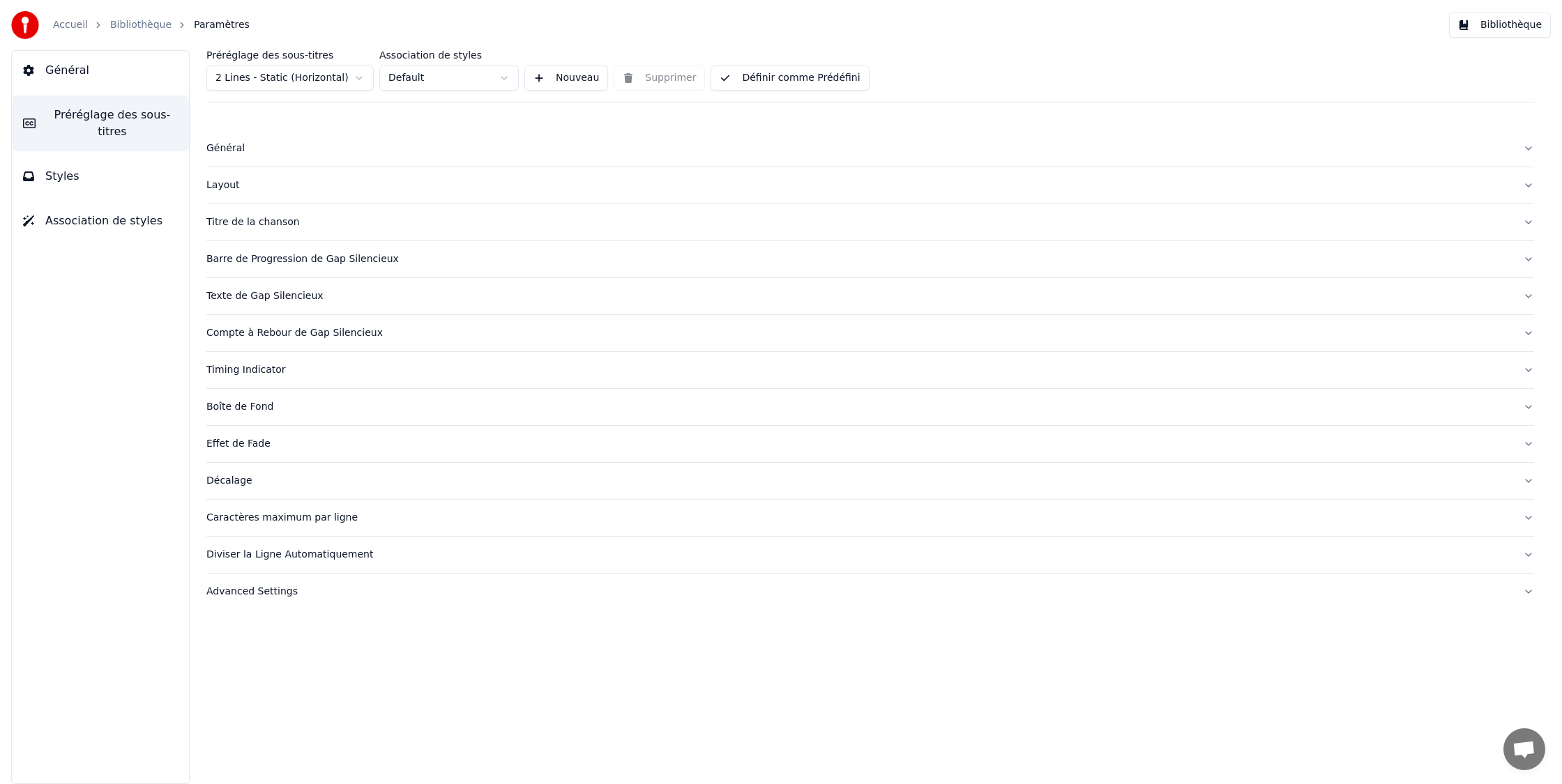
click at [67, 69] on span "Général" at bounding box center [67, 71] width 44 height 17
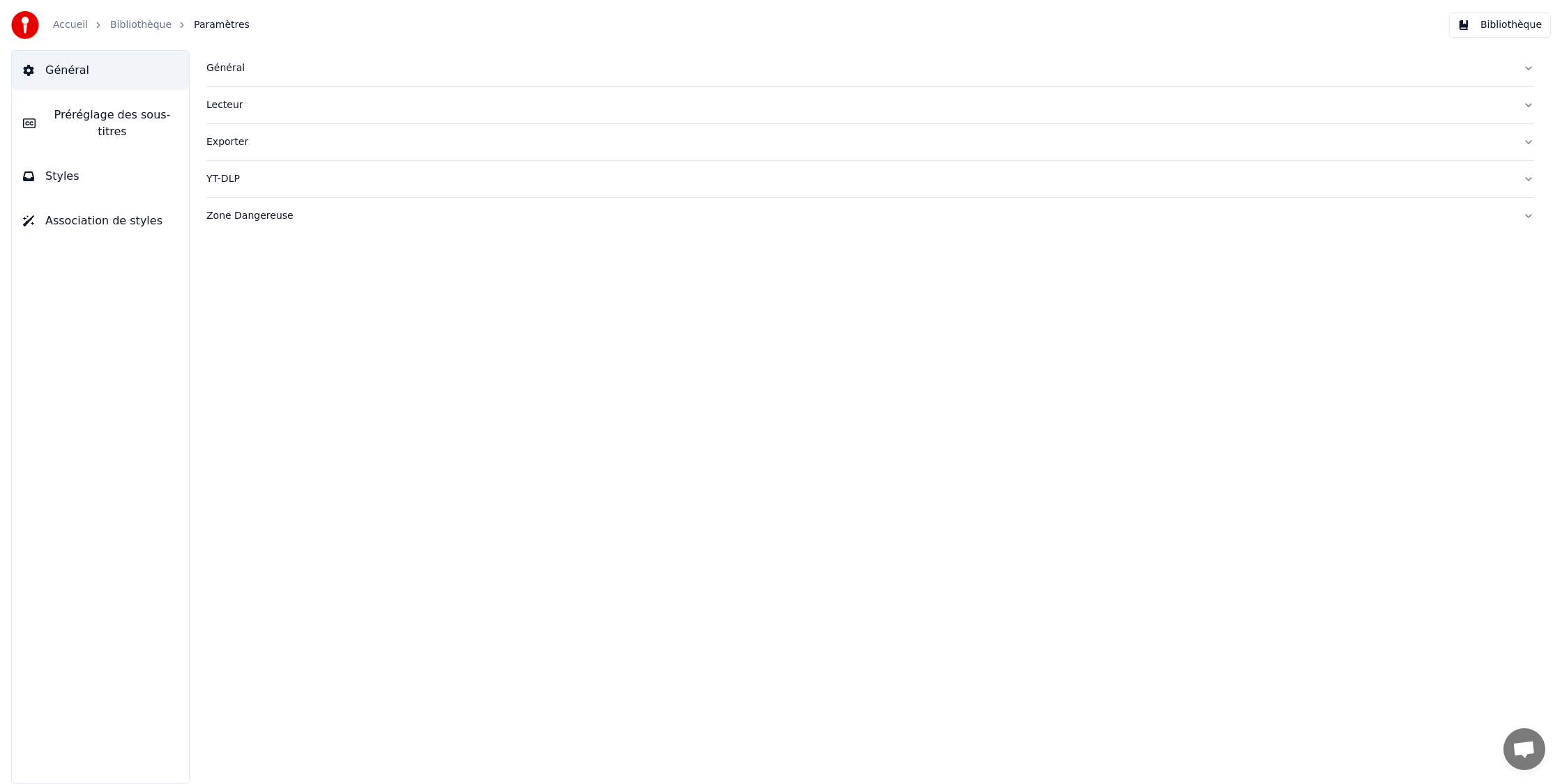
click at [254, 76] on button "Général" at bounding box center [870, 68] width 1327 height 36
click at [275, 226] on html "**********" at bounding box center [781, 392] width 1562 height 784
click at [274, 226] on html "**********" at bounding box center [781, 392] width 1562 height 784
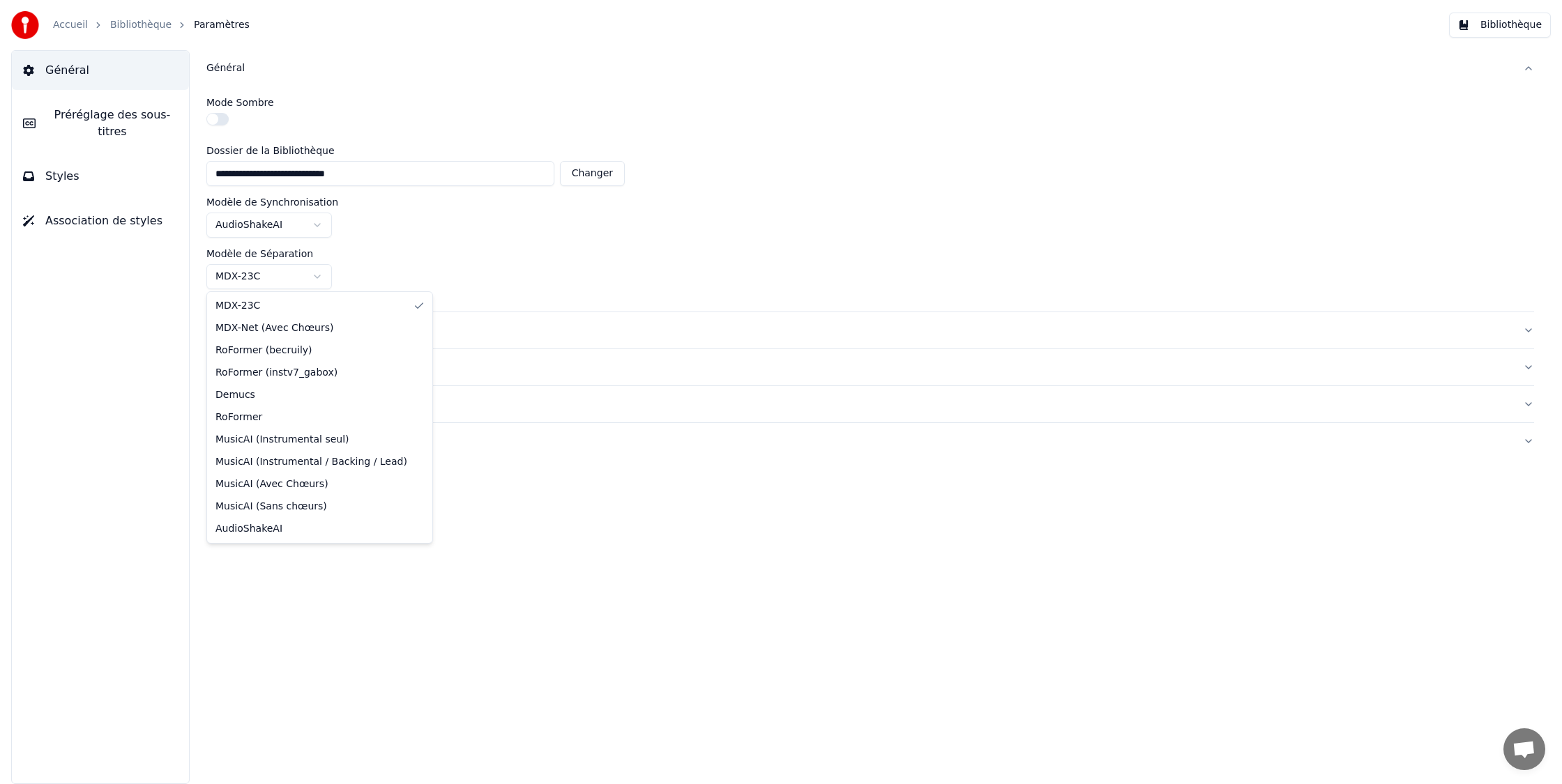
click at [255, 275] on html "**********" at bounding box center [781, 392] width 1562 height 784
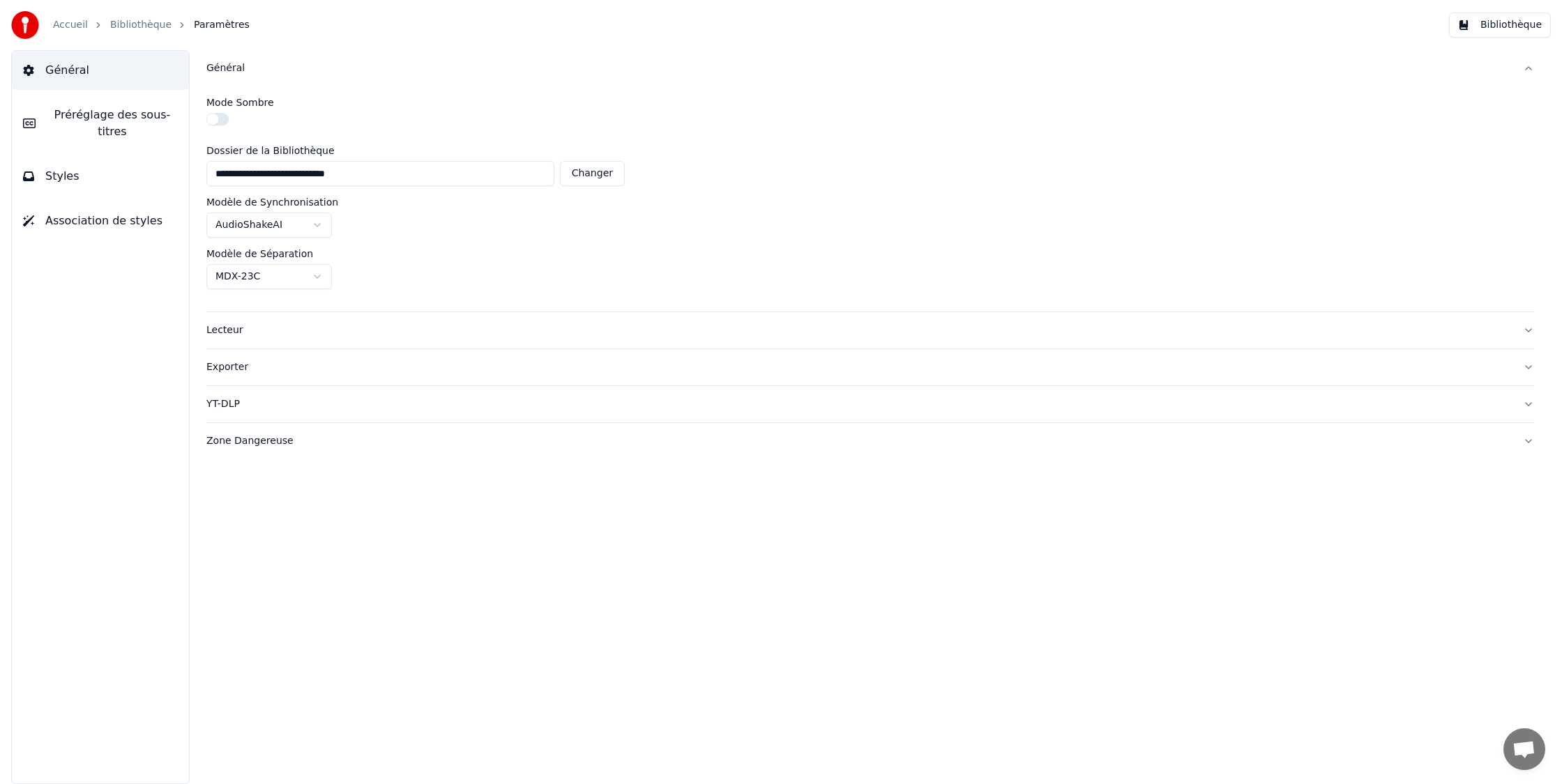
click at [255, 275] on html "**********" at bounding box center [781, 392] width 1562 height 784
click at [258, 325] on div "Lecteur" at bounding box center [859, 330] width 1305 height 14
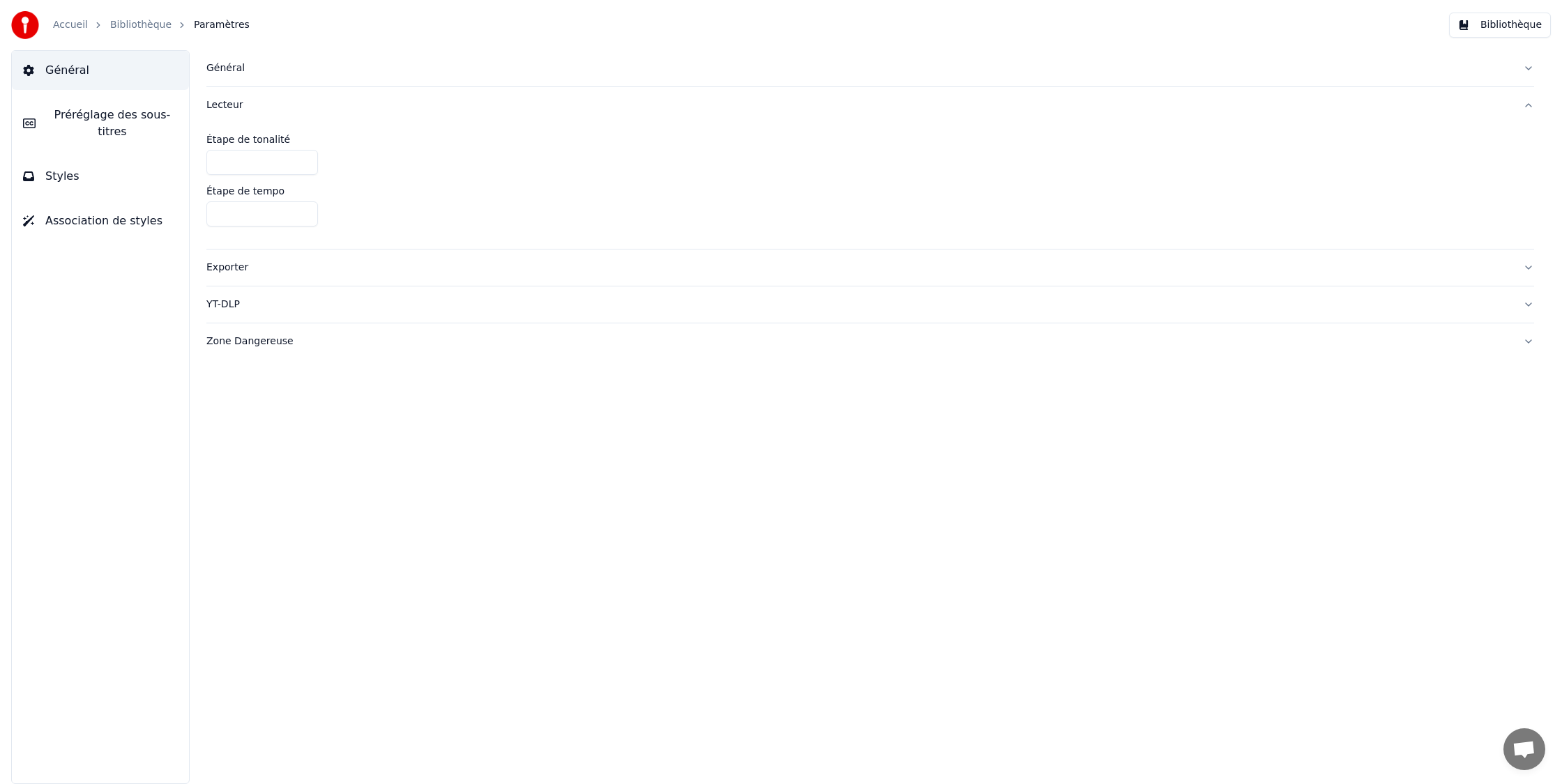
click at [253, 270] on div "Exporter" at bounding box center [859, 267] width 1305 height 14
click at [293, 426] on button "YT-DLP" at bounding box center [870, 417] width 1327 height 36
click at [270, 335] on div "Zone Dangereuse" at bounding box center [859, 336] width 1305 height 14
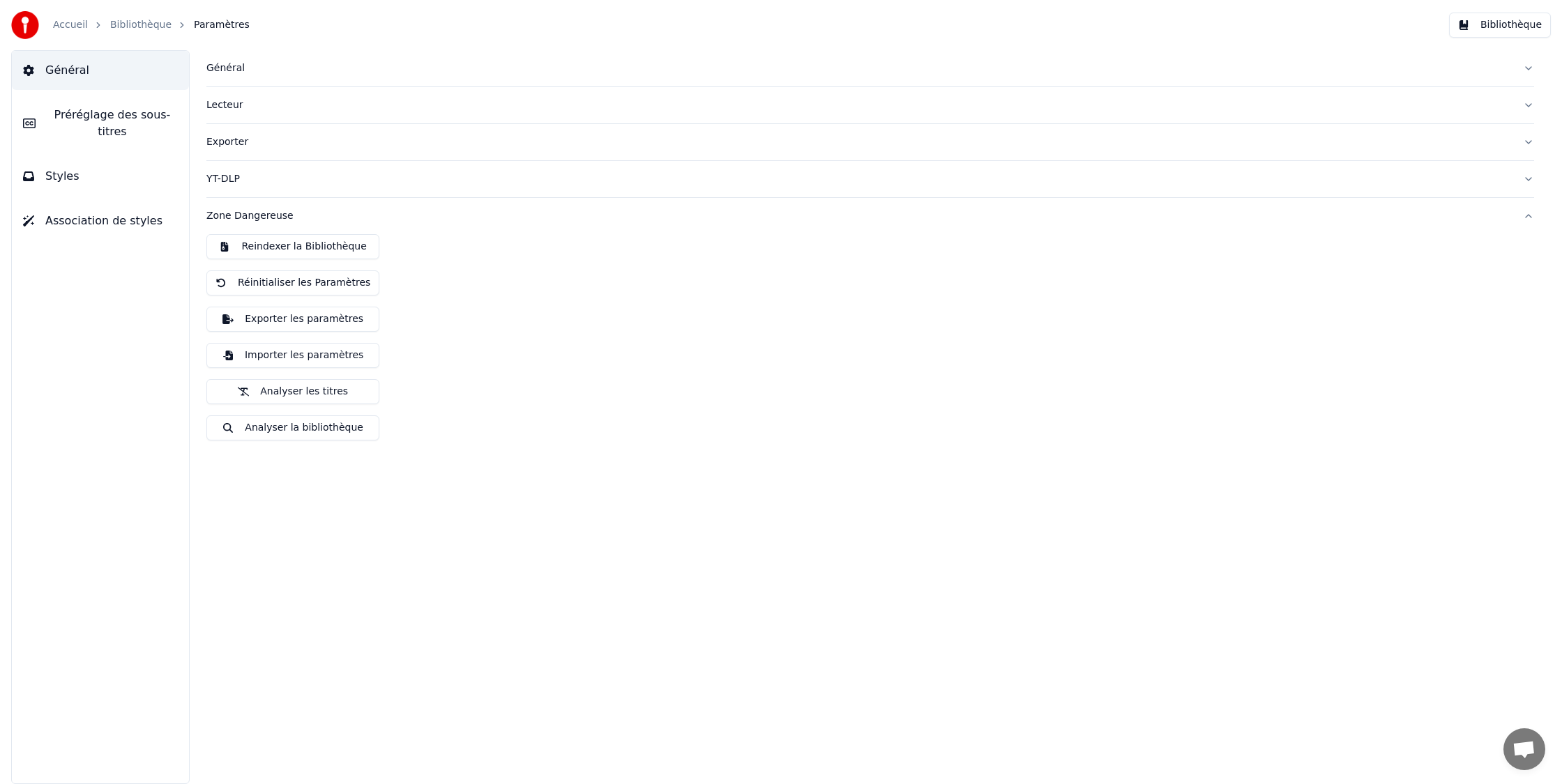
click at [134, 120] on span "Préréglage des sous-titres" at bounding box center [112, 123] width 131 height 33
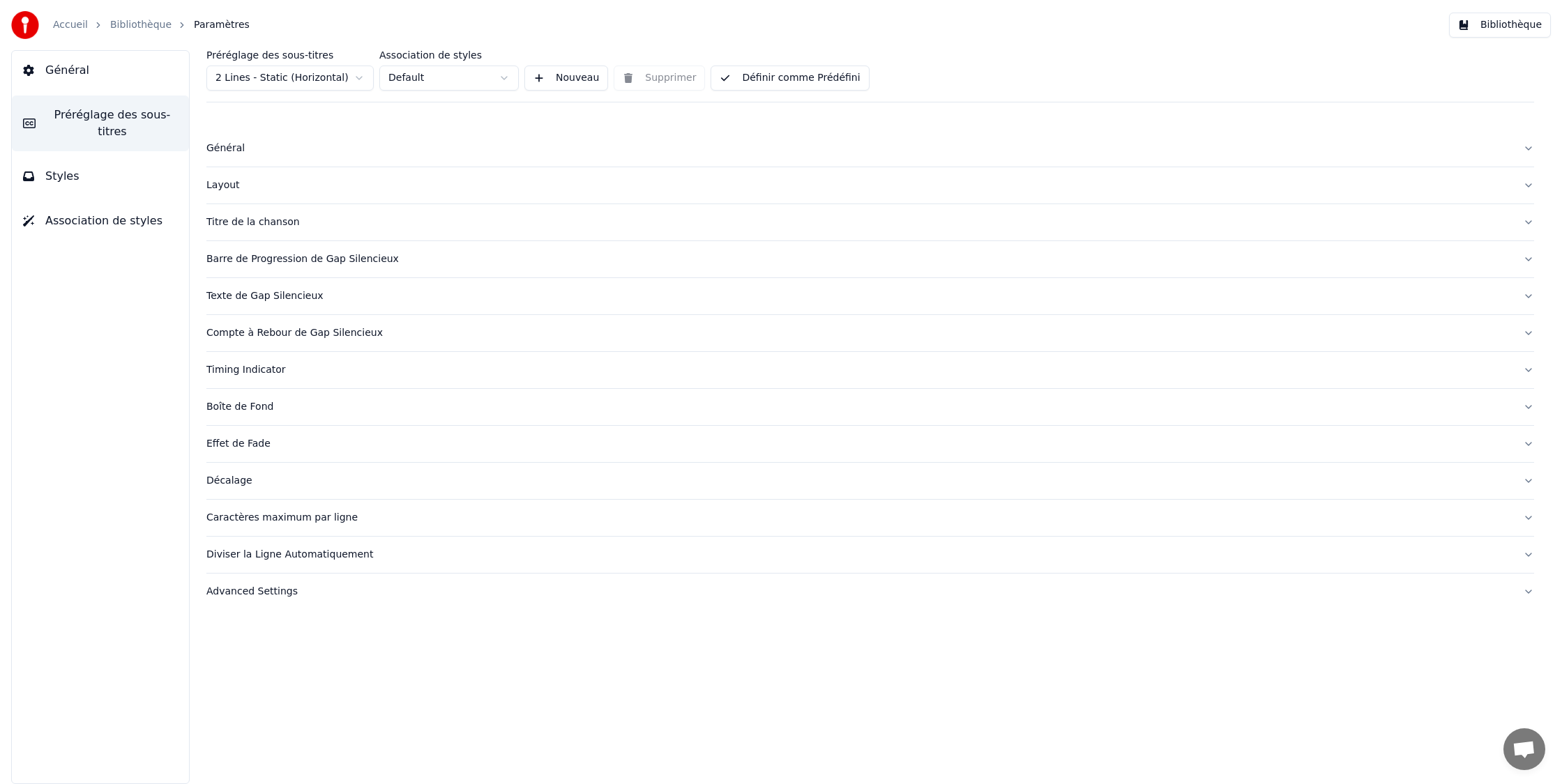
click at [403, 91] on div "Préréglage des sous-titres 2 Lines - Static (Horizontal) Association de styles …" at bounding box center [870, 76] width 1327 height 52
click at [406, 83] on html "Accueil Bibliothèque Paramètres Bibliothèque Général Préréglage des sous-titres…" at bounding box center [781, 392] width 1562 height 784
click at [347, 81] on html "Accueil Bibliothèque Paramètres Bibliothèque Général Préréglage des sous-titres…" at bounding box center [781, 392] width 1562 height 784
click at [443, 68] on html "Accueil Bibliothèque Paramètres Bibliothèque Général Préréglage des sous-titres…" at bounding box center [781, 392] width 1562 height 784
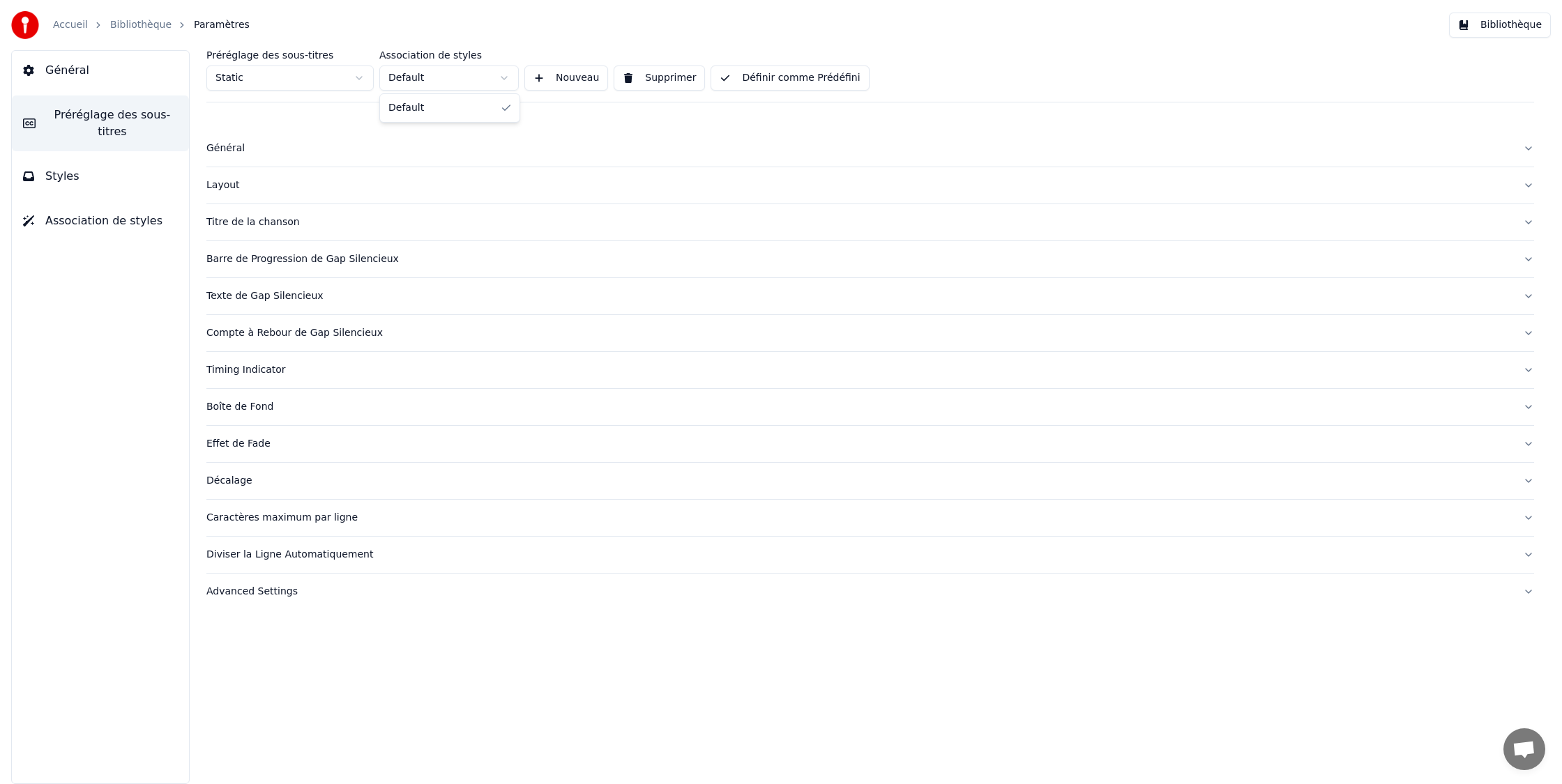
click at [440, 74] on html "Accueil Bibliothèque Paramètres Bibliothèque Général Préréglage des sous-titres…" at bounding box center [781, 392] width 1562 height 784
click at [282, 70] on html "Accueil Bibliothèque Paramètres Bibliothèque Général Préréglage des sous-titres…" at bounding box center [781, 392] width 1562 height 784
click at [126, 163] on button "Styles" at bounding box center [100, 176] width 177 height 39
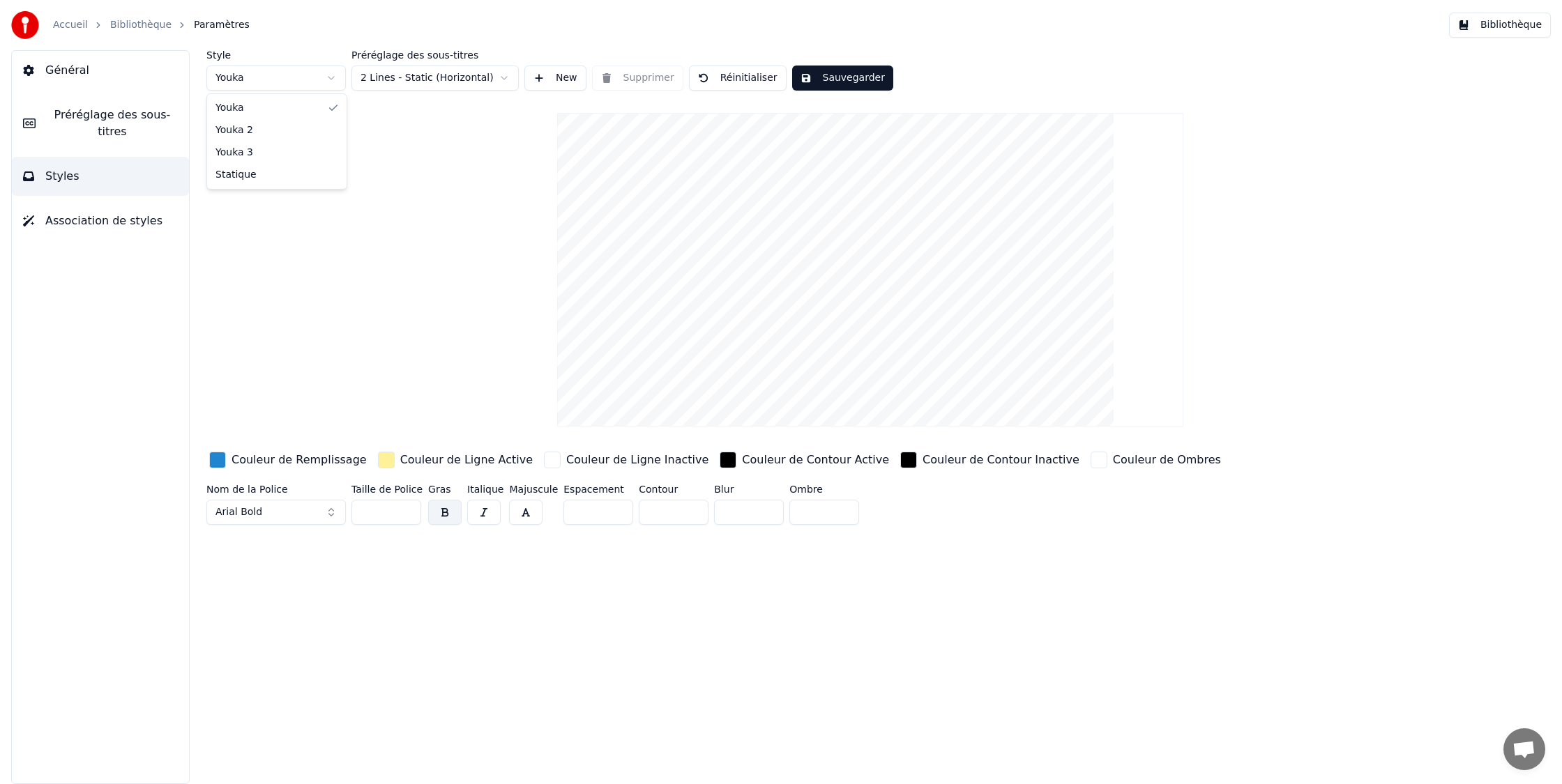
click at [287, 82] on html "Accueil Bibliothèque Paramètres Bibliothèque Général Préréglage des sous-titres…" at bounding box center [781, 392] width 1562 height 784
click at [267, 85] on html "Accueil Bibliothèque Paramètres Bibliothèque Général Préréglage des sous-titres…" at bounding box center [781, 392] width 1562 height 784
click at [267, 89] on html "Accueil Bibliothèque Paramètres Bibliothèque Général Préréglage des sous-titres…" at bounding box center [781, 392] width 1562 height 784
click at [290, 82] on html "Accueil Bibliothèque Paramètres Bibliothèque Général Préréglage des sous-titres…" at bounding box center [781, 392] width 1562 height 784
click at [223, 459] on div "button" at bounding box center [218, 460] width 17 height 17
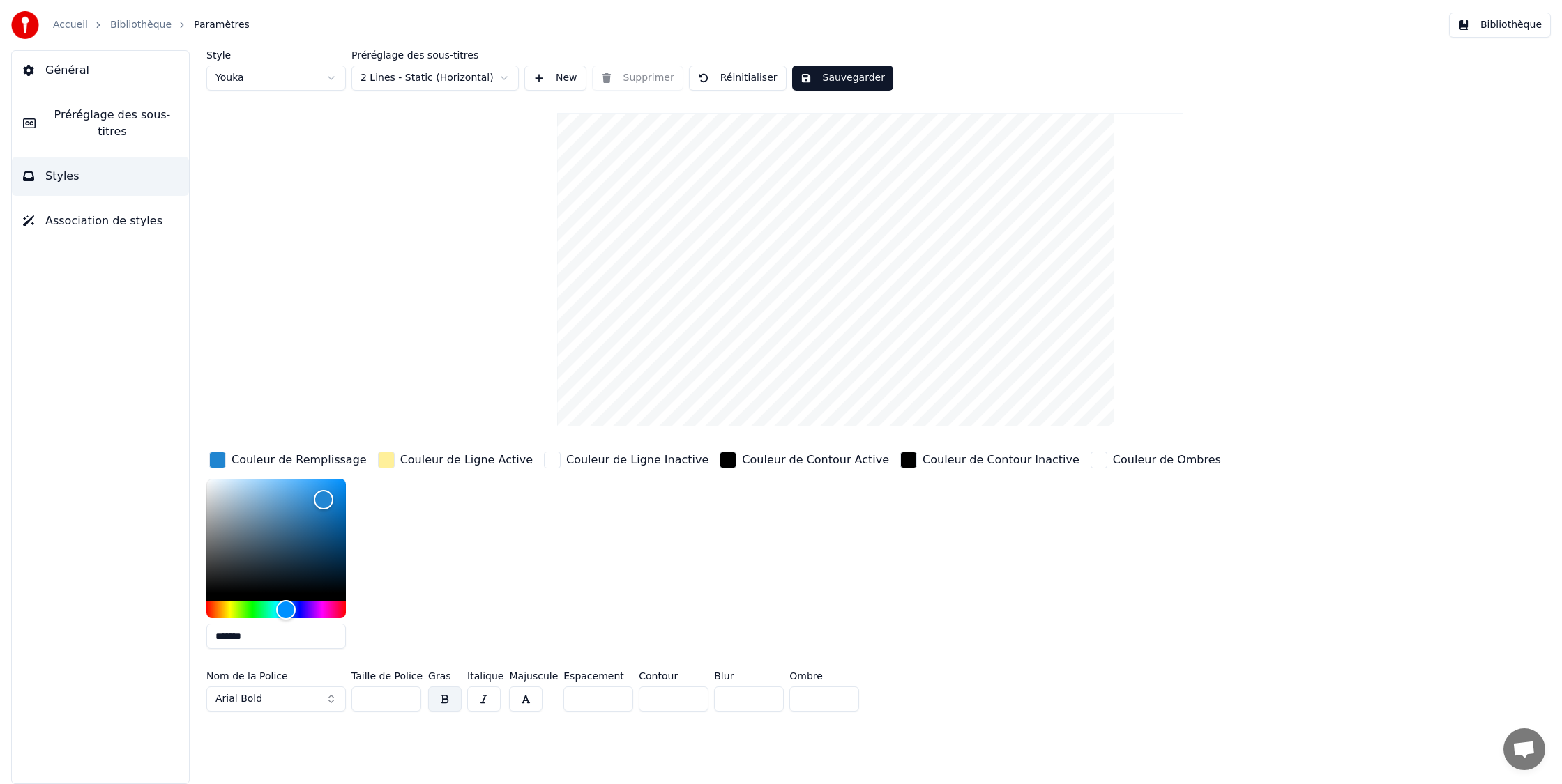
click at [432, 457] on div "Couleur de Ligne Active" at bounding box center [466, 460] width 132 height 17
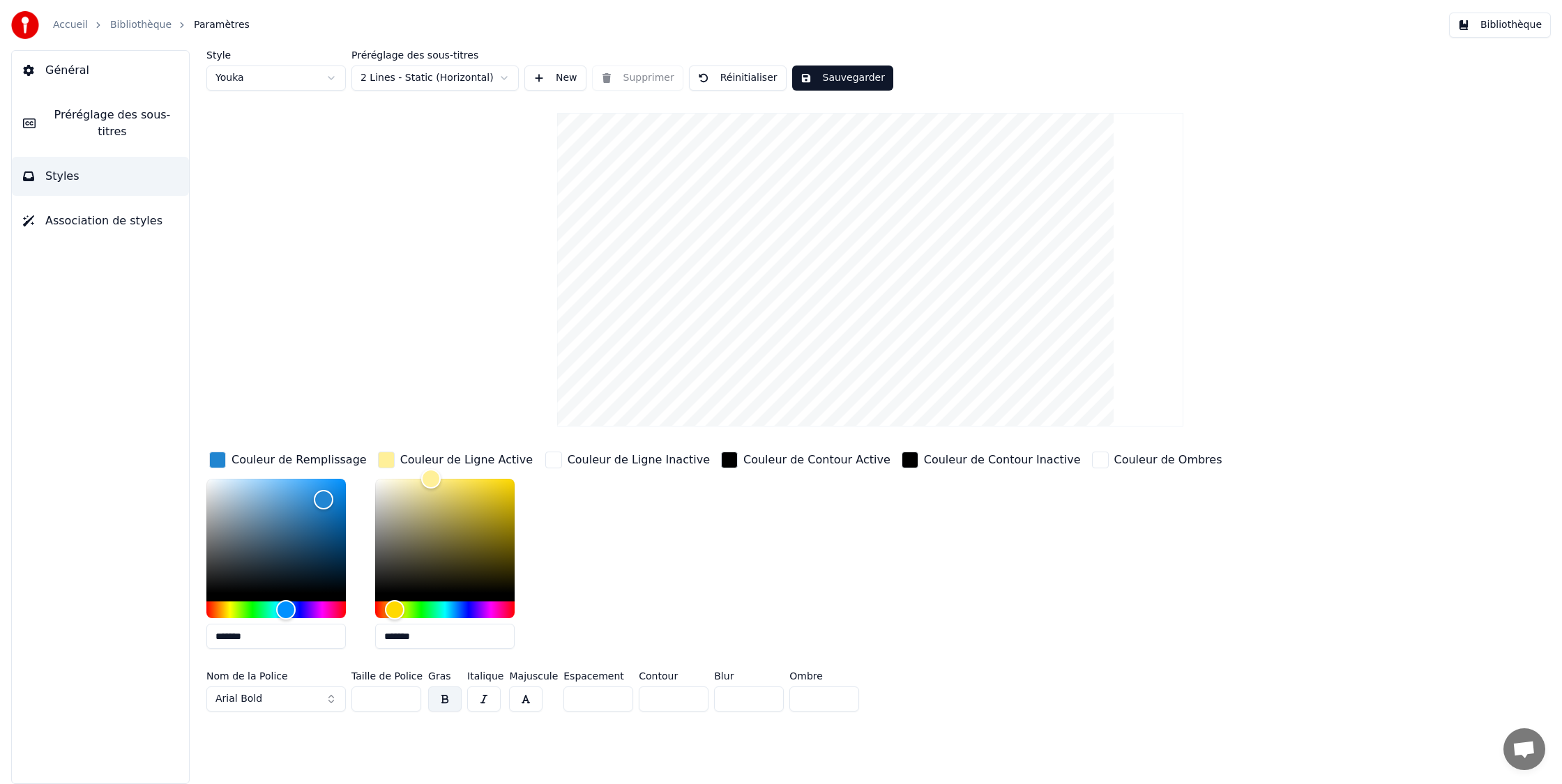
click at [431, 638] on input "*******" at bounding box center [445, 636] width 140 height 25
click at [290, 647] on input "*******" at bounding box center [276, 636] width 140 height 25
click at [290, 647] on input "*******" at bounding box center [276, 636] width 140 height 25
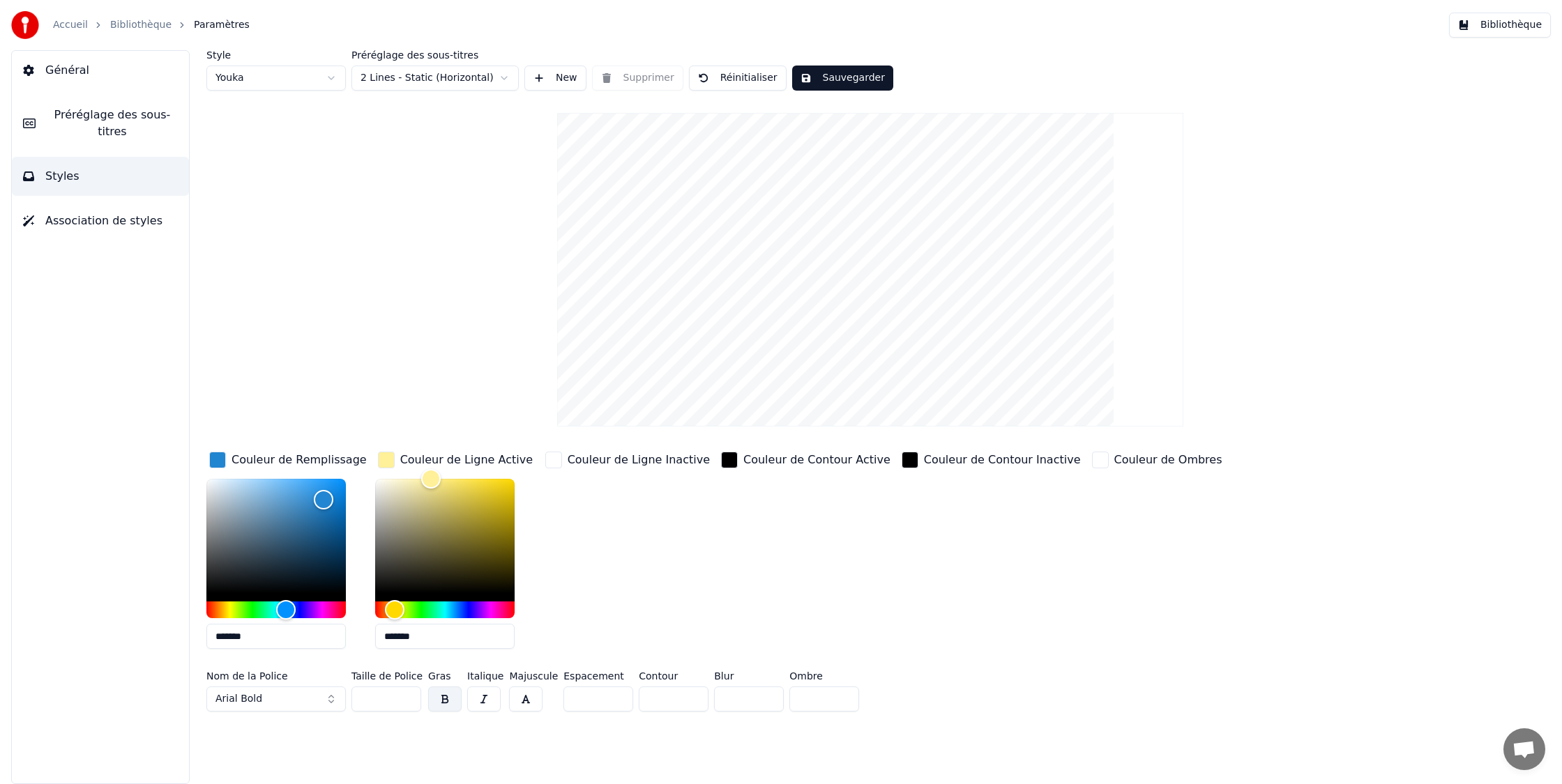
click at [290, 647] on input "*******" at bounding box center [276, 636] width 140 height 25
paste input "text"
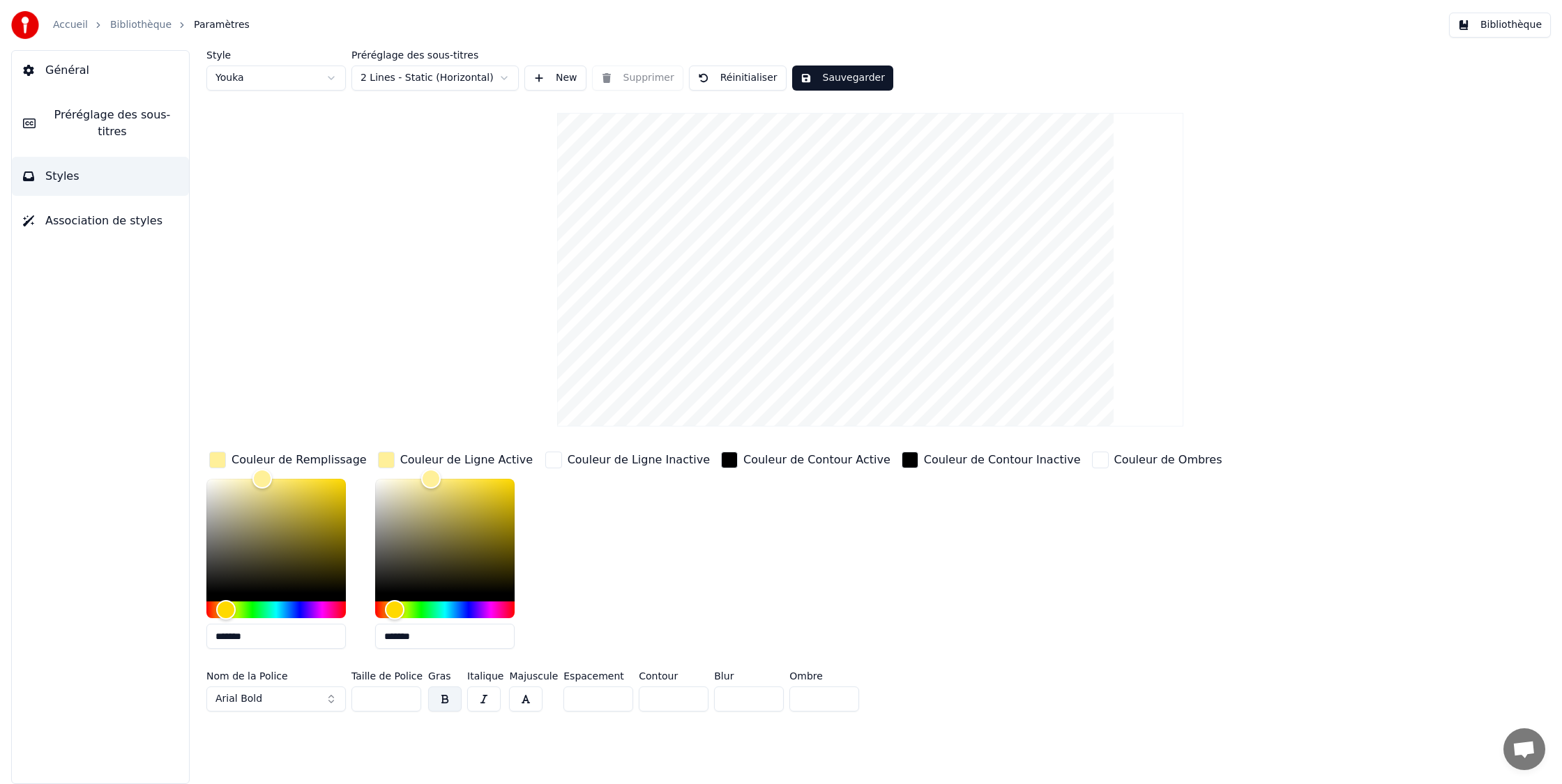
type input "*******"
click at [831, 79] on button "Sauvegarder" at bounding box center [842, 78] width 101 height 25
click at [1523, 30] on button "Bibliothèque" at bounding box center [1500, 25] width 102 height 25
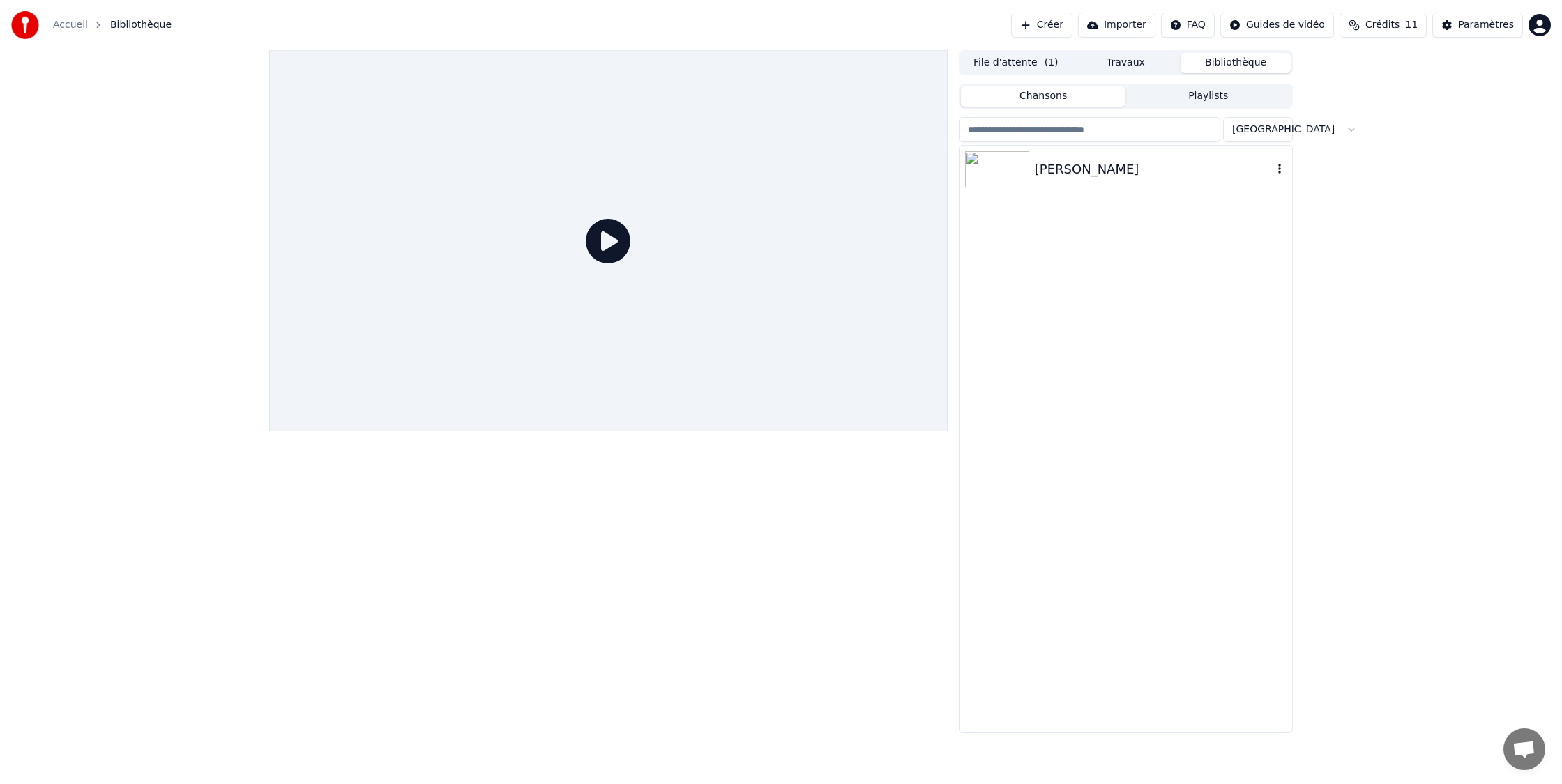
click at [1052, 155] on div "[PERSON_NAME]" at bounding box center [1126, 169] width 333 height 48
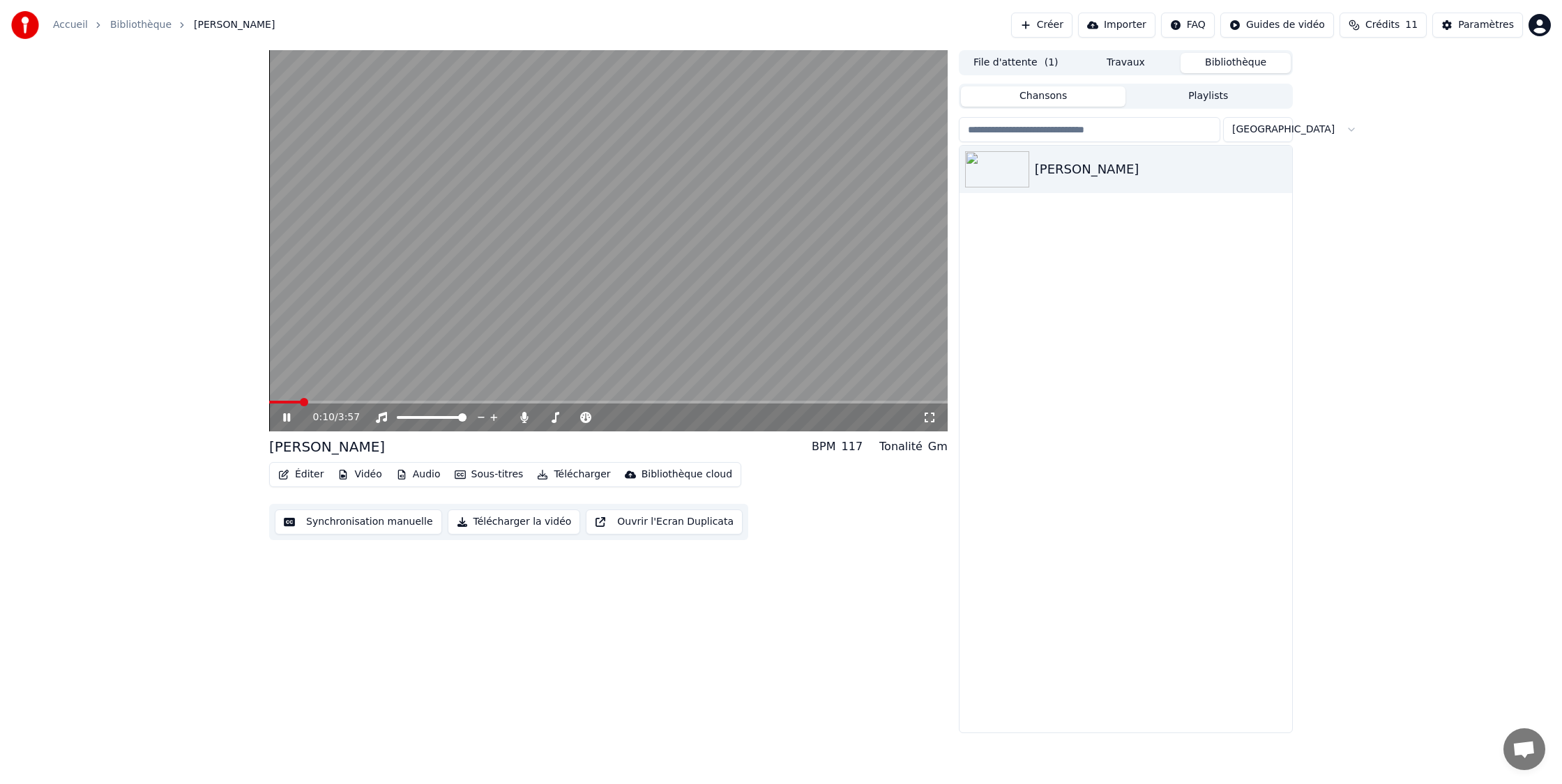
click at [495, 472] on button "Sous-titres" at bounding box center [489, 474] width 80 height 19
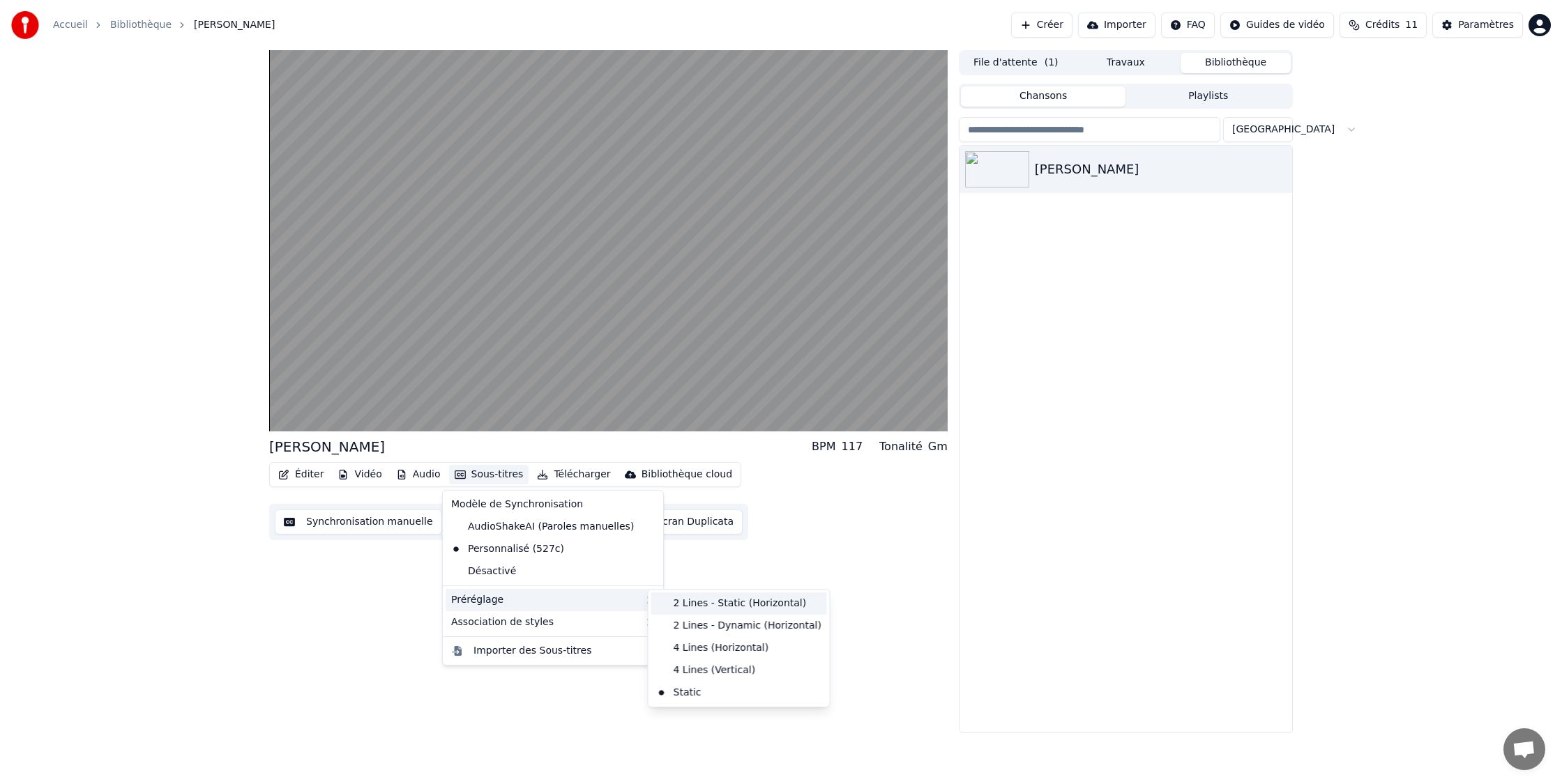
click at [724, 597] on div "2 Lines - Static (Horizontal)" at bounding box center [739, 604] width 176 height 22
click at [486, 472] on button "Sous-titres" at bounding box center [489, 474] width 80 height 19
click at [712, 622] on div "2 Lines - Dynamic (Horizontal)" at bounding box center [739, 626] width 176 height 22
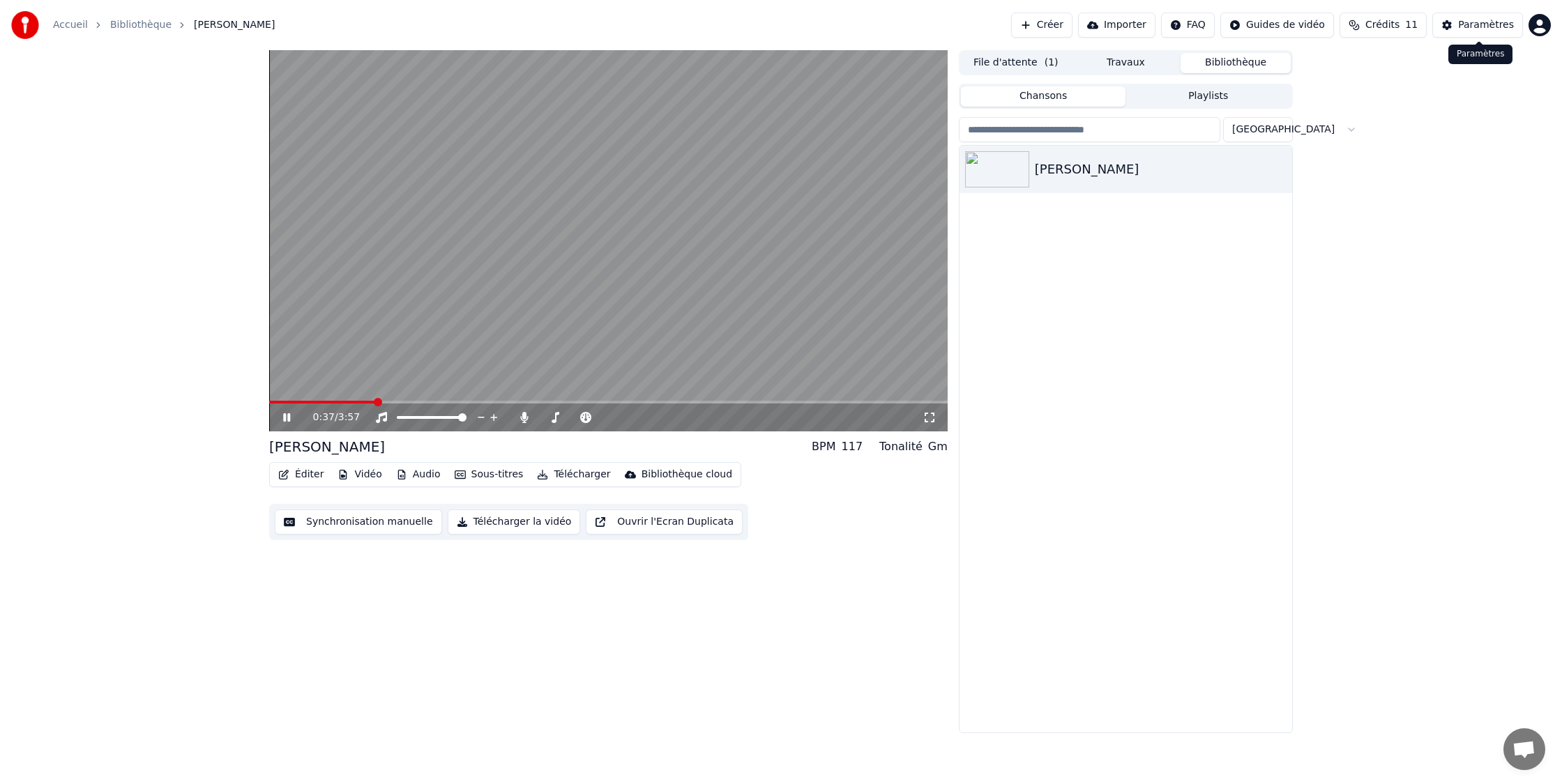
click at [1481, 21] on div "Paramètres" at bounding box center [1485, 24] width 56 height 14
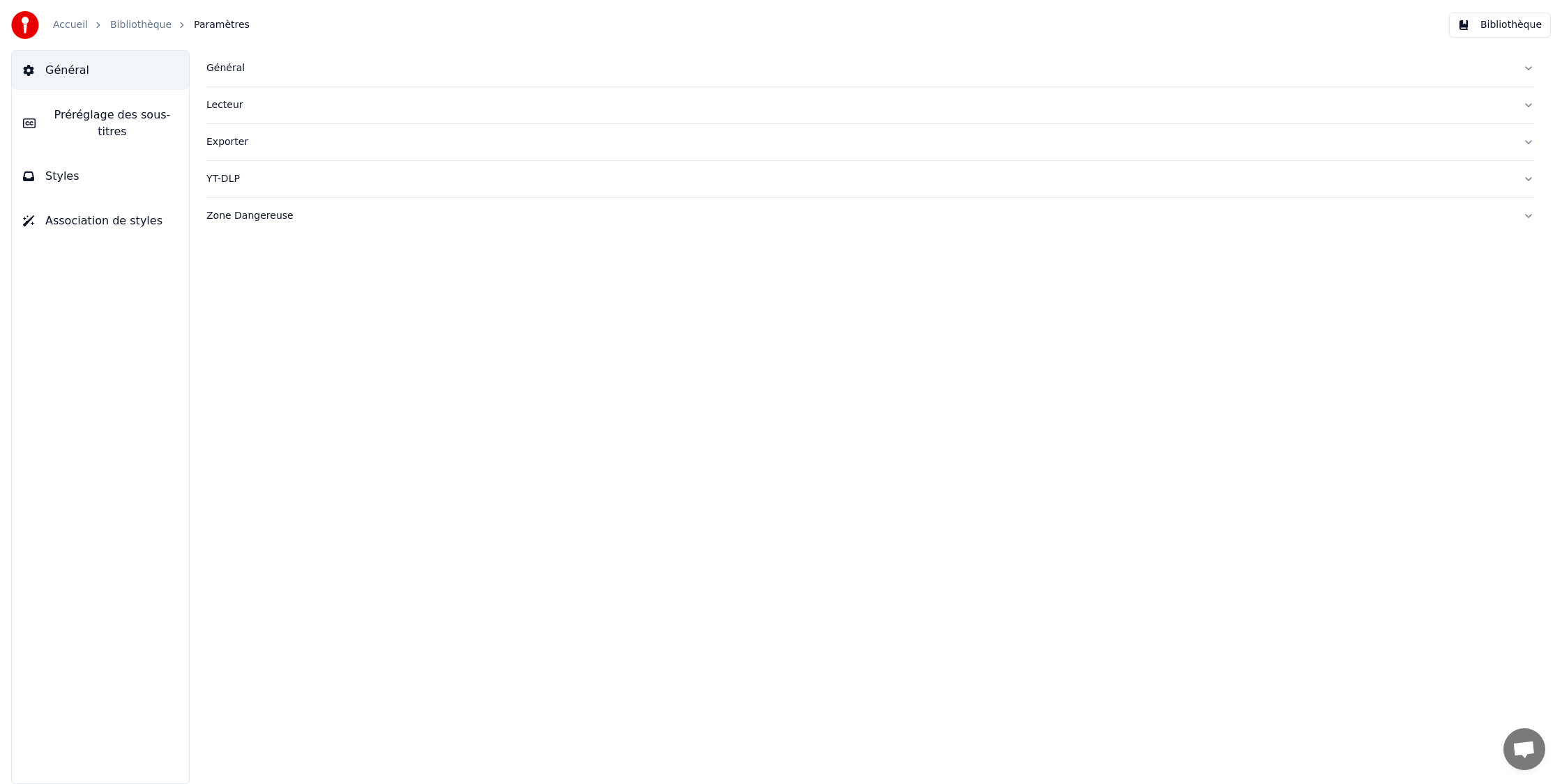
click at [80, 174] on button "Styles" at bounding box center [100, 176] width 177 height 39
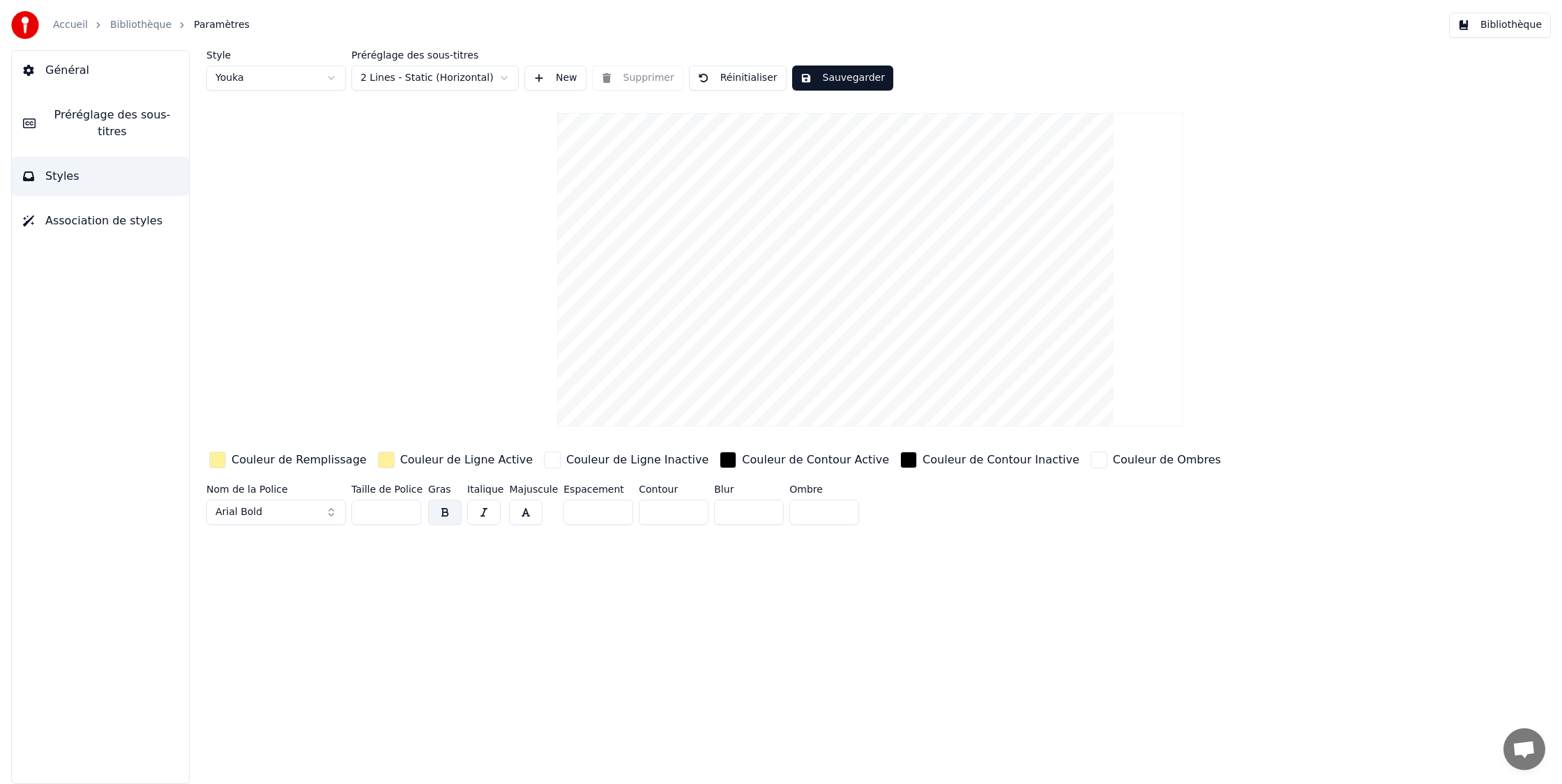
click at [407, 76] on html "Accueil Bibliothèque Paramètres Bibliothèque Général Préréglage des sous-titres…" at bounding box center [781, 392] width 1562 height 784
click at [307, 82] on html "Accueil Bibliothèque Paramètres Bibliothèque Général Préréglage des sous-titres…" at bounding box center [781, 392] width 1562 height 784
click at [820, 75] on html "Accueil Bibliothèque Paramètres Bibliothèque Général Préréglage des sous-titres…" at bounding box center [781, 392] width 1562 height 784
click at [816, 76] on button "Sauvegarder" at bounding box center [842, 78] width 101 height 25
click at [1485, 20] on button "Bibliothèque" at bounding box center [1500, 25] width 102 height 25
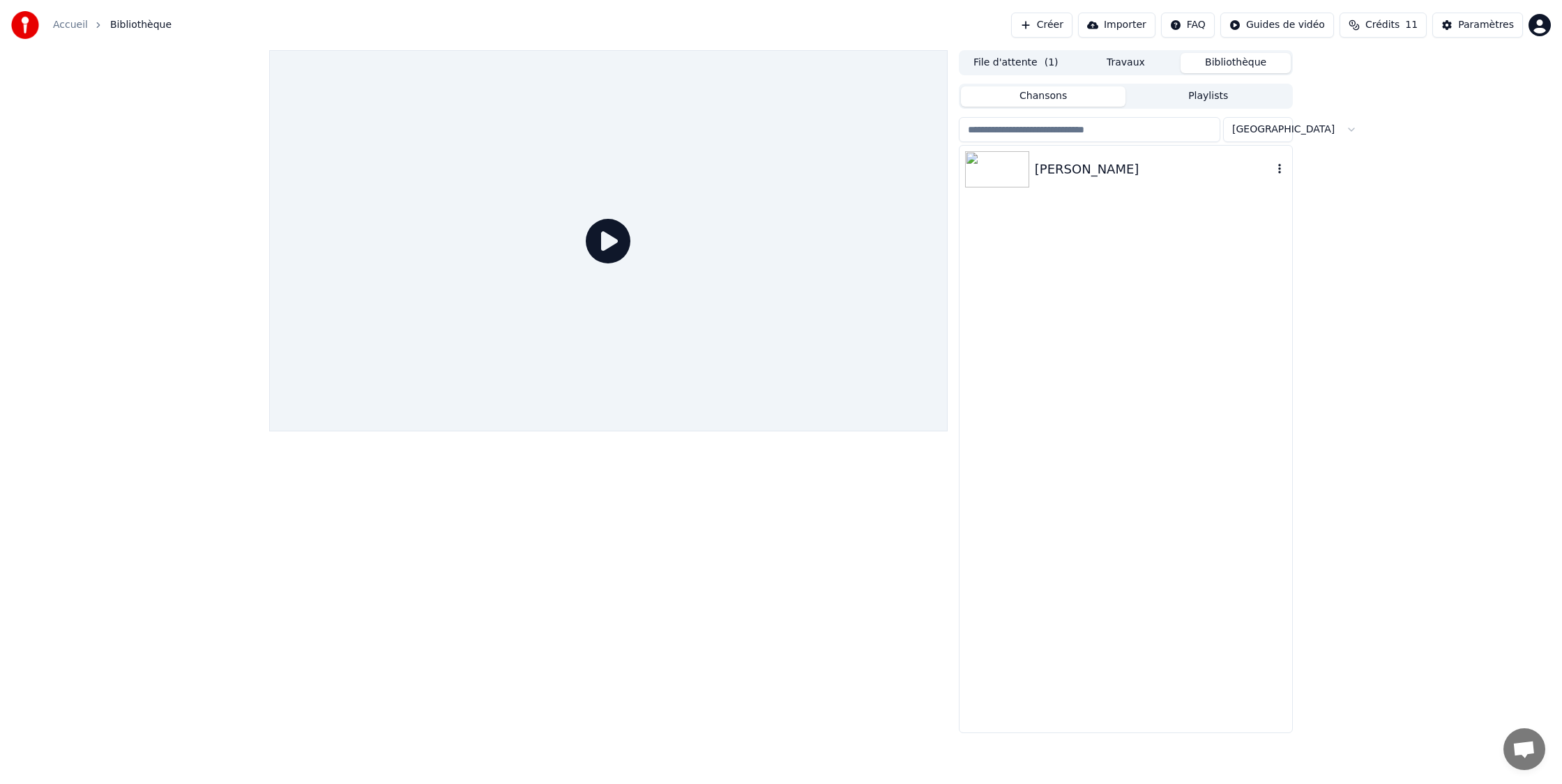
click at [1019, 177] on img at bounding box center [997, 169] width 64 height 36
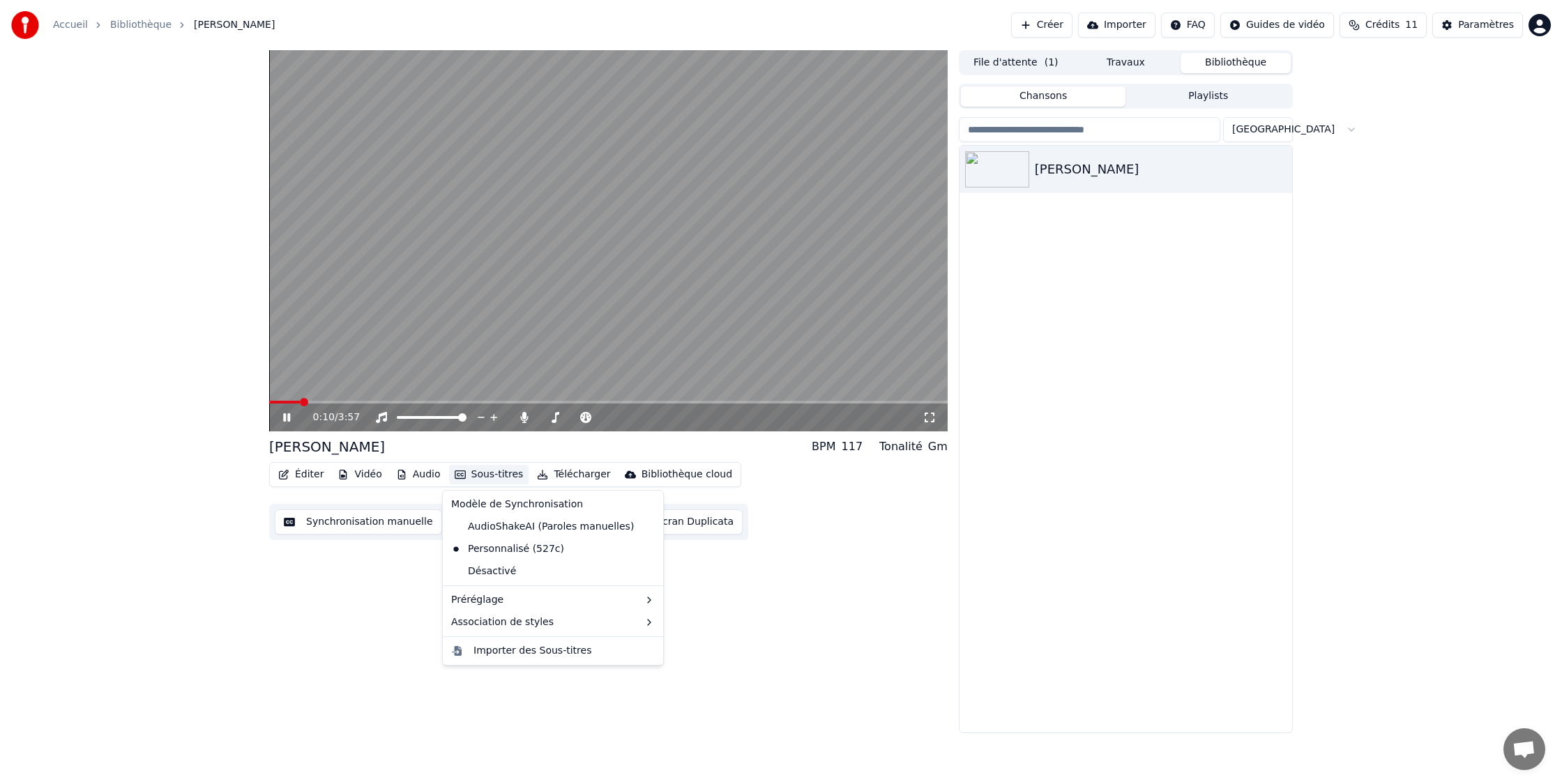
click at [499, 473] on button "Sous-titres" at bounding box center [489, 474] width 80 height 19
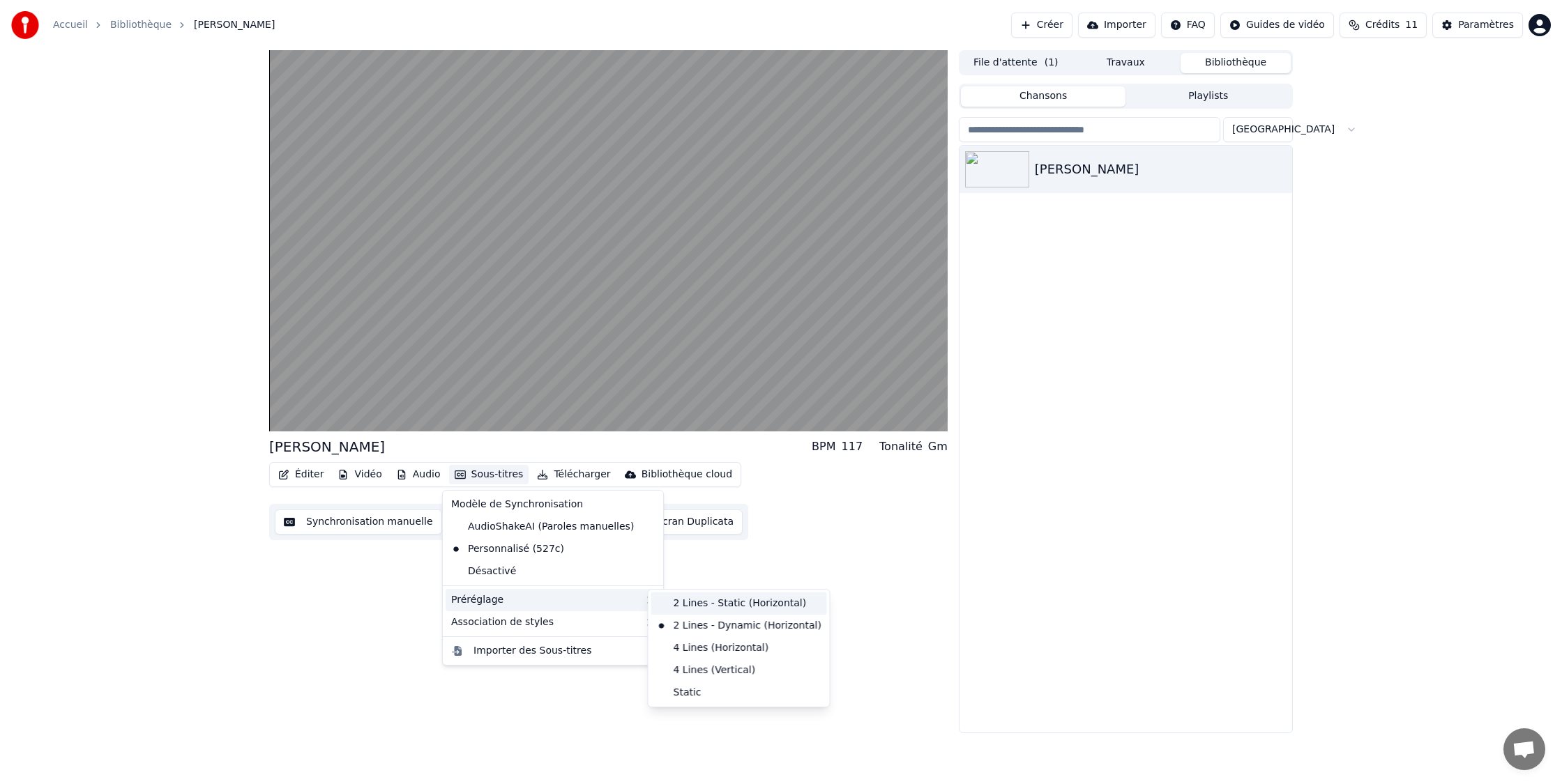
click at [695, 597] on div "2 Lines - Static (Horizontal)" at bounding box center [739, 604] width 176 height 22
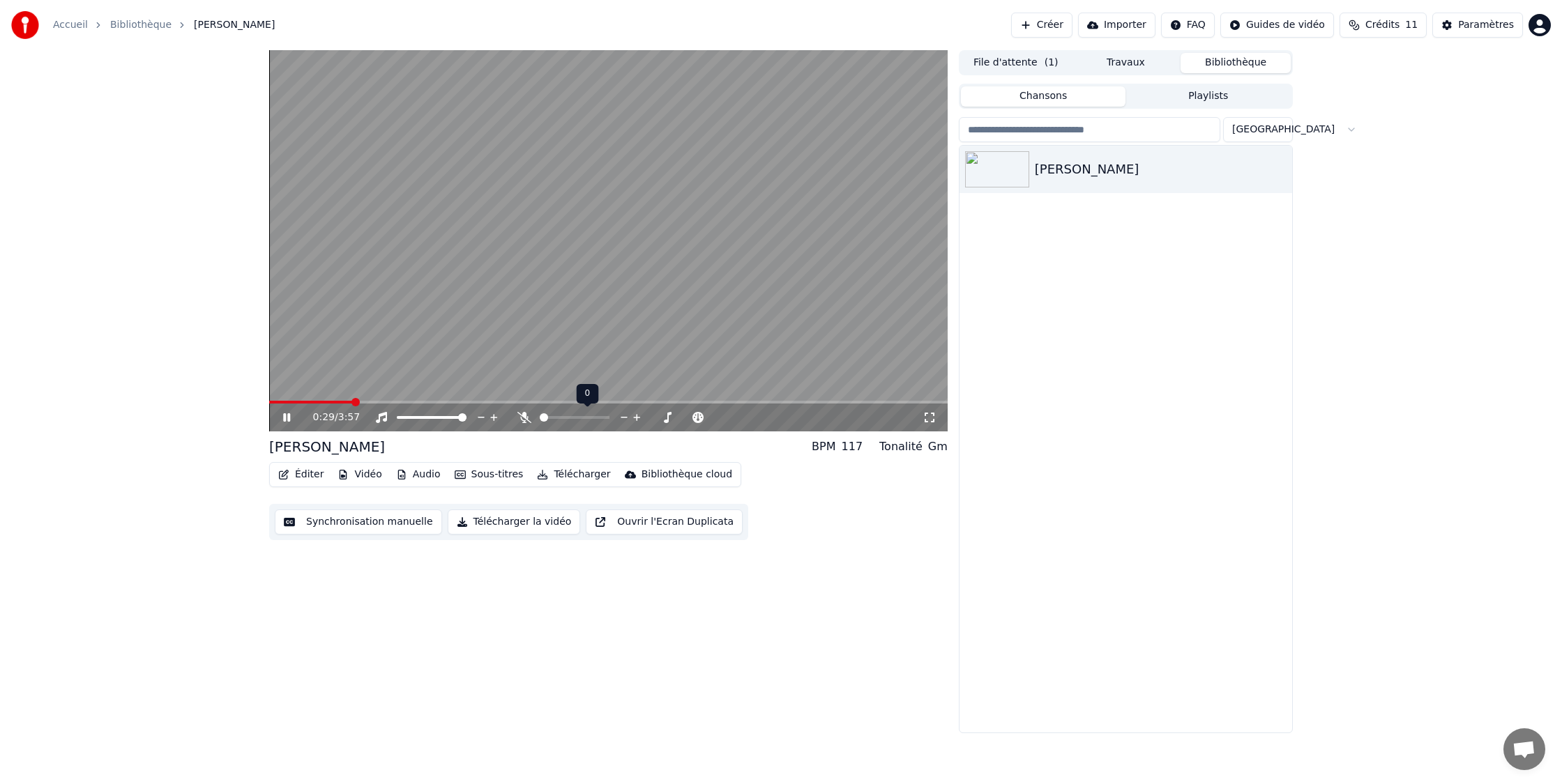
click at [540, 418] on span at bounding box center [544, 417] width 8 height 8
click at [269, 406] on span at bounding box center [273, 402] width 8 height 8
click at [930, 419] on icon at bounding box center [929, 417] width 14 height 11
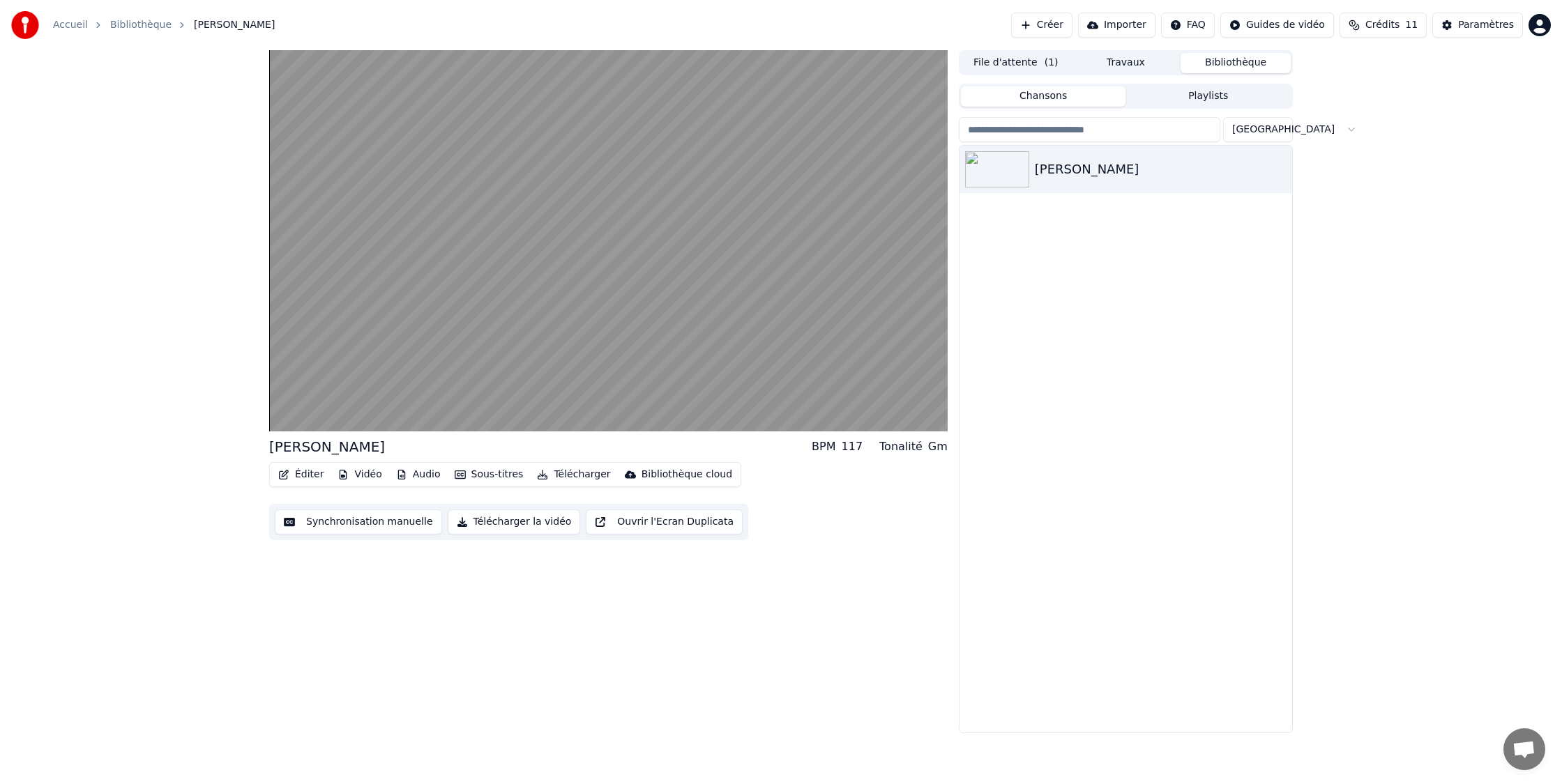
click at [503, 522] on button "Télécharger la vidéo" at bounding box center [514, 522] width 133 height 25
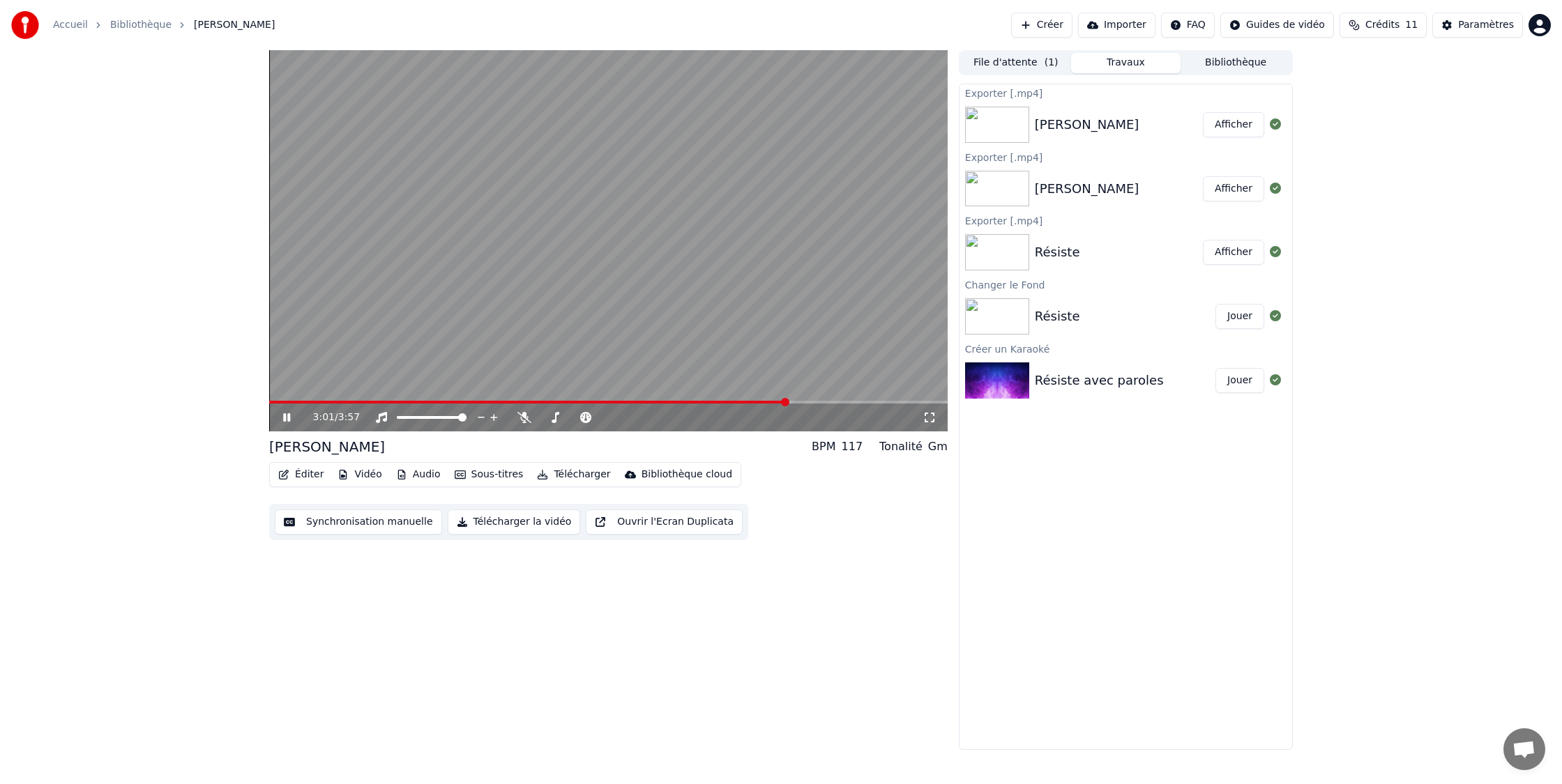
click at [1228, 120] on button "Afficher" at bounding box center [1233, 125] width 62 height 25
